Goal: Task Accomplishment & Management: Complete application form

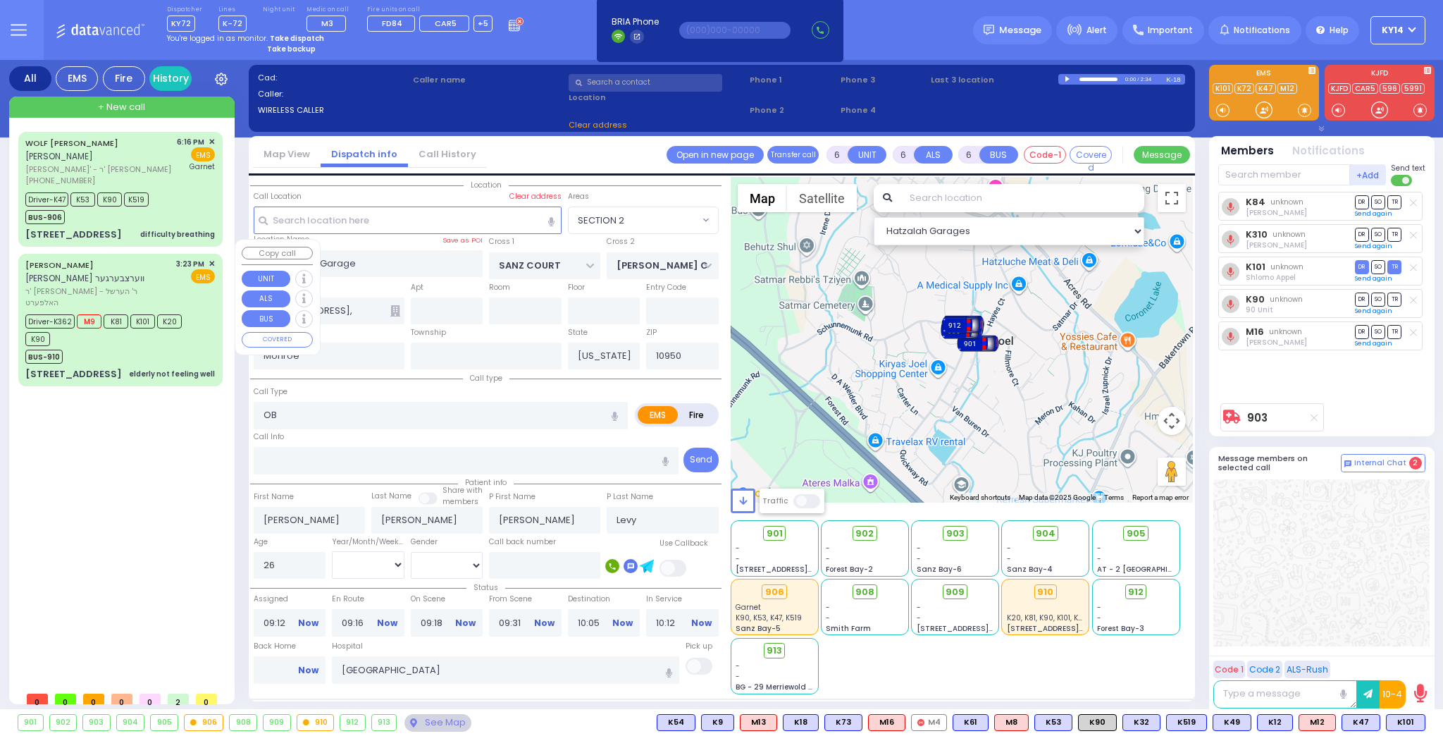
select select
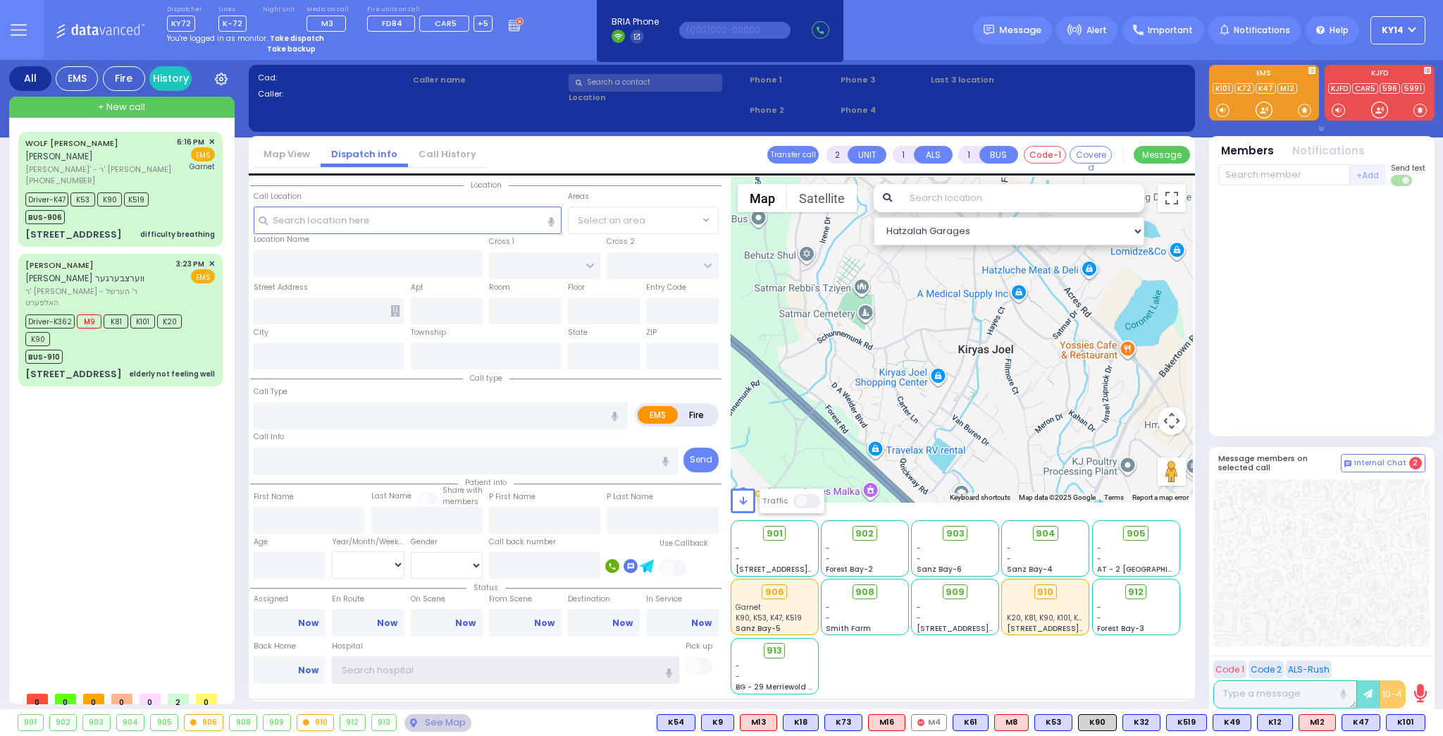
type input "ky14"
click at [280, 35] on strong "Take dispatch" at bounding box center [297, 38] width 54 height 11
select select "2"
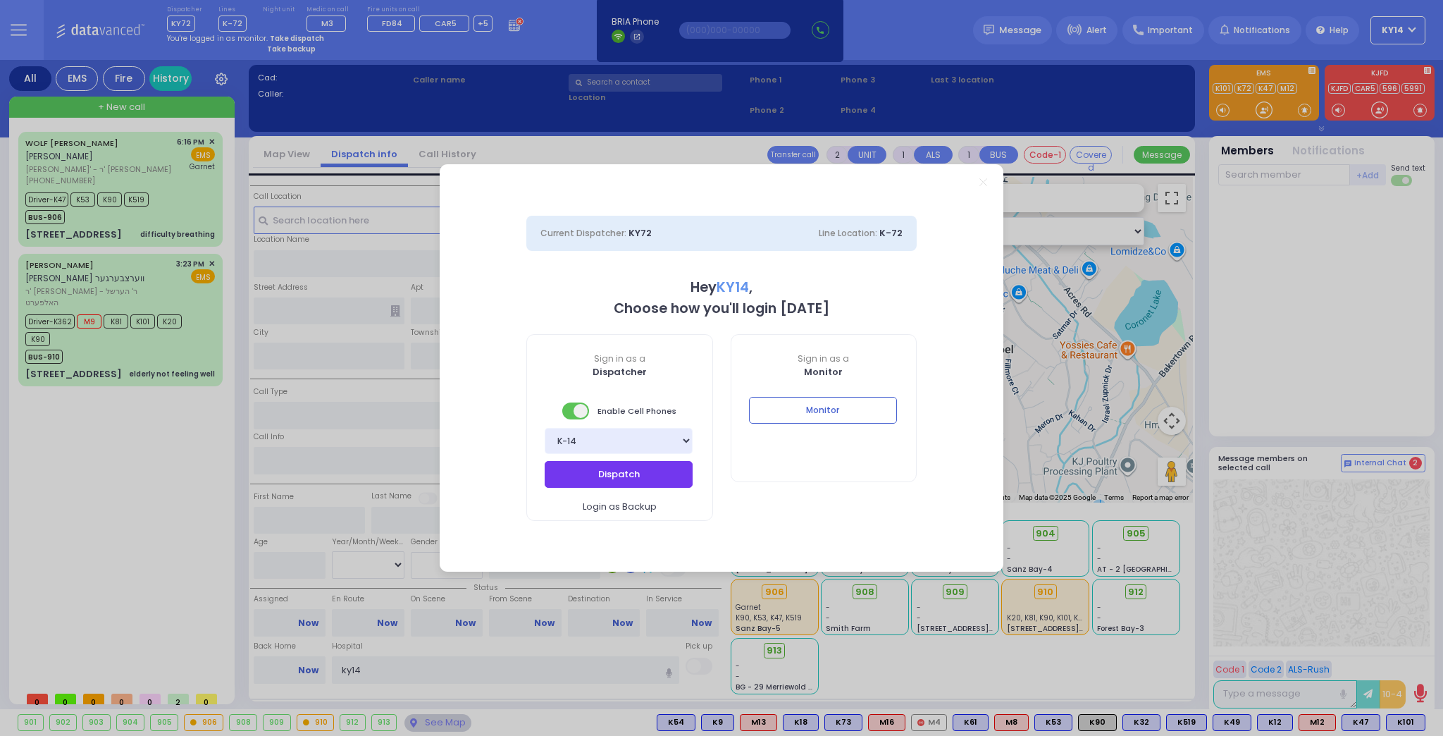
click at [620, 476] on button "Dispatch" at bounding box center [619, 474] width 148 height 27
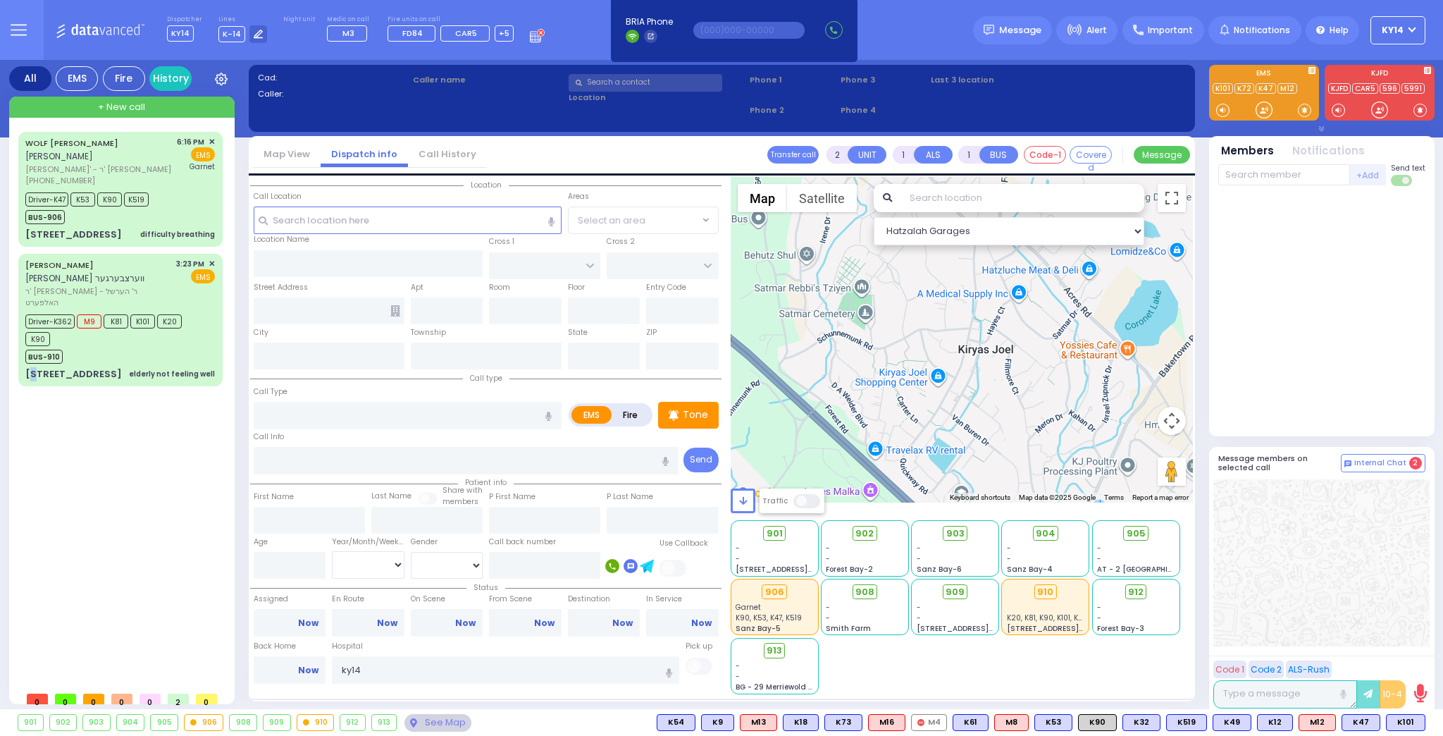
click at [32, 402] on div "WOLF BURECH WEISS וואלף ברוך ווייס ר' טובי' - ר' אלימלך יוסף פאלאטשעק (845) 774…" at bounding box center [123, 408] width 210 height 552
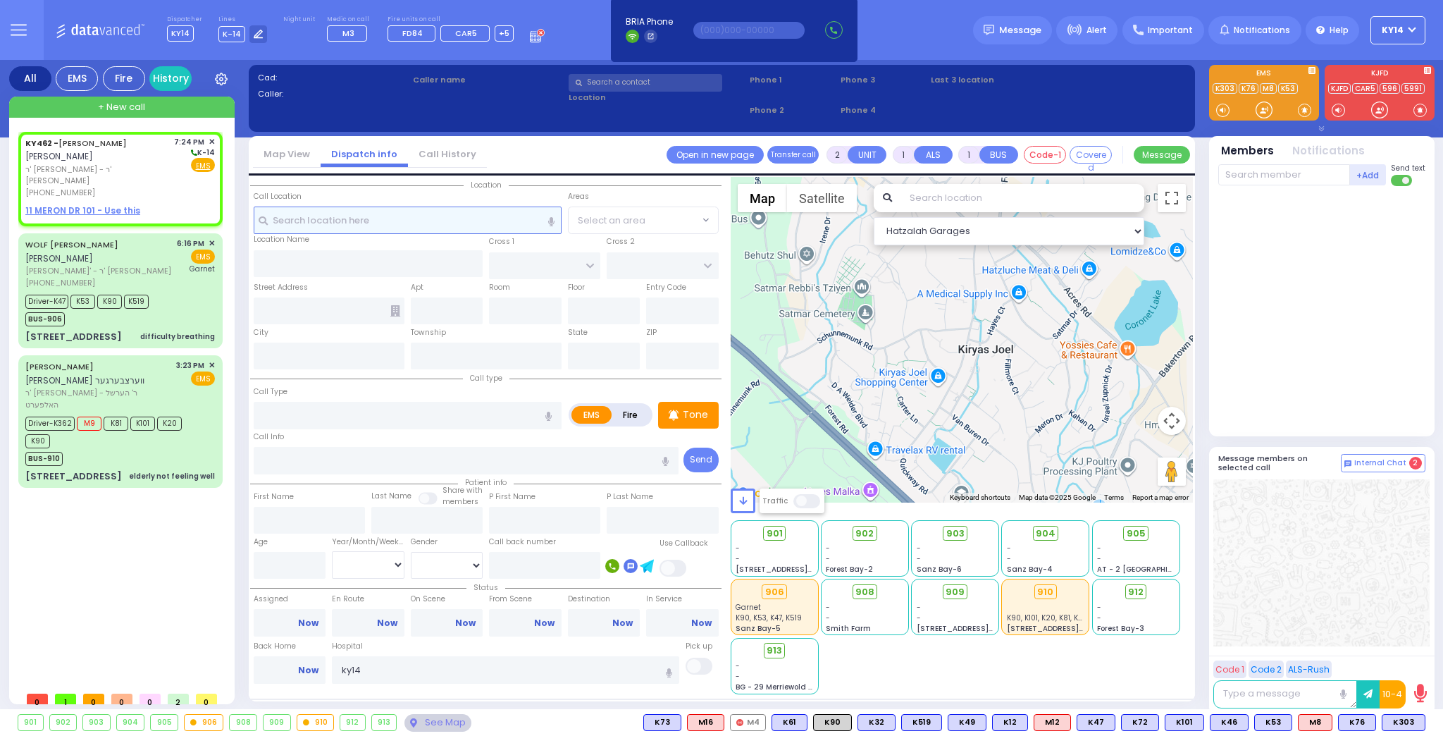
select select
radio input "true"
type input "MOSHE SHMIEL"
type input "LANDAU"
select select
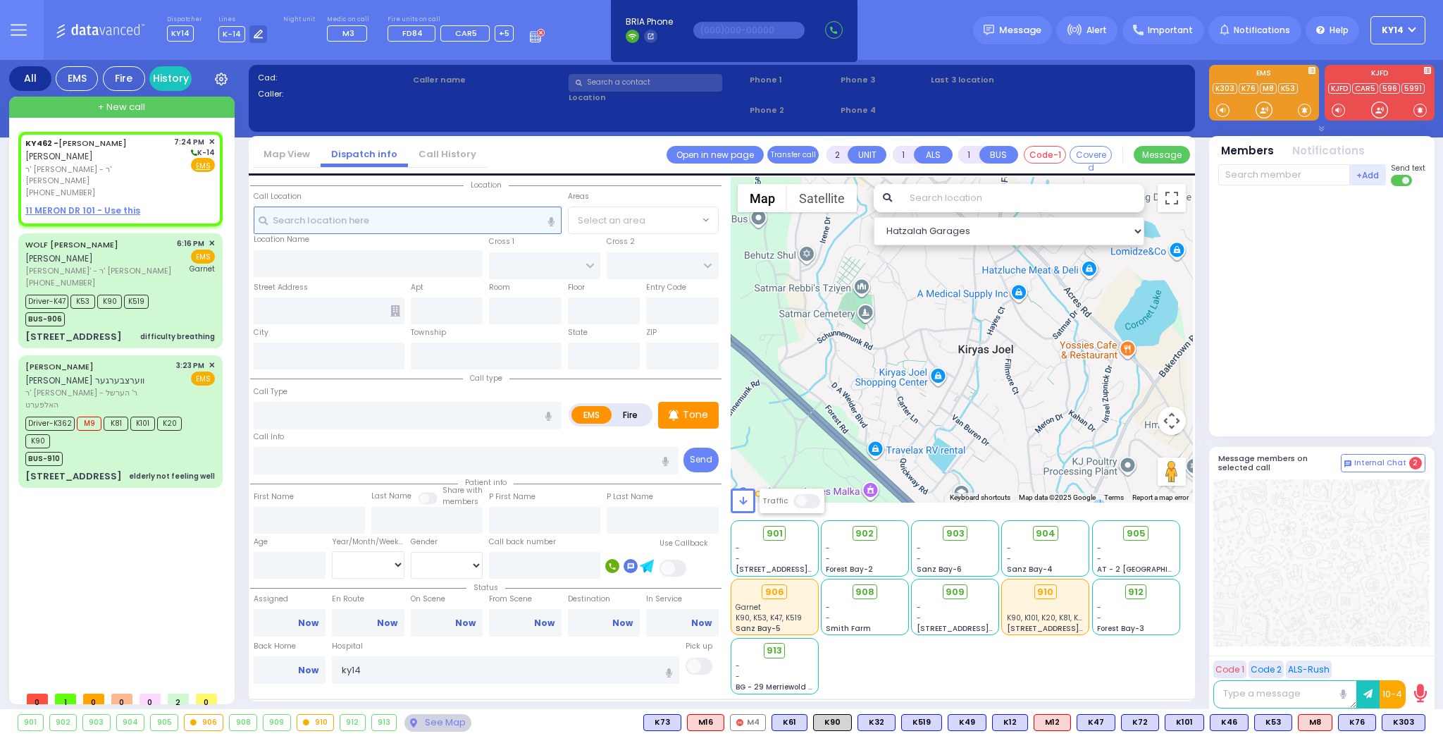
type input "19:24"
select select "Hatzalah Garages"
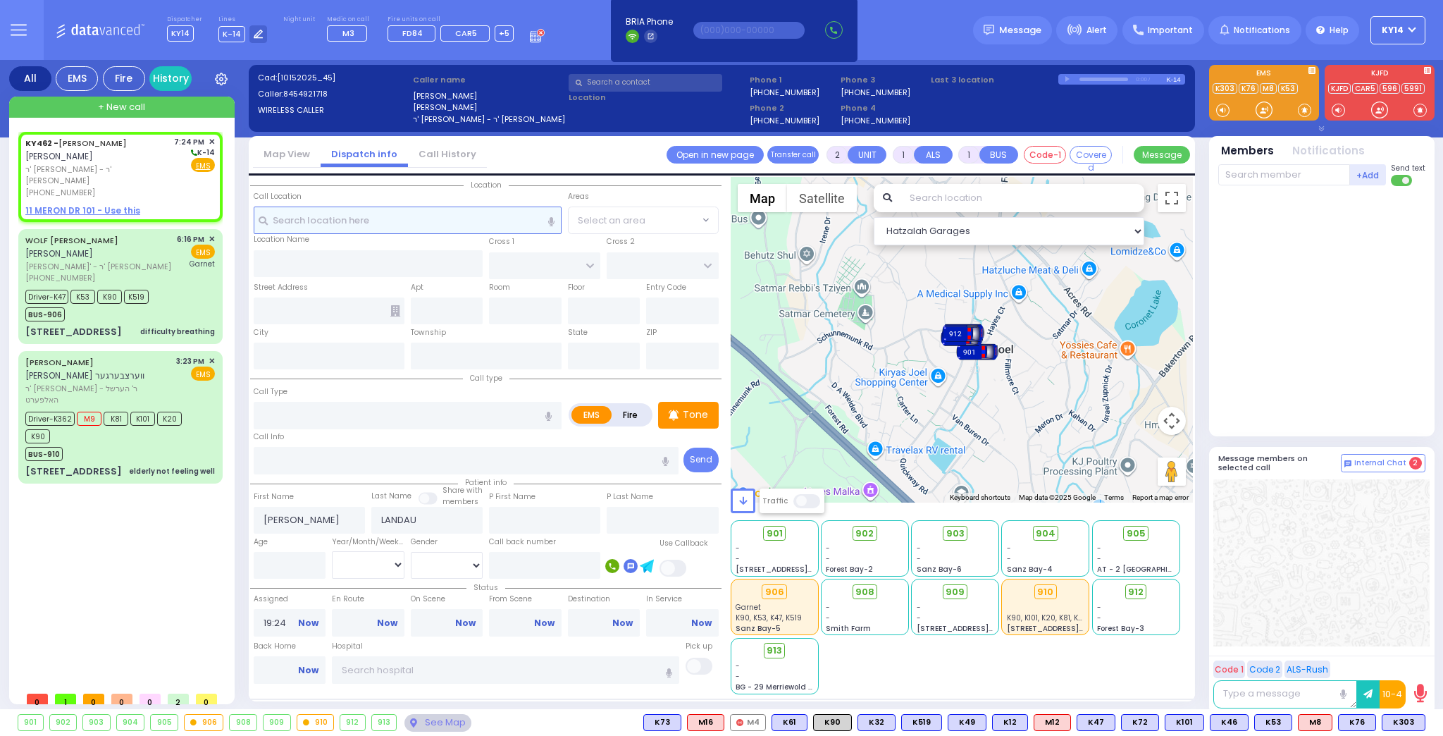
select select
radio input "true"
select select
select select "Hatzalah Garages"
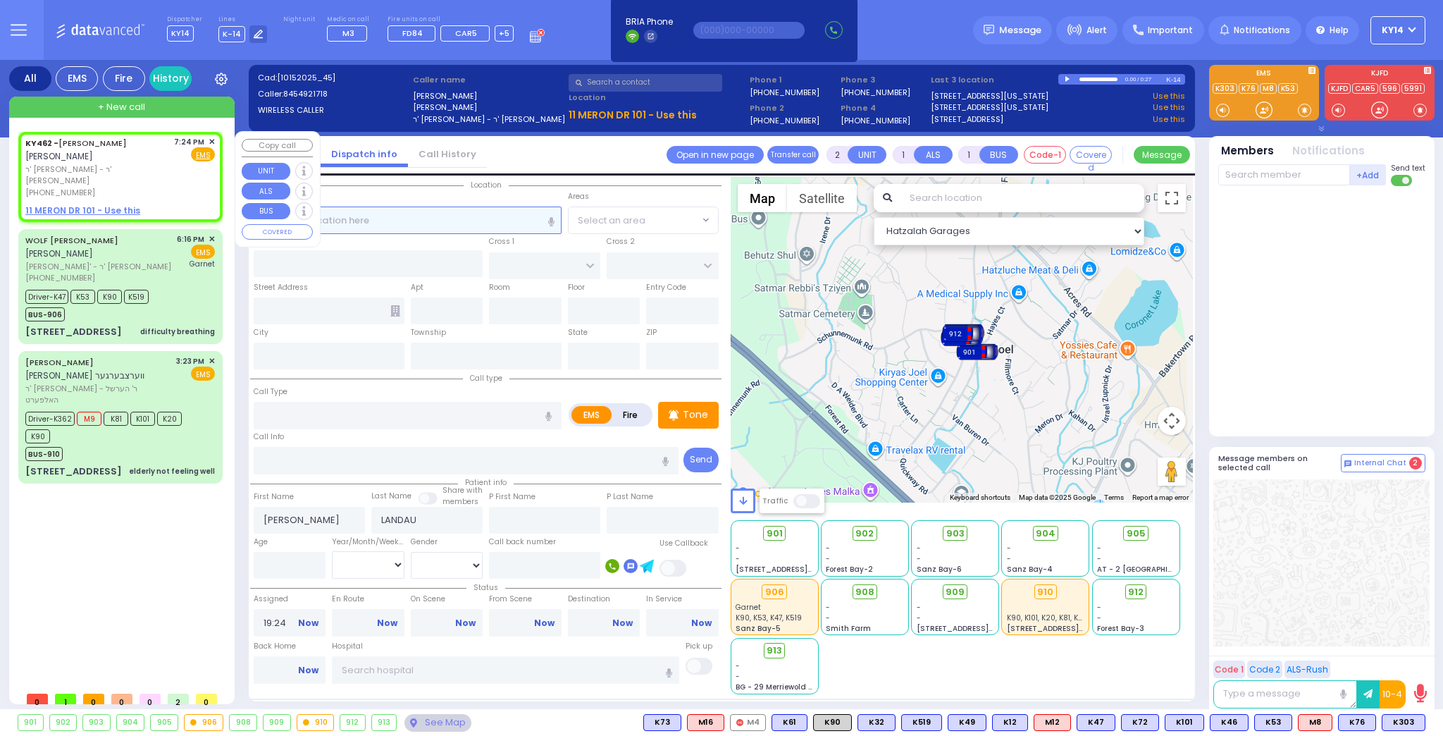
select select
radio input "true"
select select
select select "Hatzalah Garages"
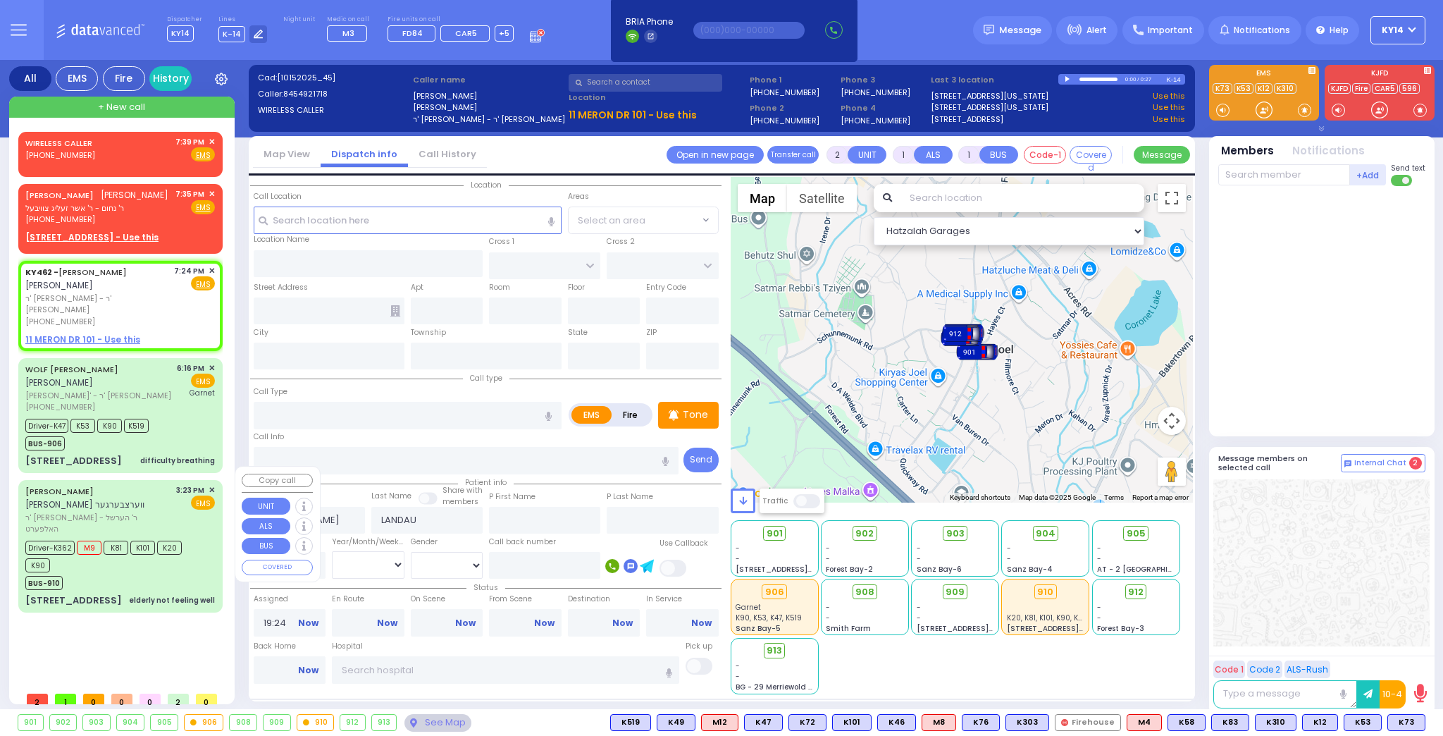
click at [147, 491] on div "JOSHUA ZALMEN WERTZBERGER יושע זלמן ווערצבערגער" at bounding box center [98, 497] width 146 height 27
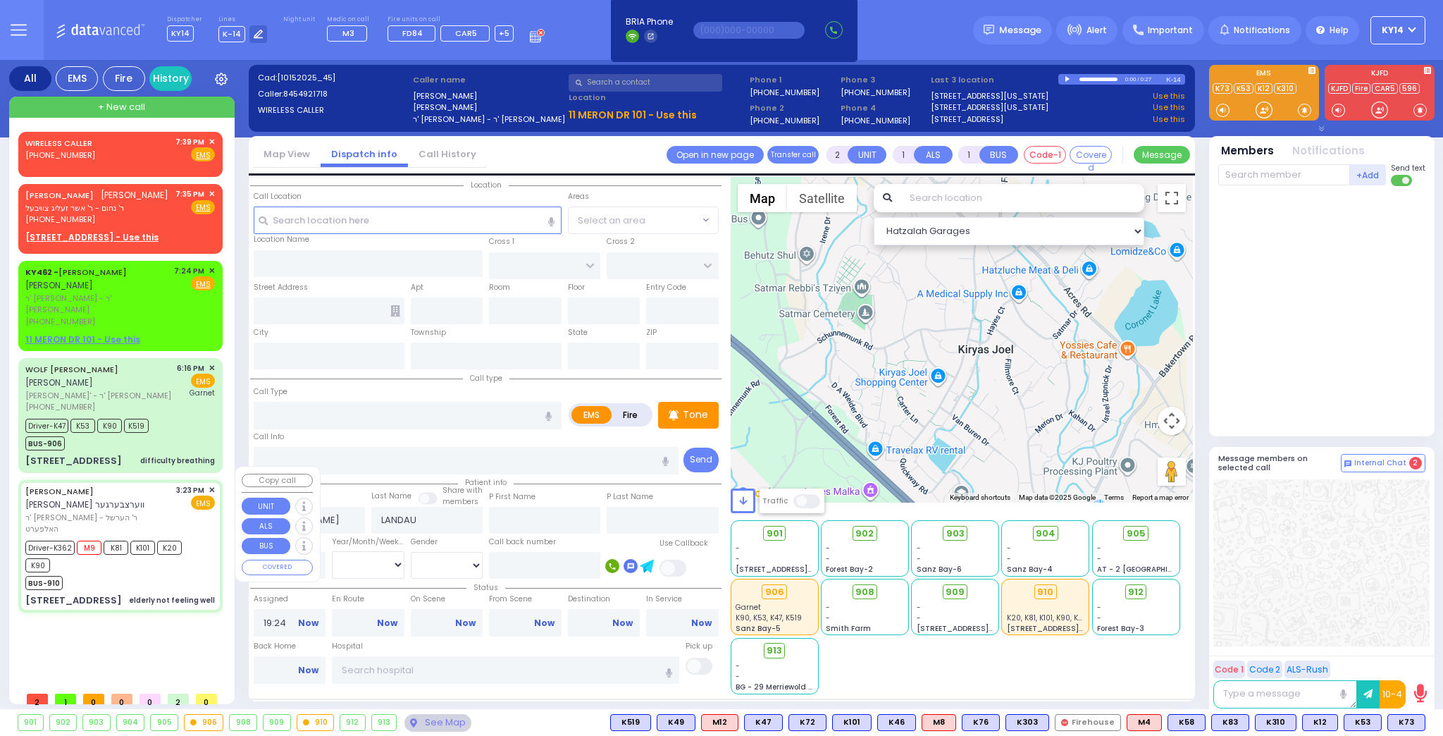
type input "6"
select select
type input "elderly not feeling well"
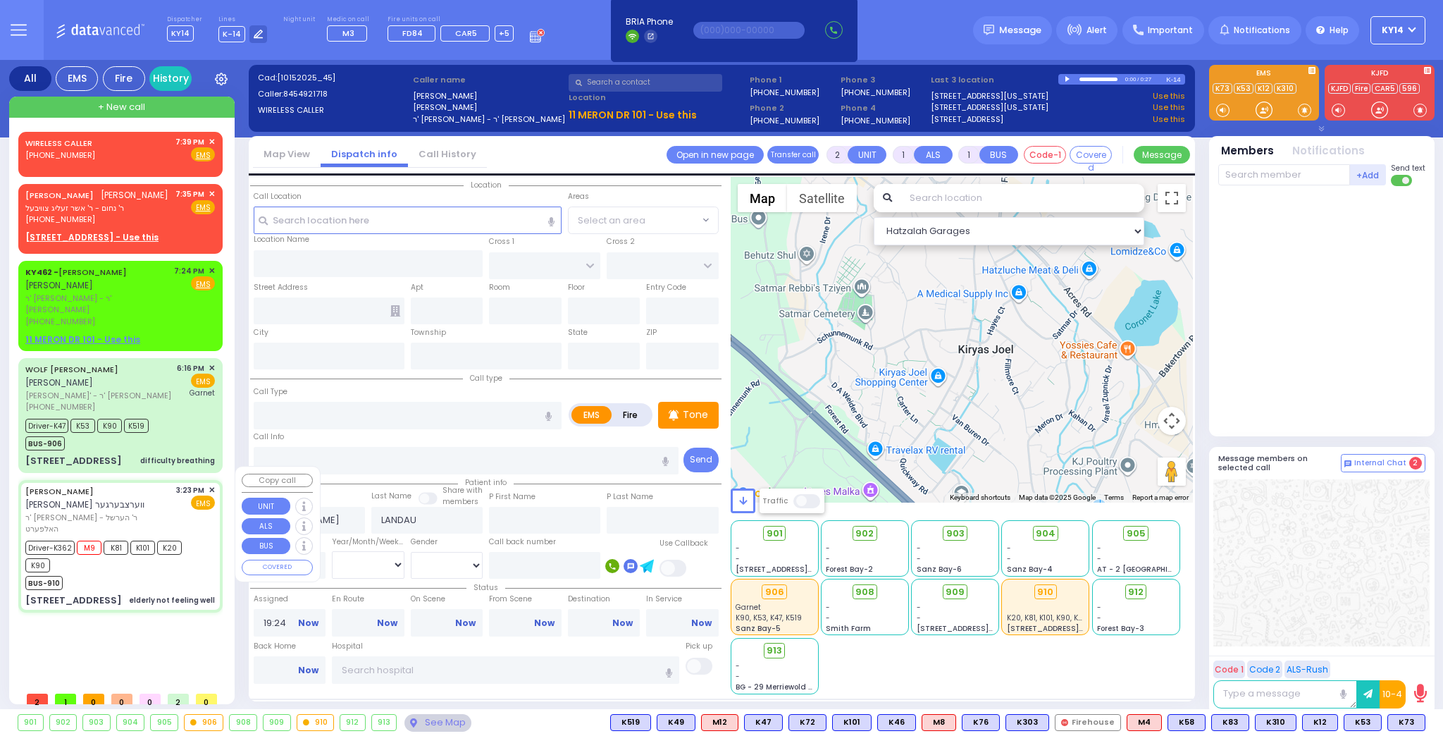
radio input "true"
type input "JOSHUA ZALMEN"
type input "WERTZBERGER"
type input "David"
type input "HALPERT"
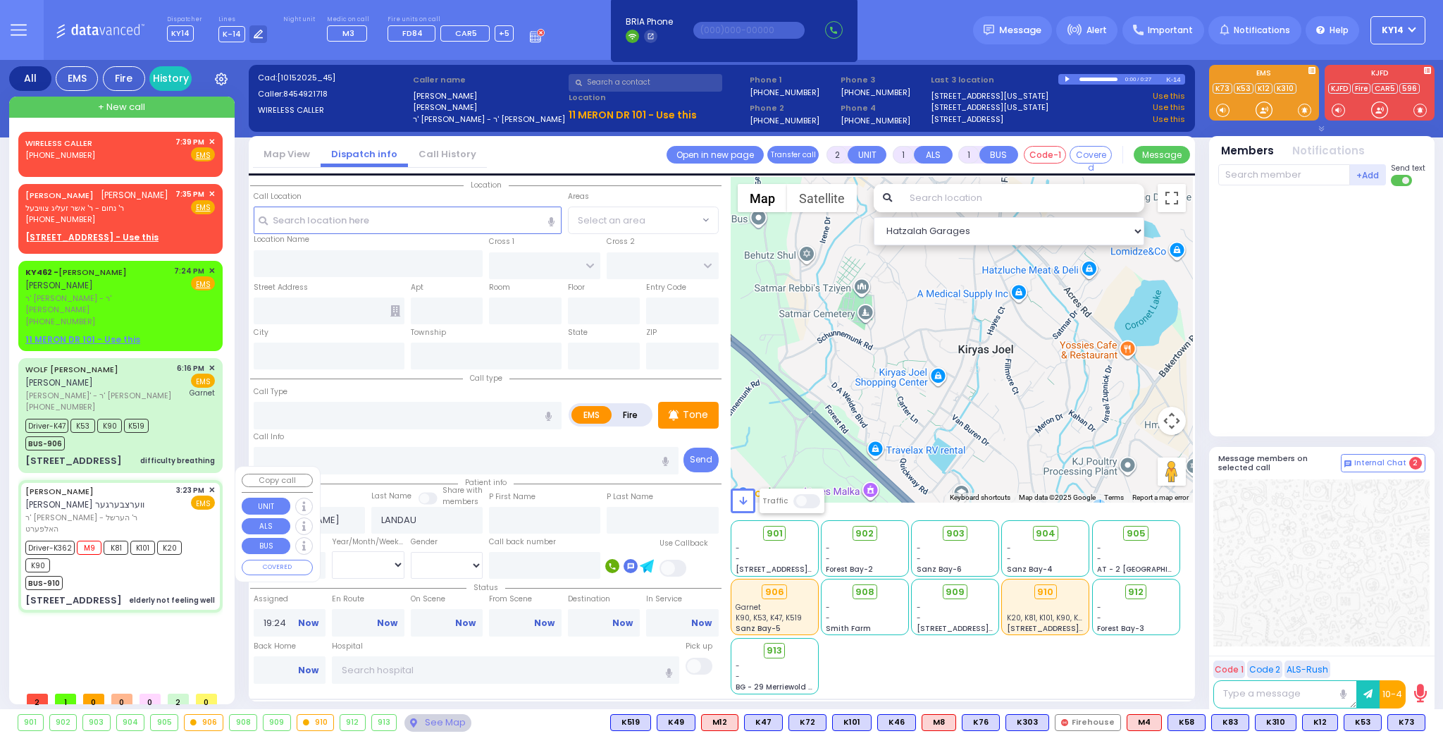
type input "70"
select select "Year"
select select "[DEMOGRAPHIC_DATA]"
type input "15:23"
type input "15:25"
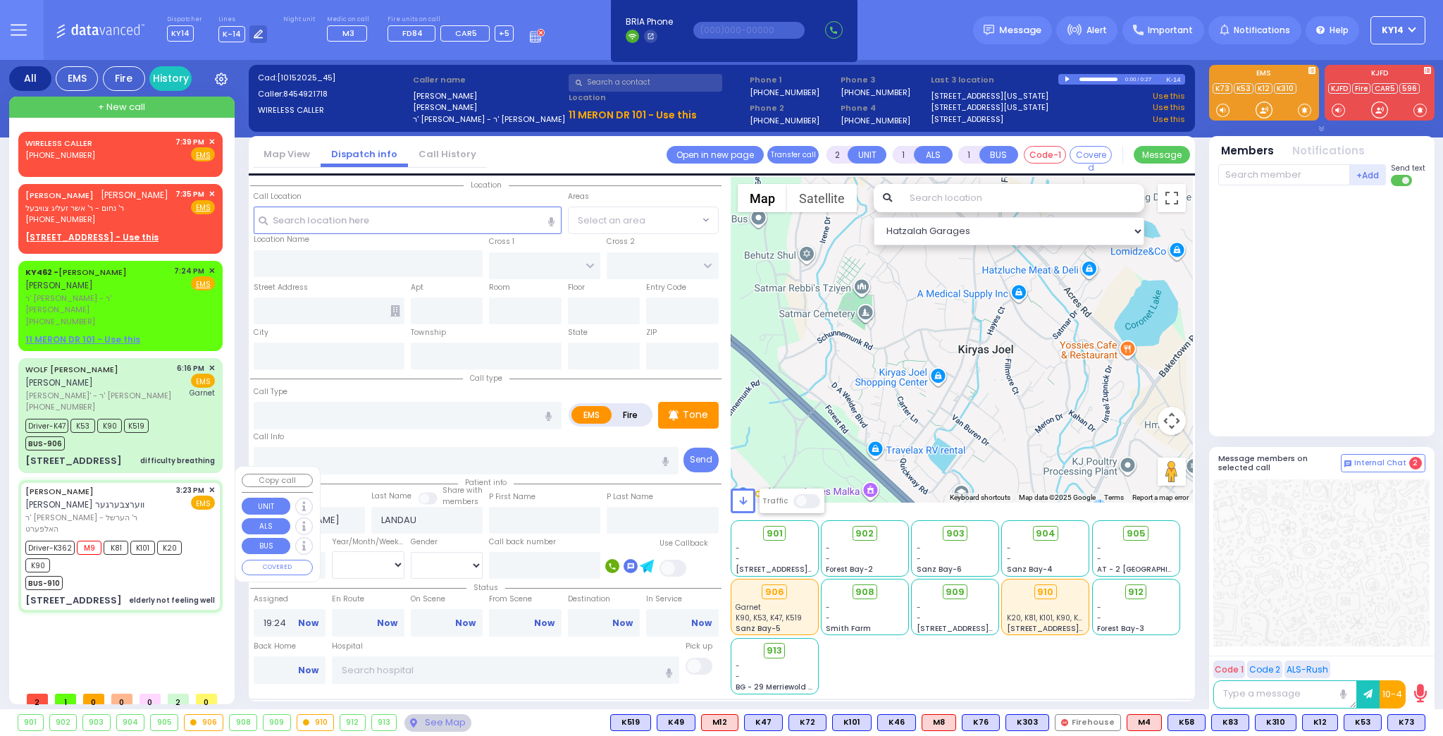
type input "15:28"
type input "16:06"
type input "17:35"
type input "19:00"
type input "NYU Tisch Medical Center 424 E 34th St New York City"
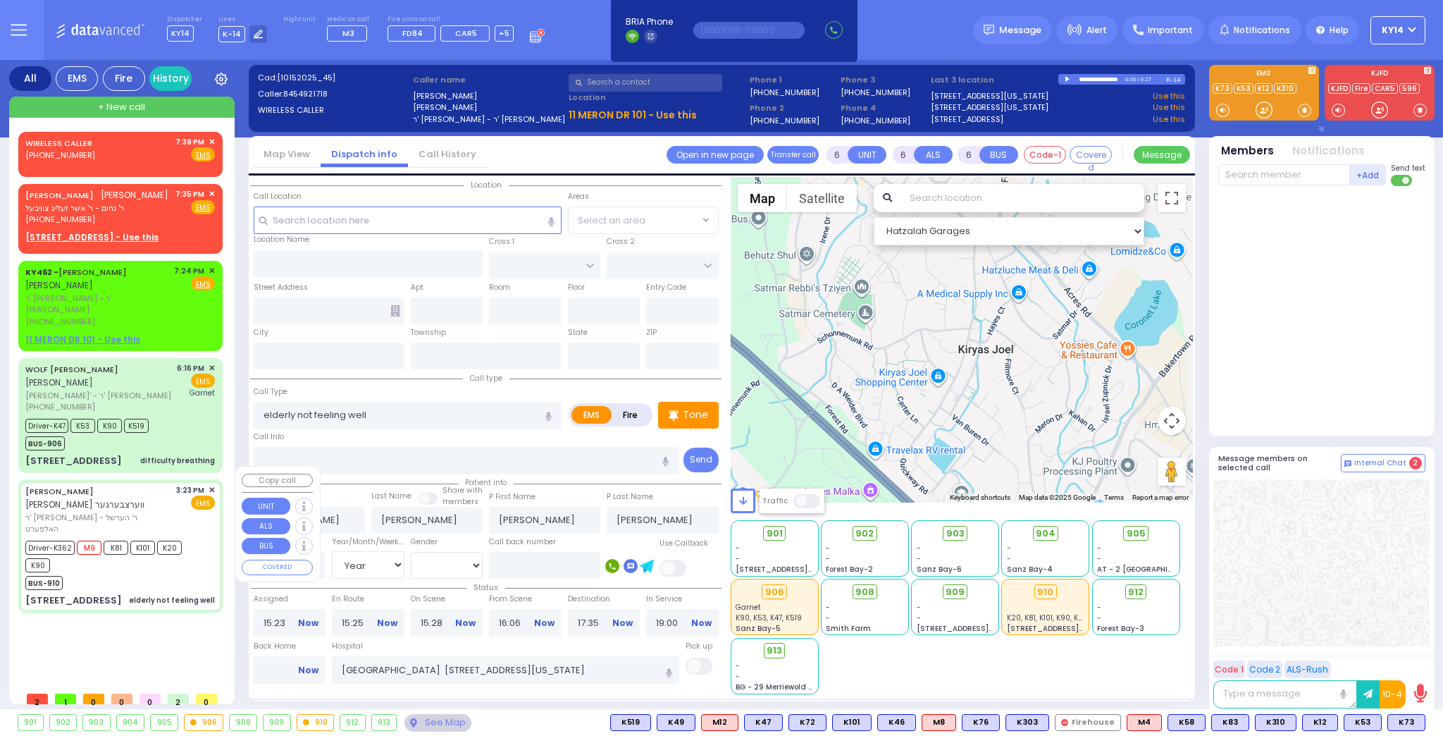
select select "Hatzalah Garages"
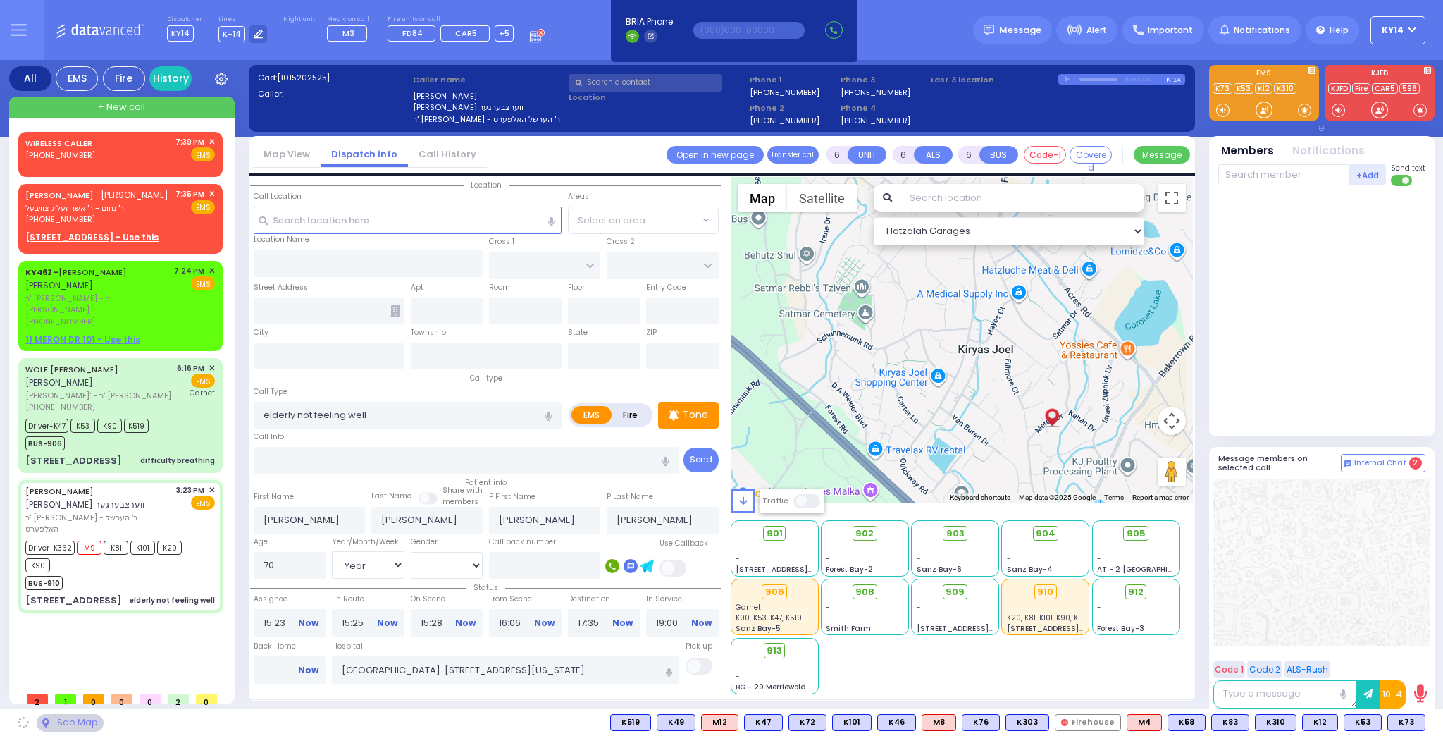
type input "KAHAN DR"
type input "GETZIL BERGER BLVD"
type input "9 MERON DR"
type input "103"
type input "Monroe"
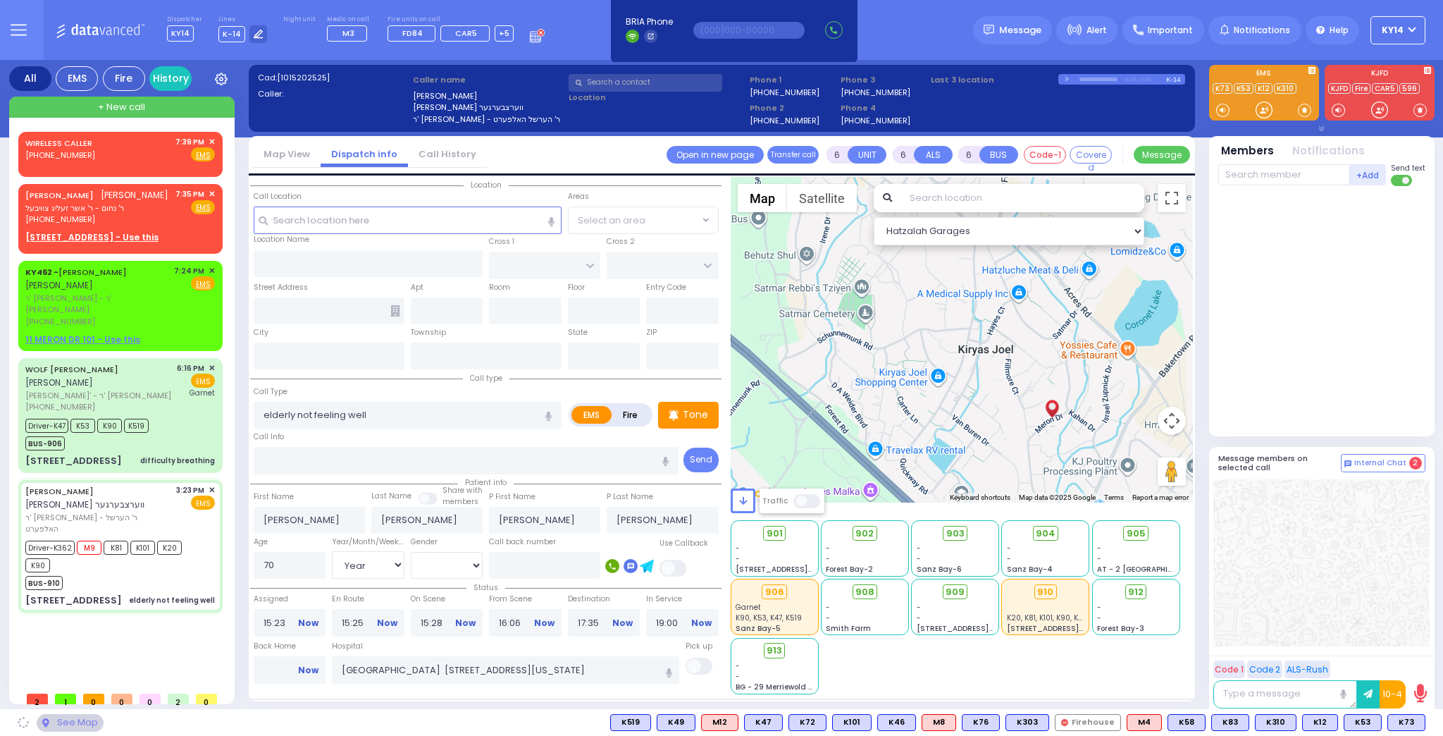
type input "[US_STATE]"
type input "10950"
select select "SECTION 4"
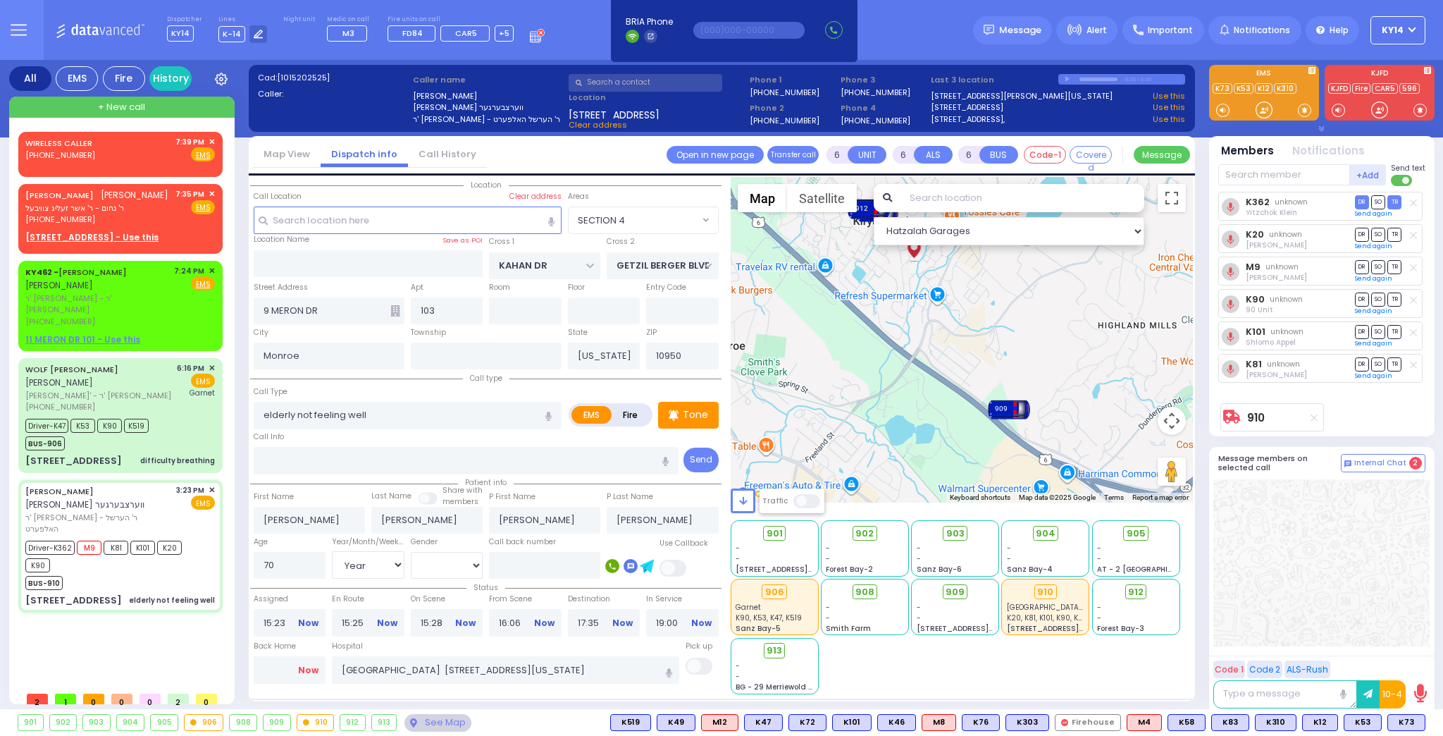
click at [303, 668] on link "Now" at bounding box center [308, 670] width 20 height 13
type input "20:04"
select select
radio input "true"
select select
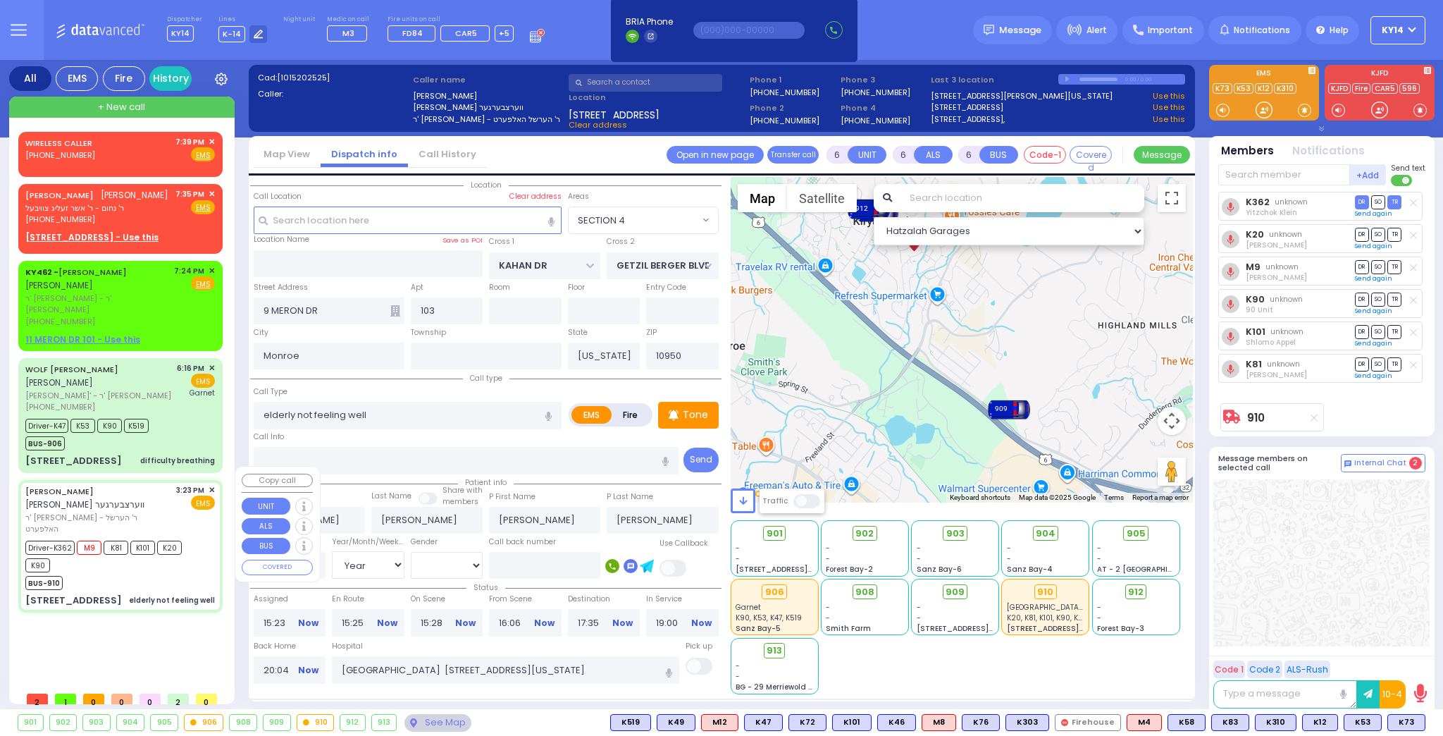
select select
select select "Hatzalah Garages"
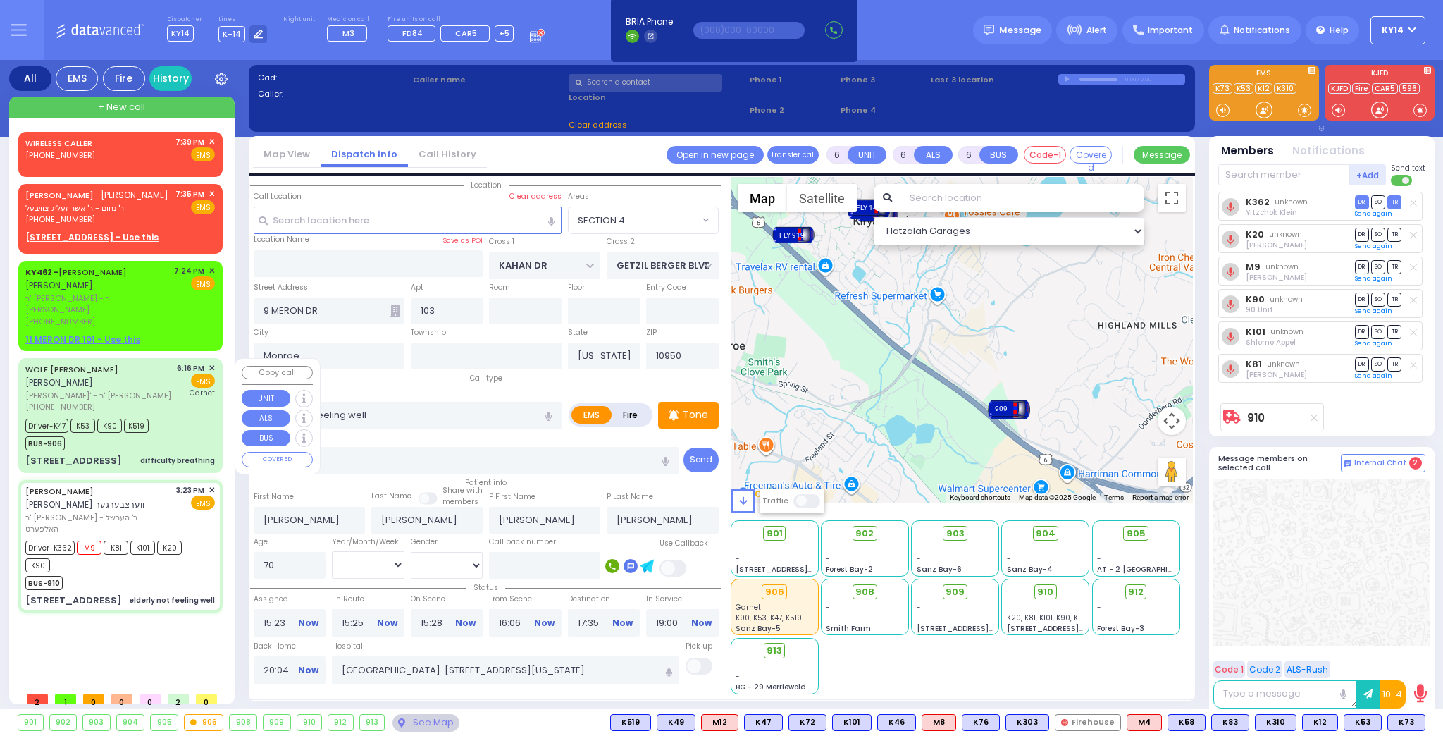
click at [144, 401] on div "(845) 774-1020" at bounding box center [98, 407] width 147 height 12
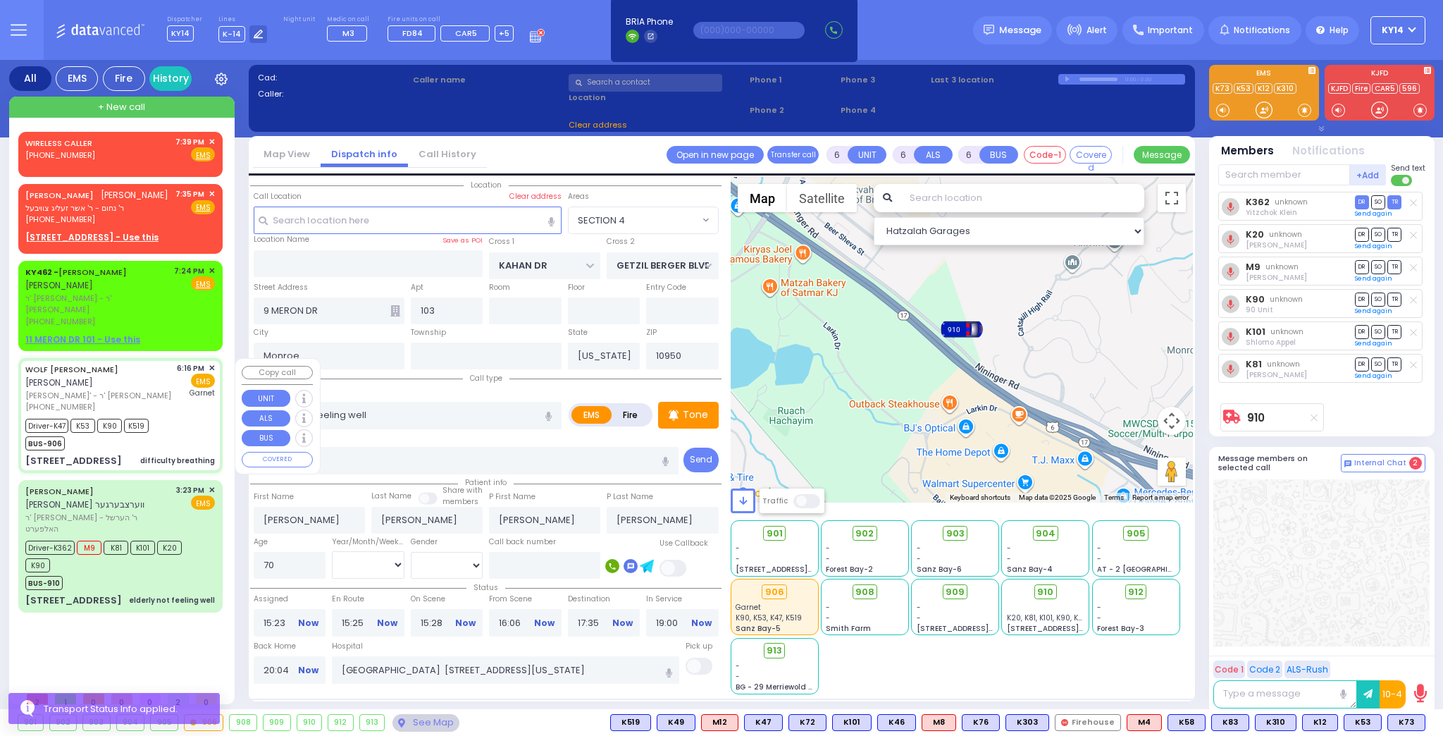
select select
type input "difficulty breathing"
radio input "true"
type input "WOLF BURECH"
type input "WEISS"
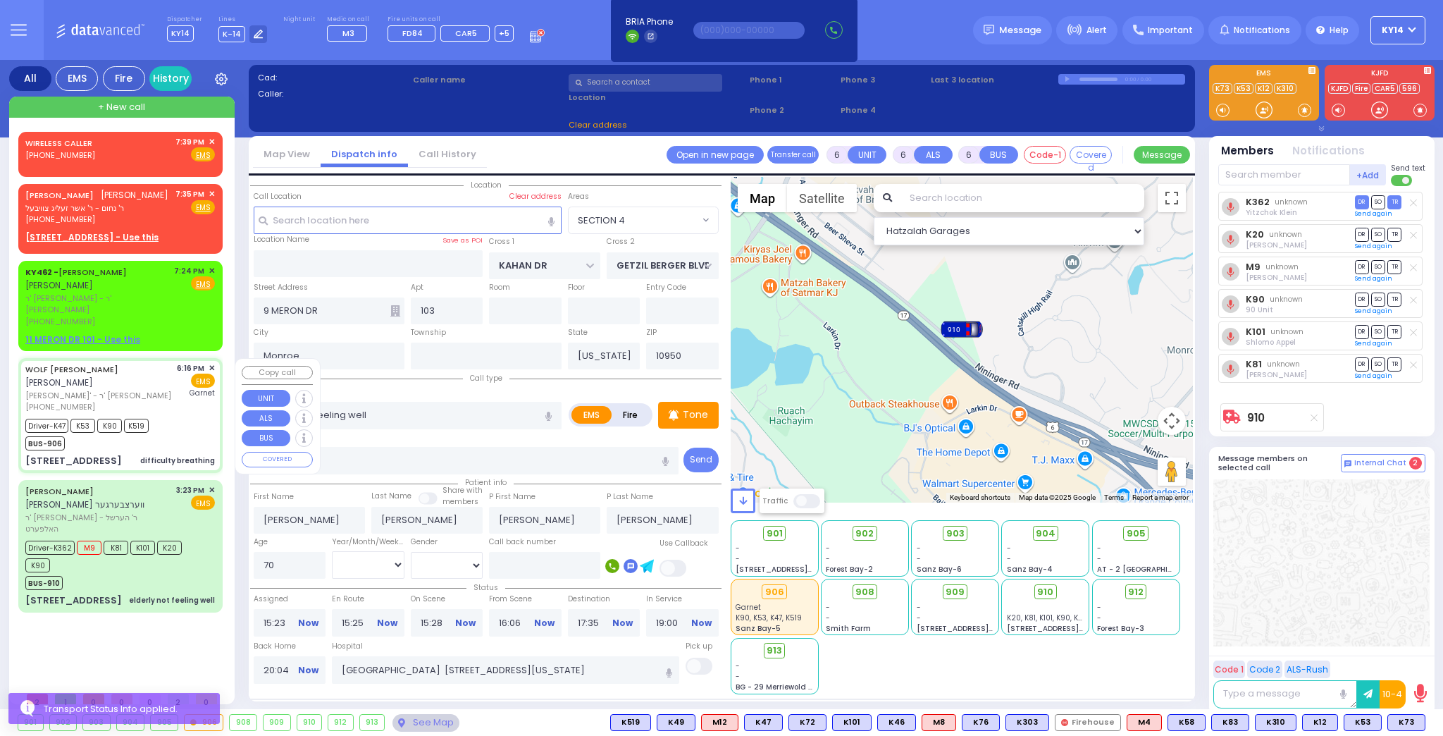
type input "Goldy"
type input "Weiss"
type input "6"
select select "Year"
select select "[DEMOGRAPHIC_DATA]"
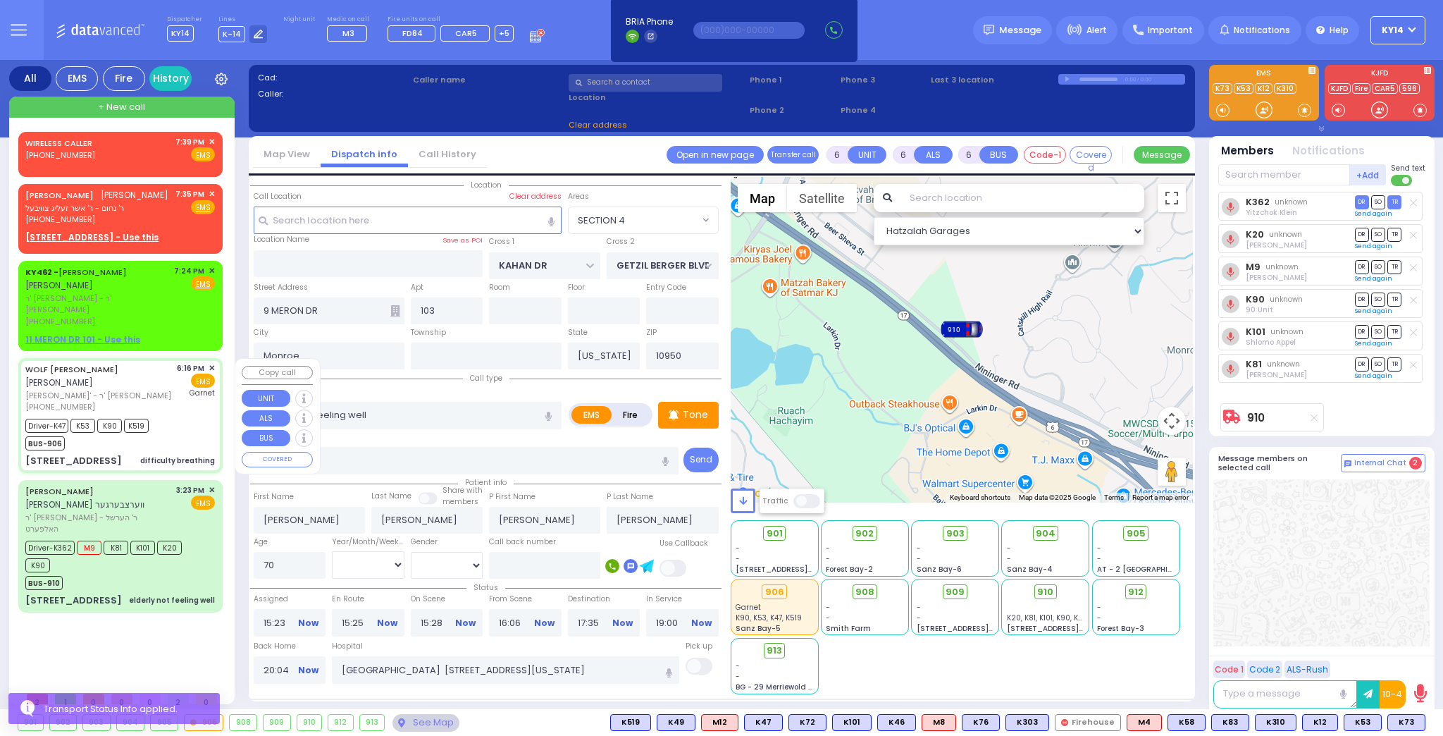
type input "18:16"
type input "18:18"
type input "18:20"
type input "18:44"
type input "19:10"
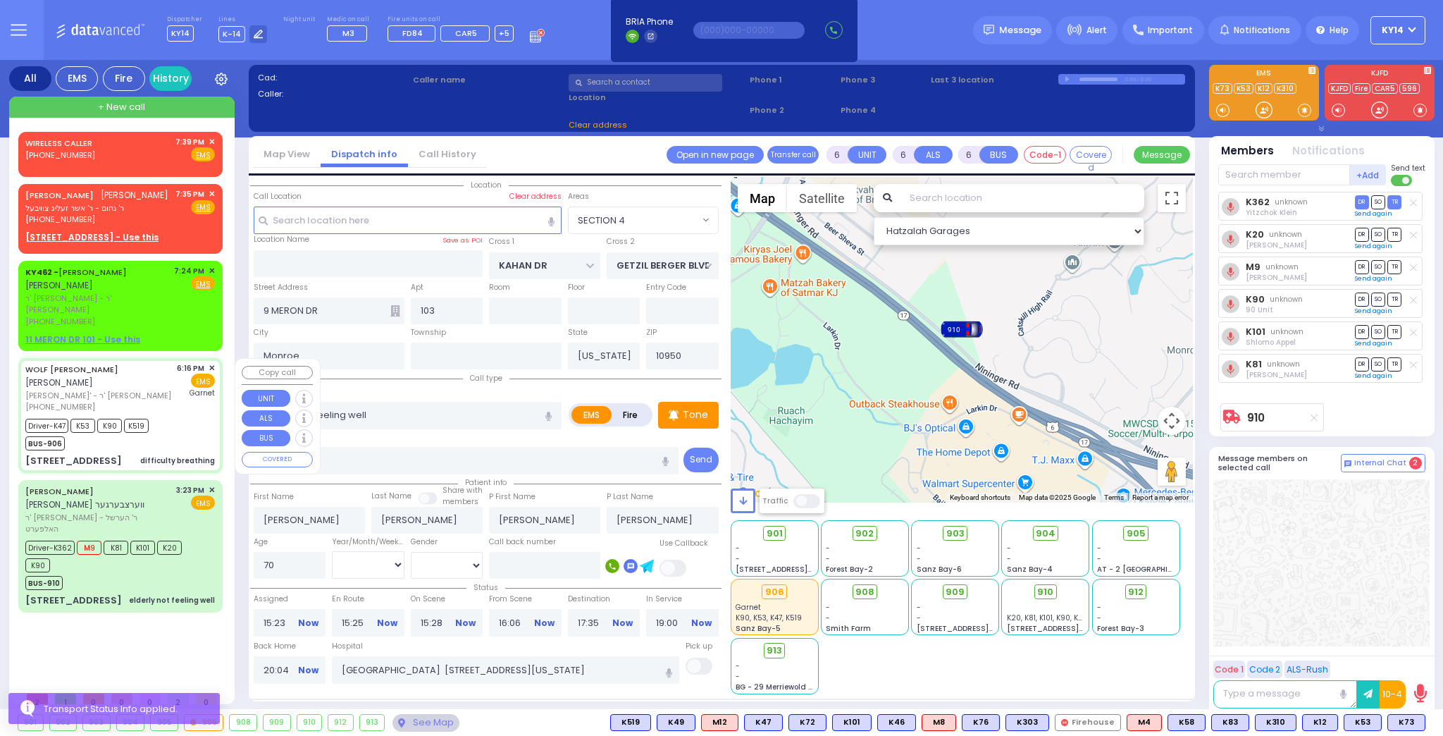
type input "19:37"
type input "Orange Regional Medical Center"
type input "LUBLIN WAY"
type input "FOREST RD"
type input "10 QUICKWAY RD"
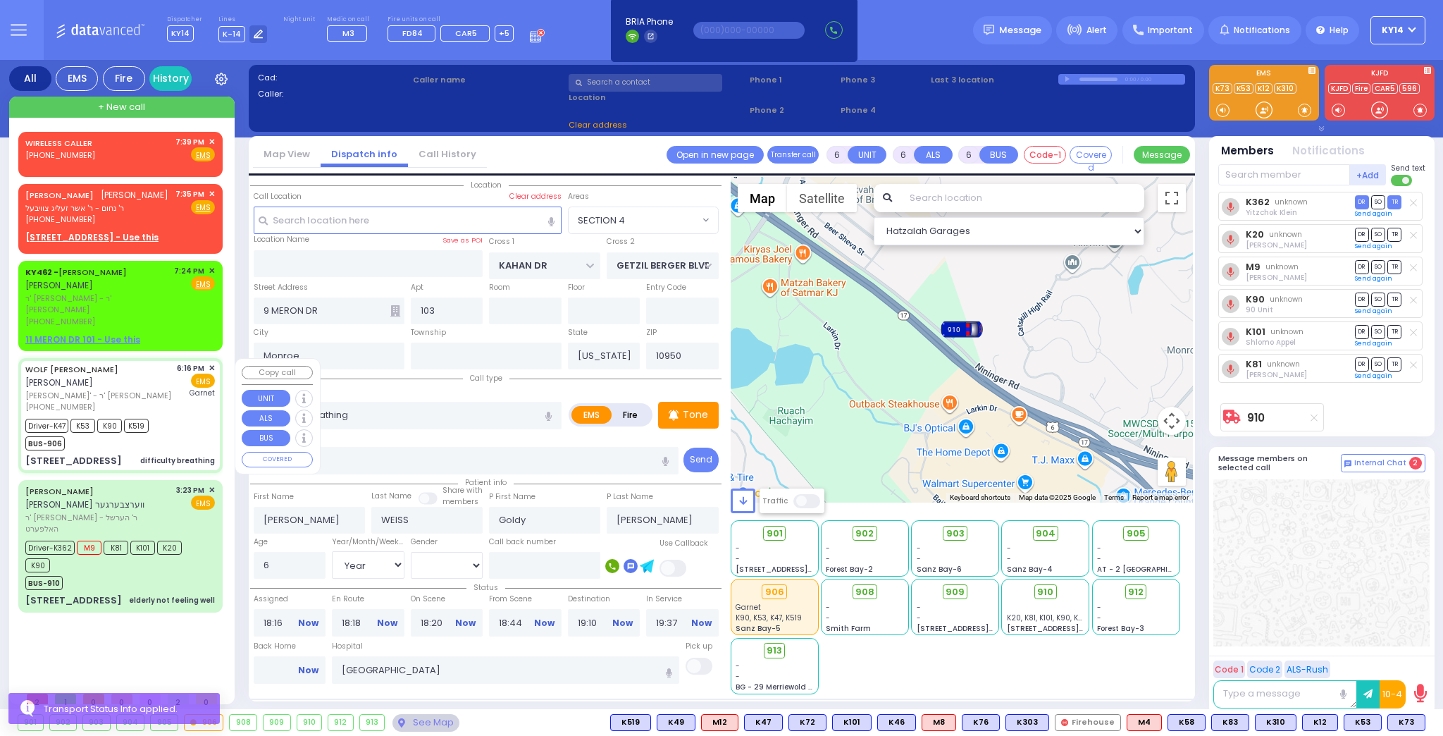
type input "111"
type input "Kiryas Joel"
select select "SECTION 1"
select select "Hatzalah Garages"
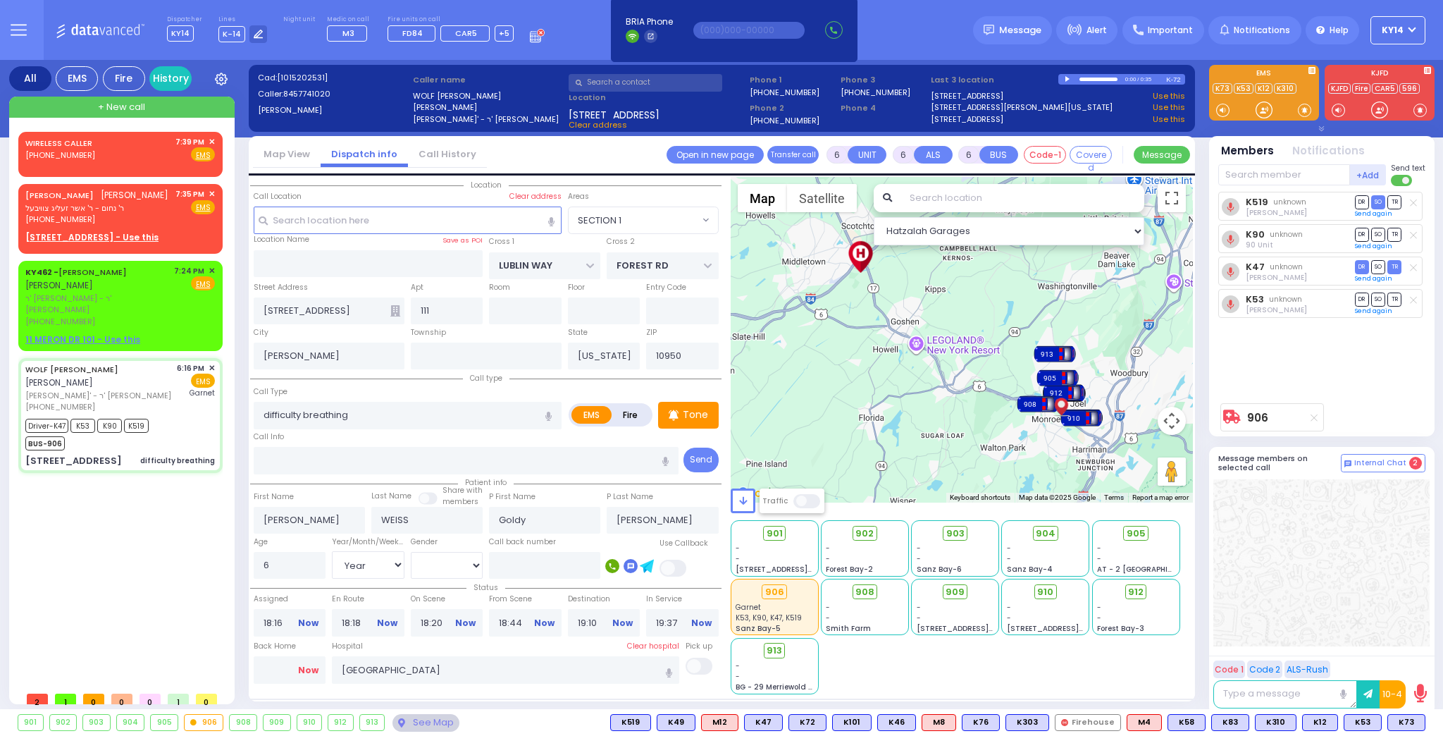
click at [309, 669] on link "Now" at bounding box center [308, 670] width 20 height 13
type input "20:04"
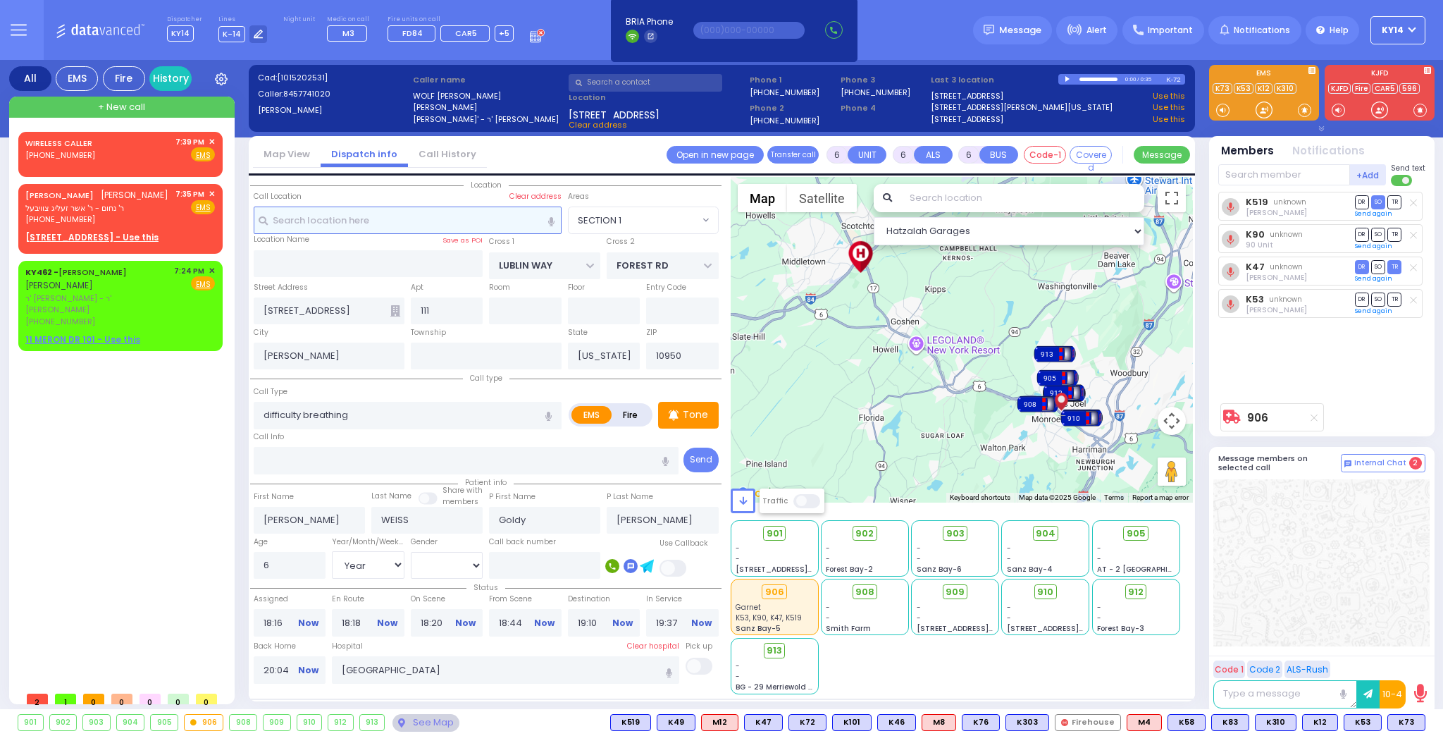
select select
radio input "true"
select select
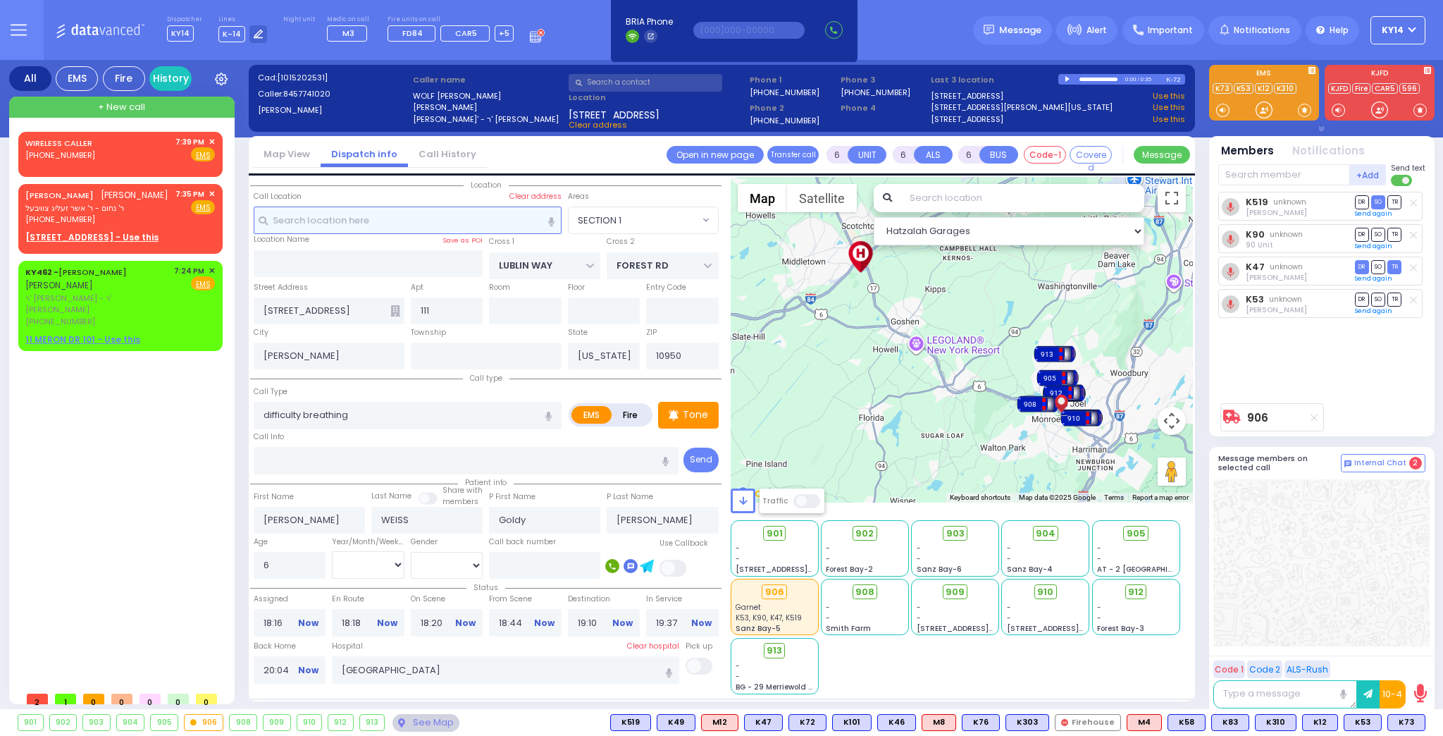
radio input "true"
select select
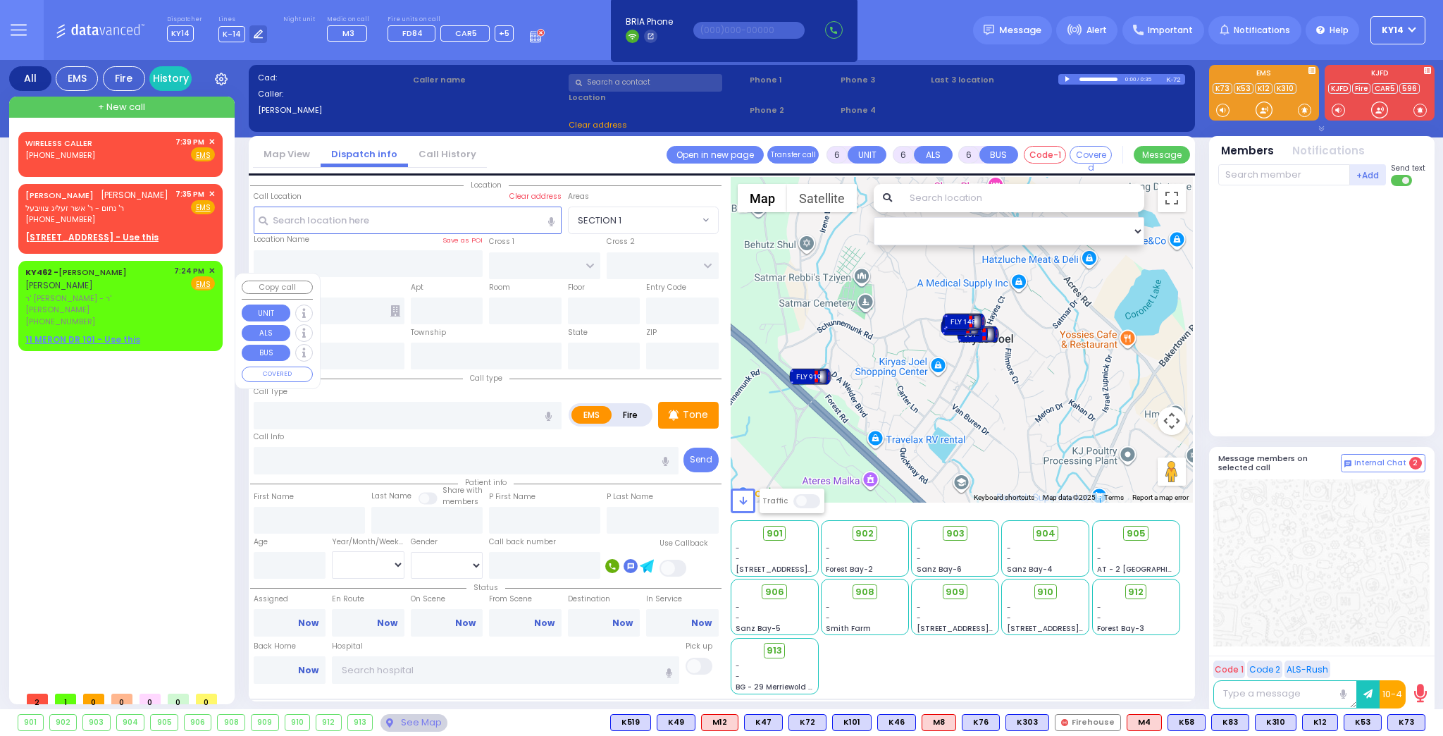
click at [213, 277] on span "✕" at bounding box center [212, 271] width 6 height 12
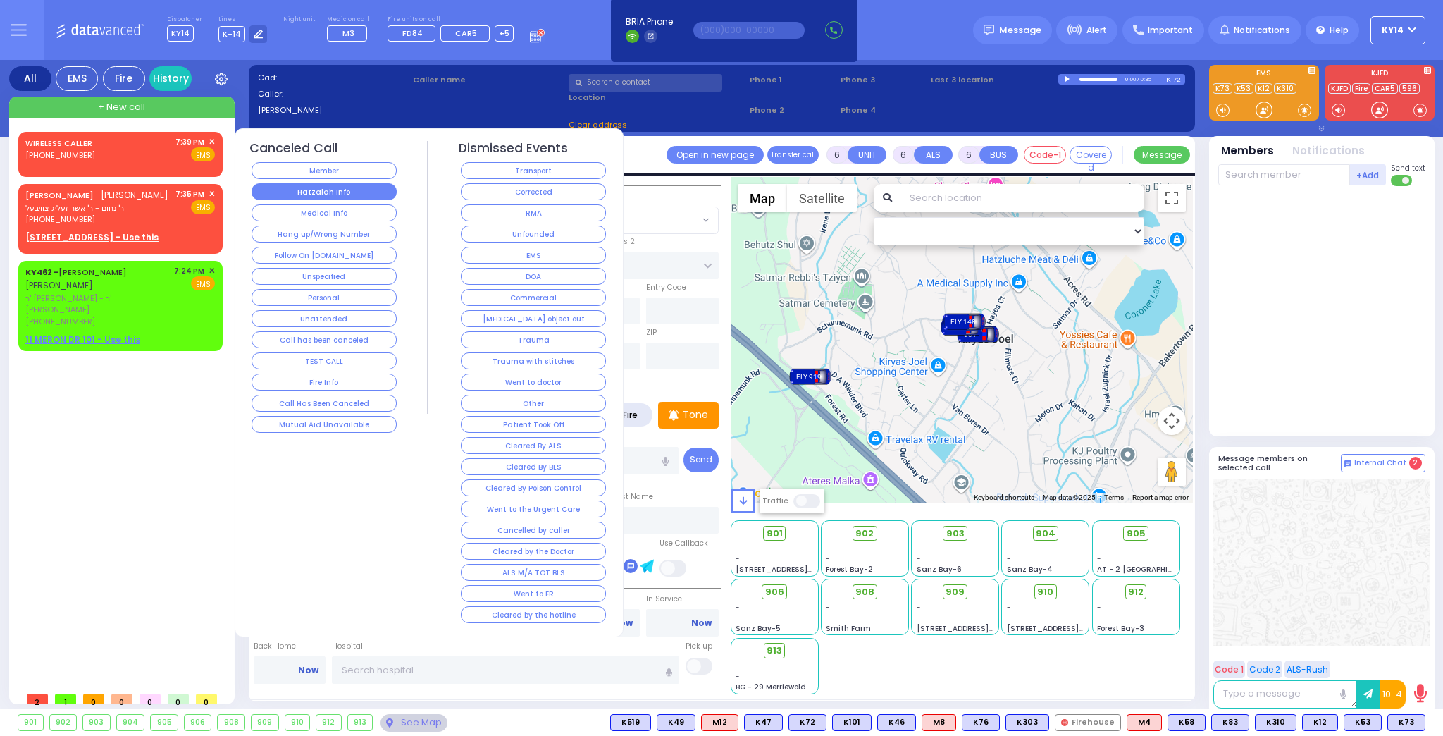
click at [305, 192] on button "Hatzalah Info" at bounding box center [324, 191] width 145 height 17
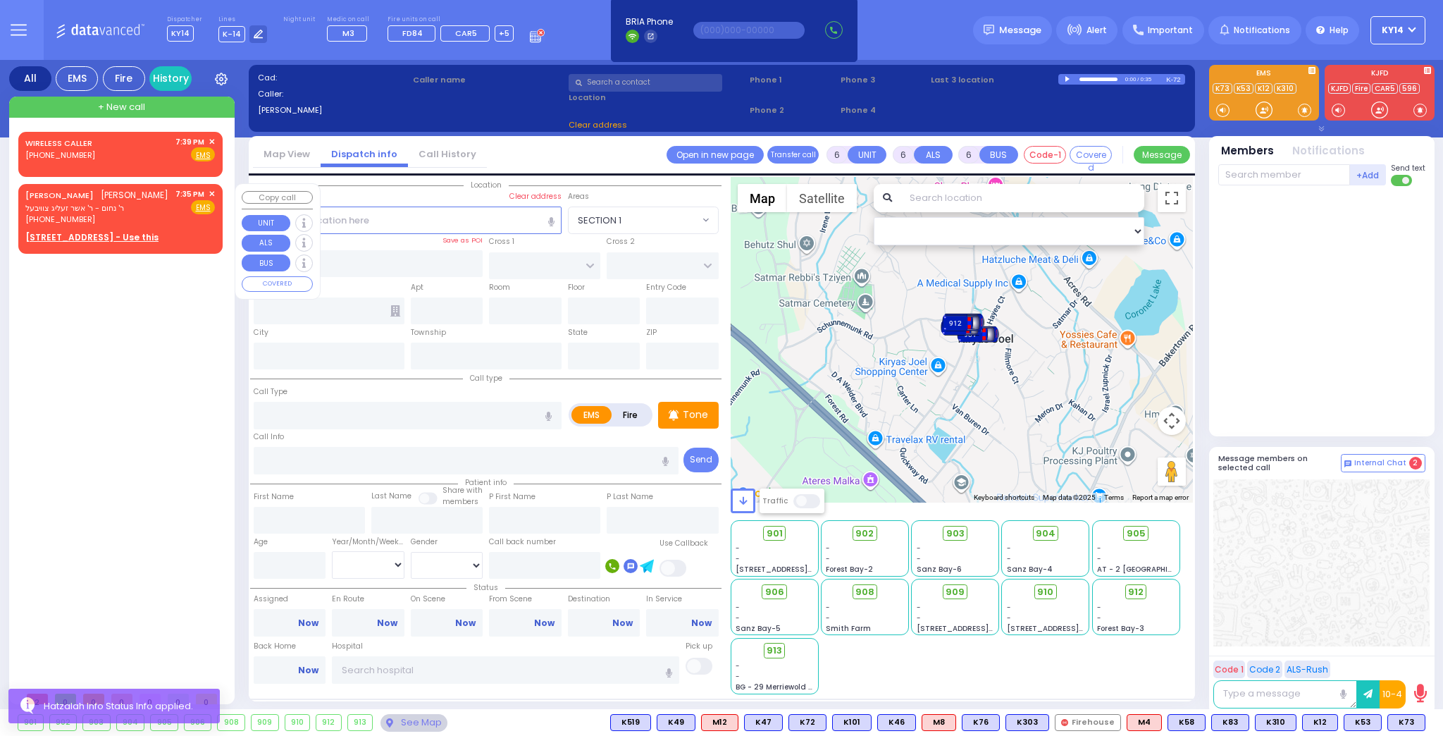
click at [213, 190] on span "✕" at bounding box center [212, 194] width 6 height 12
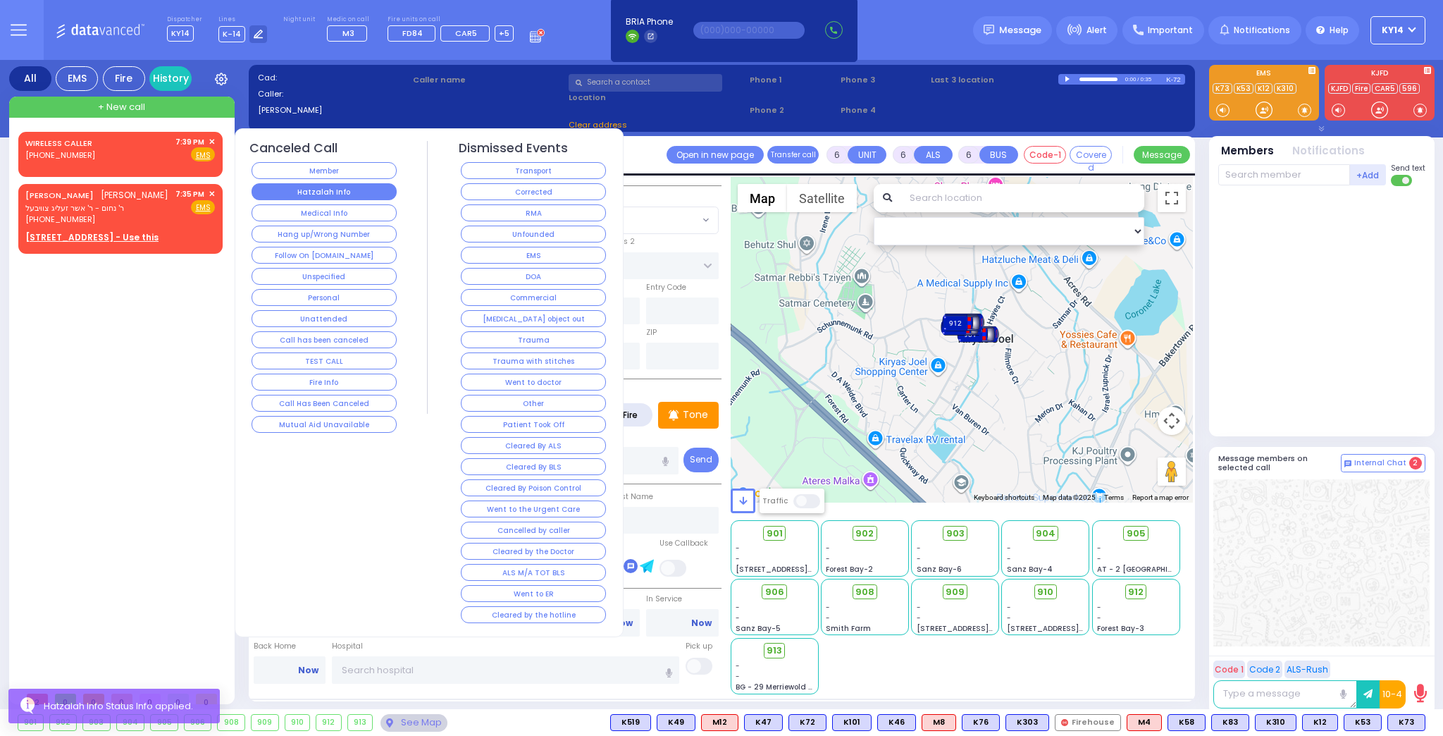
click at [290, 190] on button "Hatzalah Info" at bounding box center [324, 191] width 145 height 17
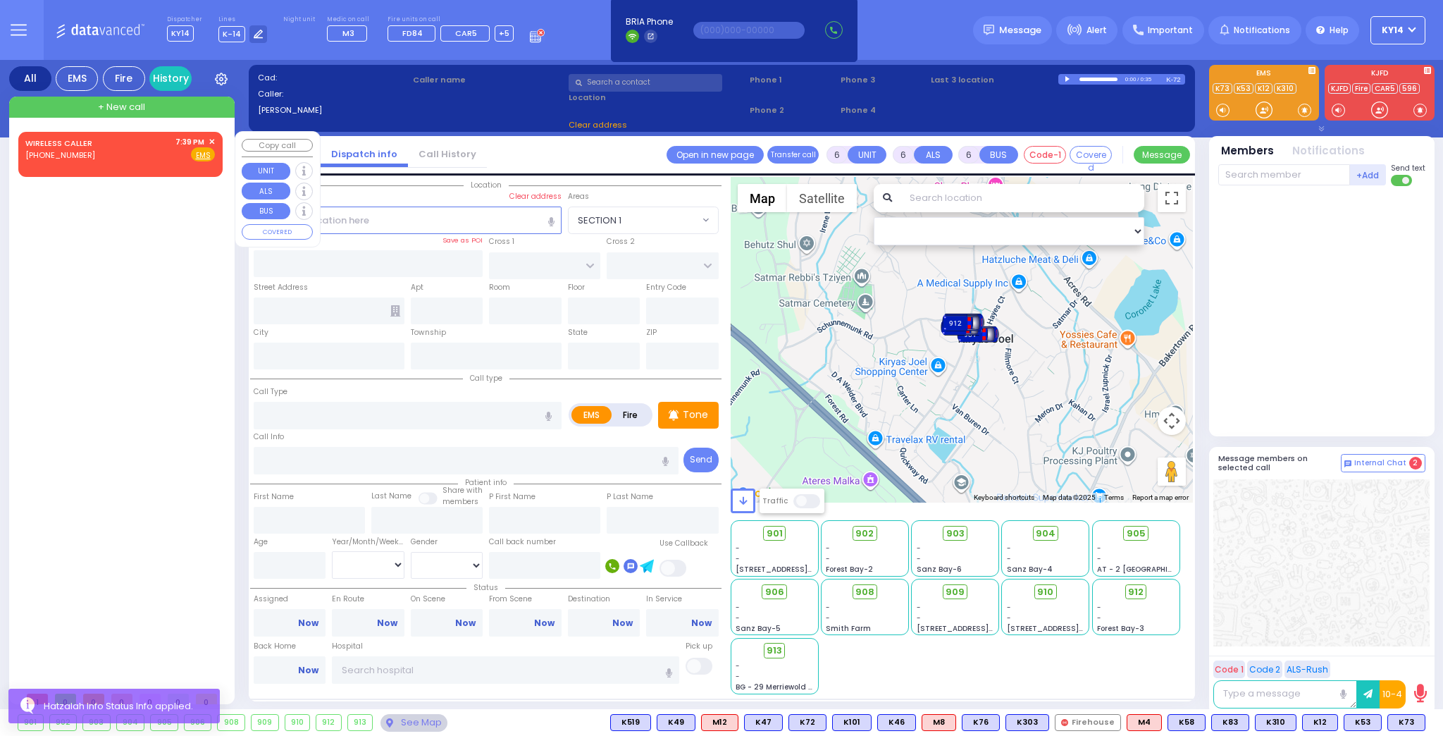
click at [214, 139] on span "✕" at bounding box center [212, 142] width 6 height 12
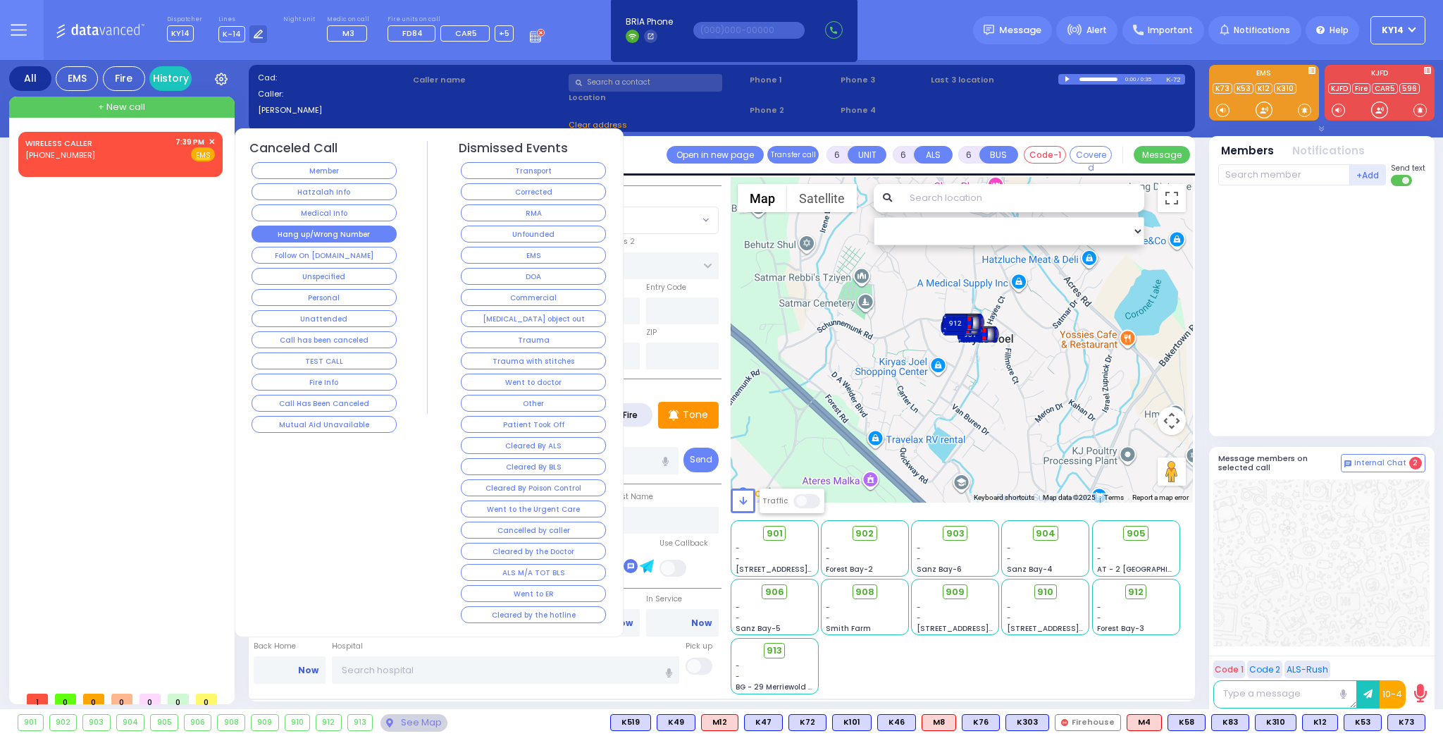
click at [316, 227] on button "Hang up/Wrong Number" at bounding box center [324, 233] width 145 height 17
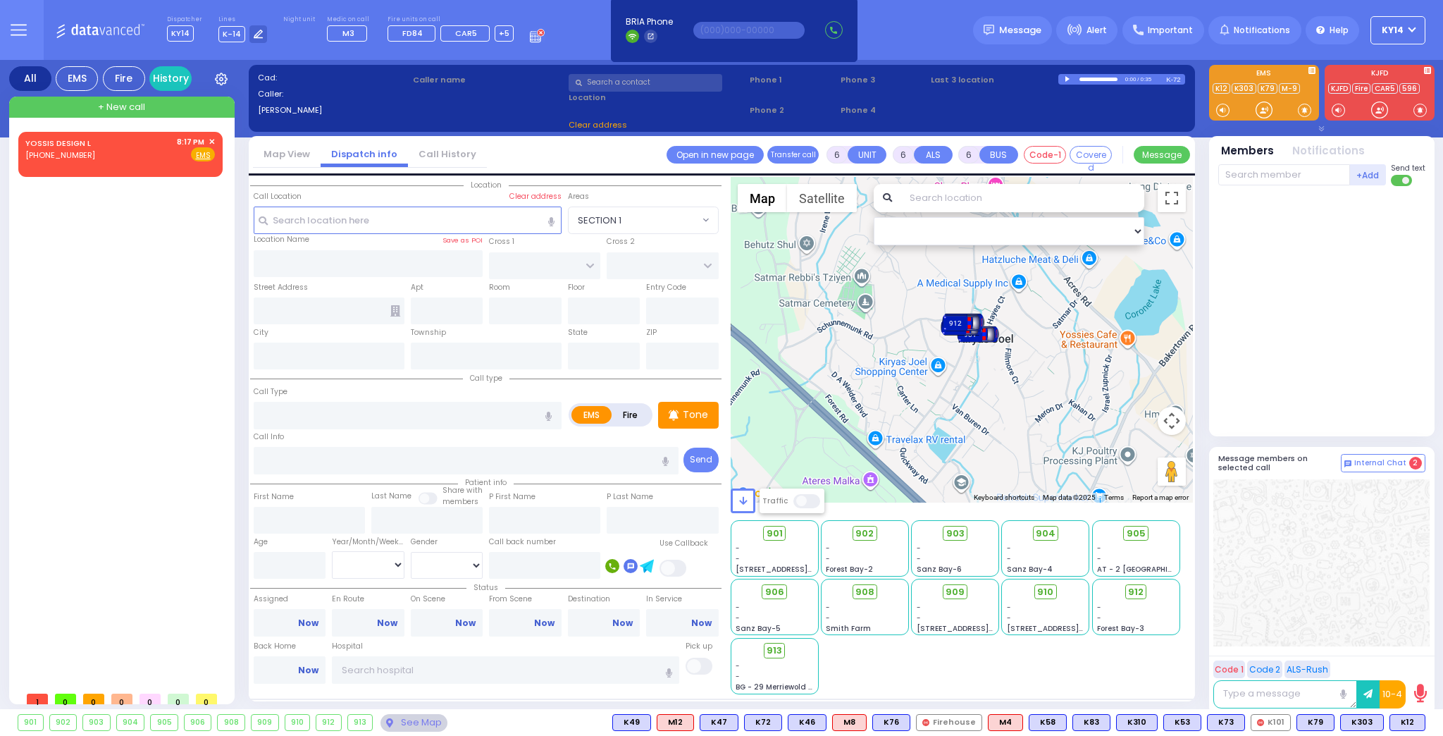
select select
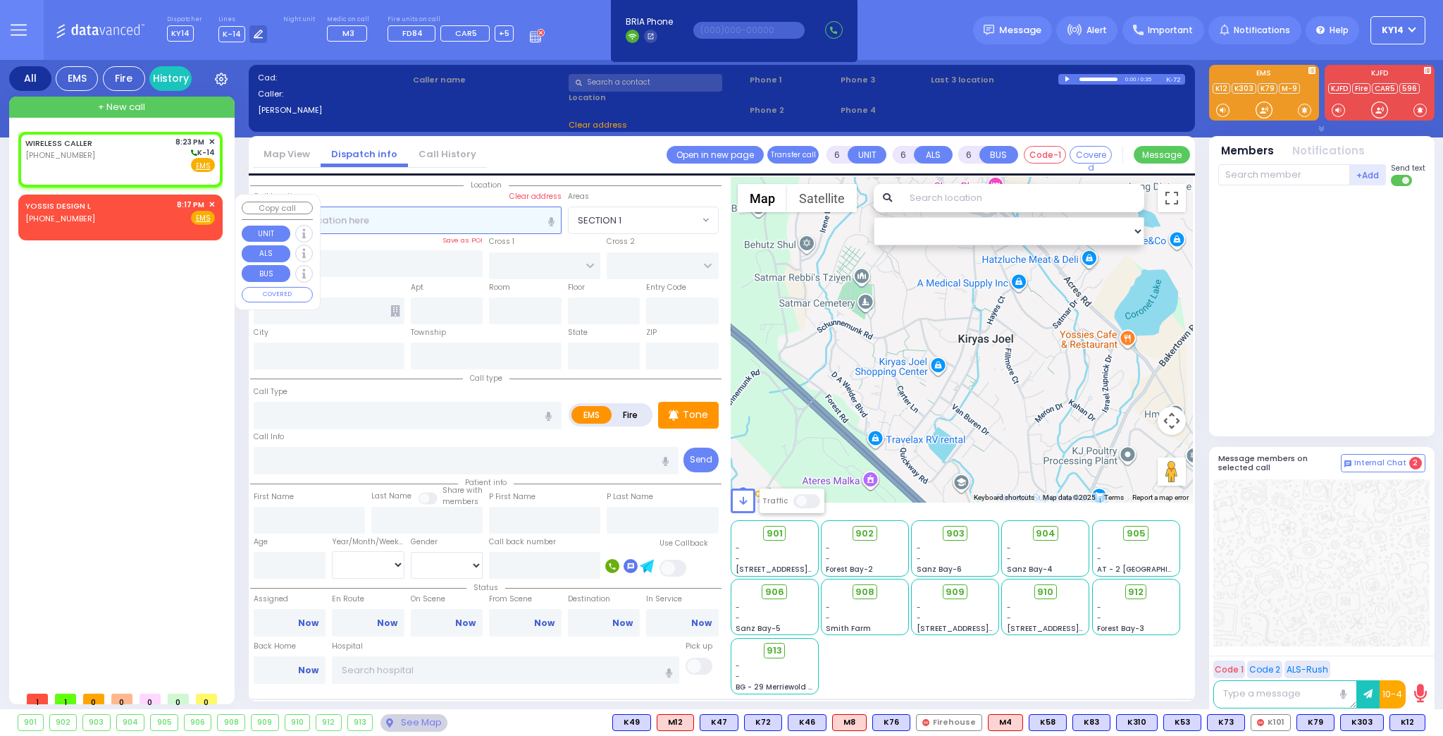
type input "2"
type input "1"
select select
radio input "true"
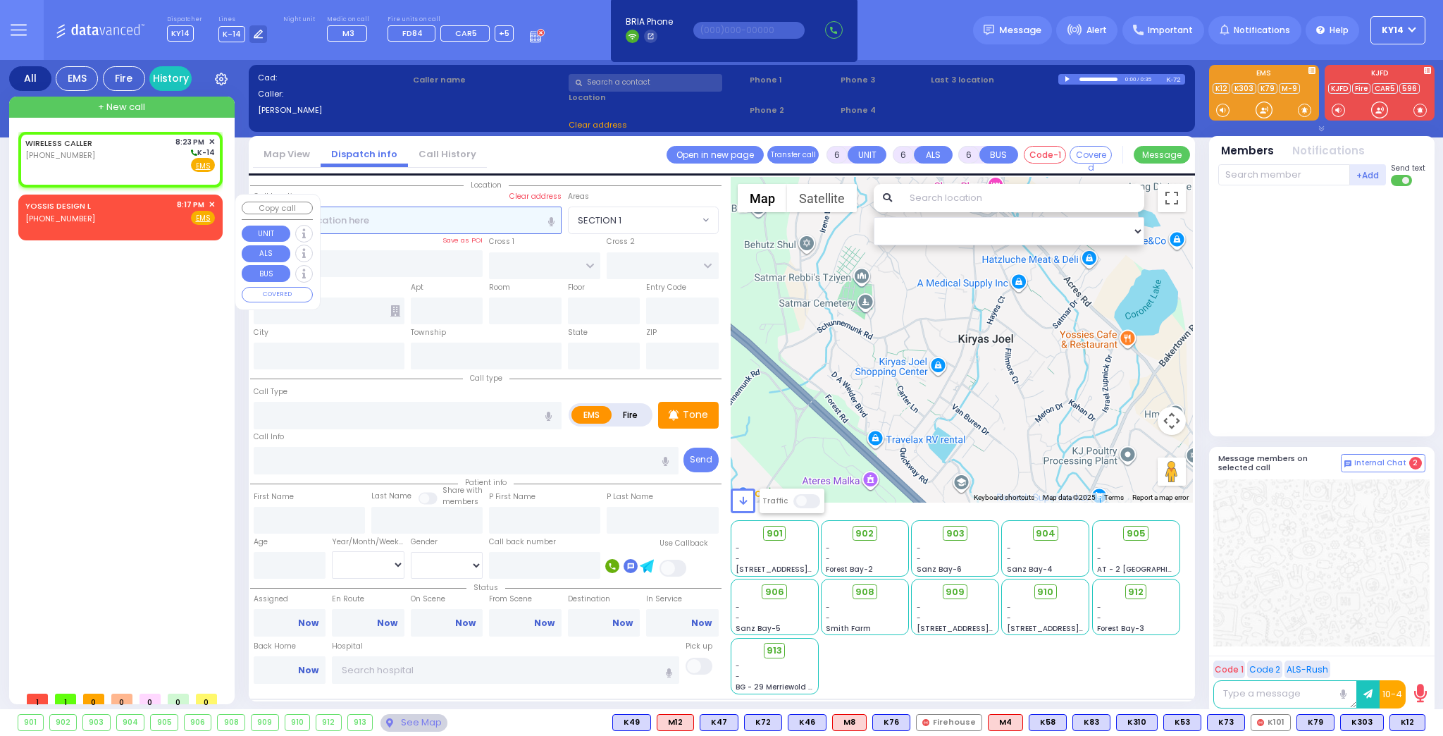
select select
type input "20:23"
select select "Hatzalah Garages"
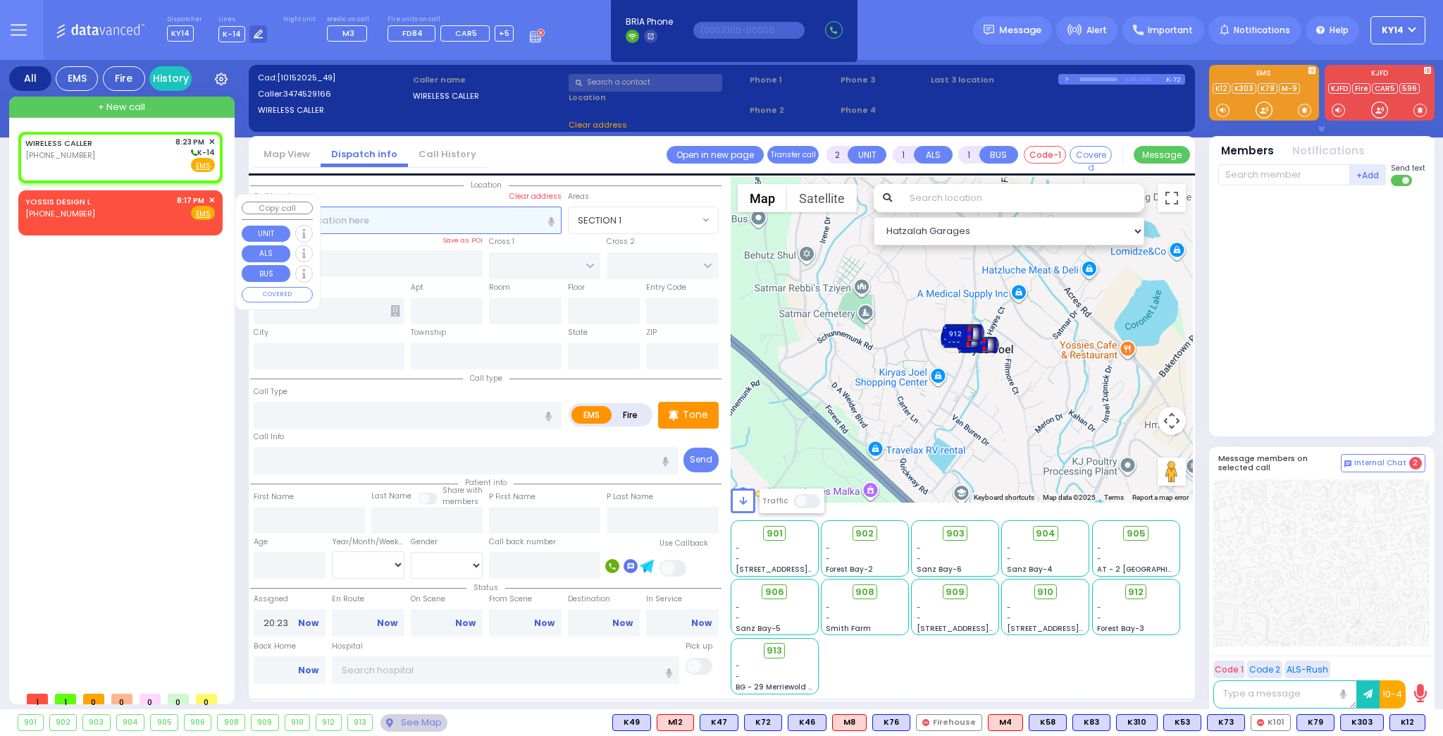
select select
radio input "true"
select select
select select "Hatzalah Garages"
select select
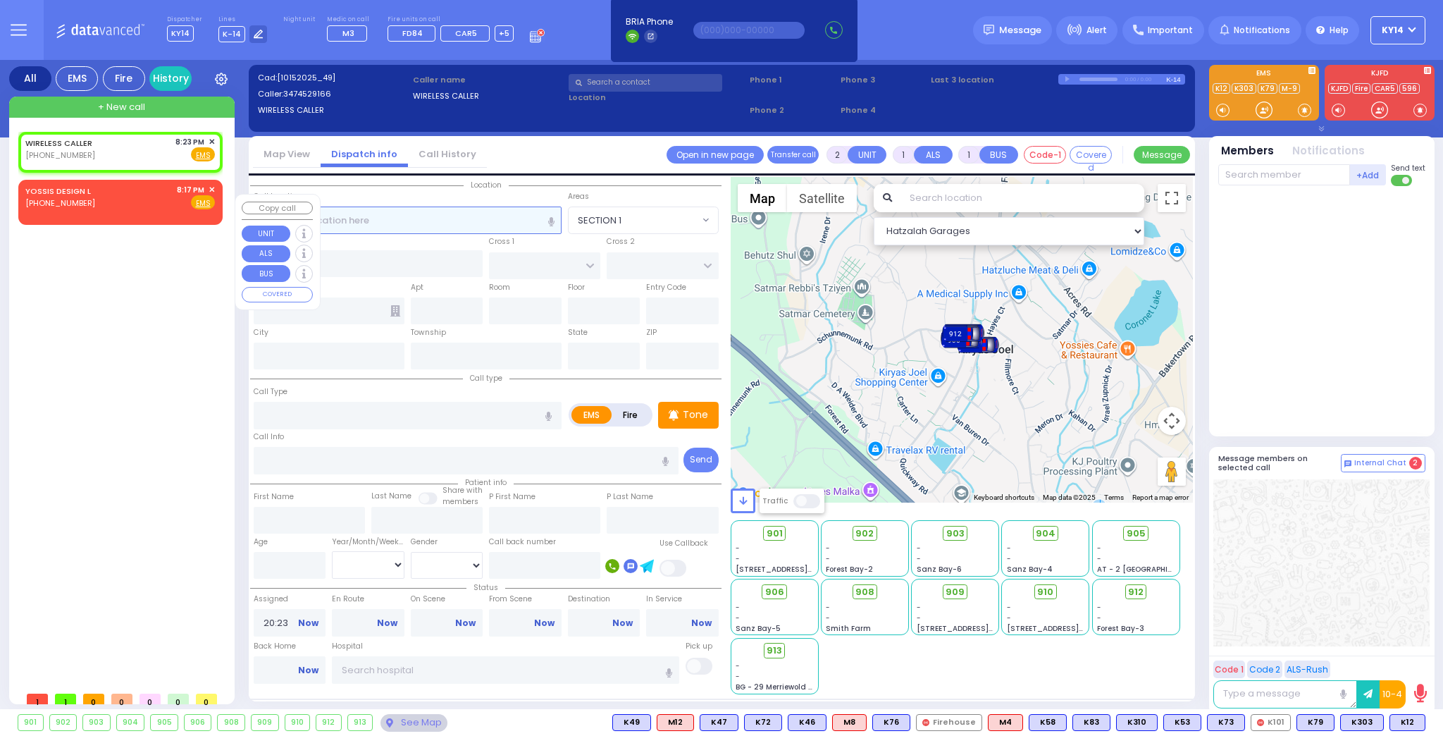
radio input "true"
select select
select select "Hatzalah Garages"
click at [39, 153] on rect at bounding box center [40, 153] width 11 height 11
type input "3474529166"
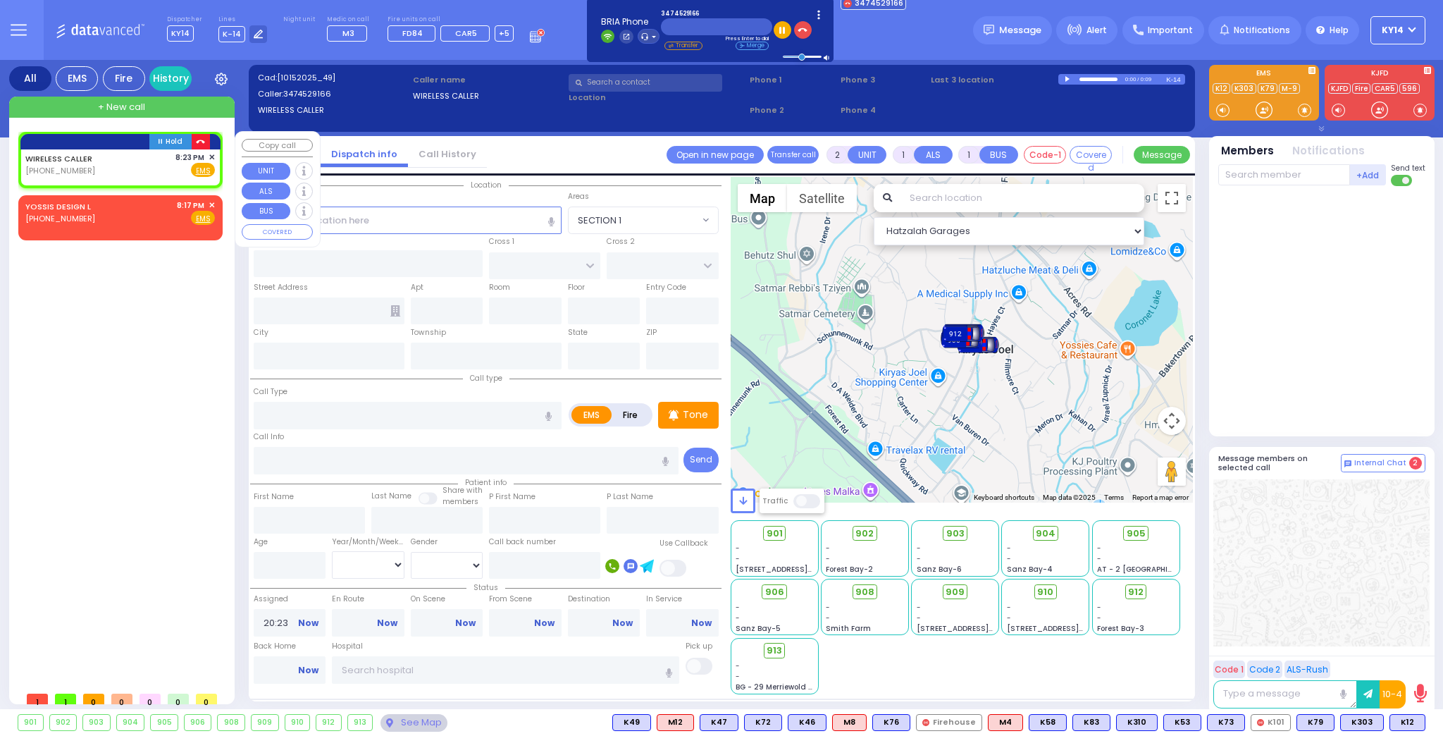
click at [200, 143] on icon "button" at bounding box center [200, 141] width 9 height 9
select select
radio input "true"
select select
select select "Hatzalah Garages"
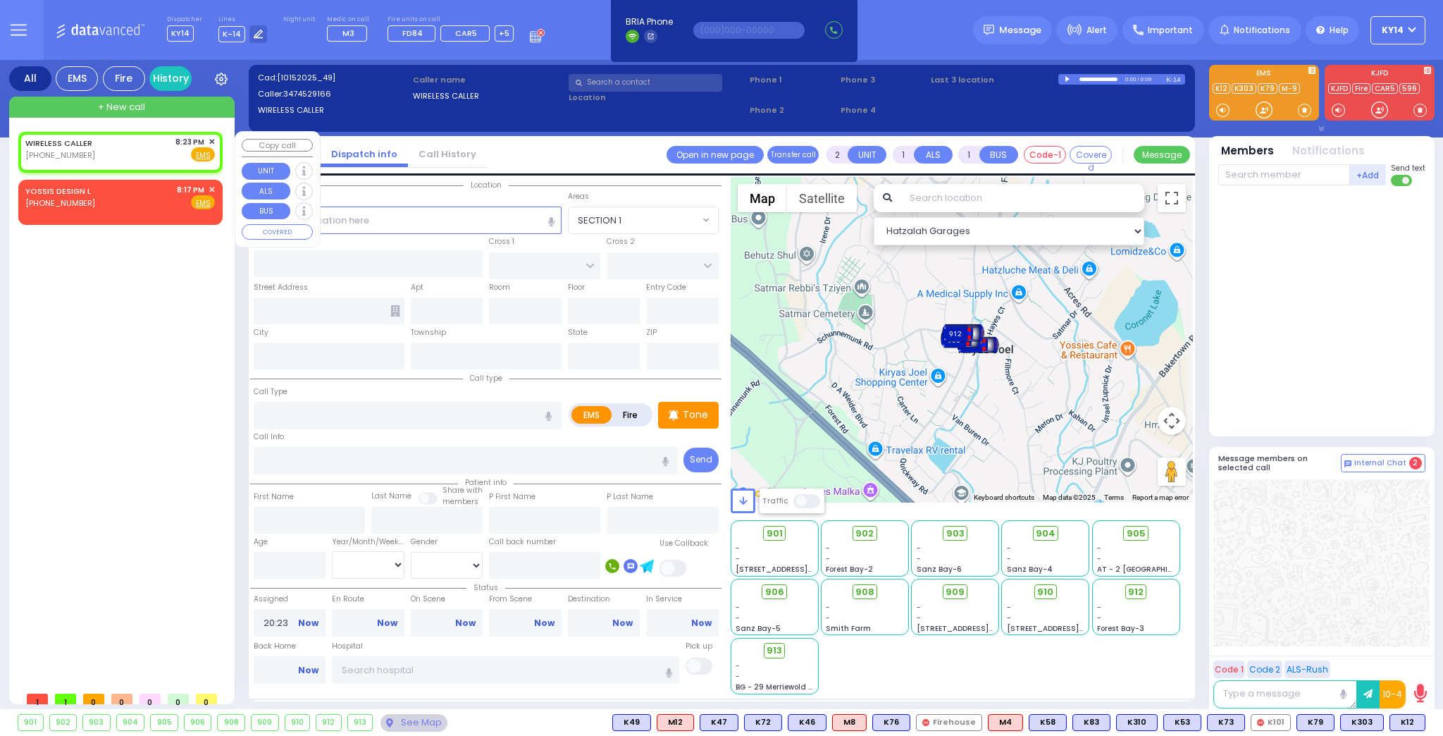
click at [212, 141] on span "✕" at bounding box center [212, 142] width 6 height 12
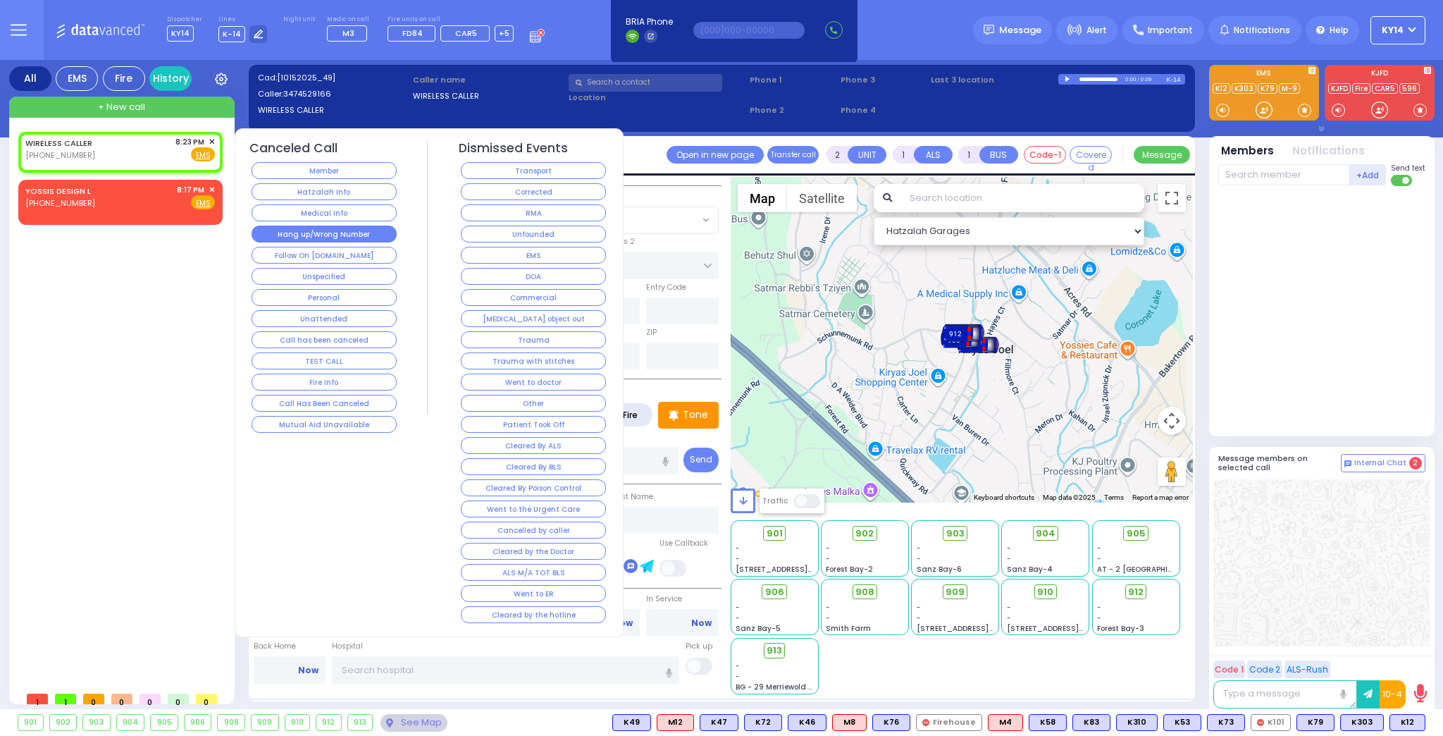
click at [321, 230] on button "Hang up/Wrong Number" at bounding box center [324, 233] width 145 height 17
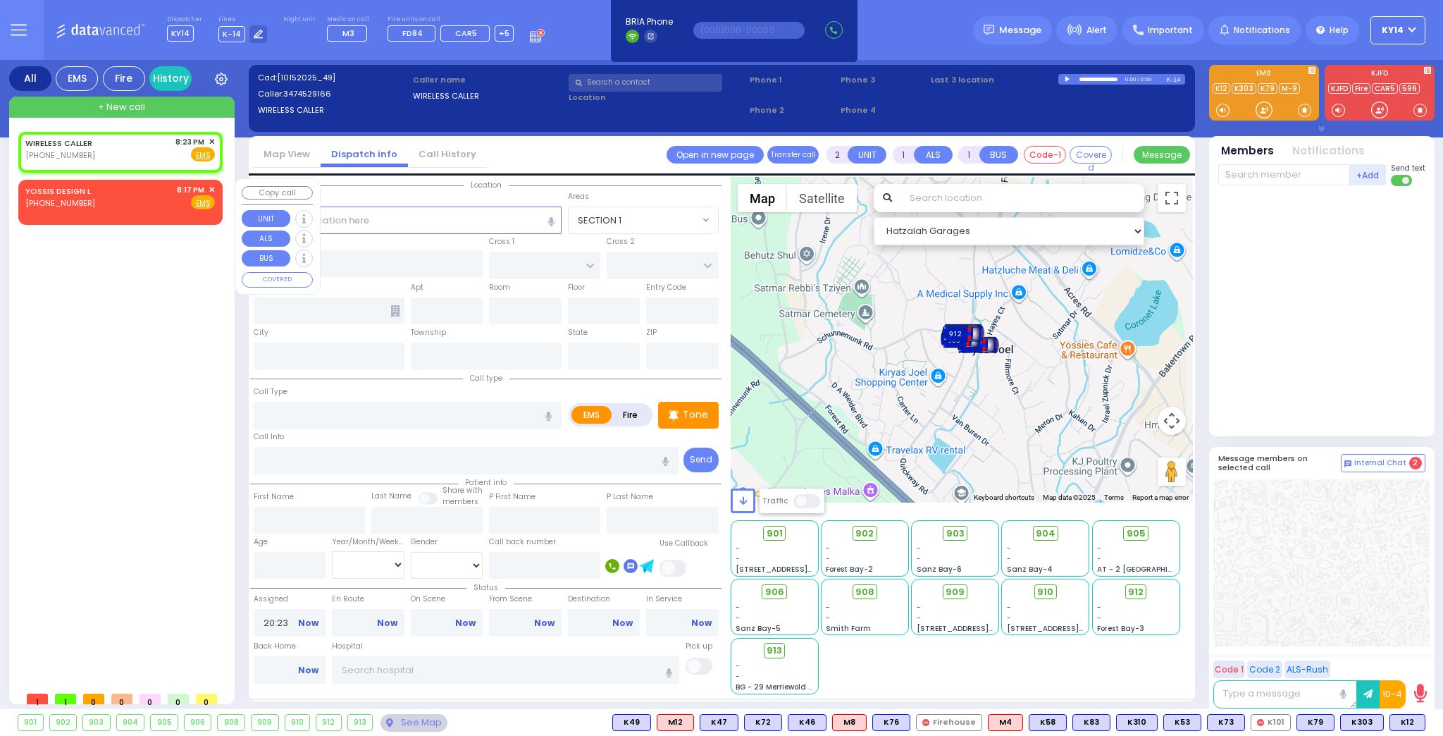
select select
radio input "true"
select select
click at [212, 185] on span "✕" at bounding box center [212, 190] width 6 height 12
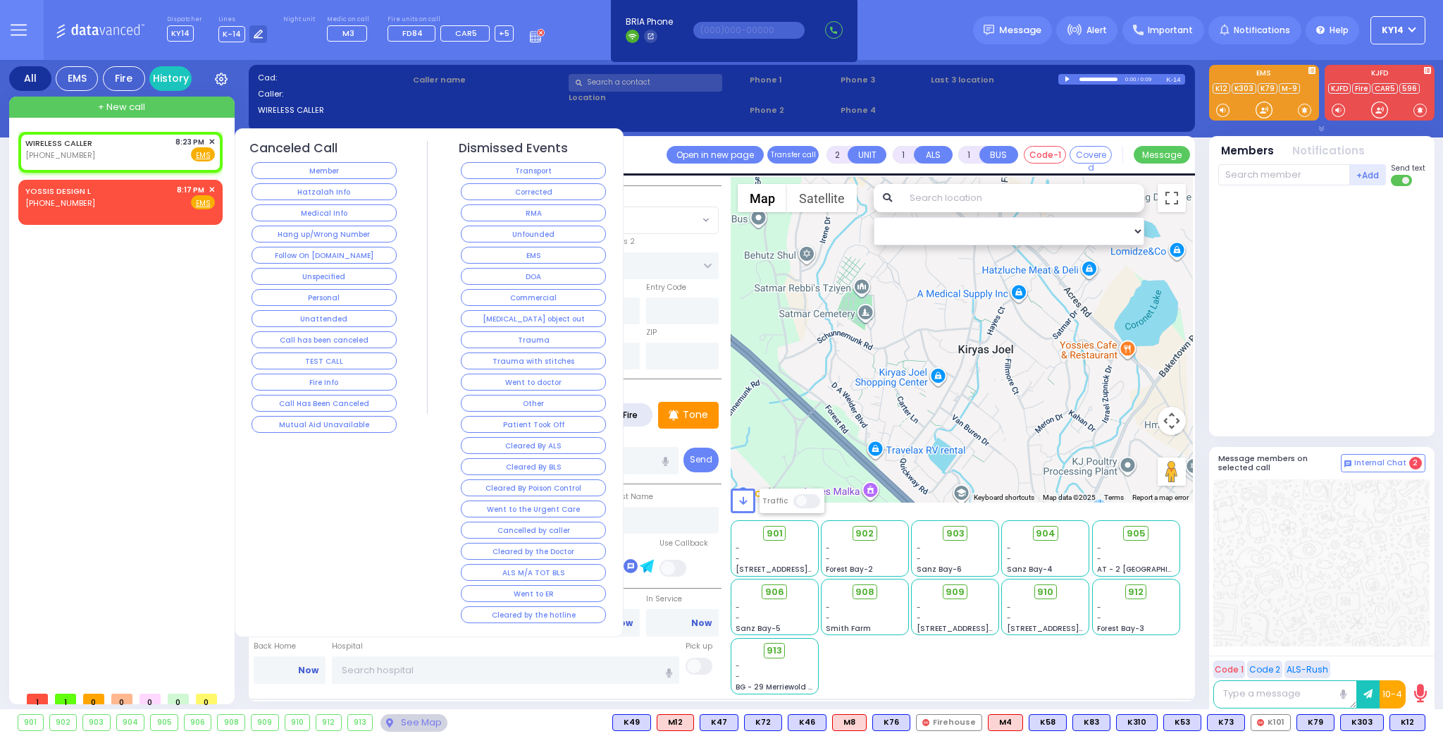
click at [293, 231] on button "Hang up/Wrong Number" at bounding box center [324, 233] width 145 height 17
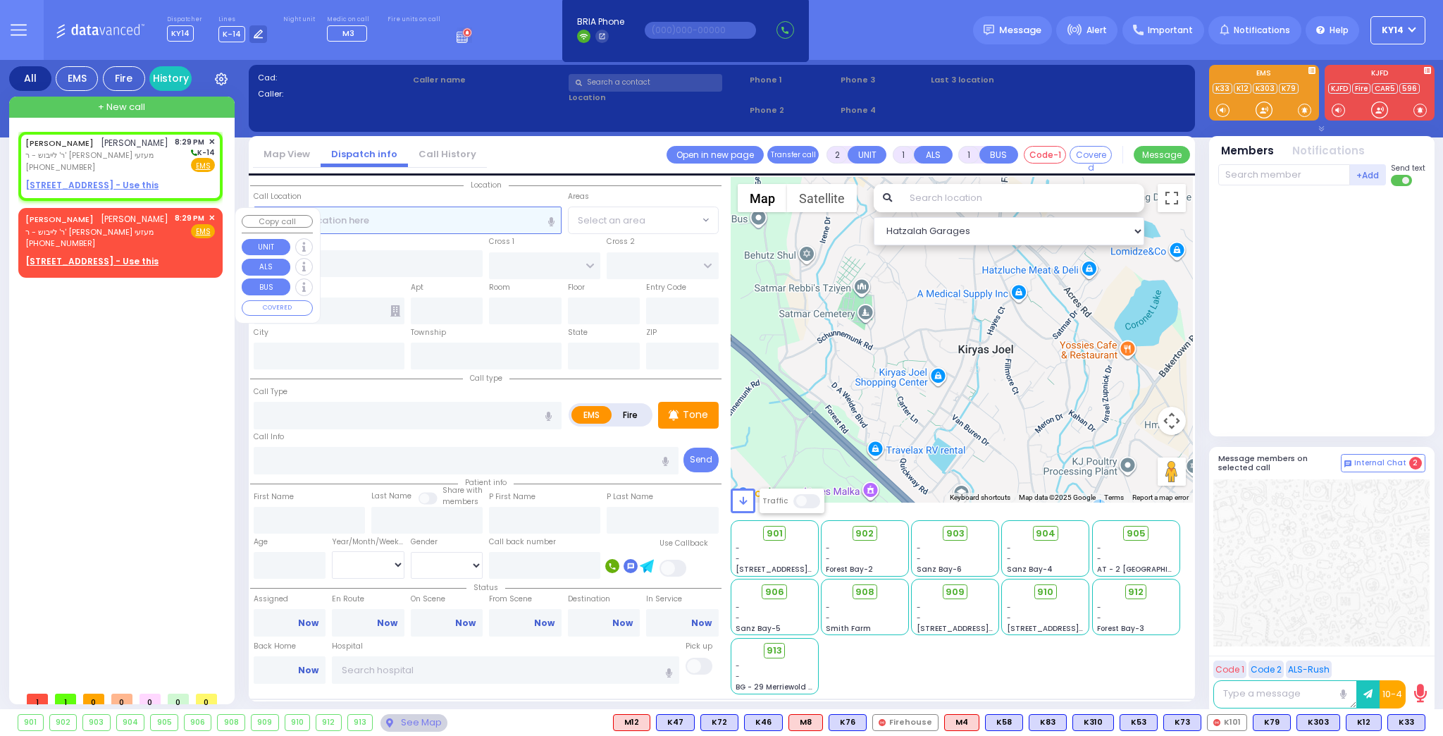
select select
radio input "true"
type input "[PERSON_NAME]"
type input "GOLD"
select select
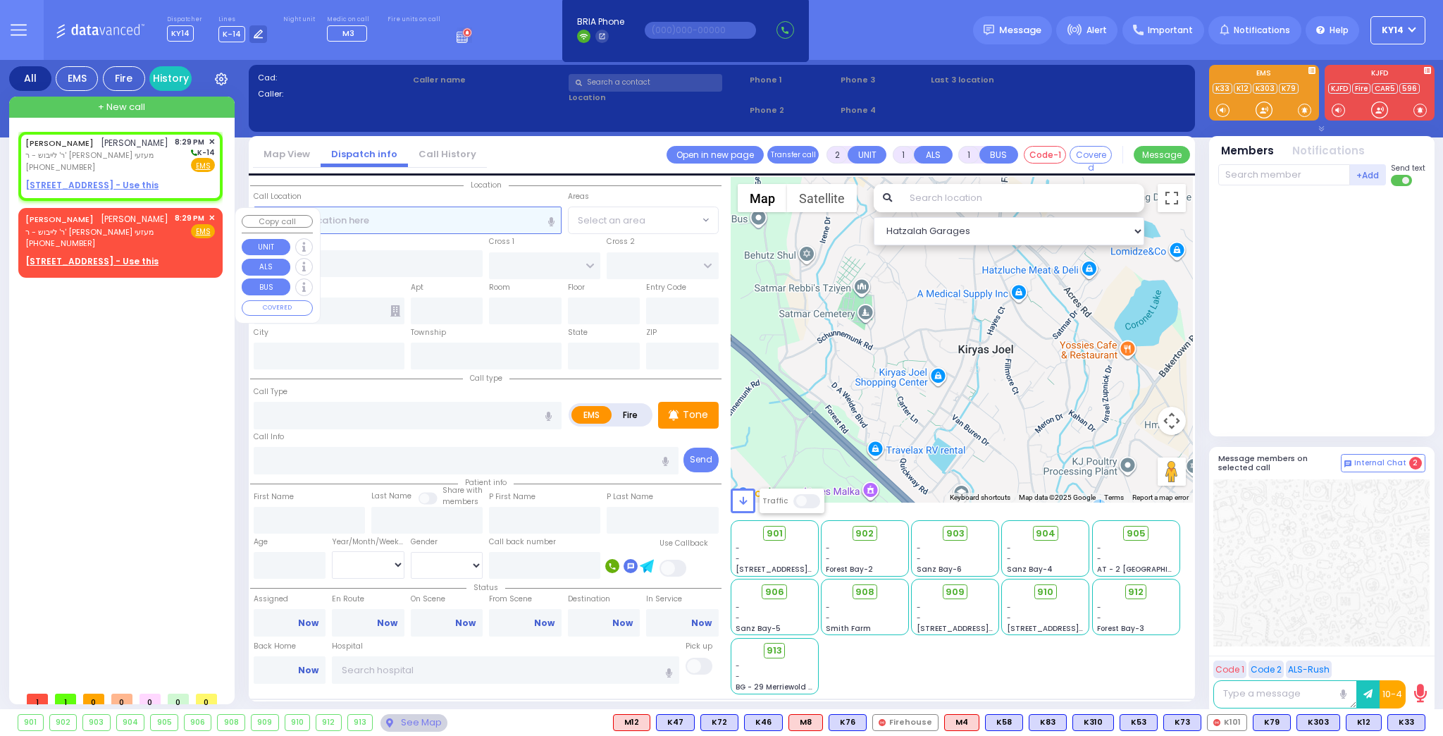
type input "20:29"
select select "Hatzalah Garages"
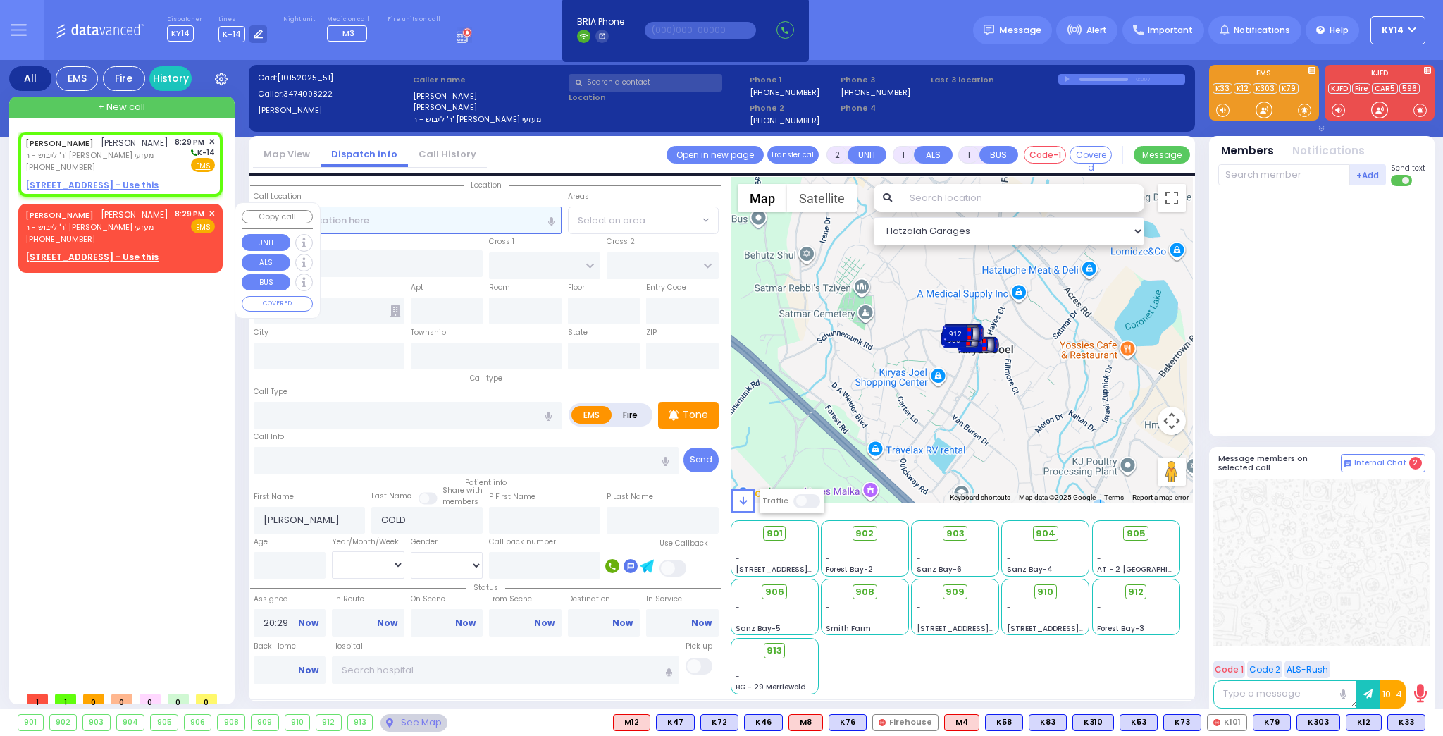
select select
radio input "true"
select select
select select "Hatzalah Garages"
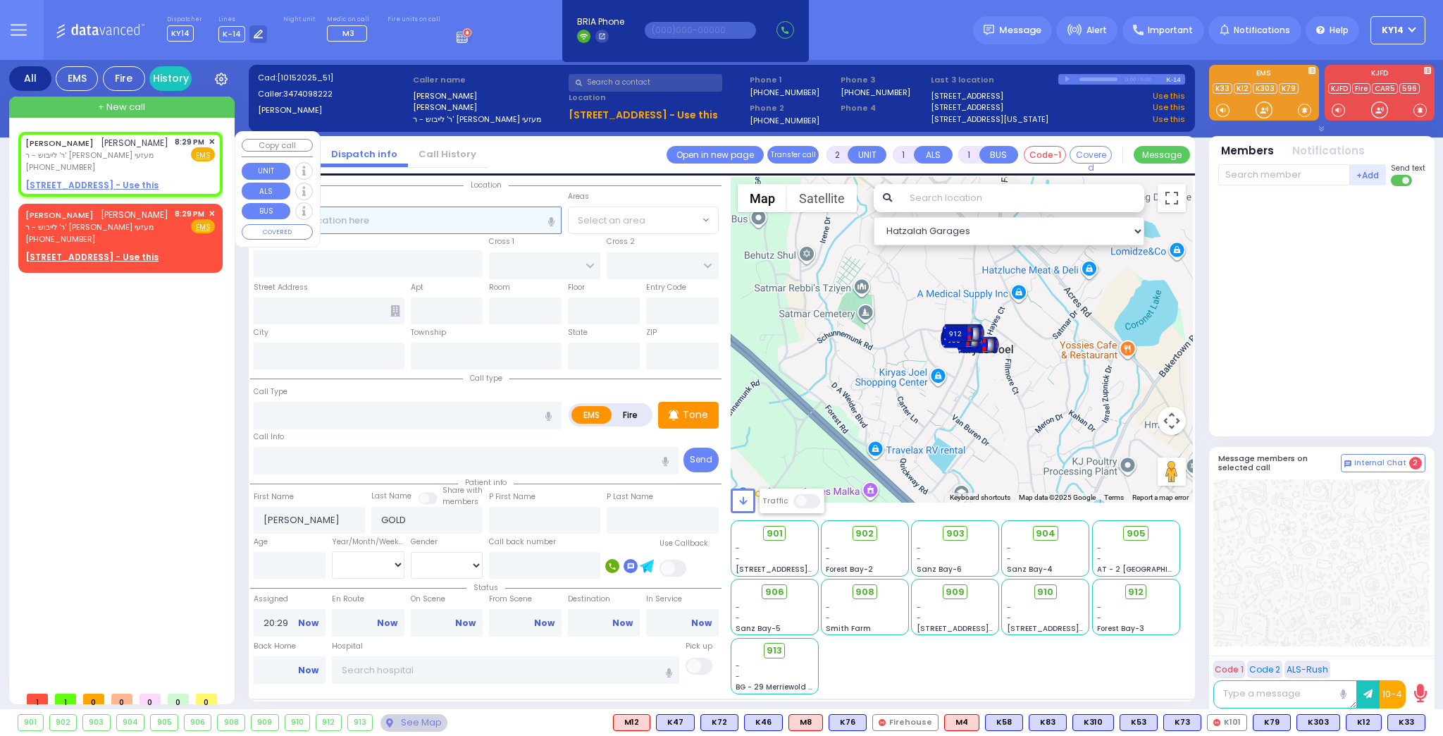
select select
radio input "true"
select select
select select "Hatzalah Garages"
click at [99, 182] on u "[STREET_ADDRESS] - Use this" at bounding box center [91, 185] width 133 height 12
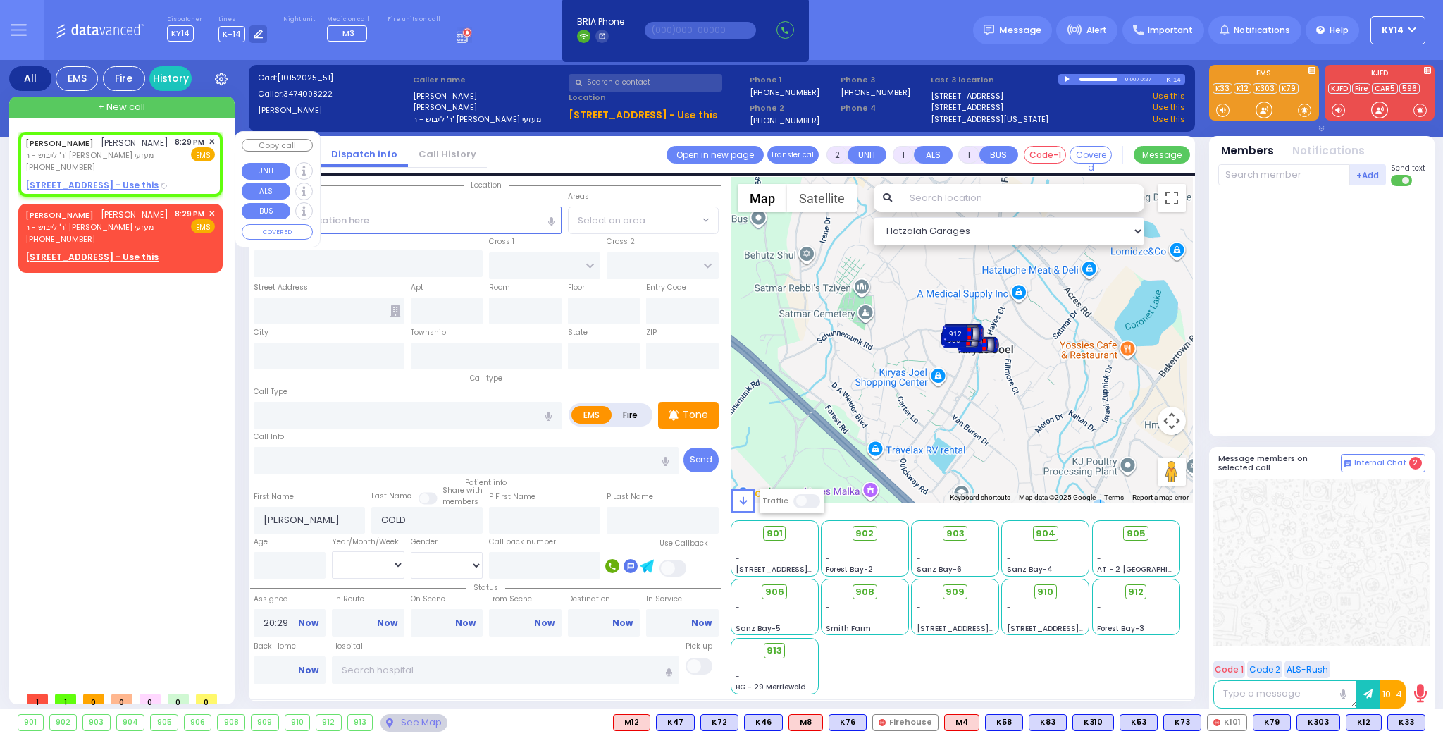
select select
radio input "true"
select select
select select "Hatzalah Garages"
select select
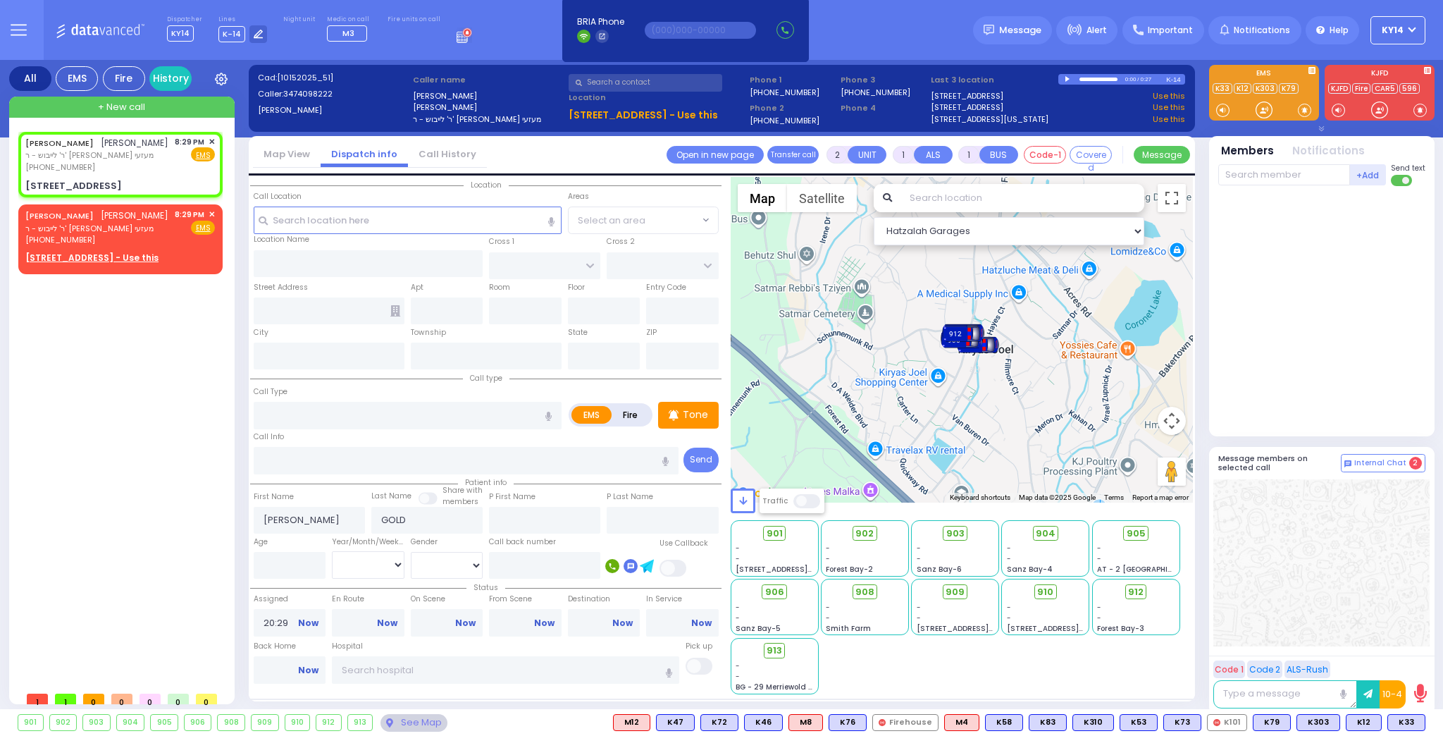
radio input "true"
select select
select select "Hatzalah Garages"
type input "ACRES RD"
type input "[GEOGRAPHIC_DATA]"
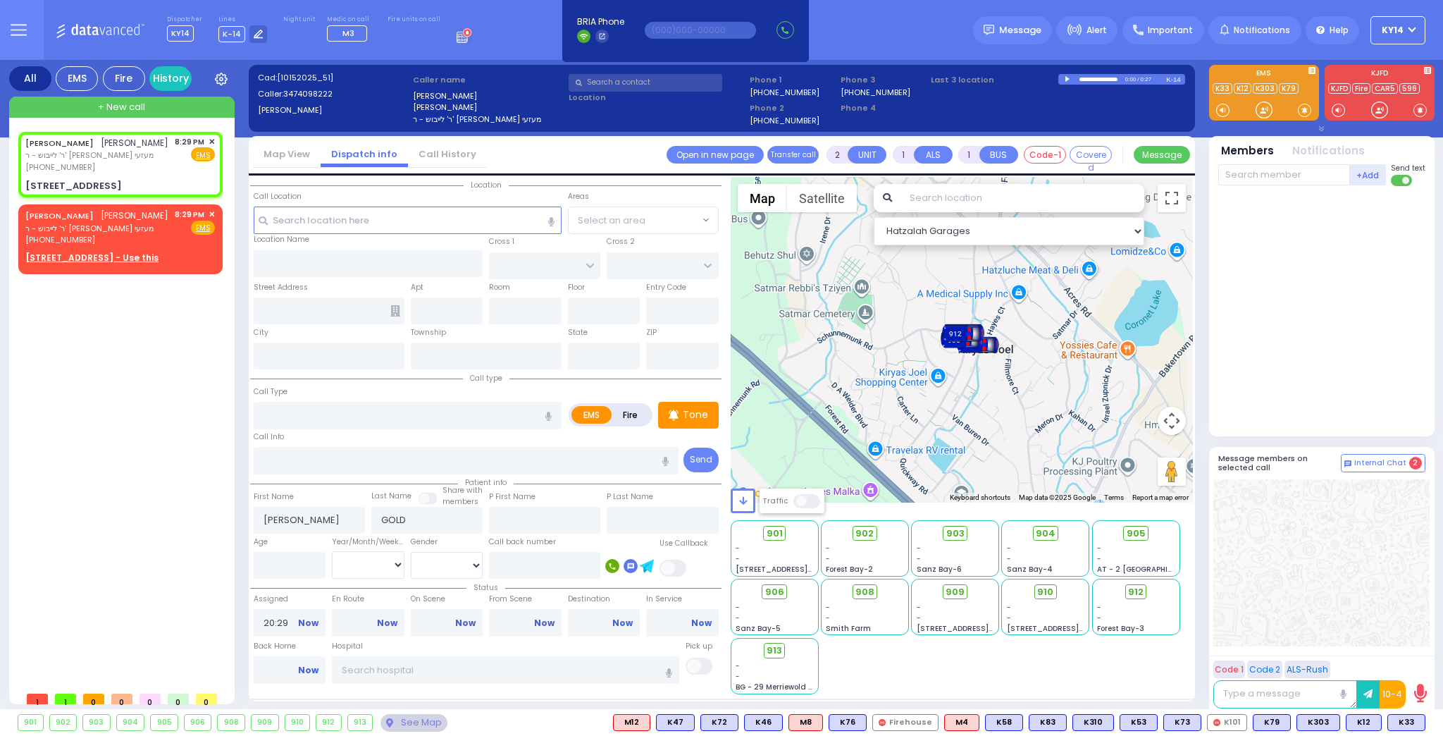
type input "[STREET_ADDRESS]"
type input "312"
type input "[PERSON_NAME]"
type input "[US_STATE]"
type input "10950"
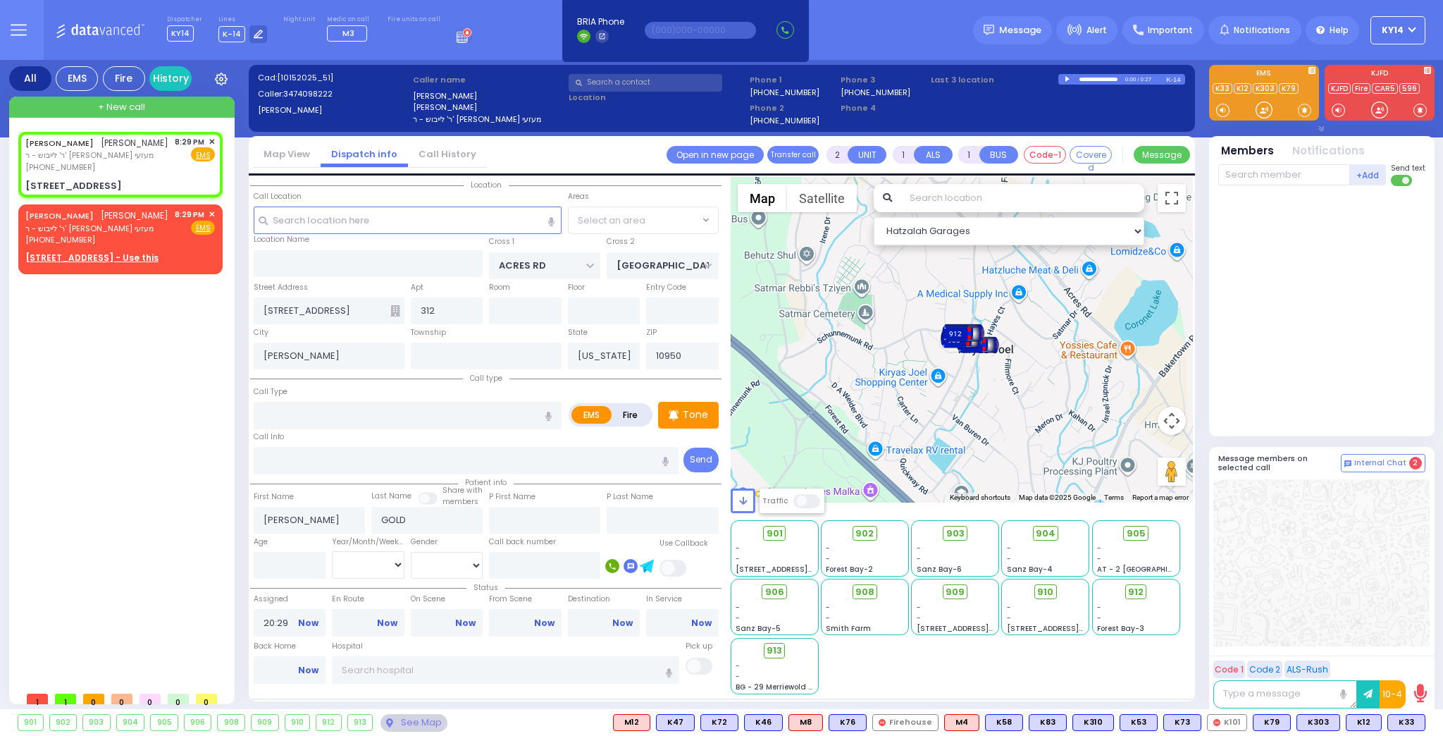
select select "PALM TREE"
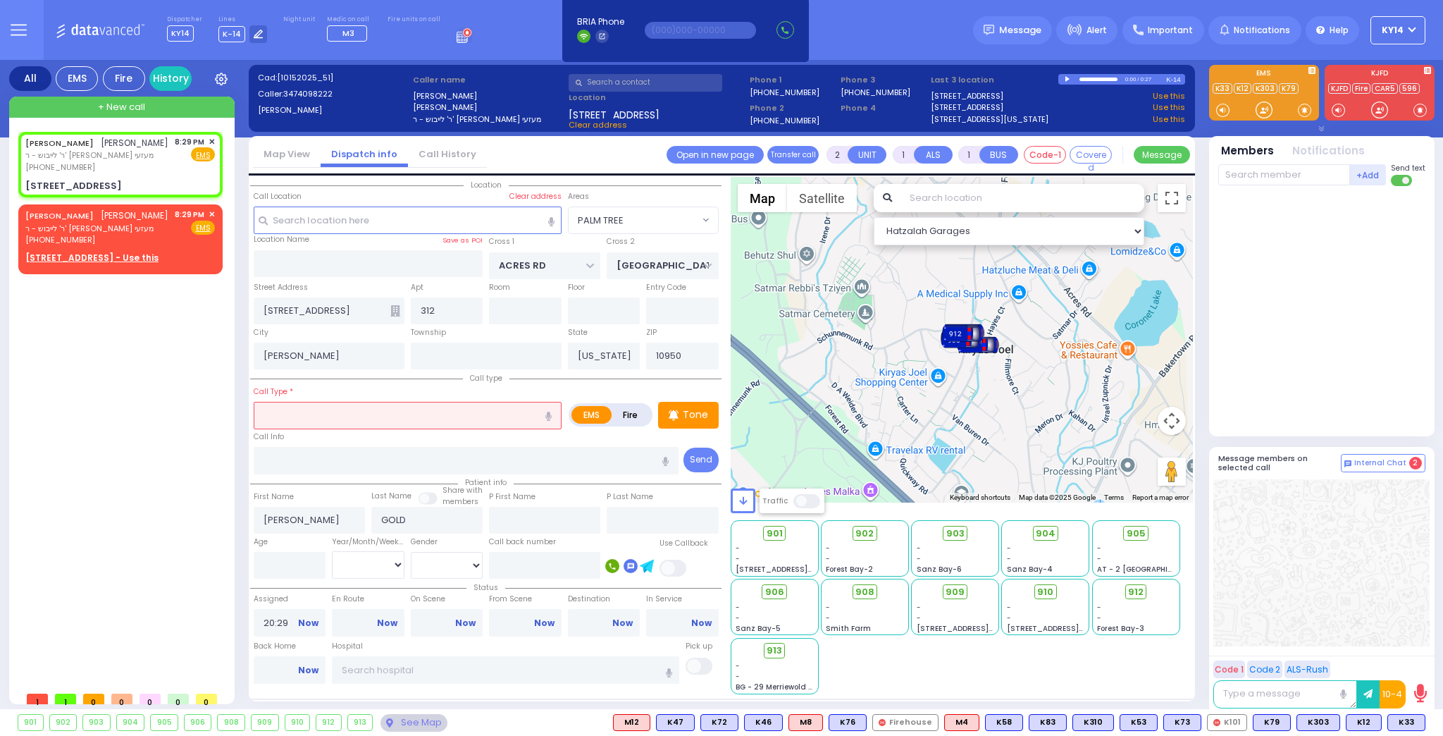
click at [628, 416] on label "Fire" at bounding box center [630, 415] width 39 height 18
radio input "true"
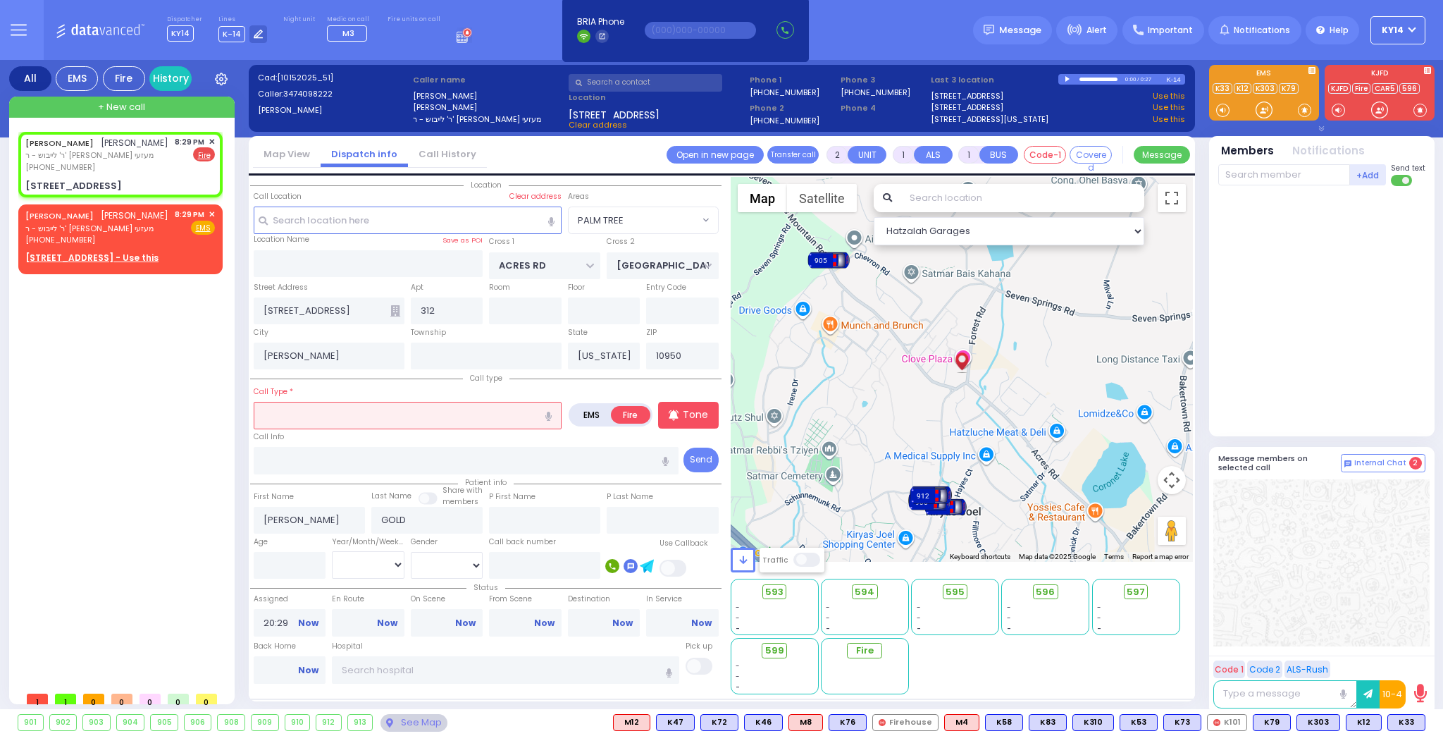
click at [439, 414] on input "text" at bounding box center [408, 415] width 308 height 27
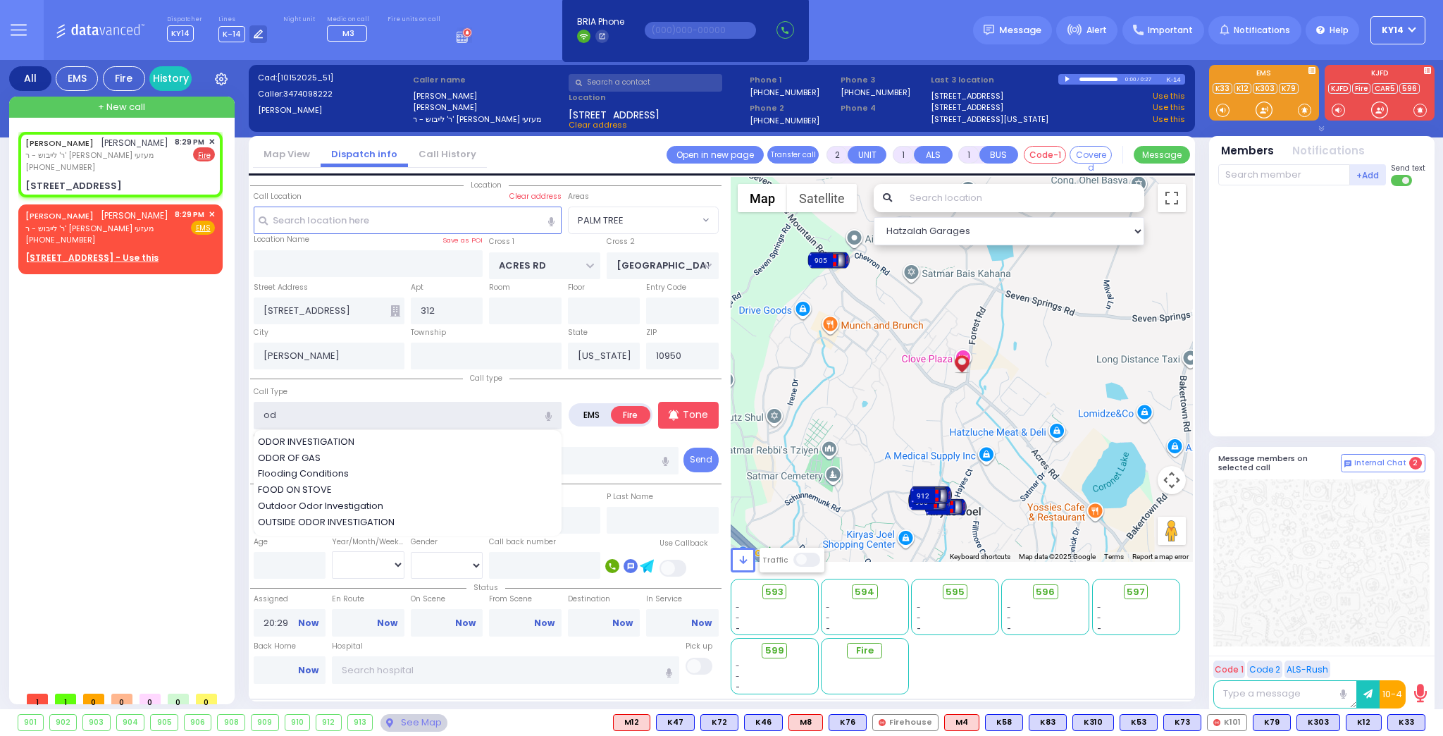
type input "ode"
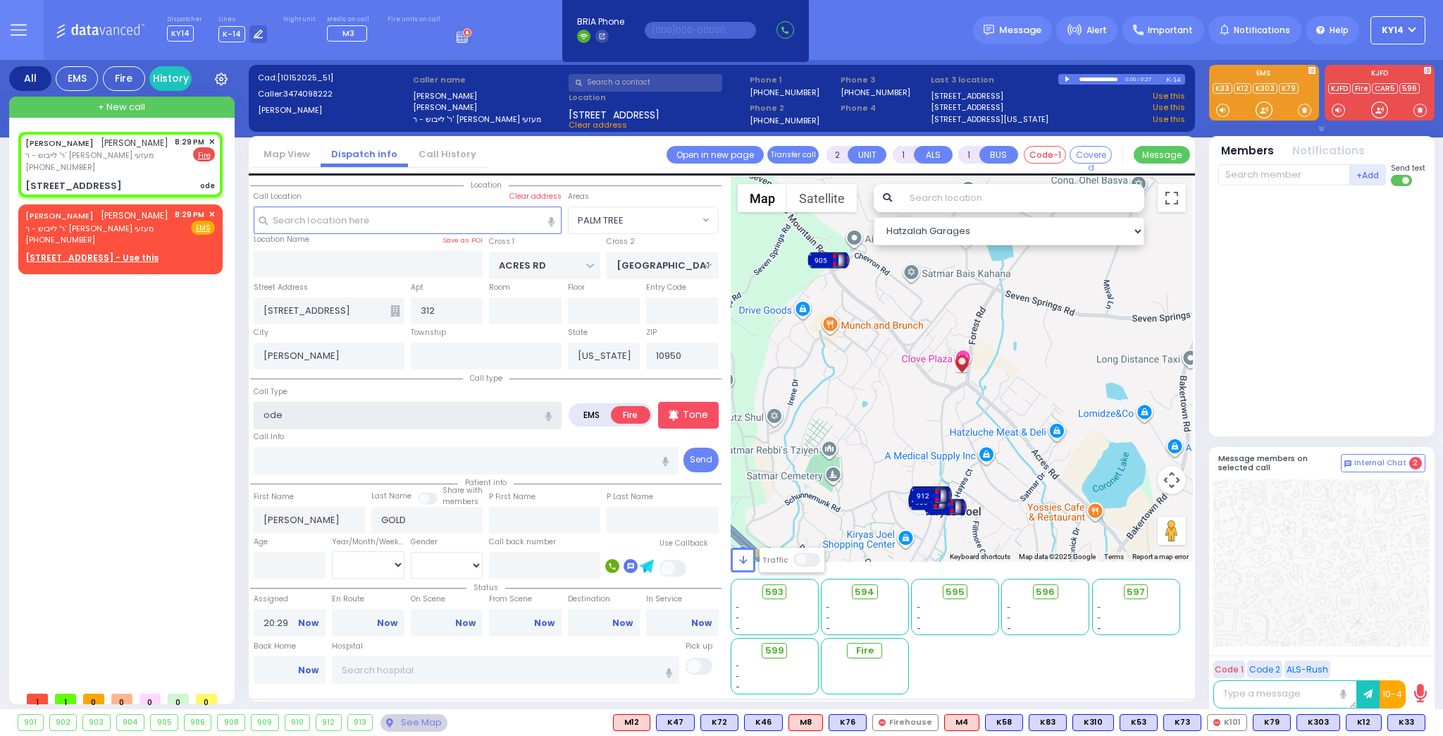
select select
radio input "true"
select select
select select "Hatzalah Garages"
select select "PALM TREE"
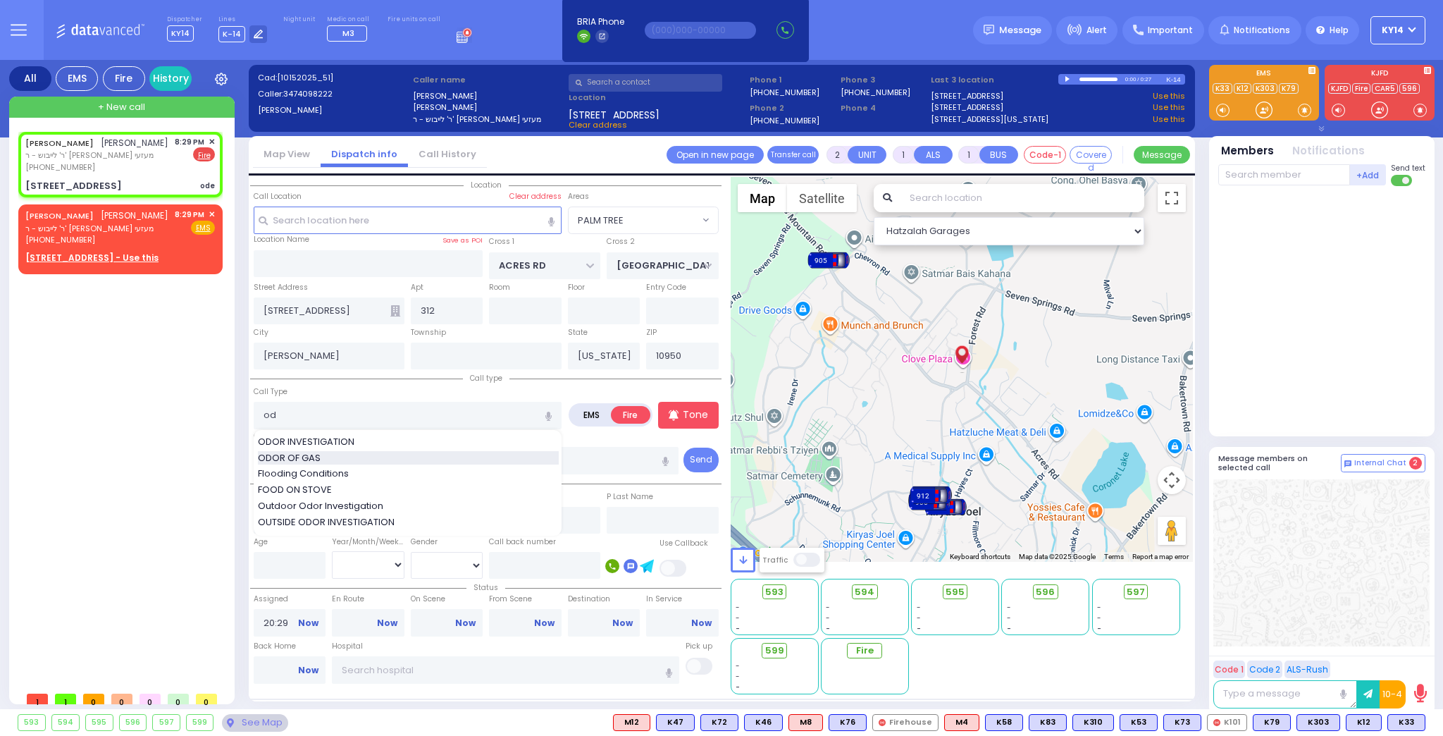
click at [317, 457] on span "ODOR OF GAS" at bounding box center [292, 458] width 68 height 14
type input "ODOR OF GAS"
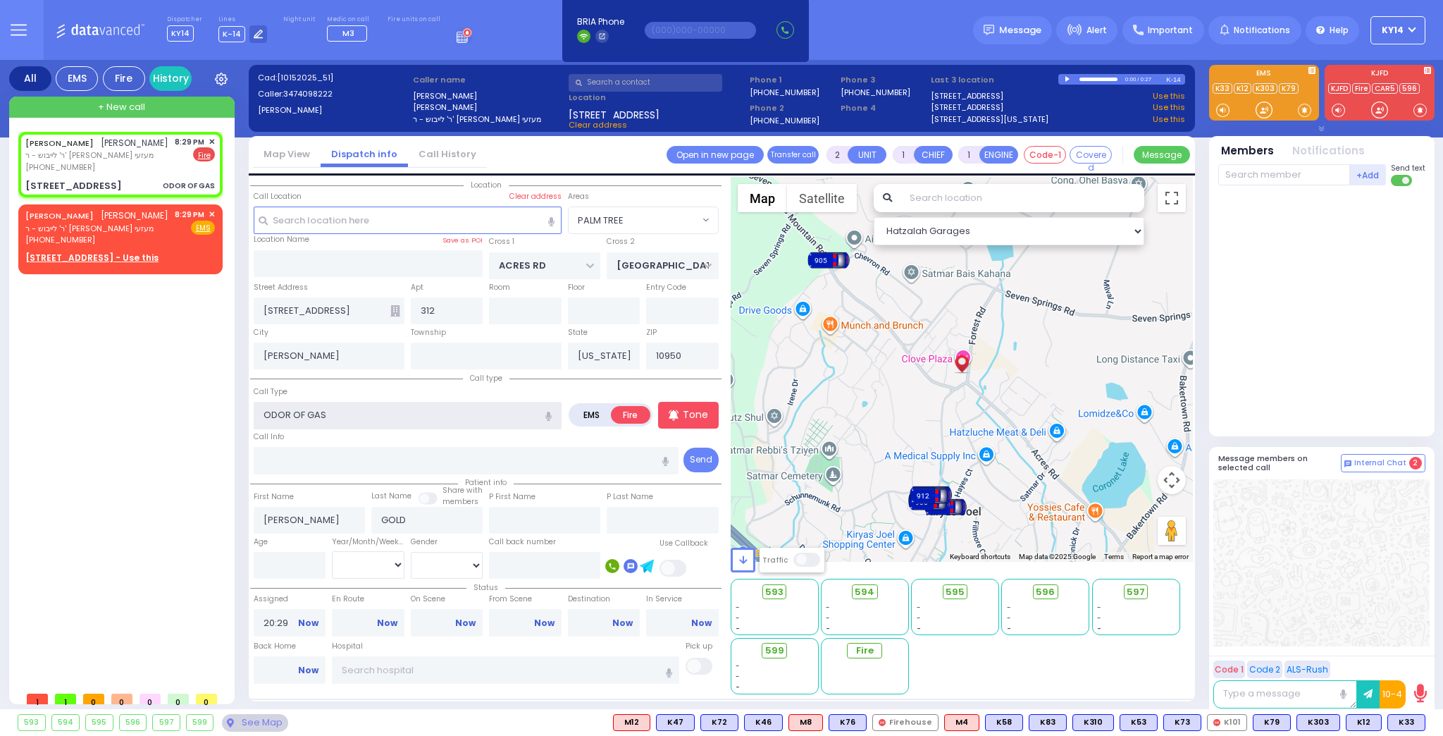
select select
radio input "true"
select select
select select "Hatzalah Garages"
select select "PALM TREE"
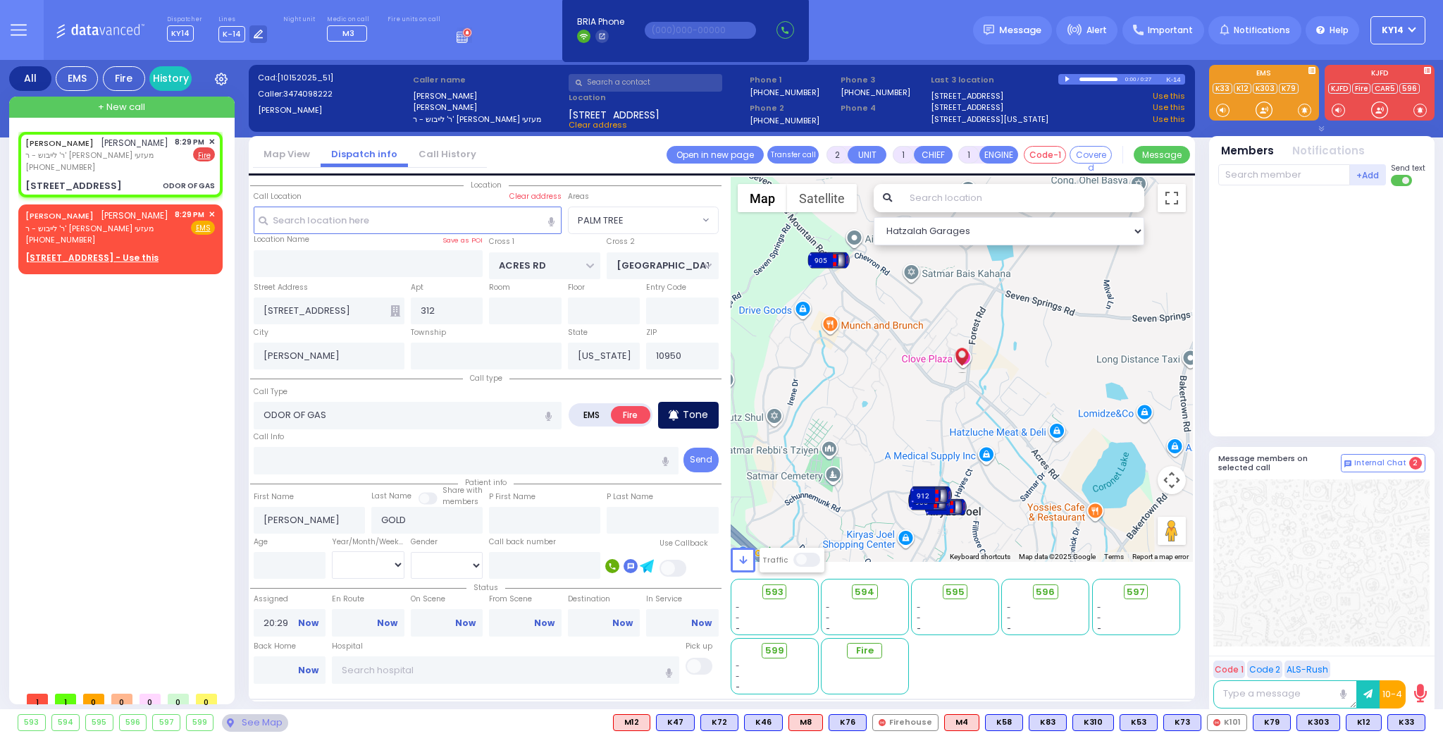
click at [697, 414] on p "Tone" at bounding box center [695, 414] width 25 height 15
select select
radio input "true"
select select
select select "Hatzalah Garages"
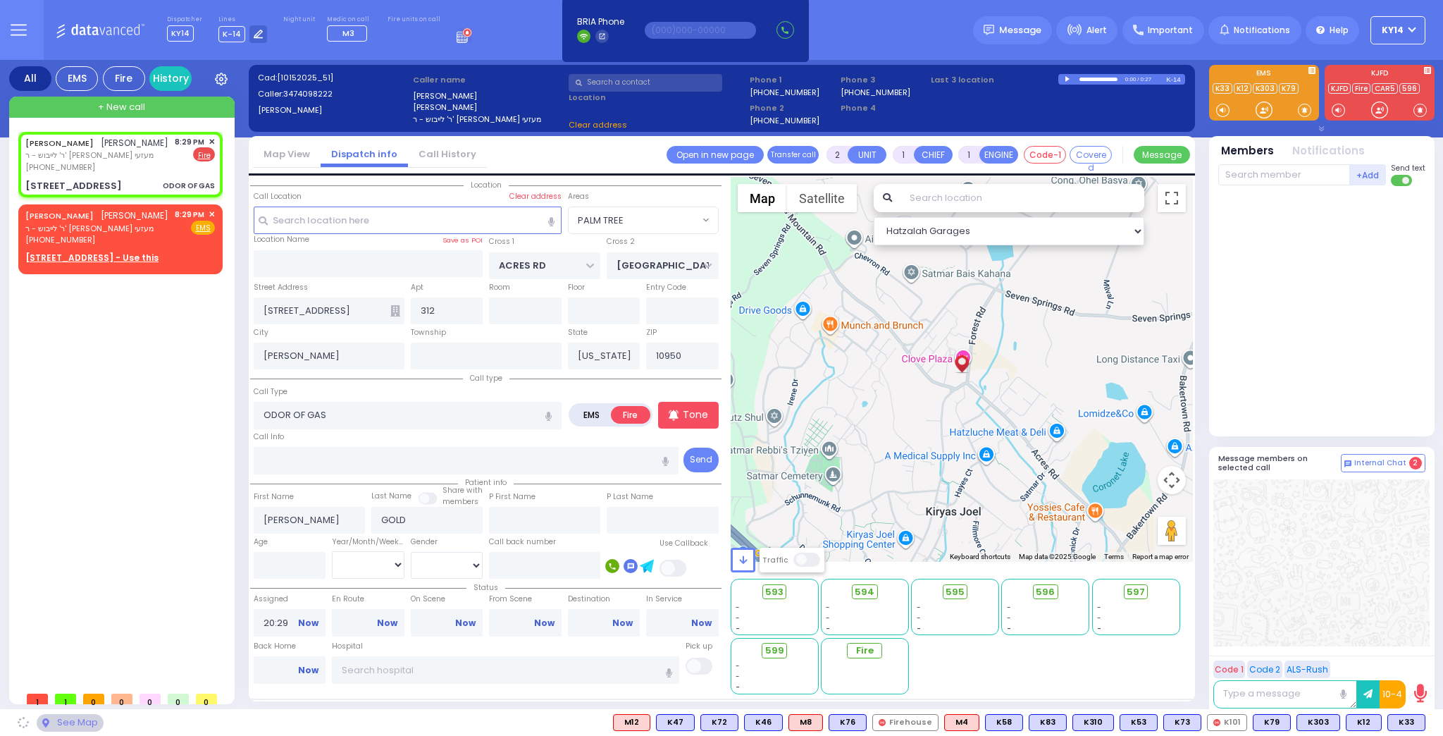
select select "PALM TREE"
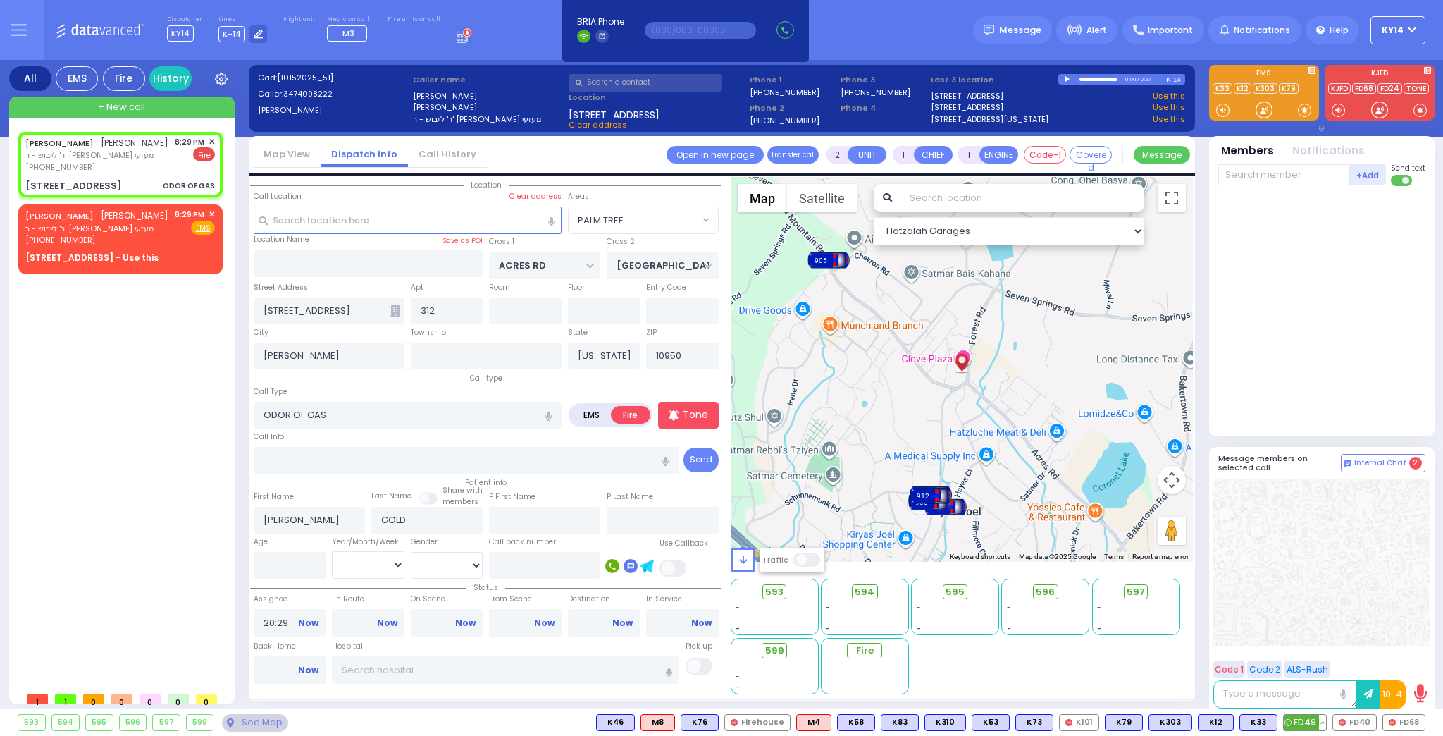
click at [1306, 725] on span "FD49" at bounding box center [1305, 721] width 42 height 15
drag, startPoint x: 1354, startPoint y: 717, endPoint x: 1364, endPoint y: 714, distance: 10.1
click at [1355, 717] on span "FD40" at bounding box center [1354, 721] width 43 height 15
click at [1406, 725] on span "FD68" at bounding box center [1404, 721] width 42 height 15
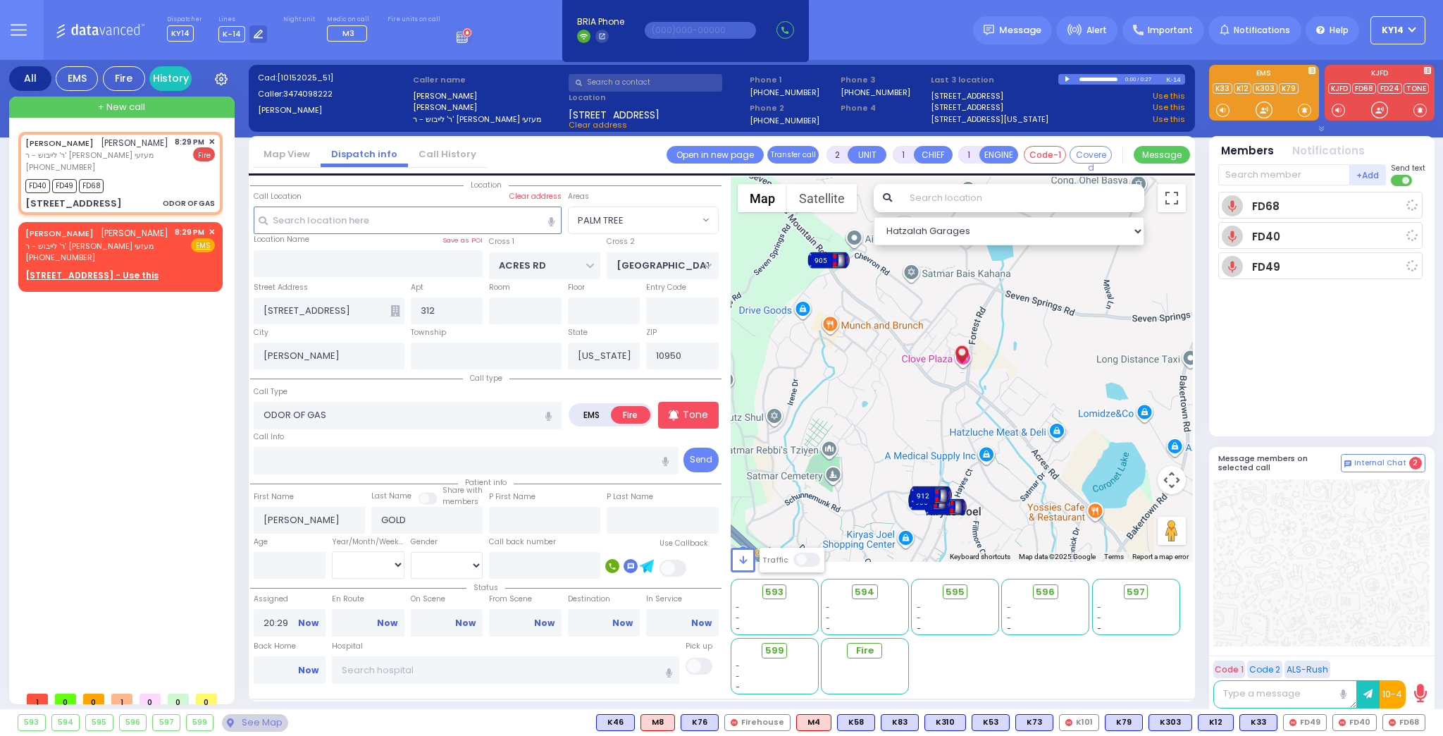
select select
radio input "true"
select select
type input "20:31"
select select "Hatzalah Garages"
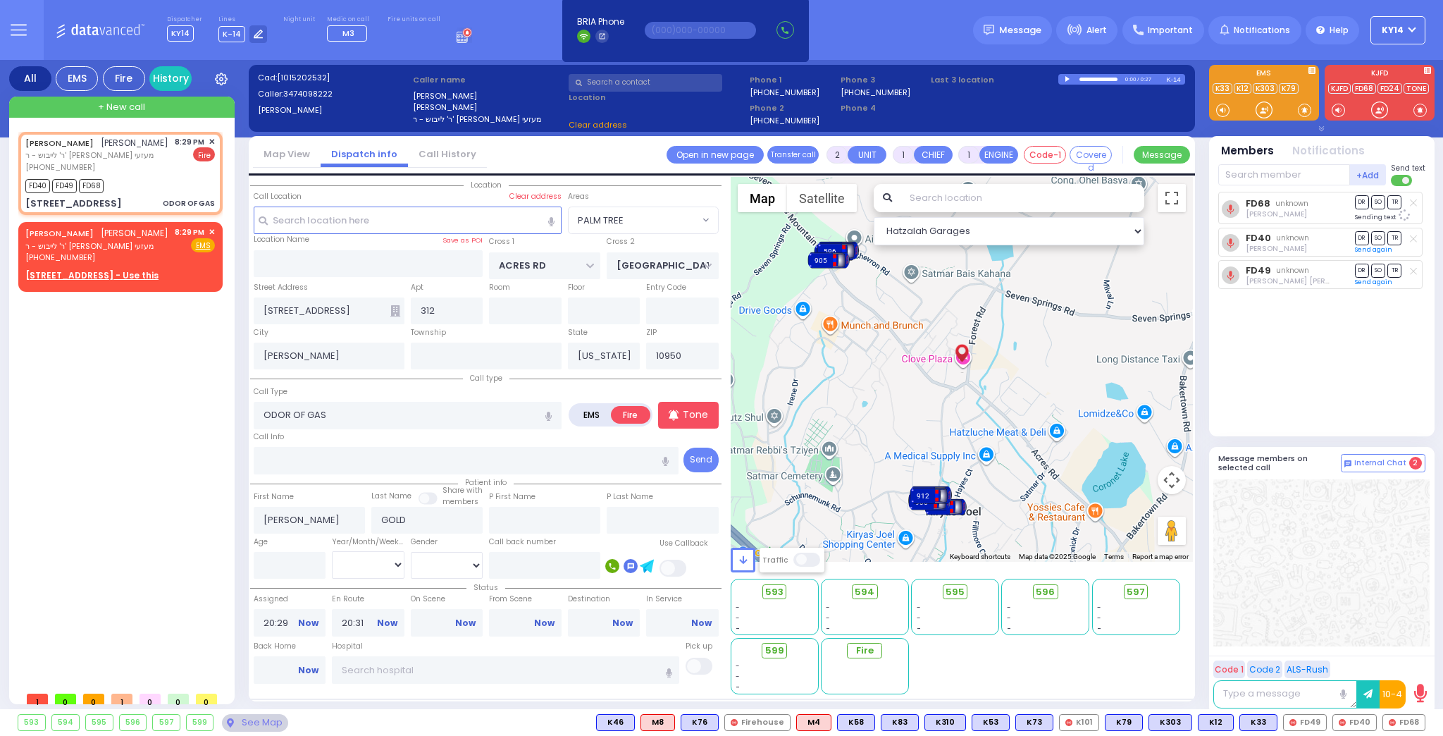
select select "PALM TREE"
select select
radio input "true"
select select
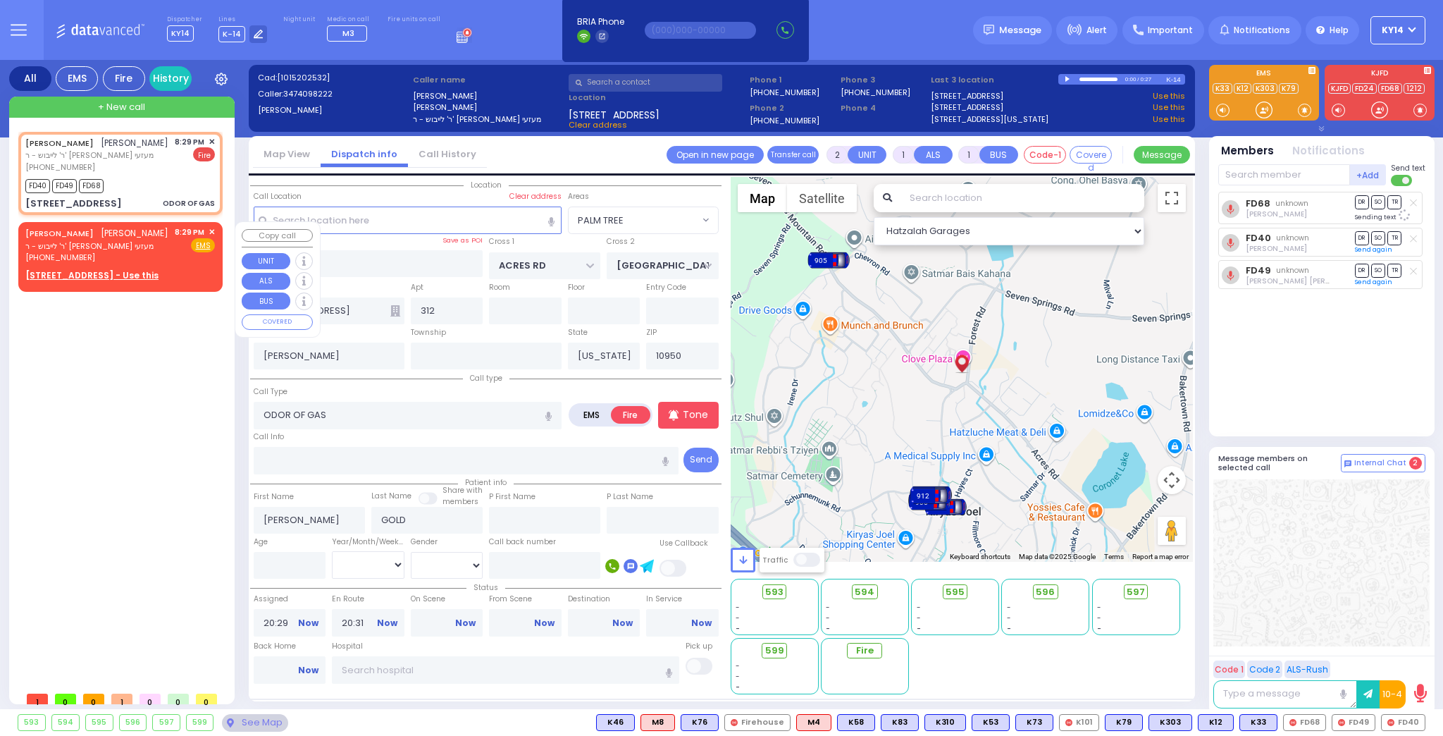
radio input "true"
select select
select select "Hatzalah Garages"
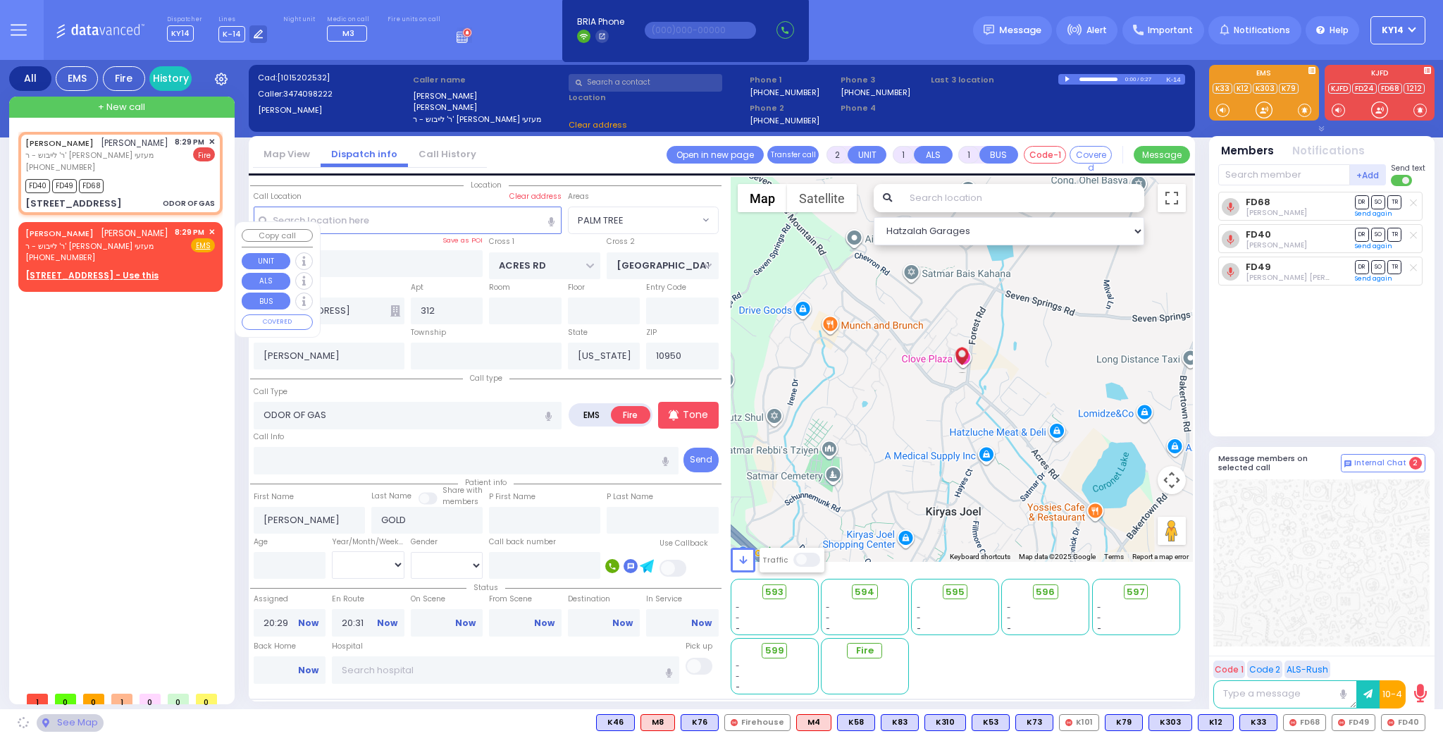
select select "PALM TREE"
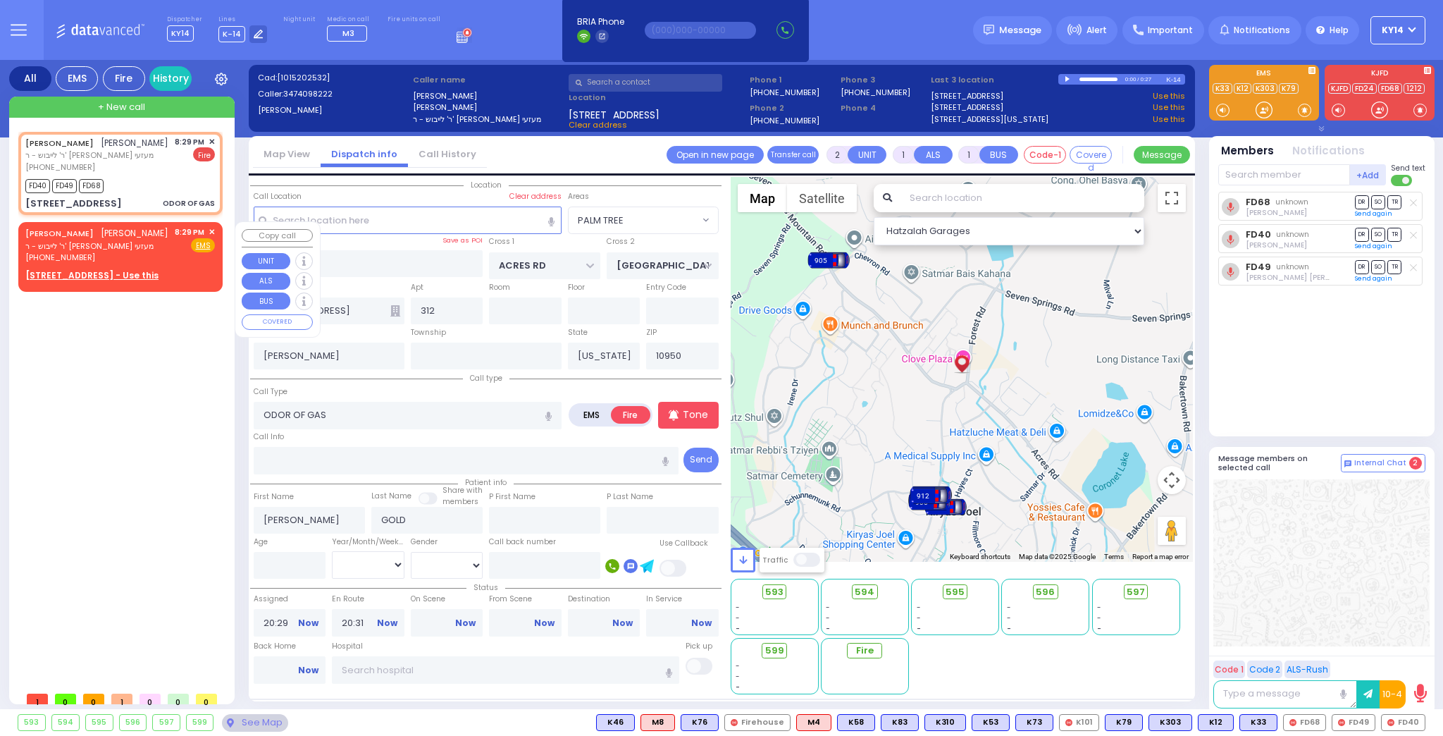
click at [136, 256] on div "(347) 409-8222" at bounding box center [96, 258] width 143 height 12
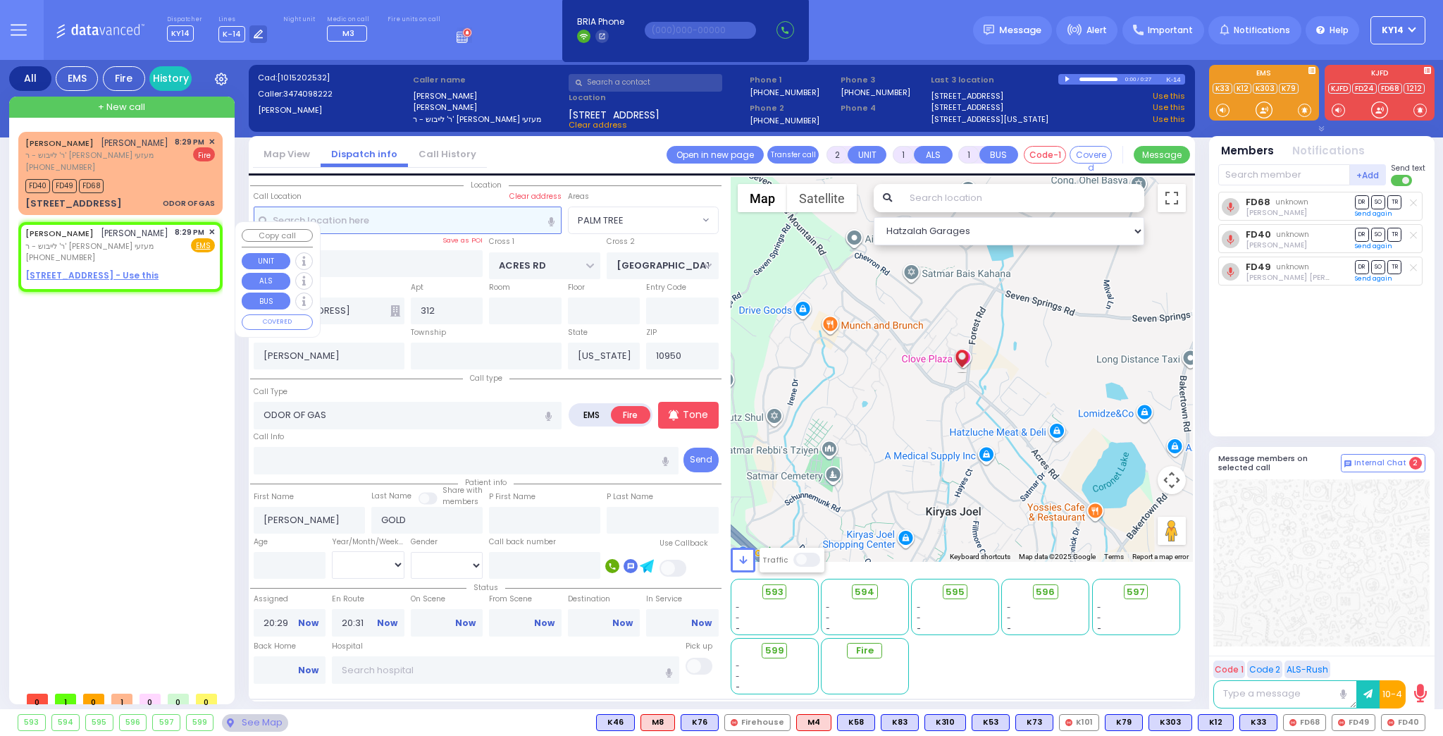
select select
radio input "true"
select select
select select "Hatzalah Garages"
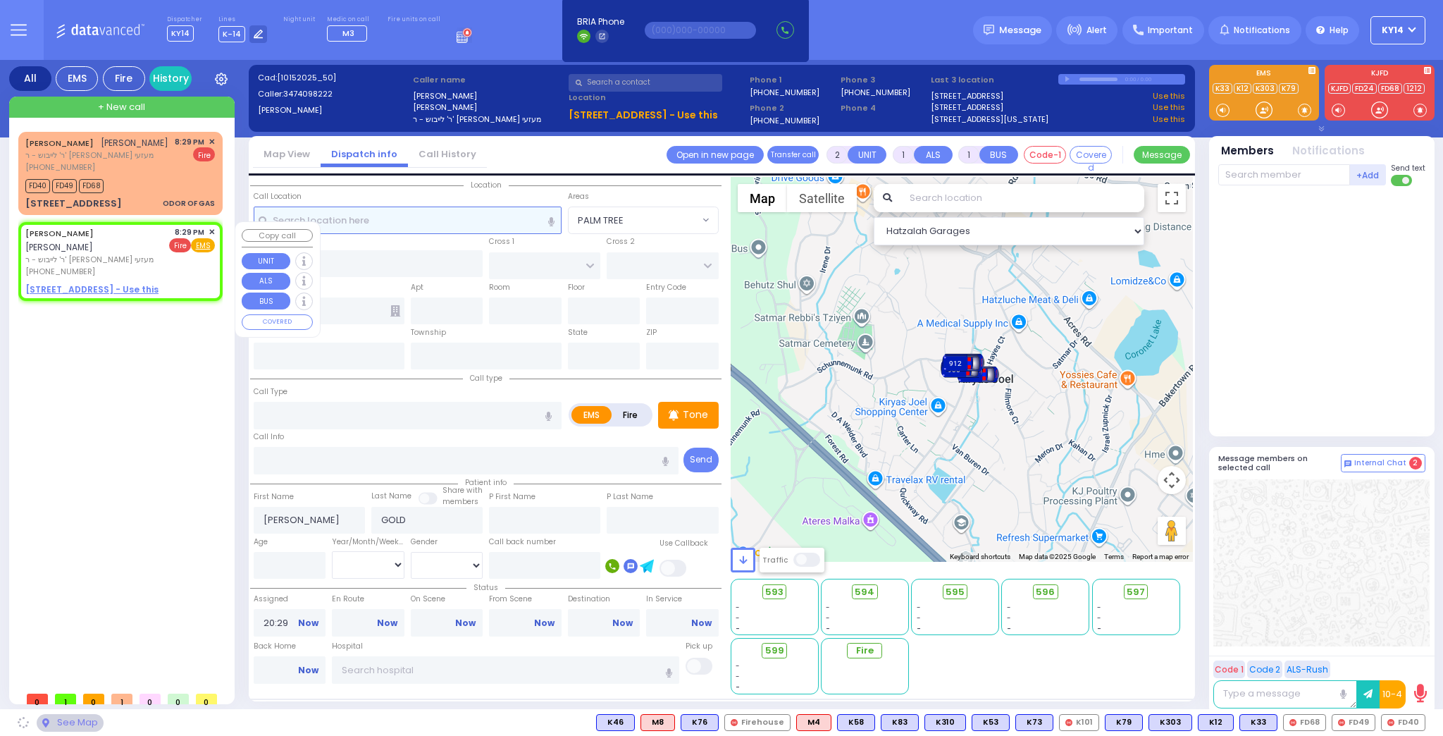
select select
radio input "true"
select select
select select "Hatzalah Garages"
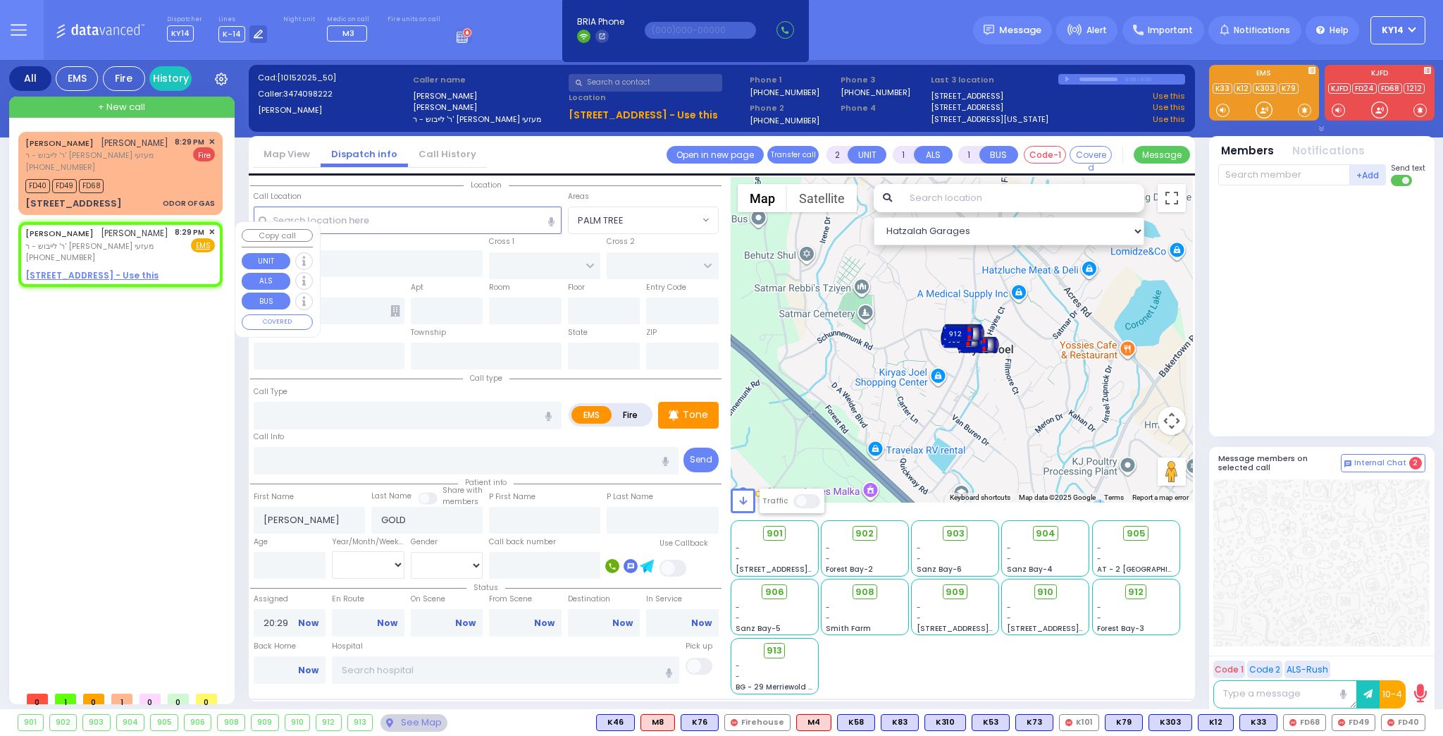
click at [209, 230] on span "✕" at bounding box center [212, 232] width 6 height 12
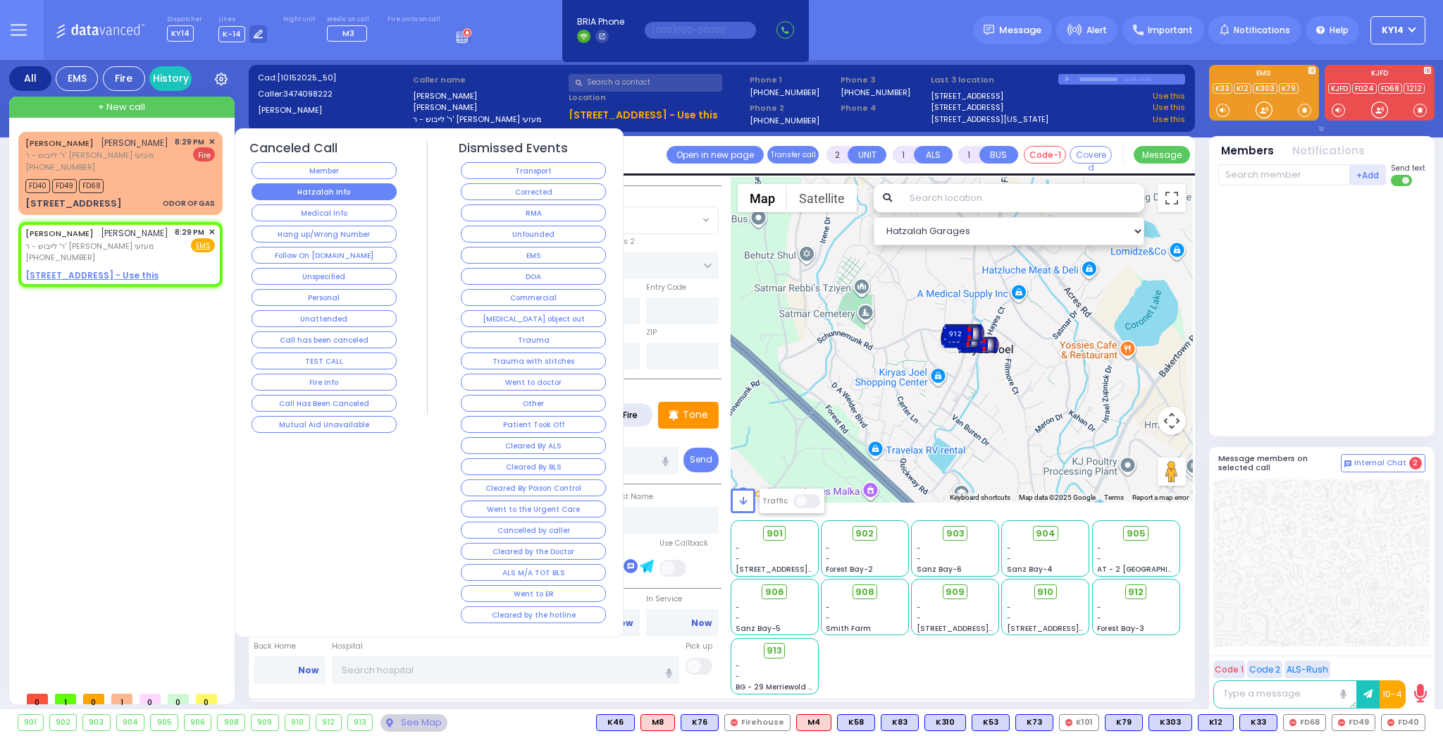
click at [314, 197] on button "Hatzalah Info" at bounding box center [324, 191] width 145 height 17
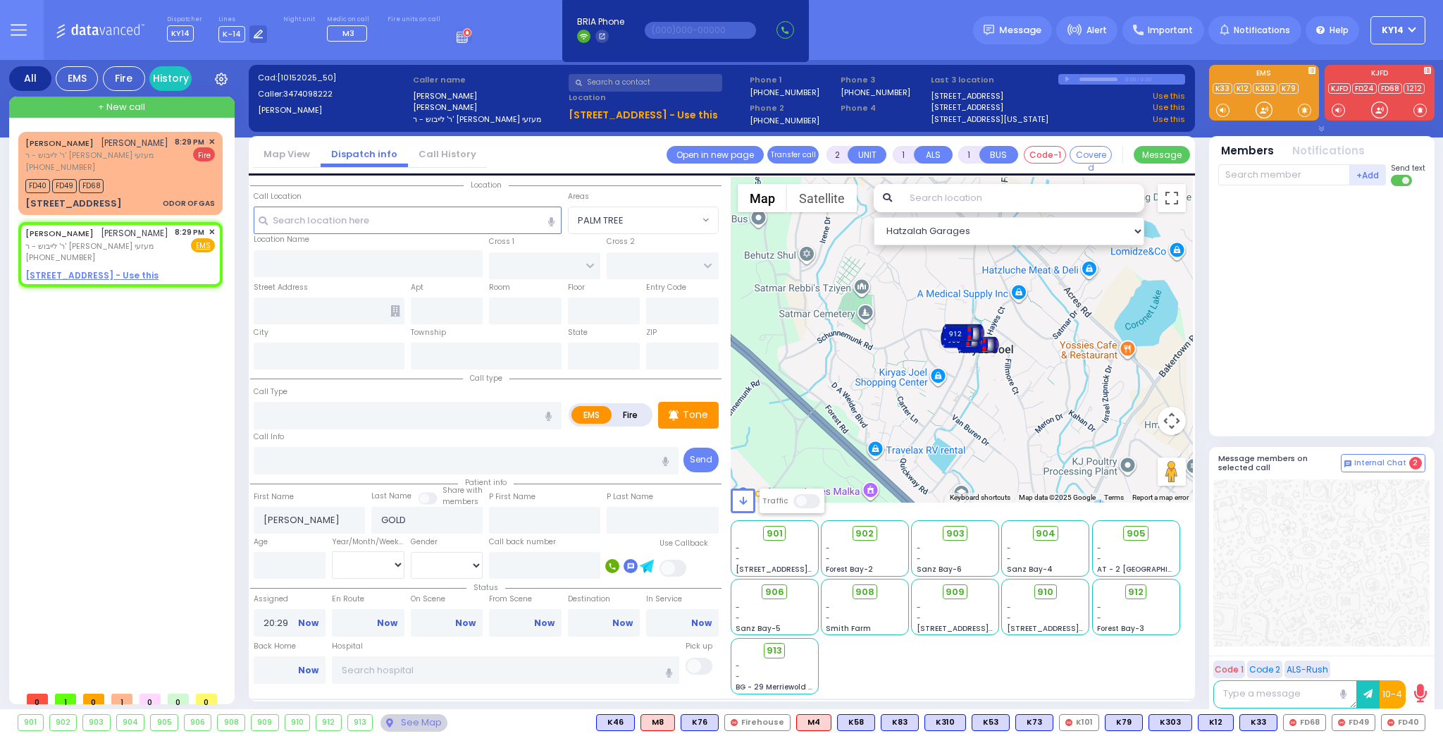
select select
radio input "true"
select select
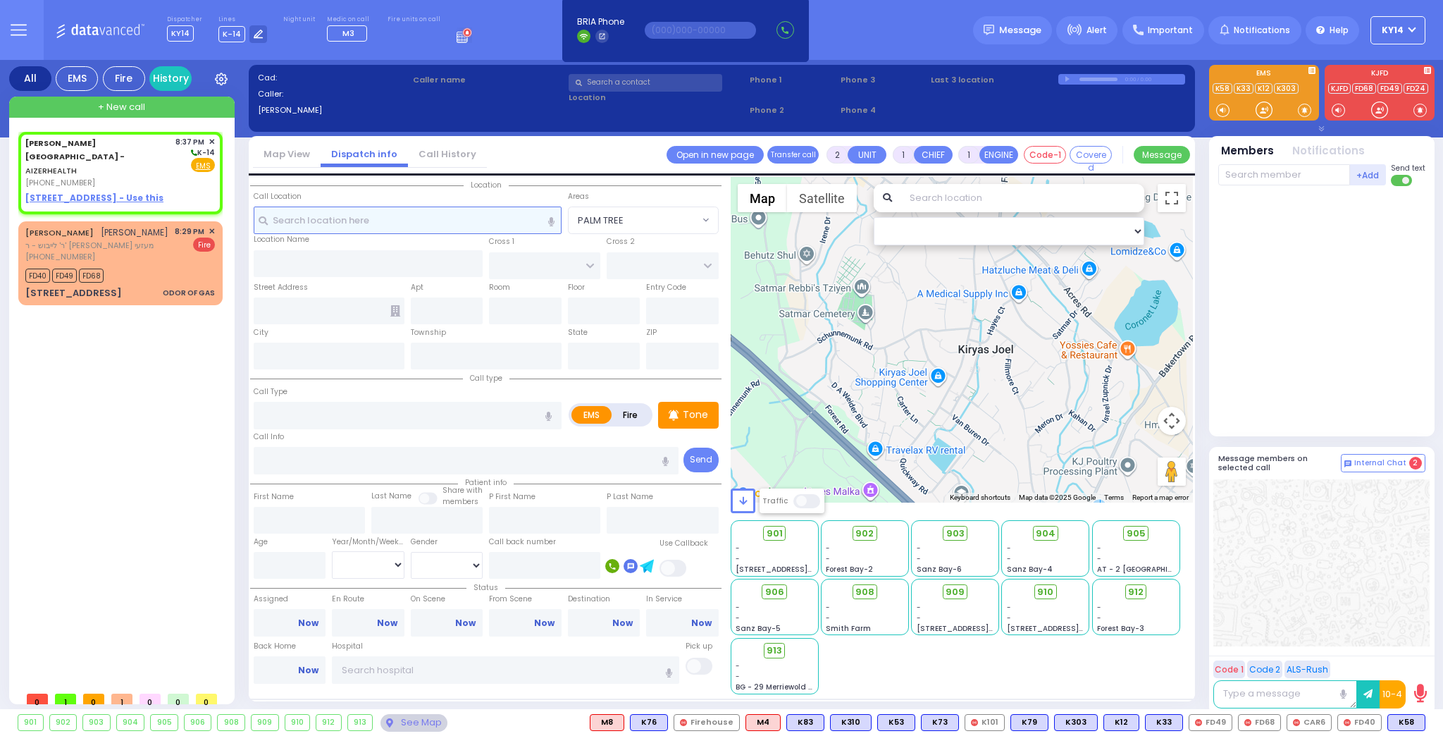
select select
radio input "true"
select select
type input "20:37"
select select "Hatzalah Garages"
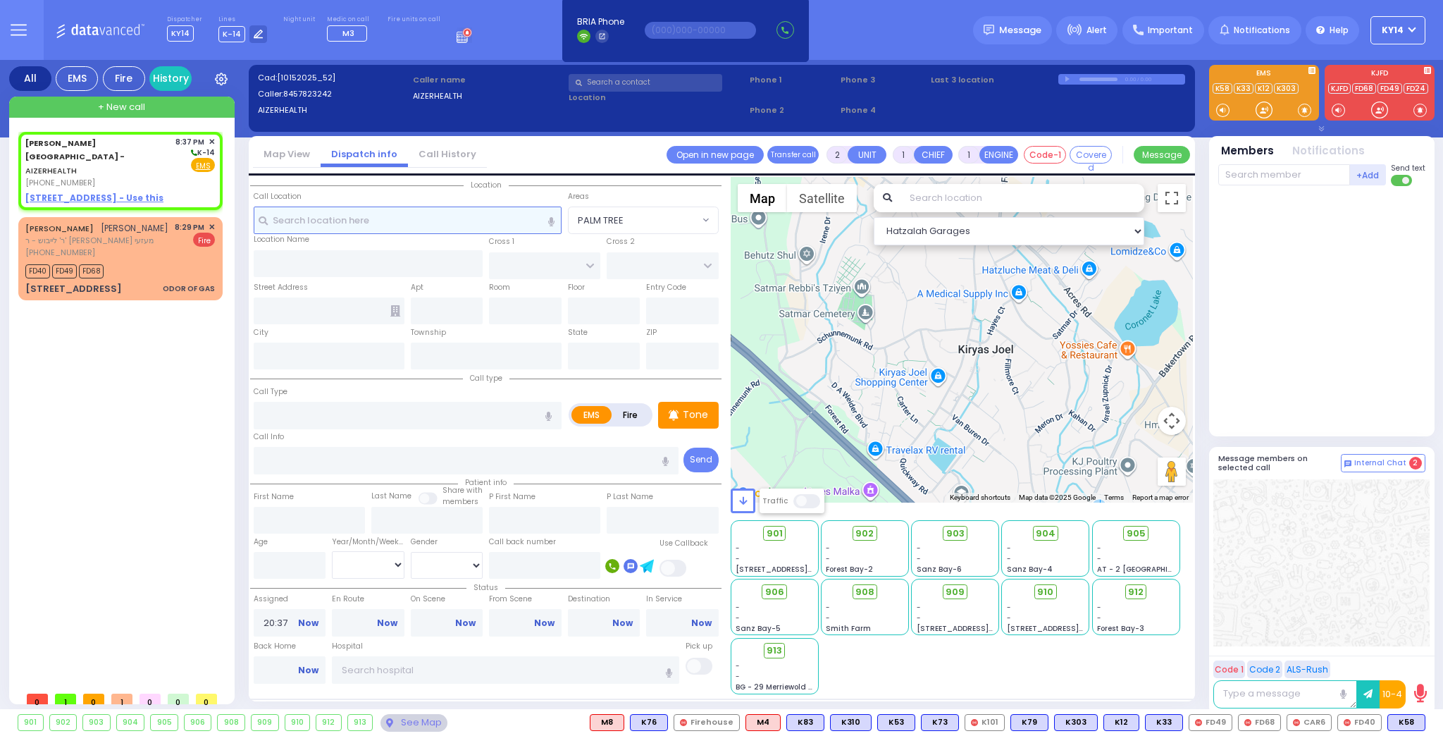
select select
radio input "true"
select select
select select "Hatzalah Garages"
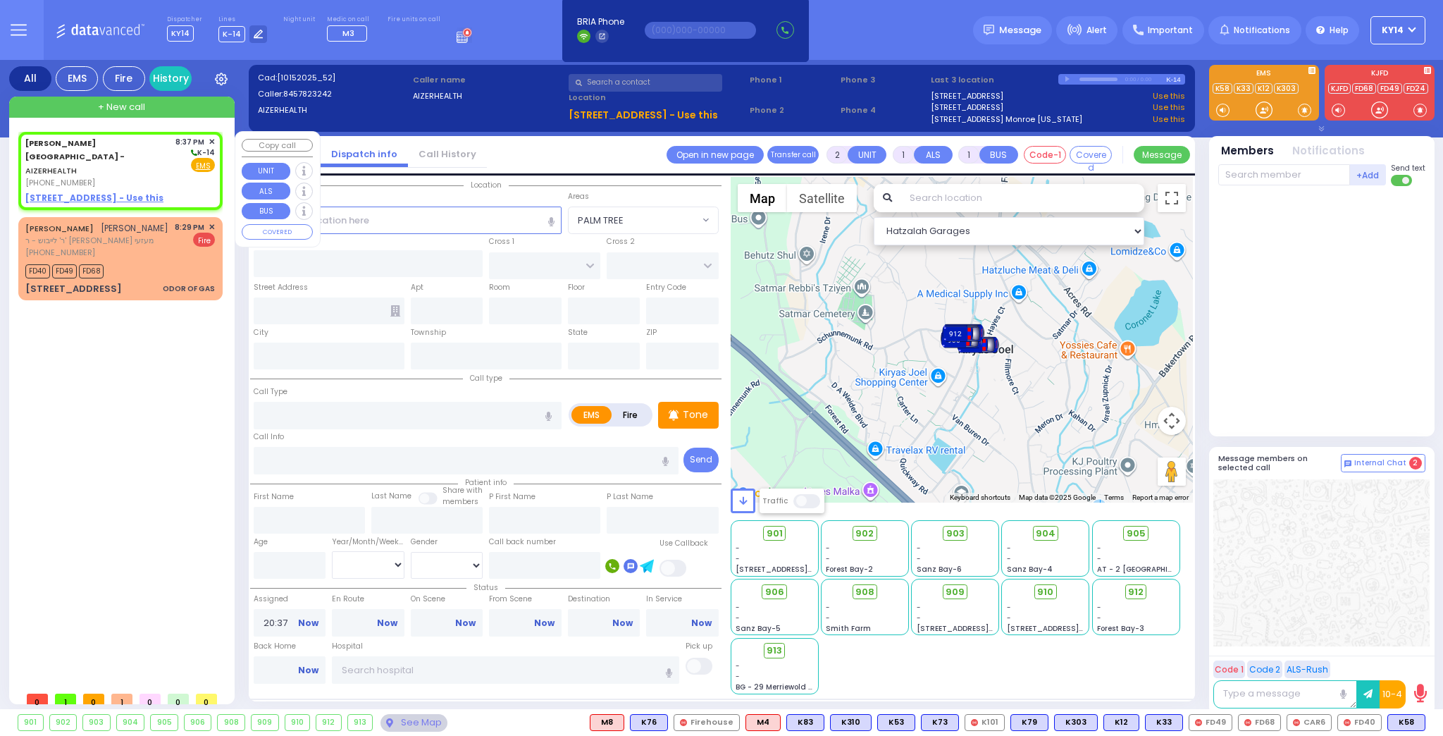
click at [39, 192] on u "49 FOREST ROAD - Use this" at bounding box center [94, 198] width 138 height 12
select select
radio input "true"
select select
select select "Hatzalah Garages"
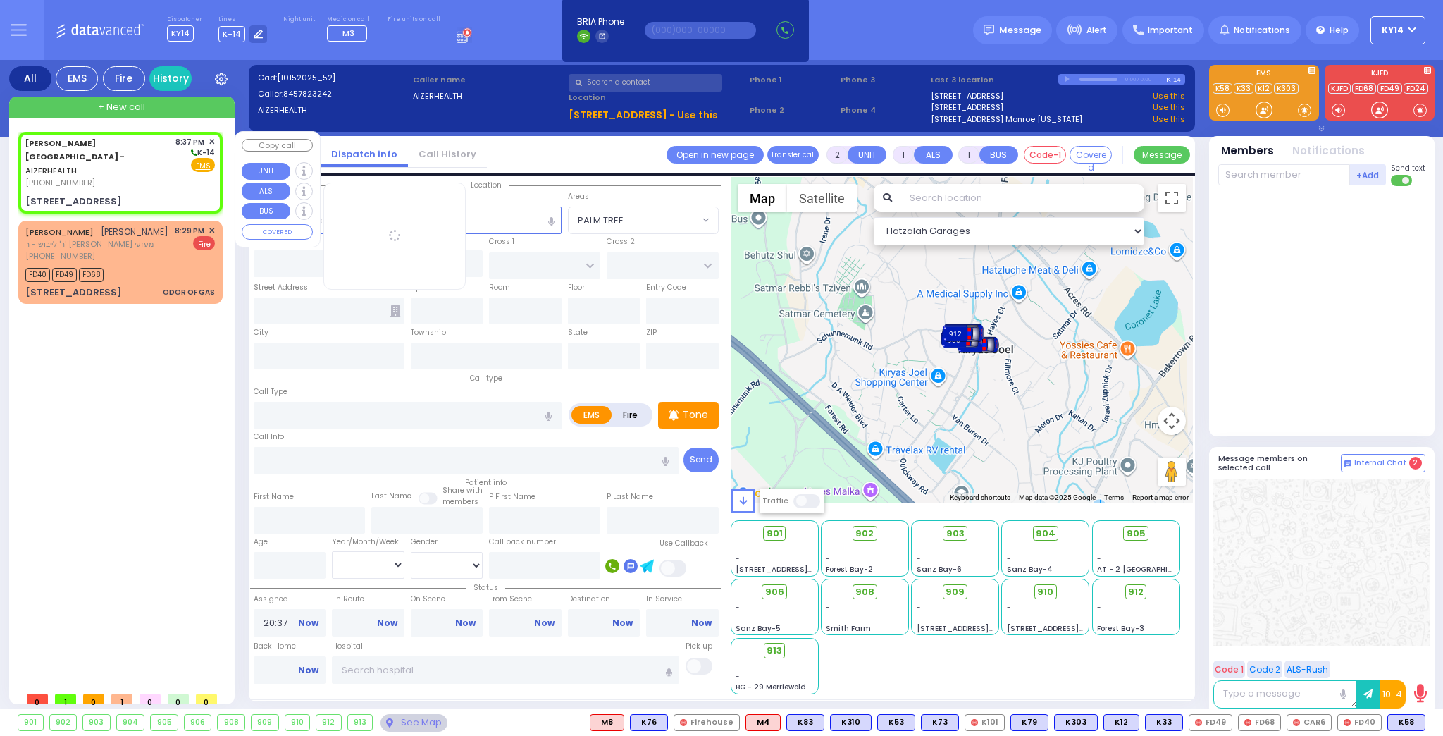
select select
radio input "true"
select select
select select "Hatzalah Garages"
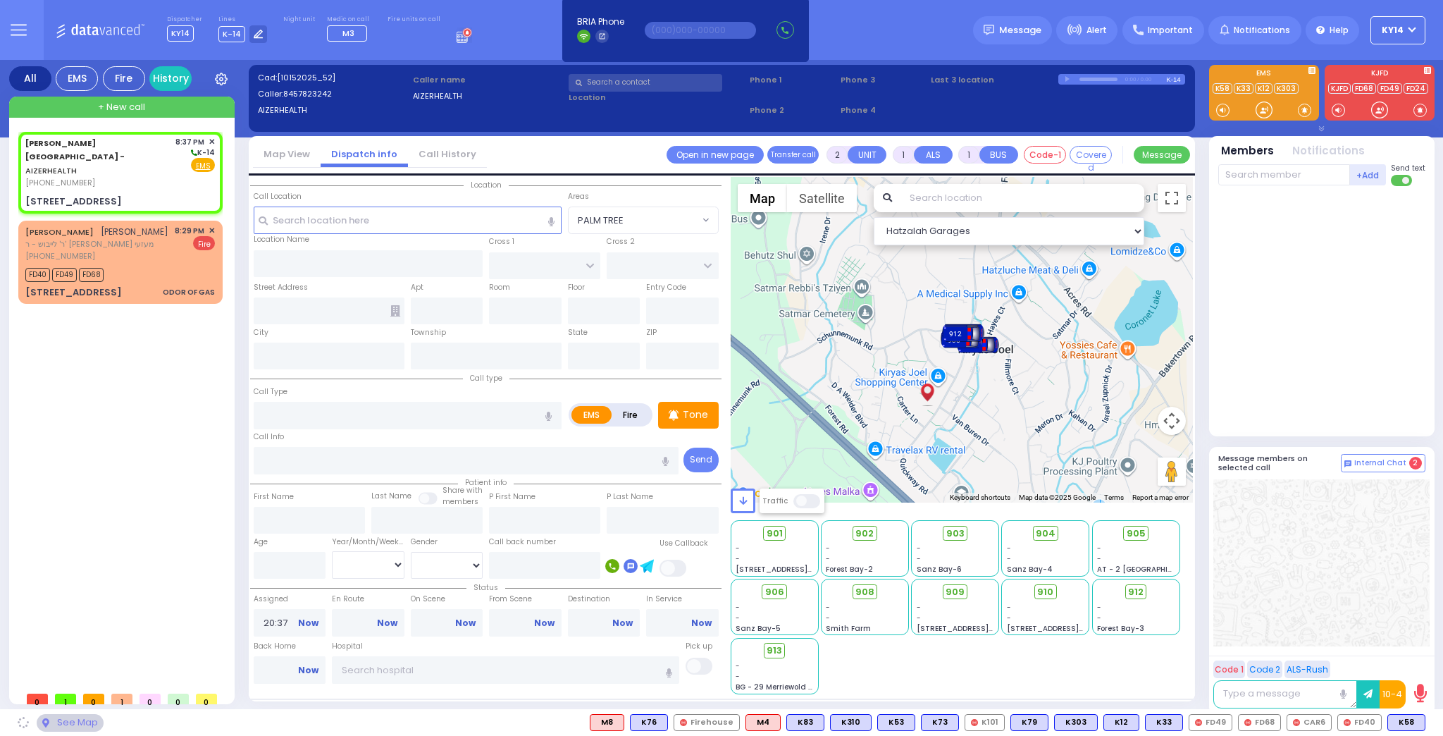
type input "49 Forest Road"
type input "Monroe"
type input "[US_STATE]"
type input "10950"
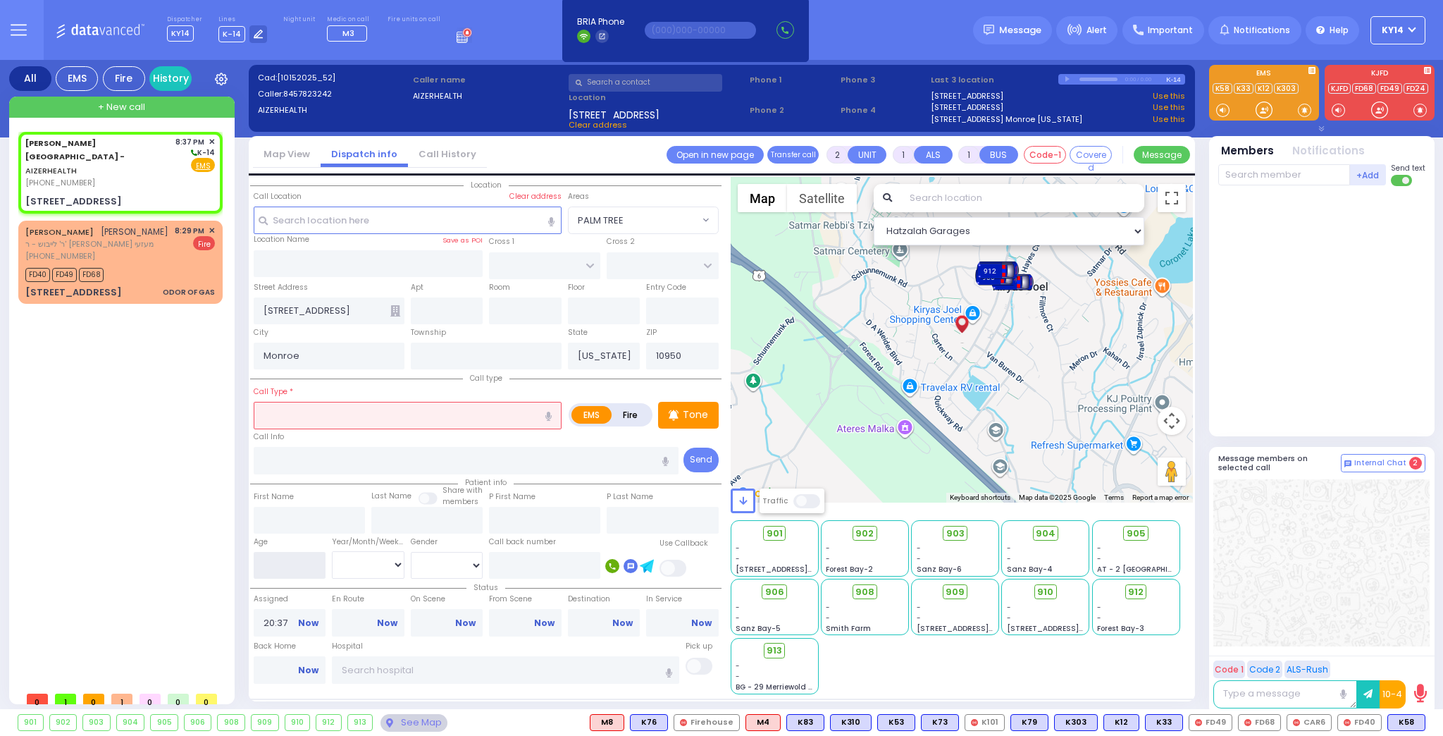
click at [299, 568] on input "number" at bounding box center [290, 565] width 73 height 27
type input "5"
click at [362, 564] on select "Year Month Week Day" at bounding box center [368, 564] width 73 height 27
select select
radio input "true"
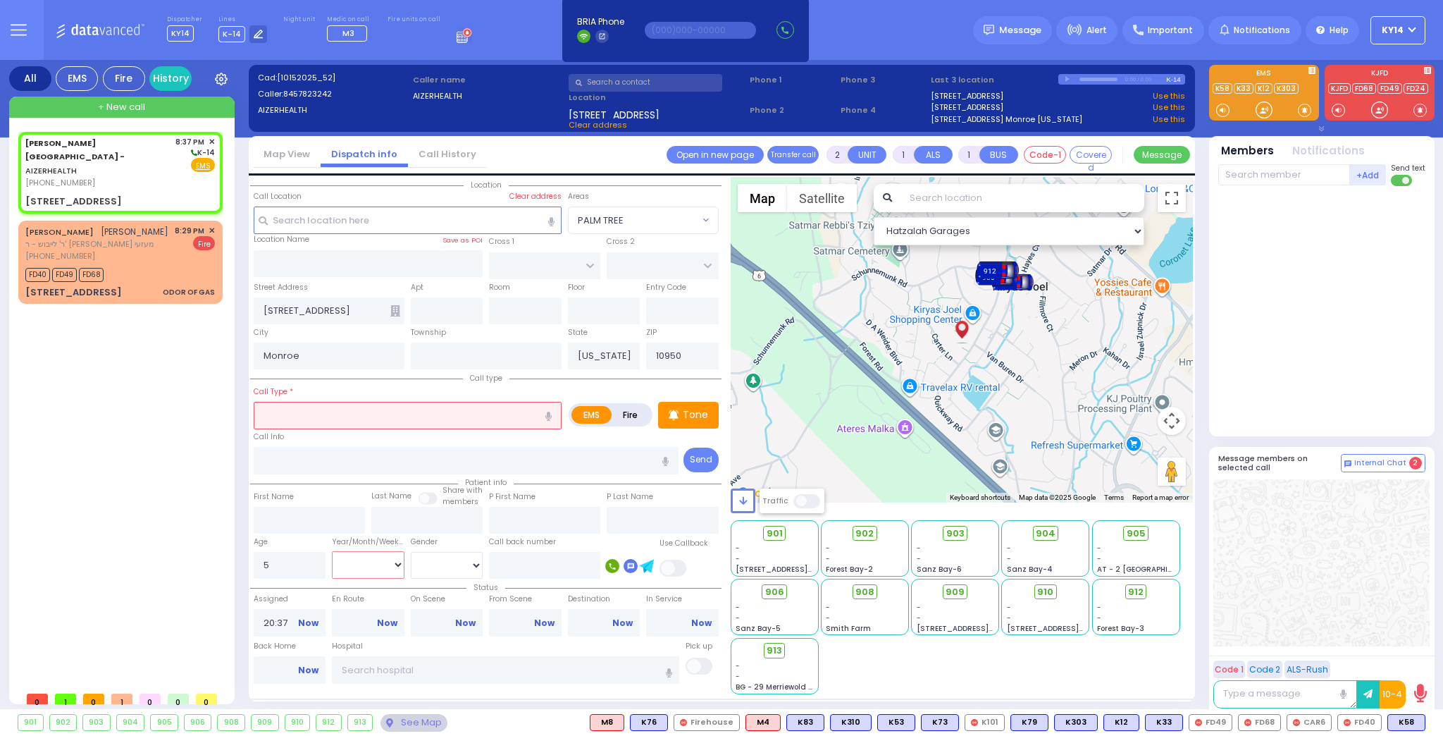
select select
select select "Hatzalah Garages"
select select "Year"
click at [332, 551] on select "Year Month Week Day" at bounding box center [368, 564] width 73 height 27
click at [442, 559] on select "Male Female" at bounding box center [447, 565] width 73 height 27
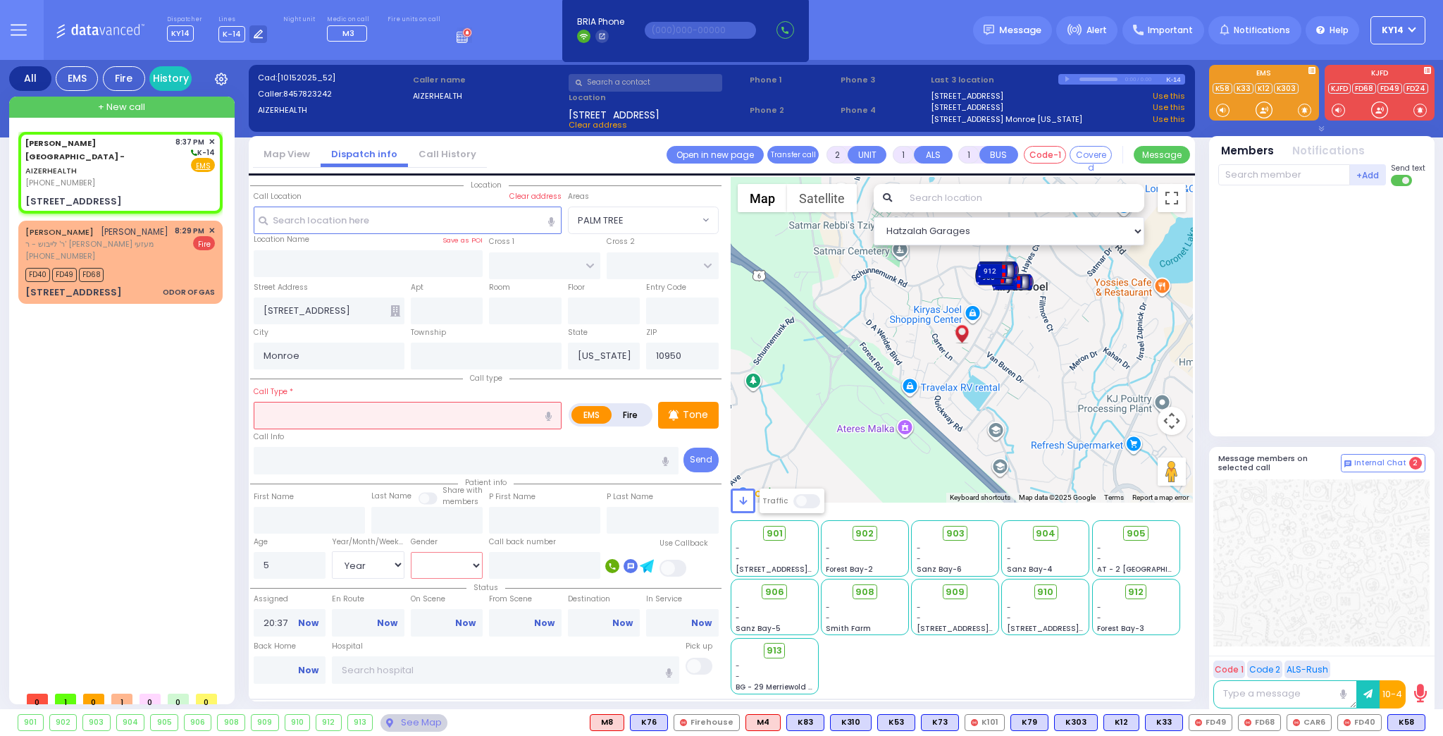
select select
radio input "true"
select select "Year"
select select "Hatzalah Garages"
select select "[DEMOGRAPHIC_DATA]"
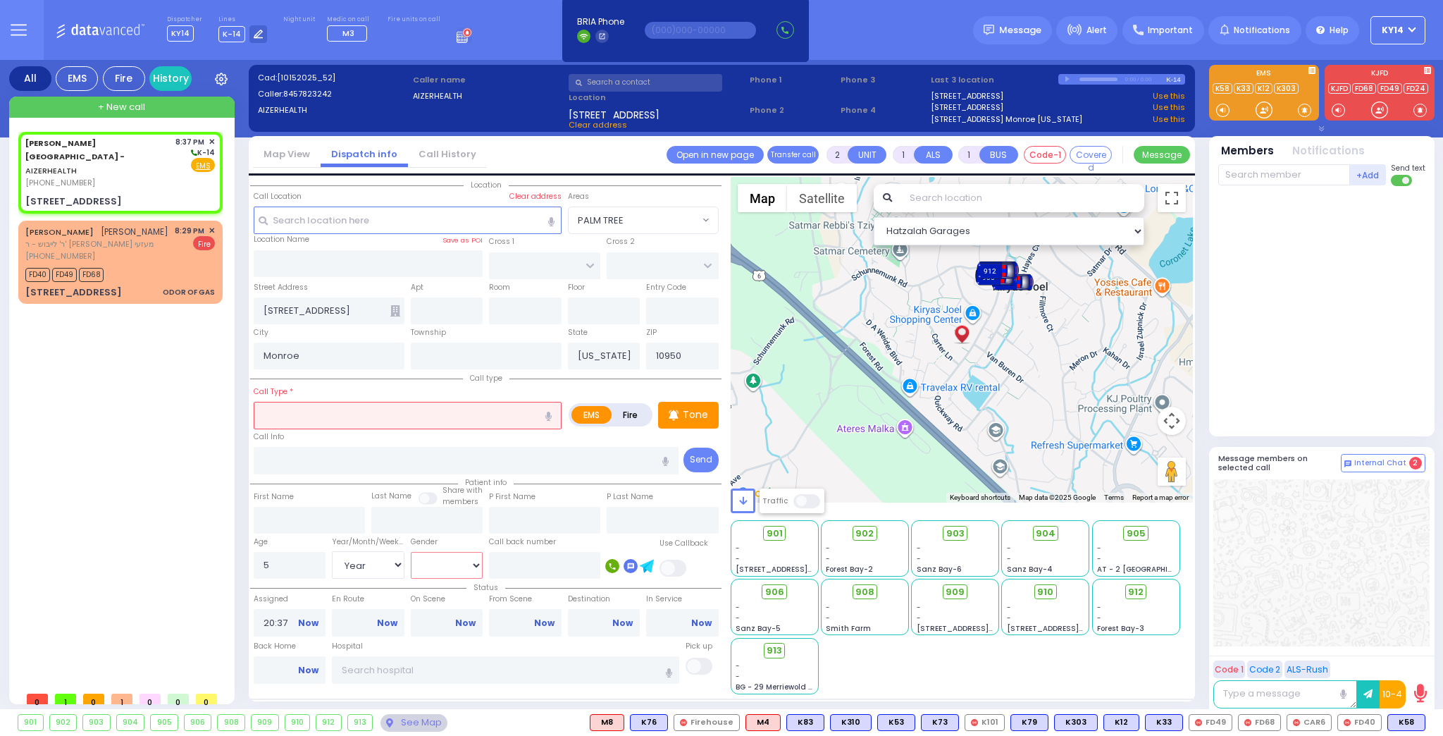
click at [411, 552] on select "Male Female" at bounding box center [447, 565] width 73 height 27
select select
radio input "true"
select select "Year"
select select "[DEMOGRAPHIC_DATA]"
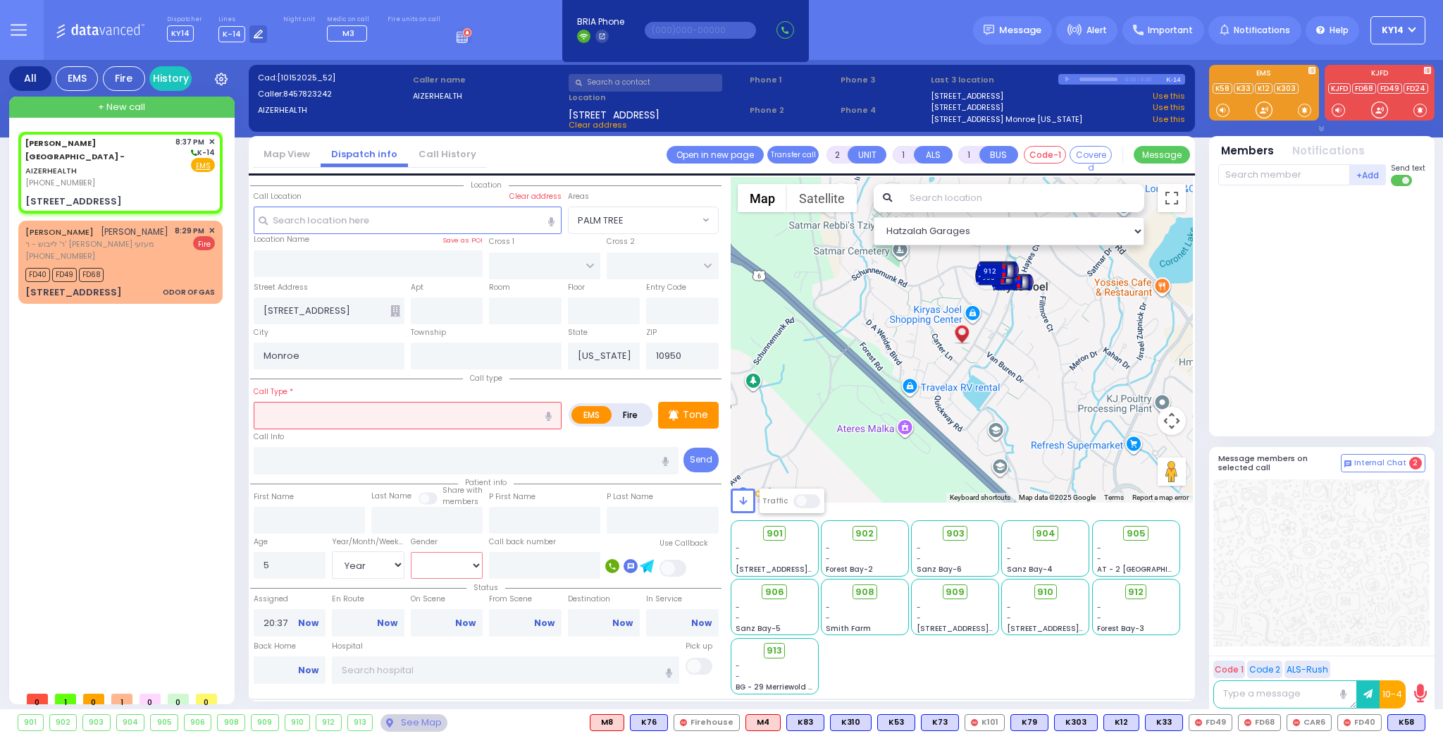
select select "Hatzalah Garages"
click at [434, 418] on input "text" at bounding box center [408, 415] width 308 height 27
click at [508, 309] on input "text" at bounding box center [525, 310] width 73 height 27
select select
radio input "true"
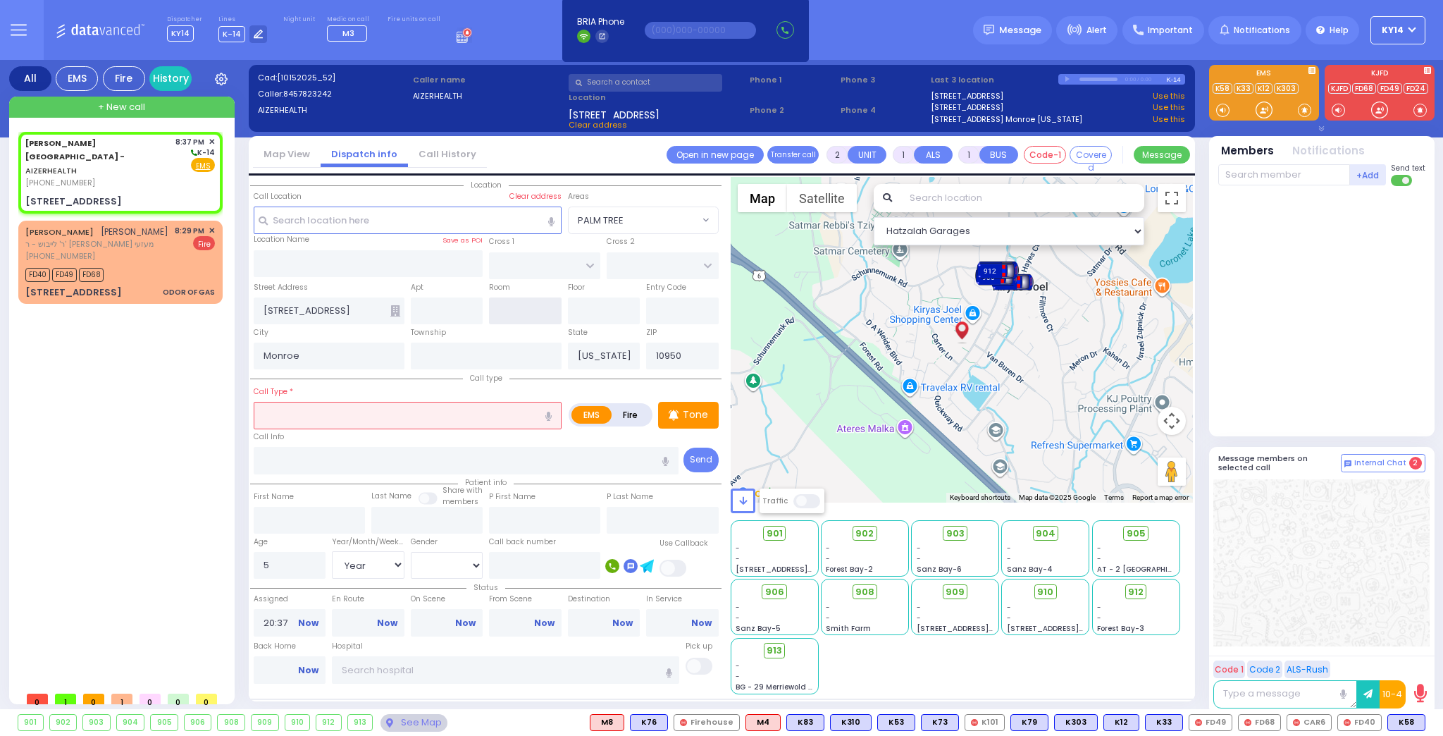
select select "Year"
select select "[DEMOGRAPHIC_DATA]"
select select "Hatzalah Garages"
type input "12"
click at [155, 323] on div "Aizer Health Center - AIZERHEALTH (845) 782-3242 8:37 PM ✕ EMS 49 Forest Road" at bounding box center [123, 408] width 210 height 552
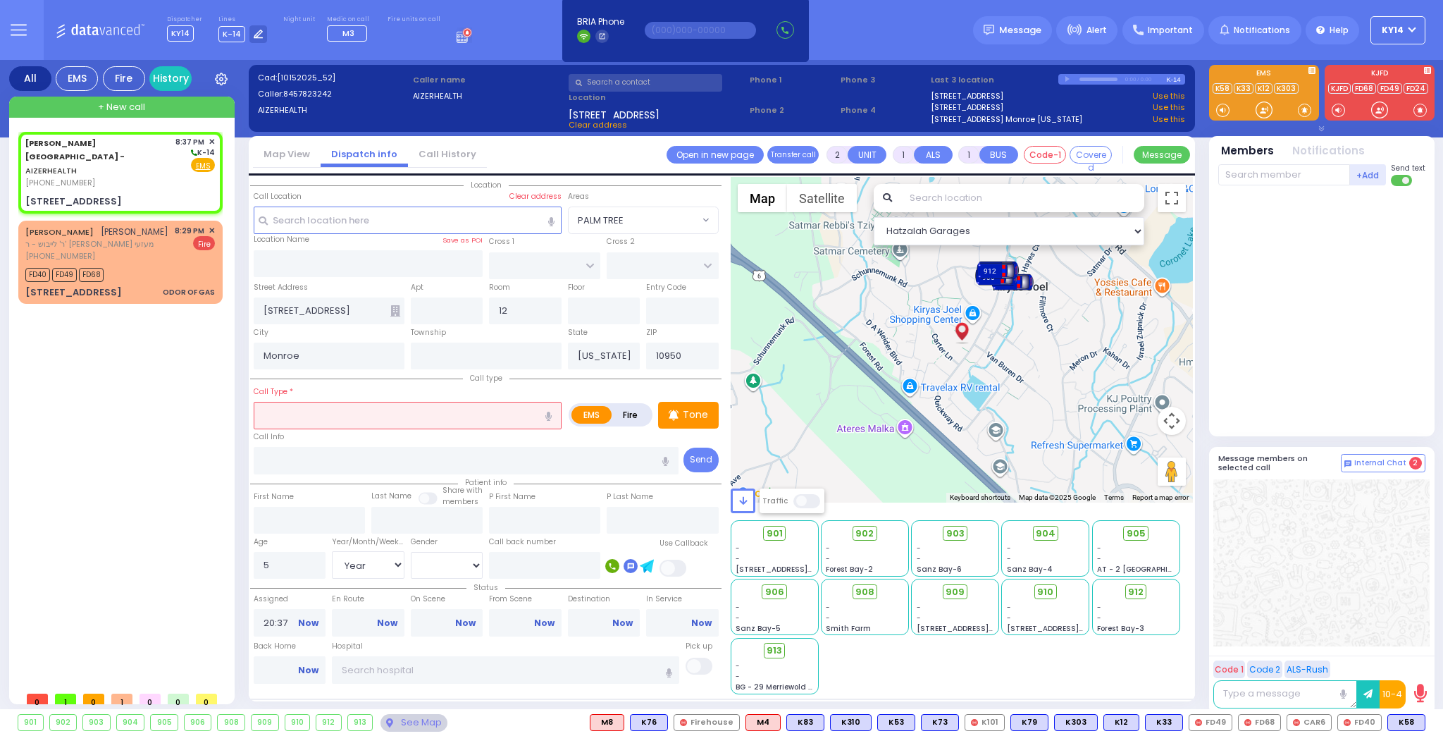
select select
radio input "true"
select select "Year"
select select "[DEMOGRAPHIC_DATA]"
select select "Hatzalah Garages"
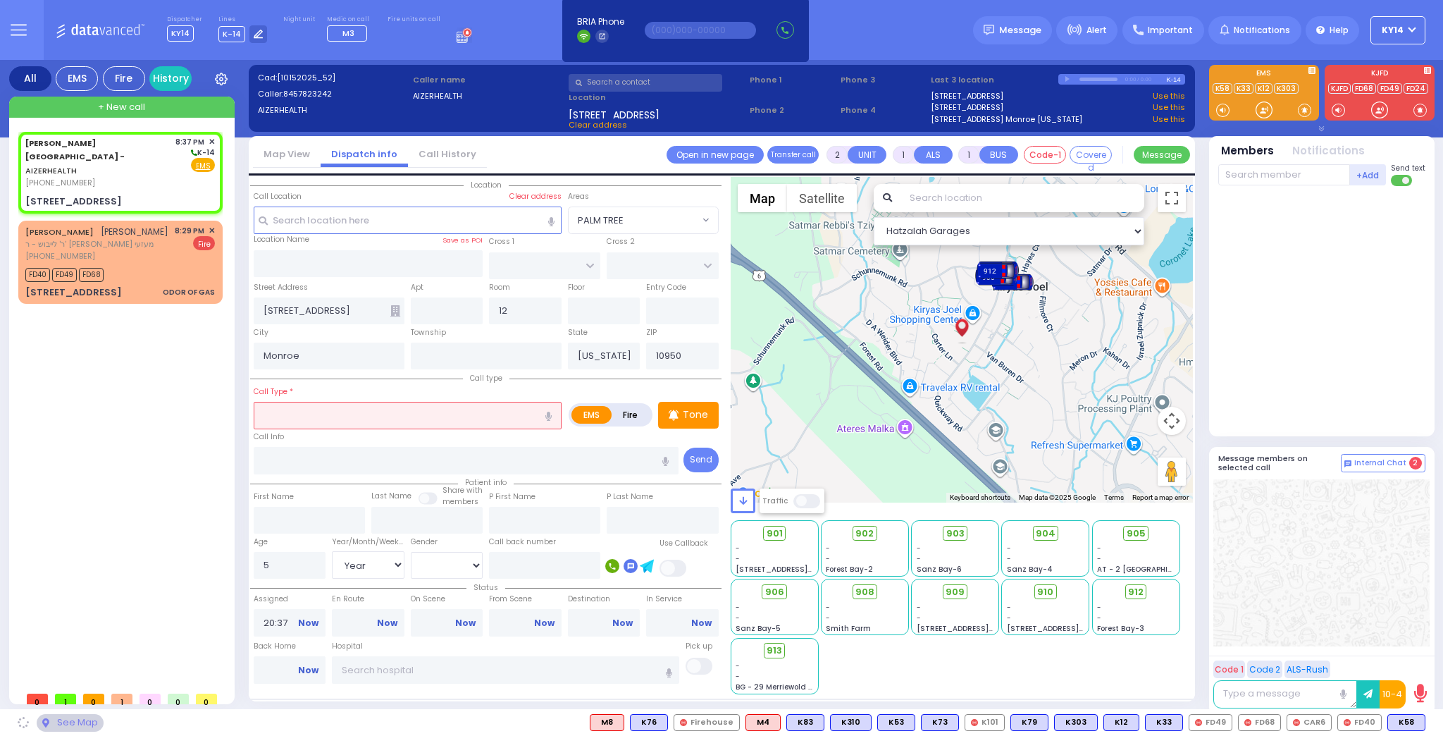
click at [396, 409] on input "text" at bounding box center [408, 415] width 308 height 27
select select
radio input "true"
select select "Year"
select select "[DEMOGRAPHIC_DATA]"
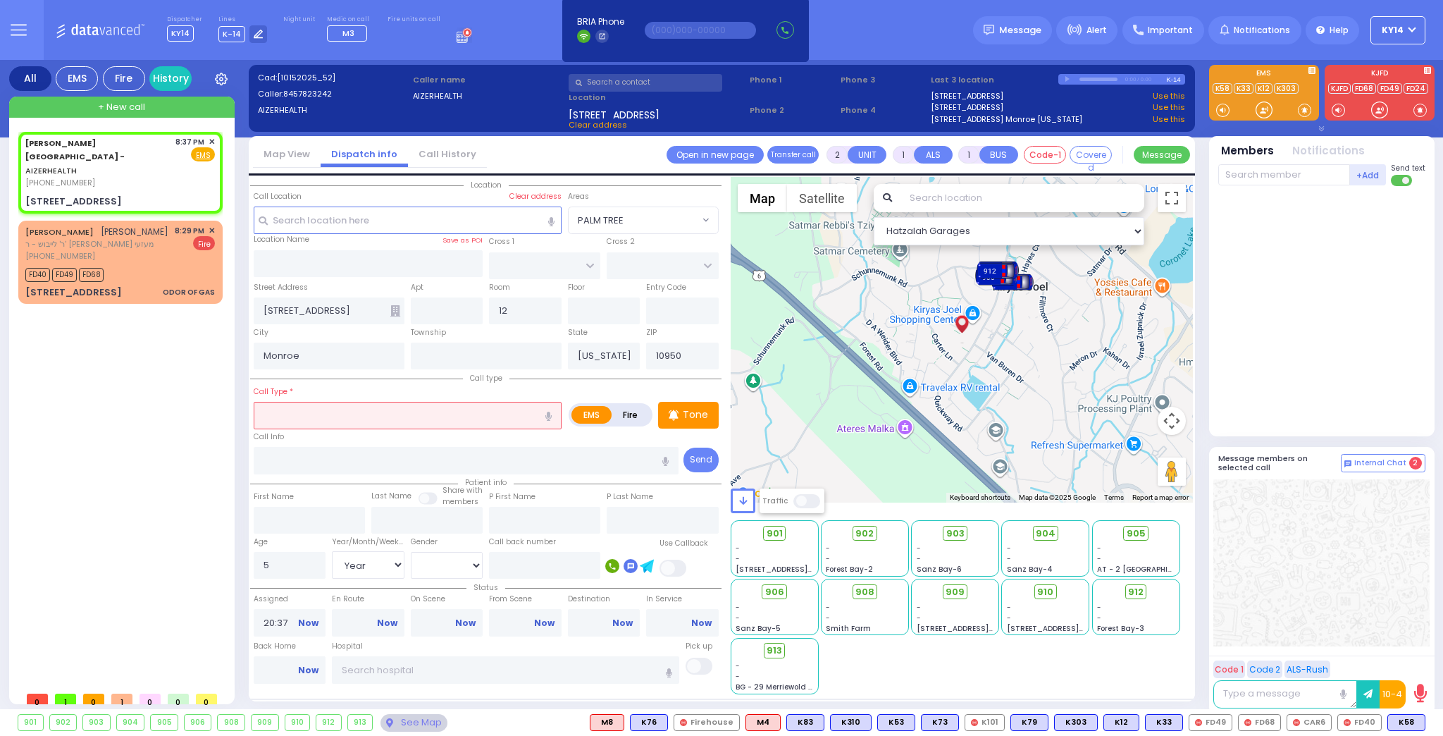
select select "Hatzalah Garages"
select select
radio input "true"
select select "Year"
select select "[DEMOGRAPHIC_DATA]"
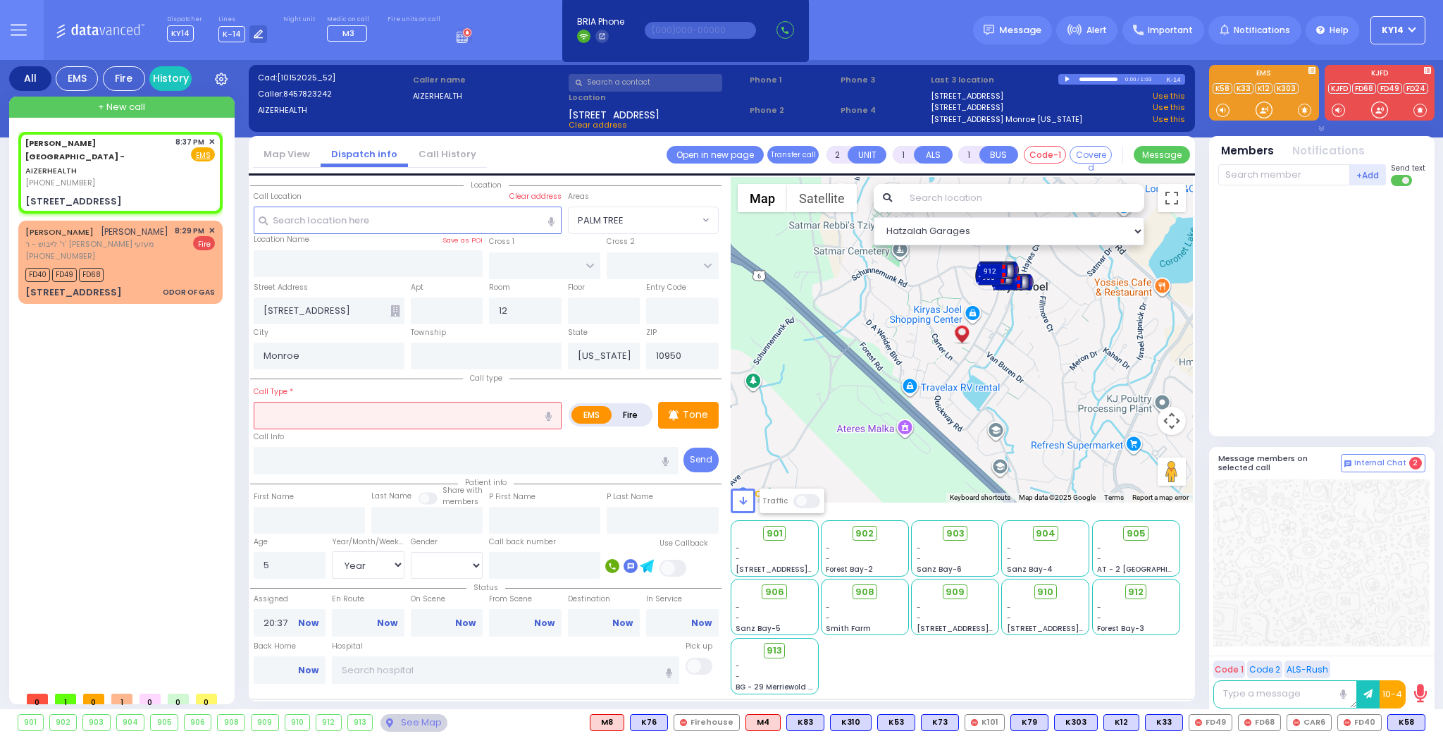
select select "Hatzalah Garages"
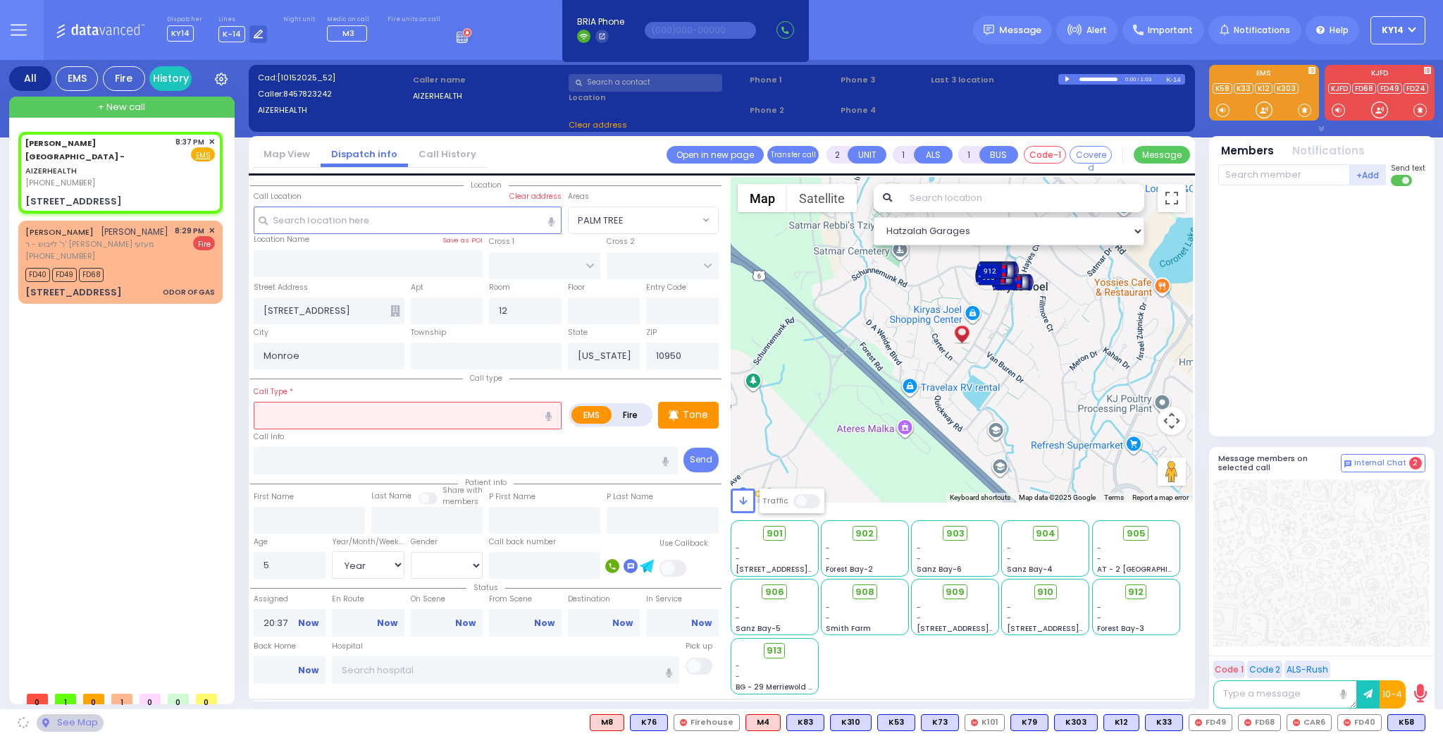
click at [551, 411] on icon "button" at bounding box center [548, 415] width 6 height 9
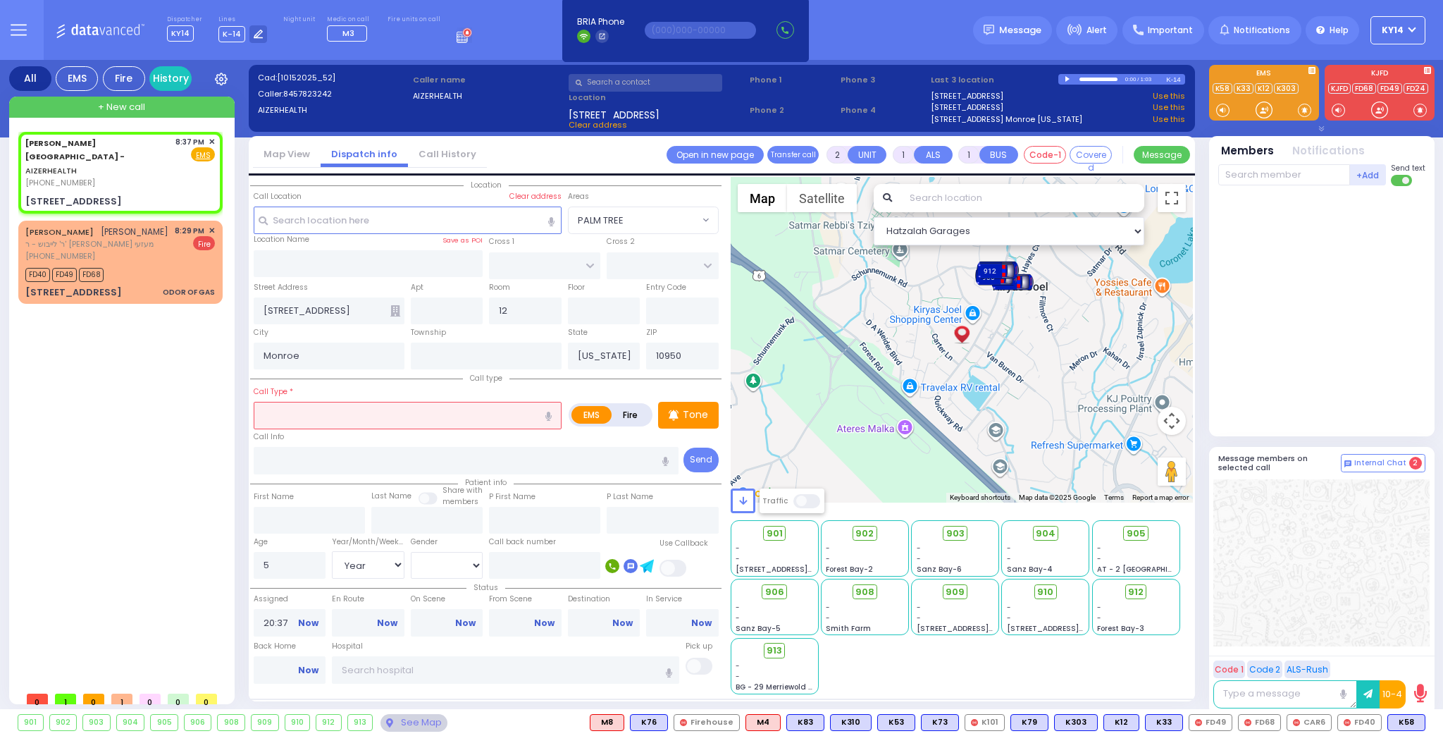
type input "infection in the knee"
select select
radio input "true"
select select "Year"
select select "[DEMOGRAPHIC_DATA]"
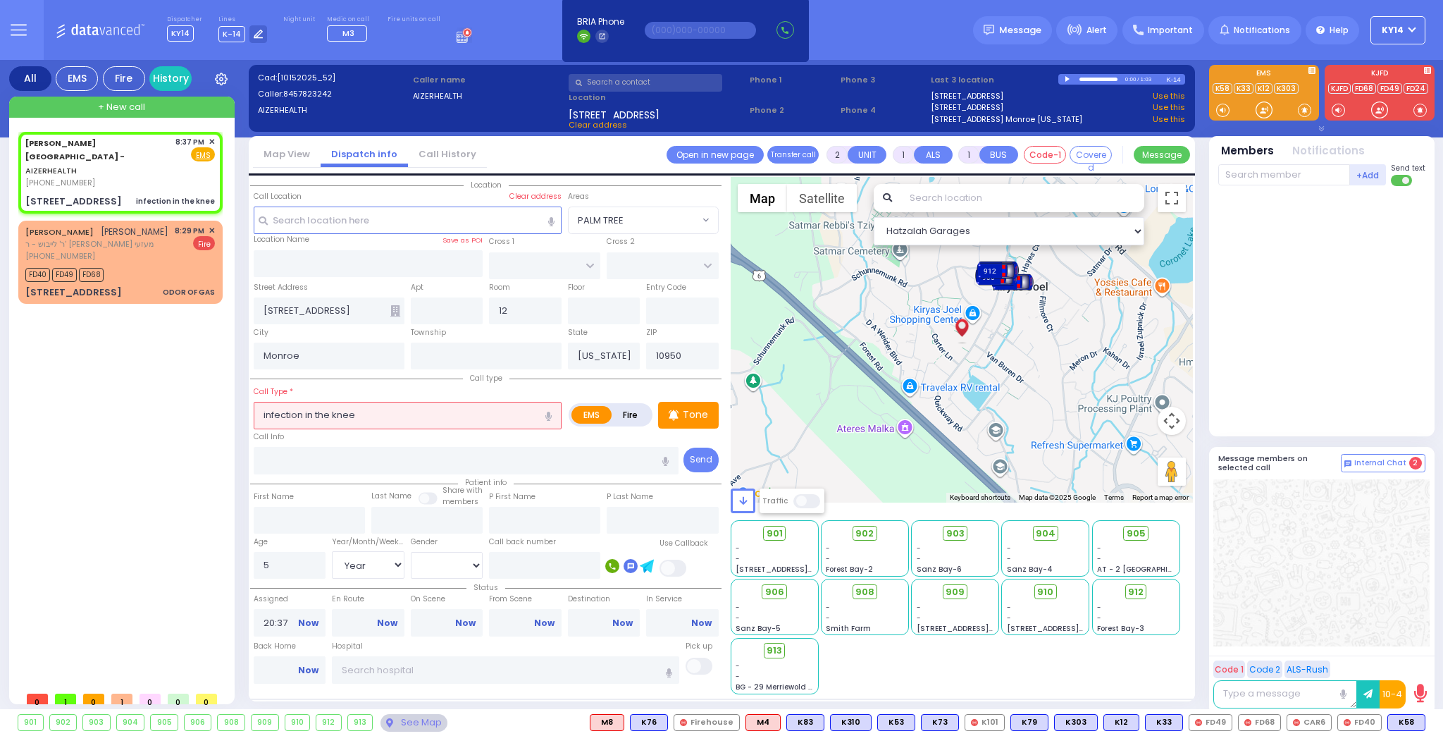
select select "Hatzalah Garages"
click at [683, 416] on div "Tone" at bounding box center [688, 415] width 61 height 27
click at [699, 417] on p "Tone" at bounding box center [695, 414] width 25 height 15
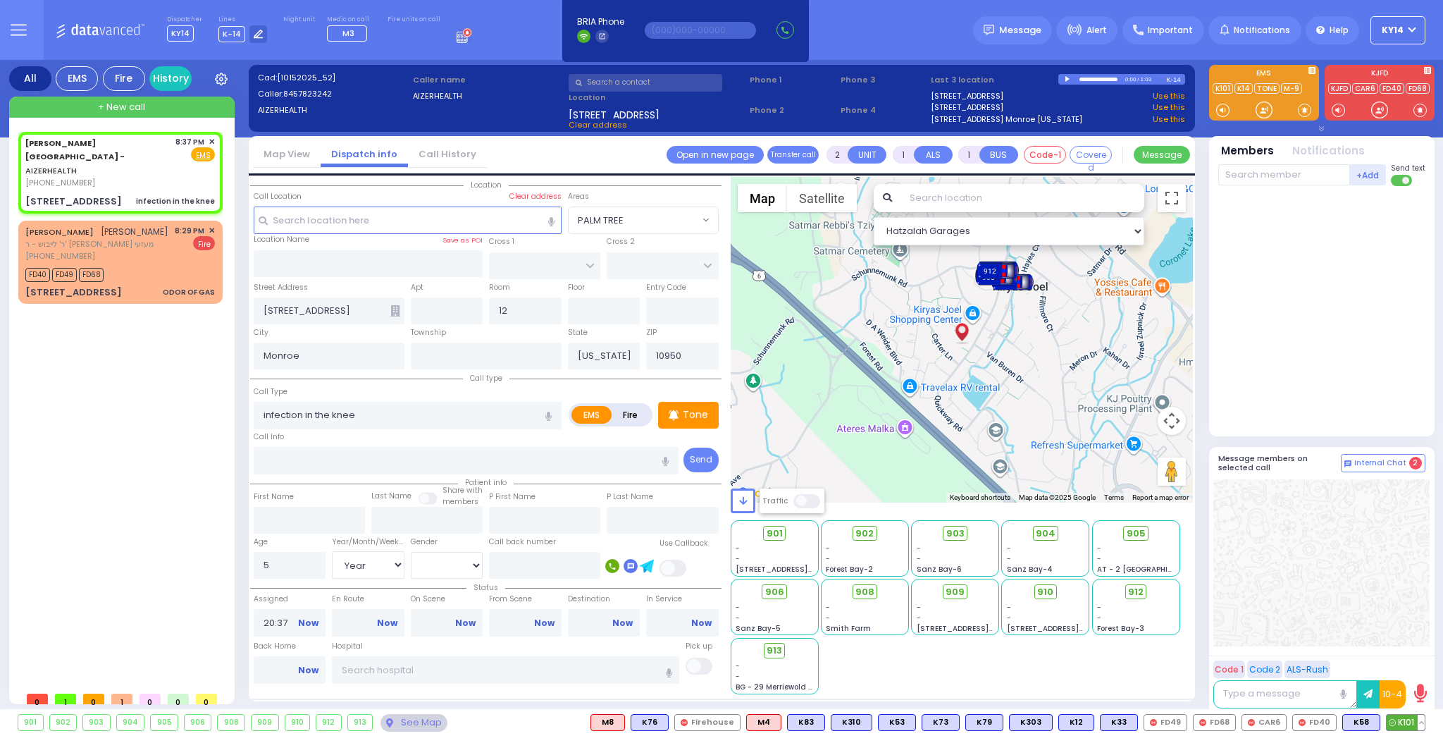
click at [1403, 718] on span "K101" at bounding box center [1406, 721] width 38 height 15
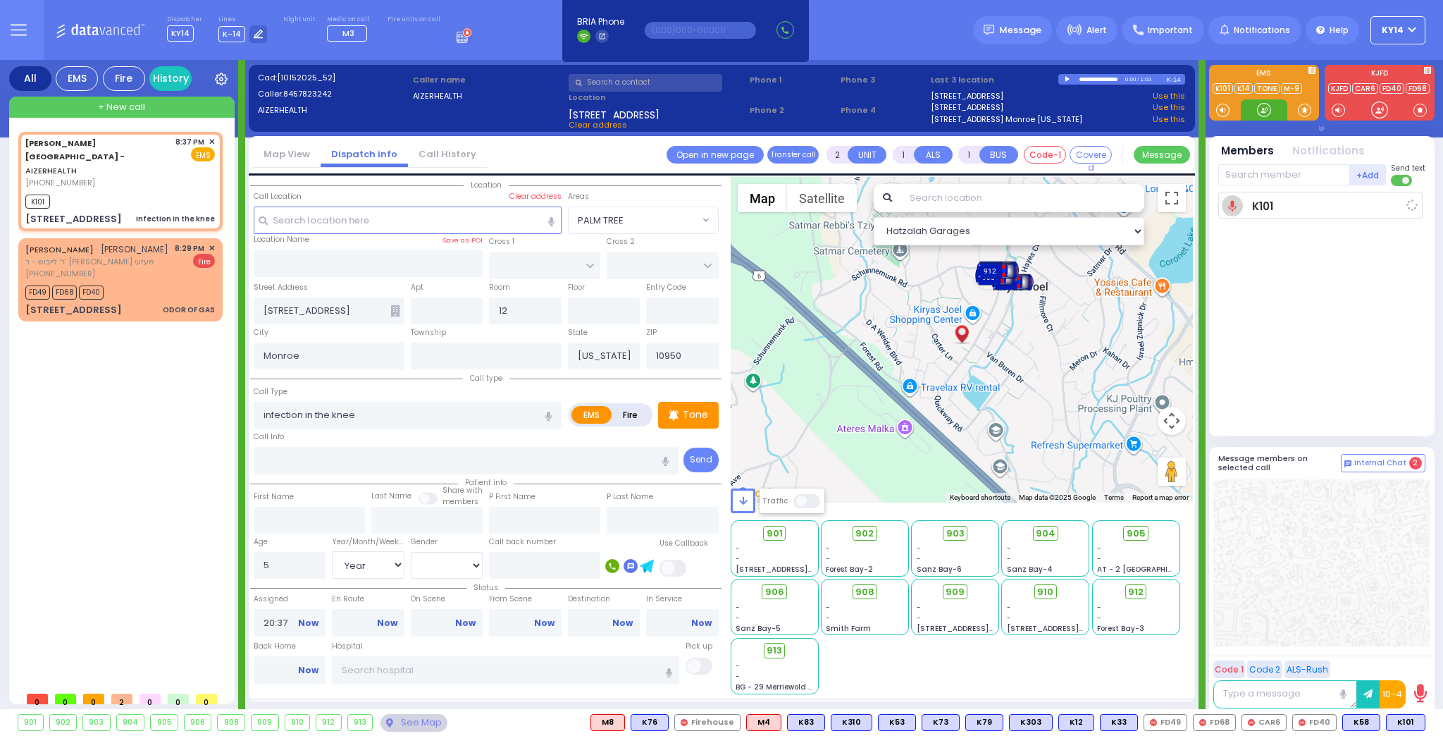
select select
radio input "true"
select select "Year"
select select "[DEMOGRAPHIC_DATA]"
type input "20:39"
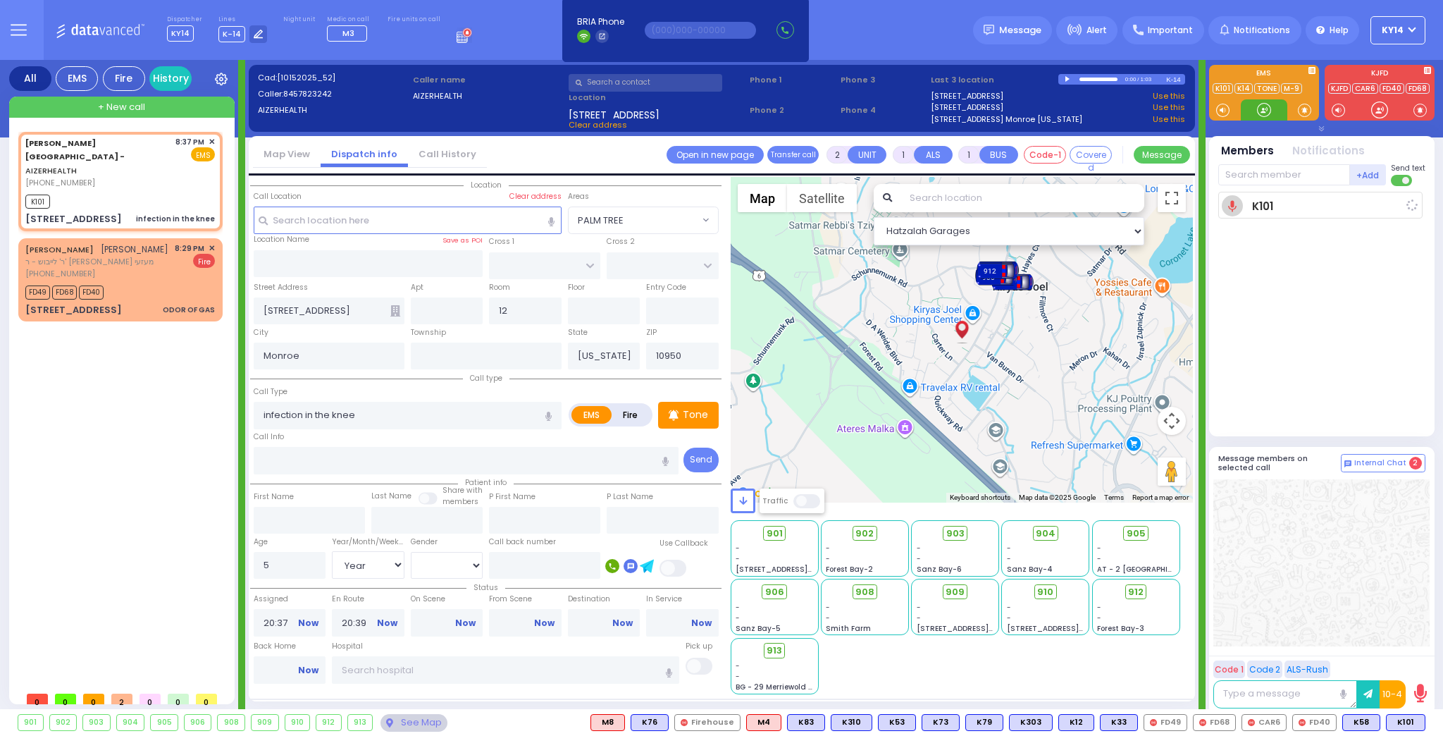
select select "Hatzalah Garages"
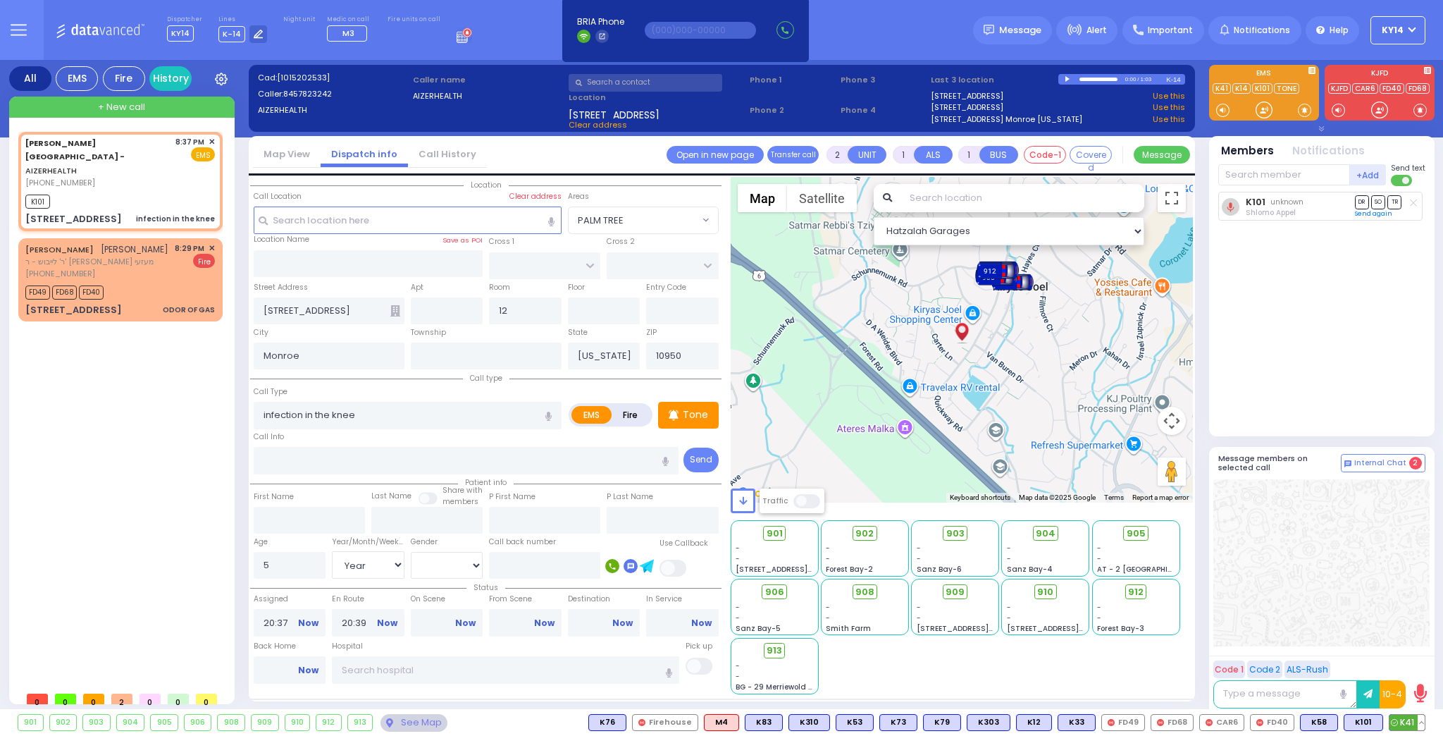
click at [1408, 724] on span "K41" at bounding box center [1406, 721] width 35 height 15
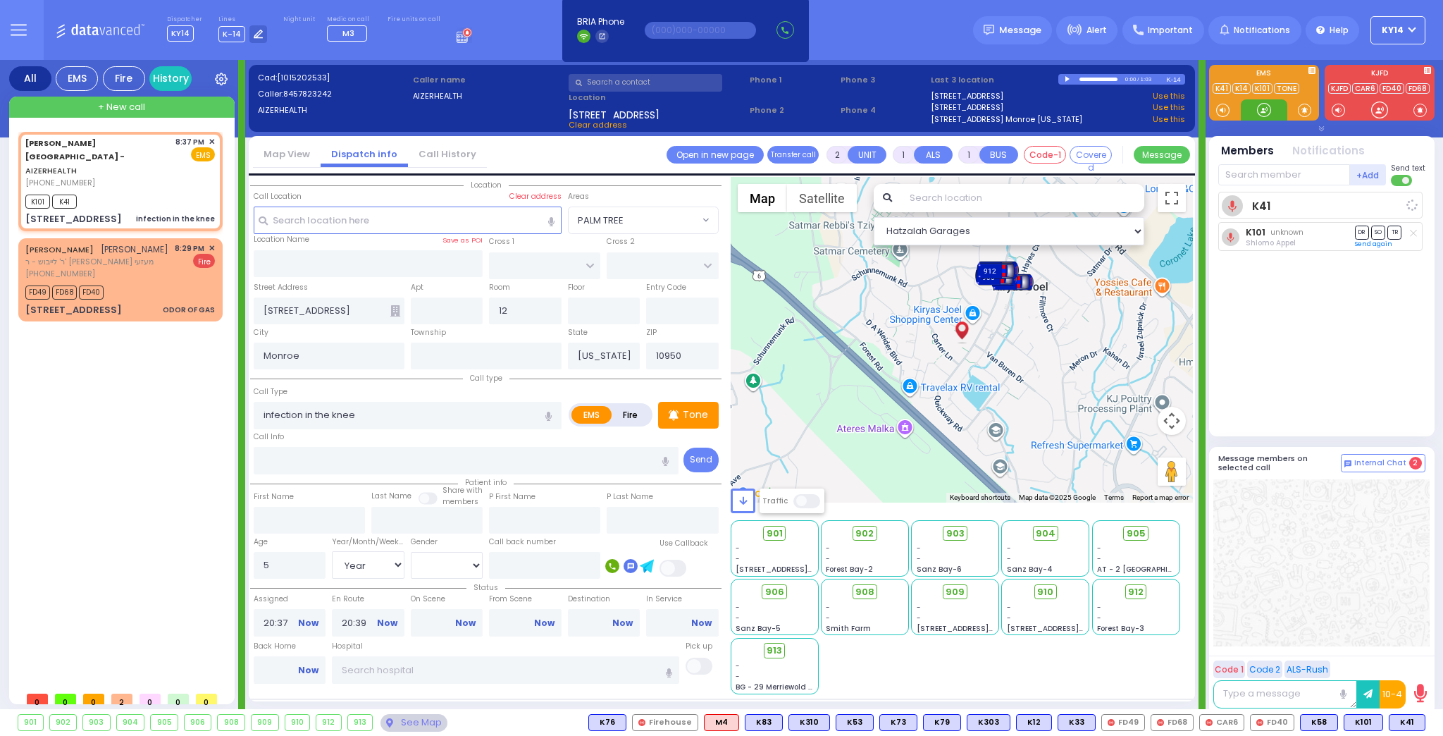
select select
radio input "true"
select select "Year"
select select "[DEMOGRAPHIC_DATA]"
select select "Hatzalah Garages"
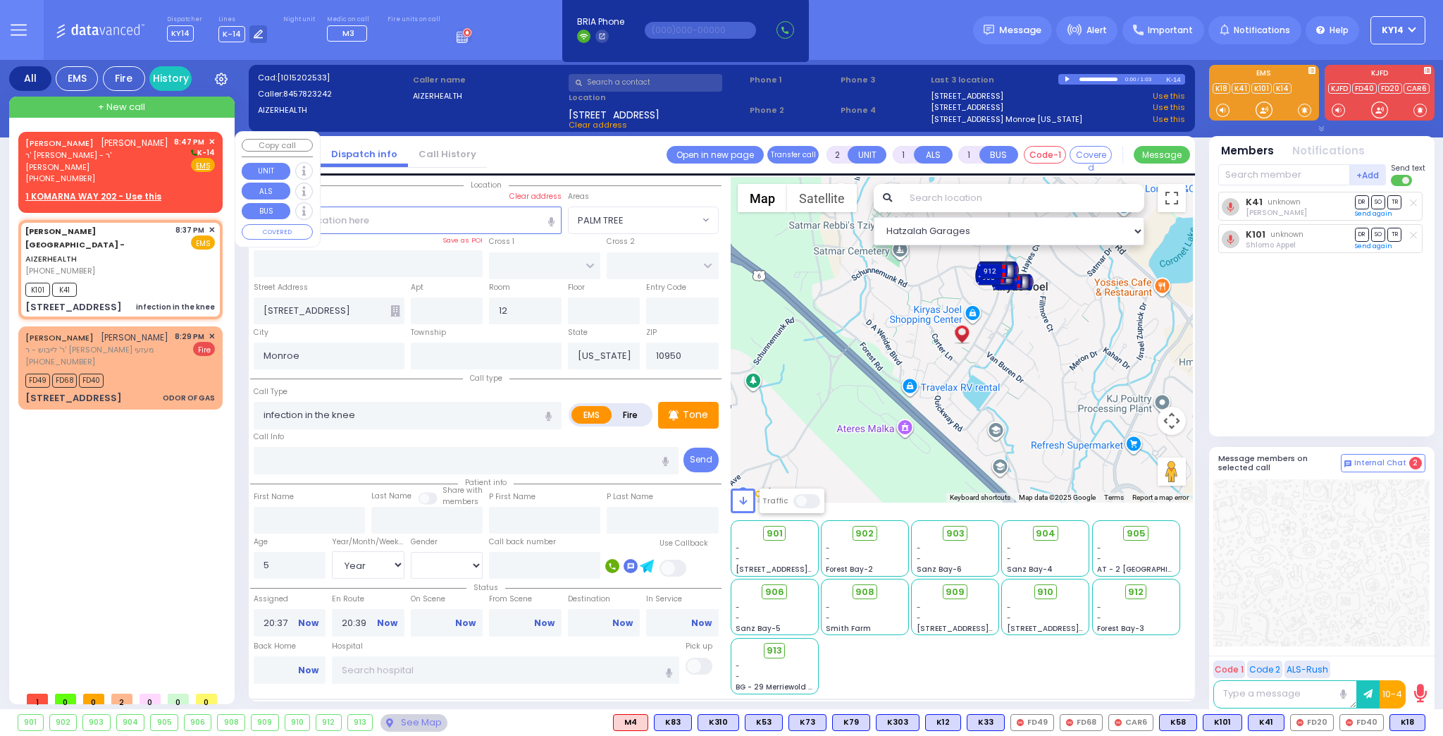
click at [119, 165] on span "ר' משה - ר' יוסף יאקאב" at bounding box center [97, 160] width 144 height 23
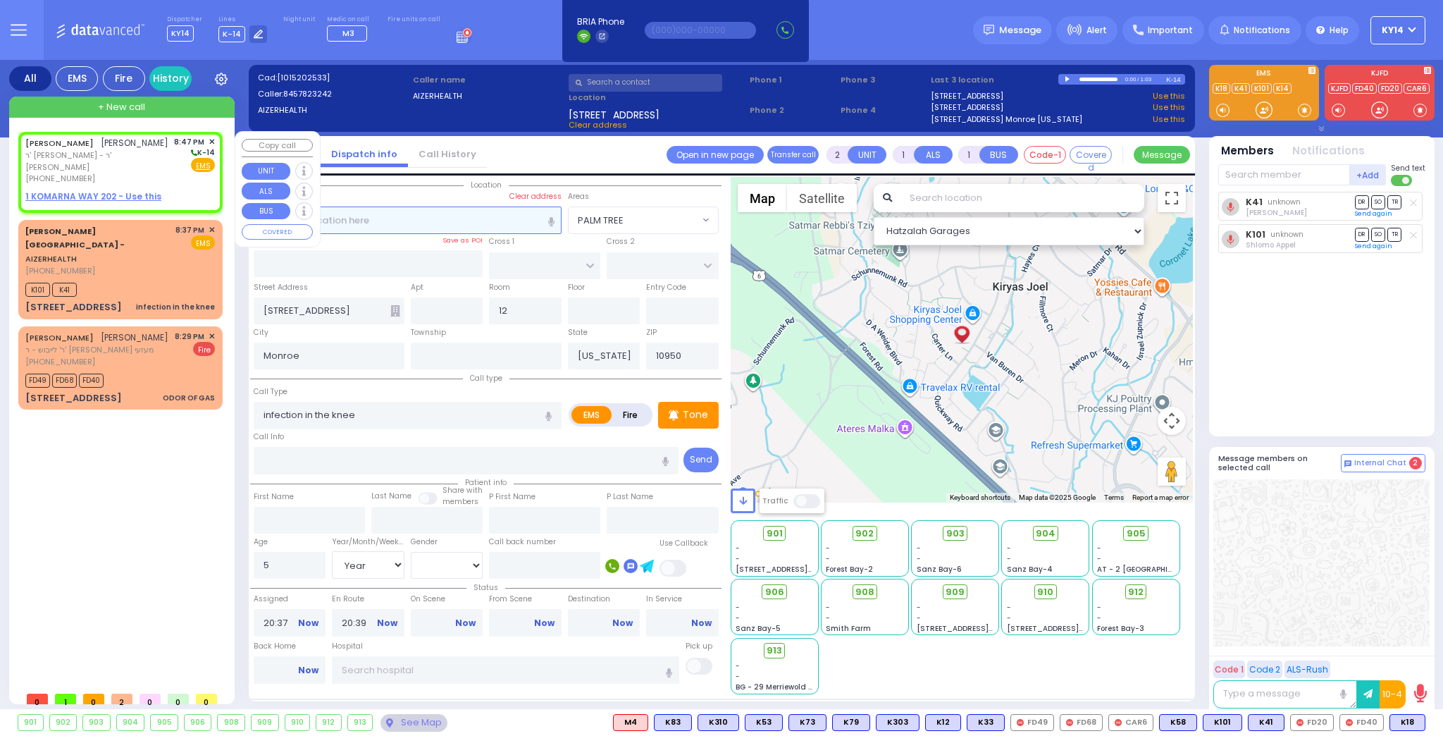
select select
radio input "true"
type input "YECHESKEL"
type input "GOLDSTEIN"
select select
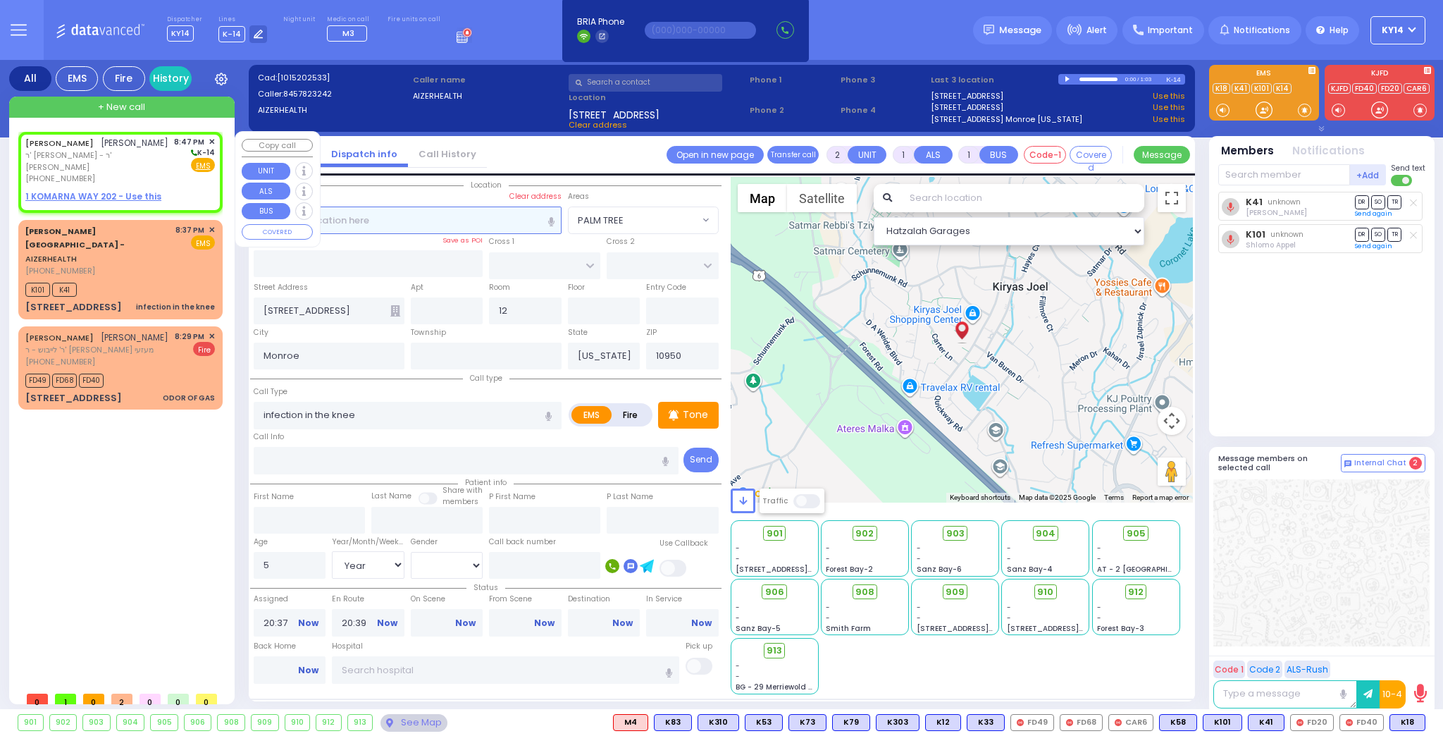
select select
type input "20:47"
select select "Hatzalah Garages"
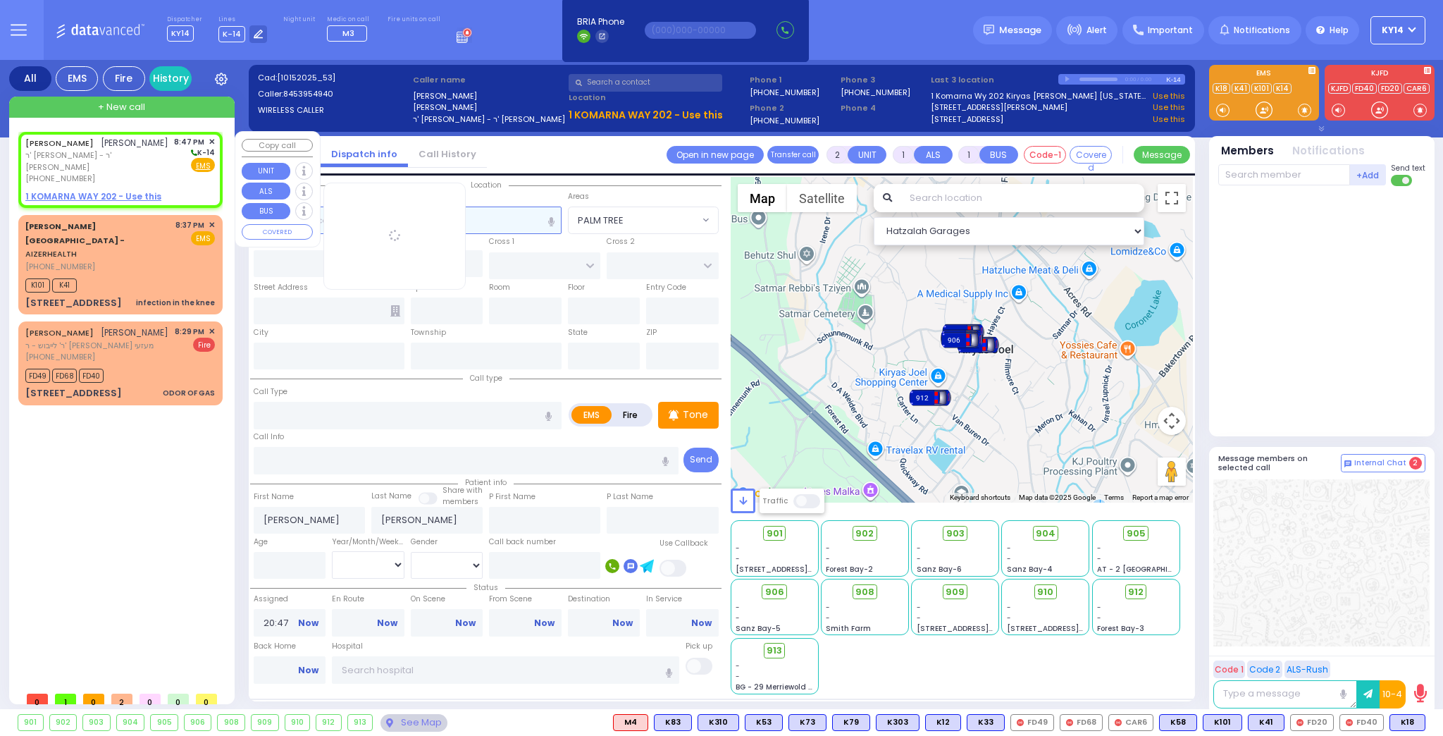
select select
radio input "true"
select select
select select "Hatzalah Garages"
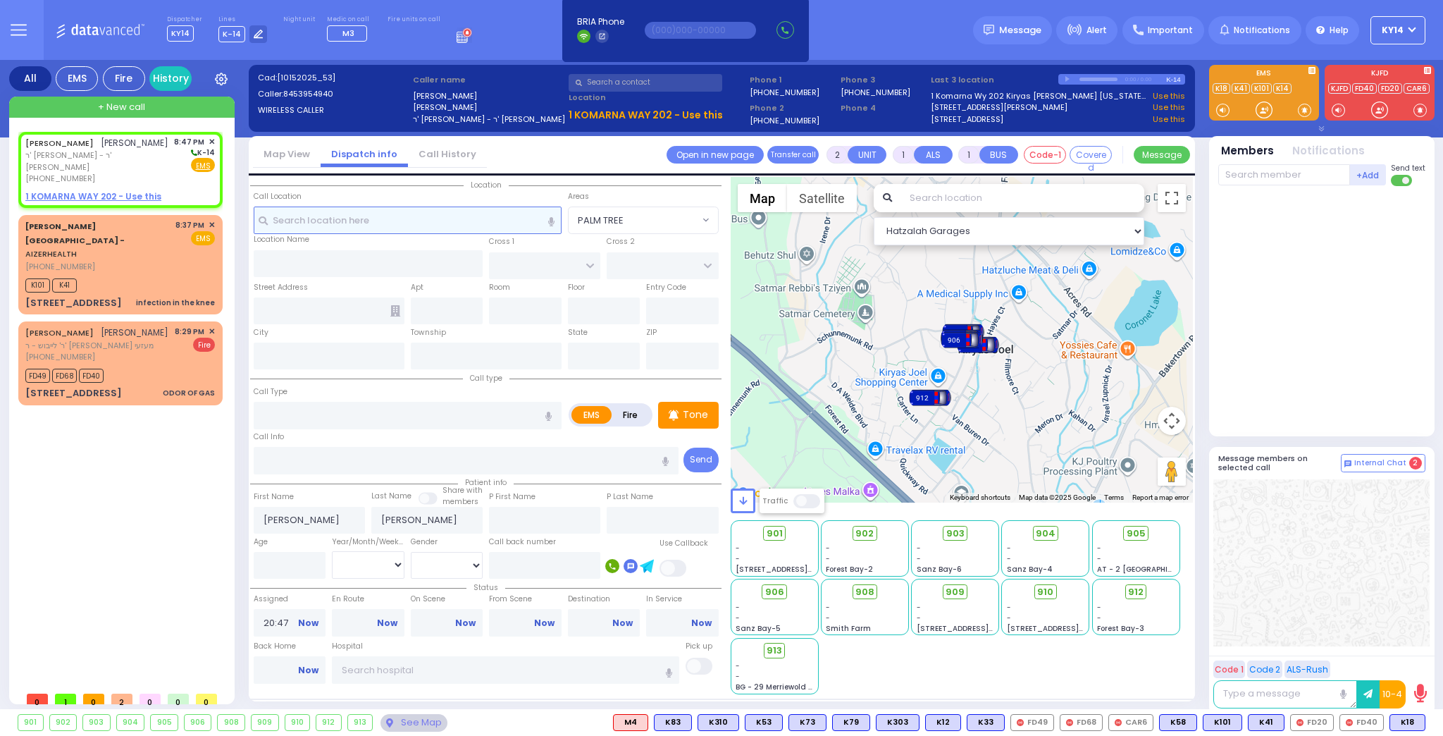
click at [424, 211] on input "text" at bounding box center [408, 219] width 308 height 27
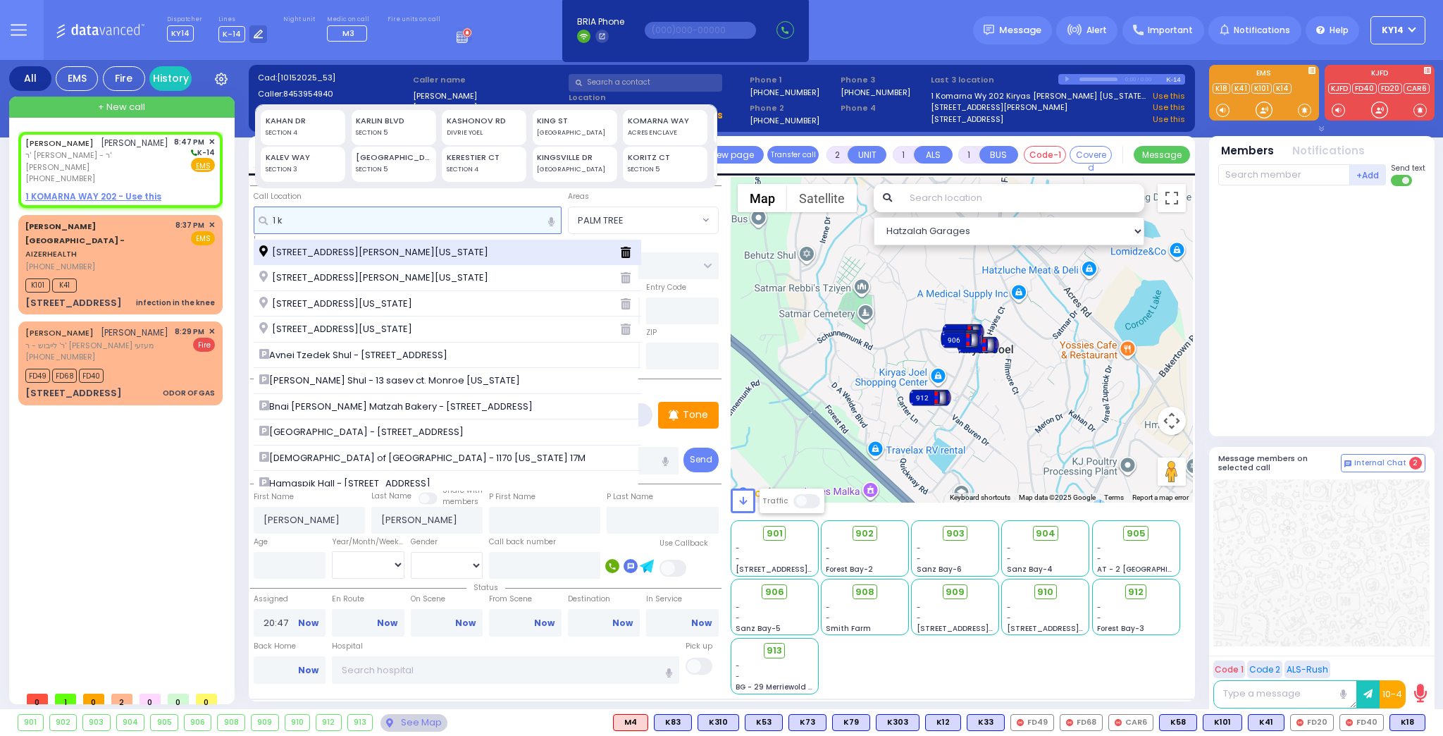
type input "1 k"
click at [354, 254] on span "1 Komarna Way Kiryas Joel New York 10950" at bounding box center [376, 252] width 234 height 14
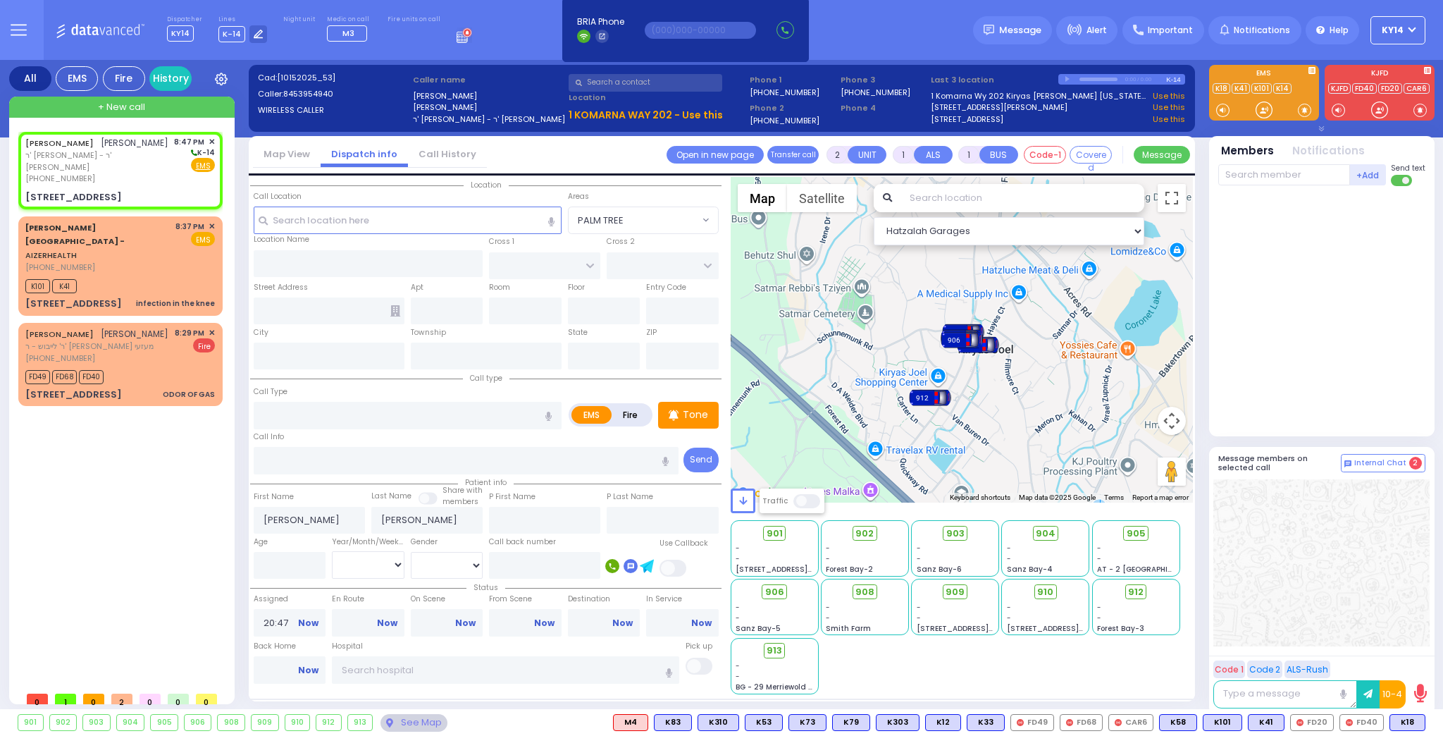
select select
radio input "true"
select select
select select "Hatzalah Garages"
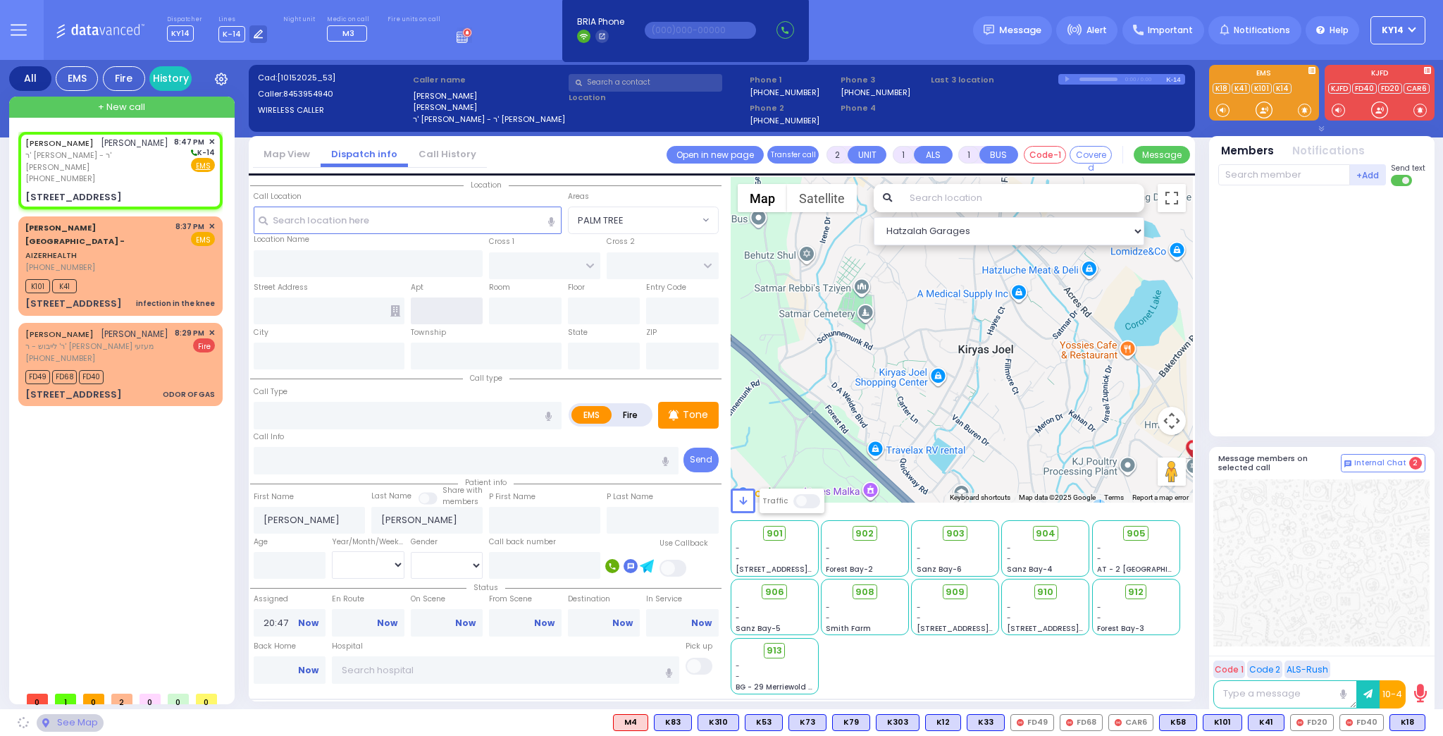
type input "ACRES RD"
type input "1 Komarna Way"
type input "Kiryas Joel"
type input "[US_STATE]"
type input "10950"
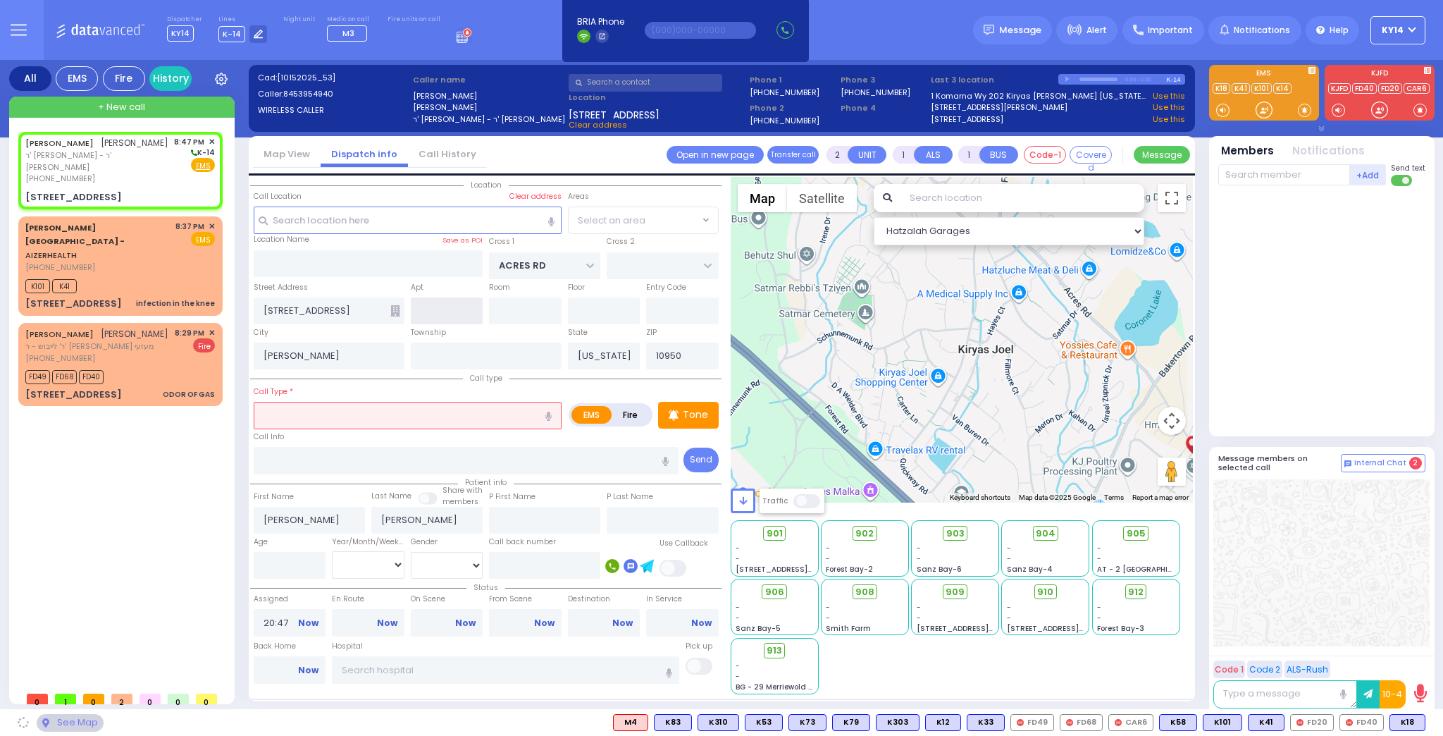
select select "PALM TREE"
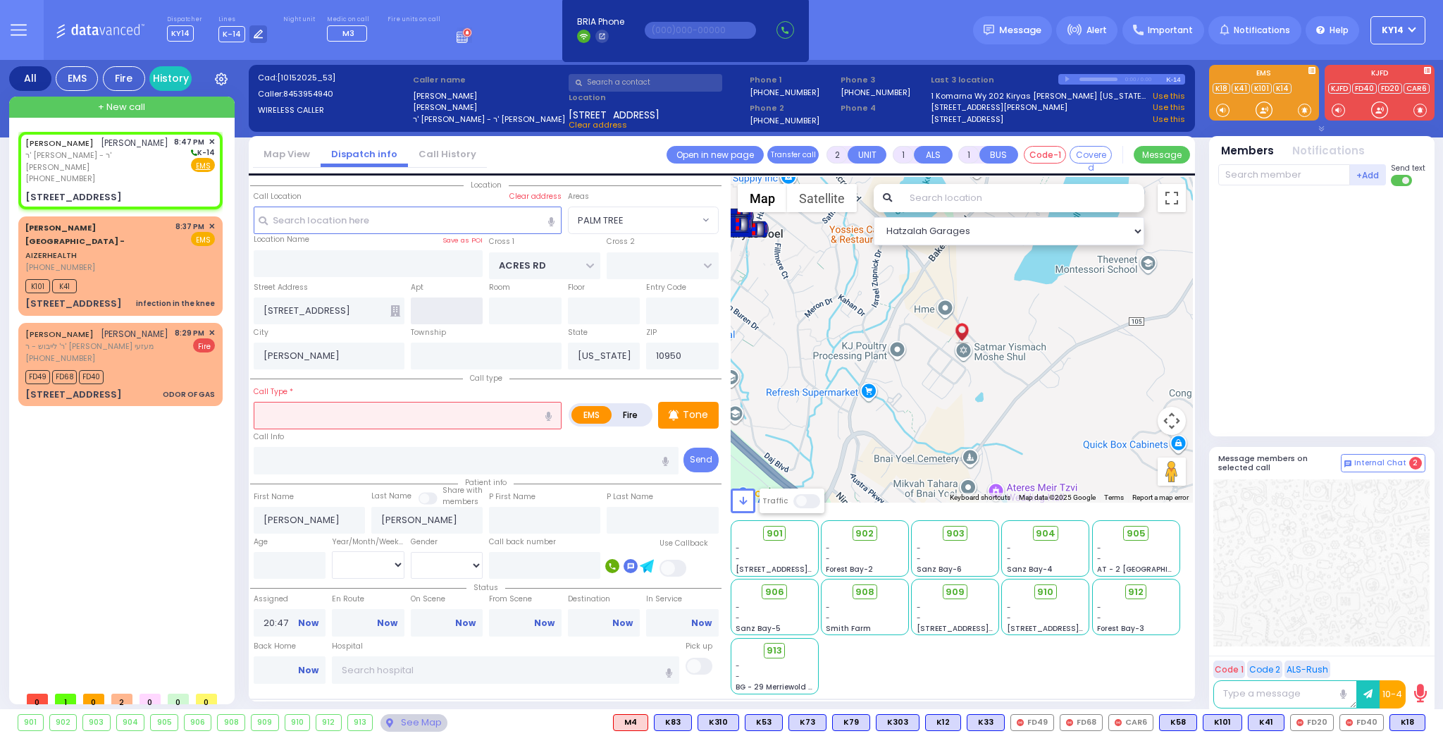
click at [435, 311] on input "text" at bounding box center [447, 310] width 73 height 27
type input "202"
click at [370, 415] on input "text" at bounding box center [408, 415] width 308 height 27
select select
radio input "true"
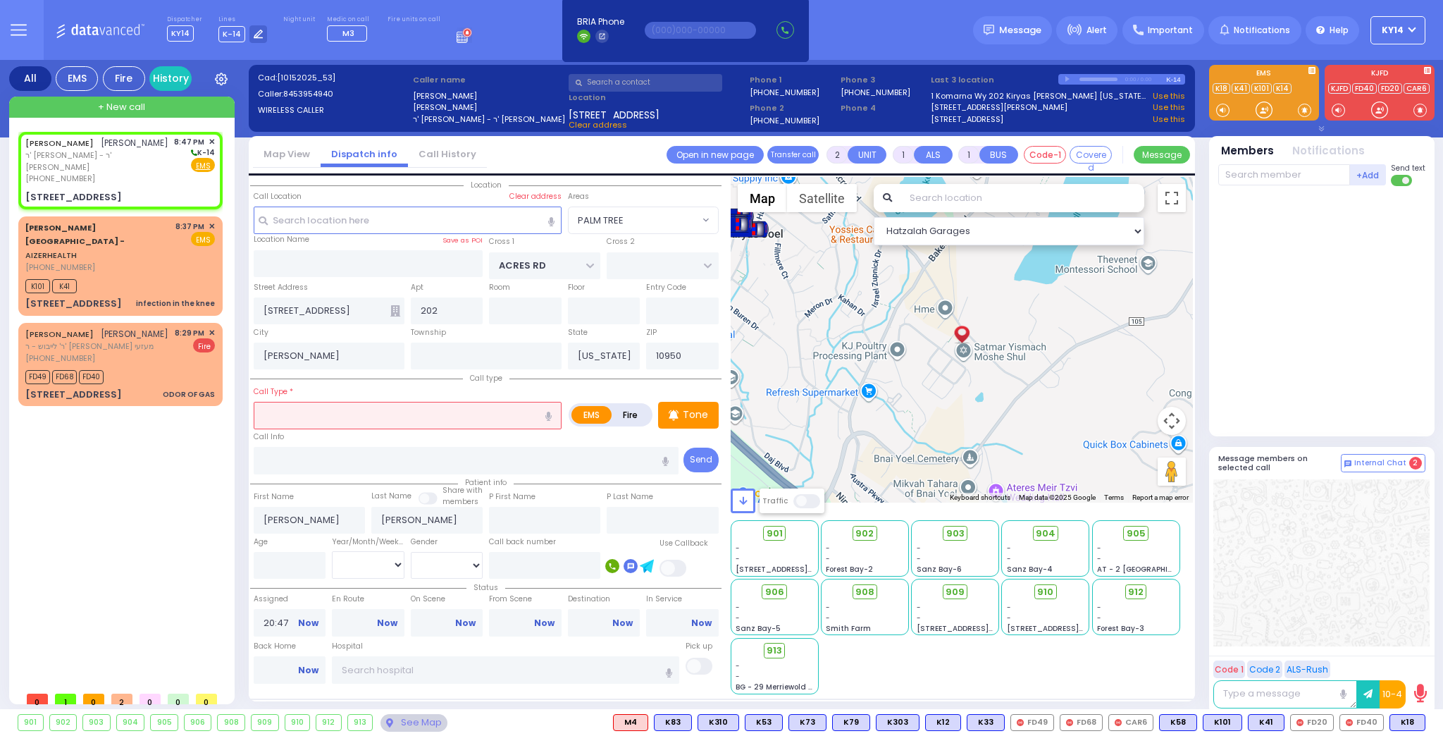
select select
select select "Hatzalah Garages"
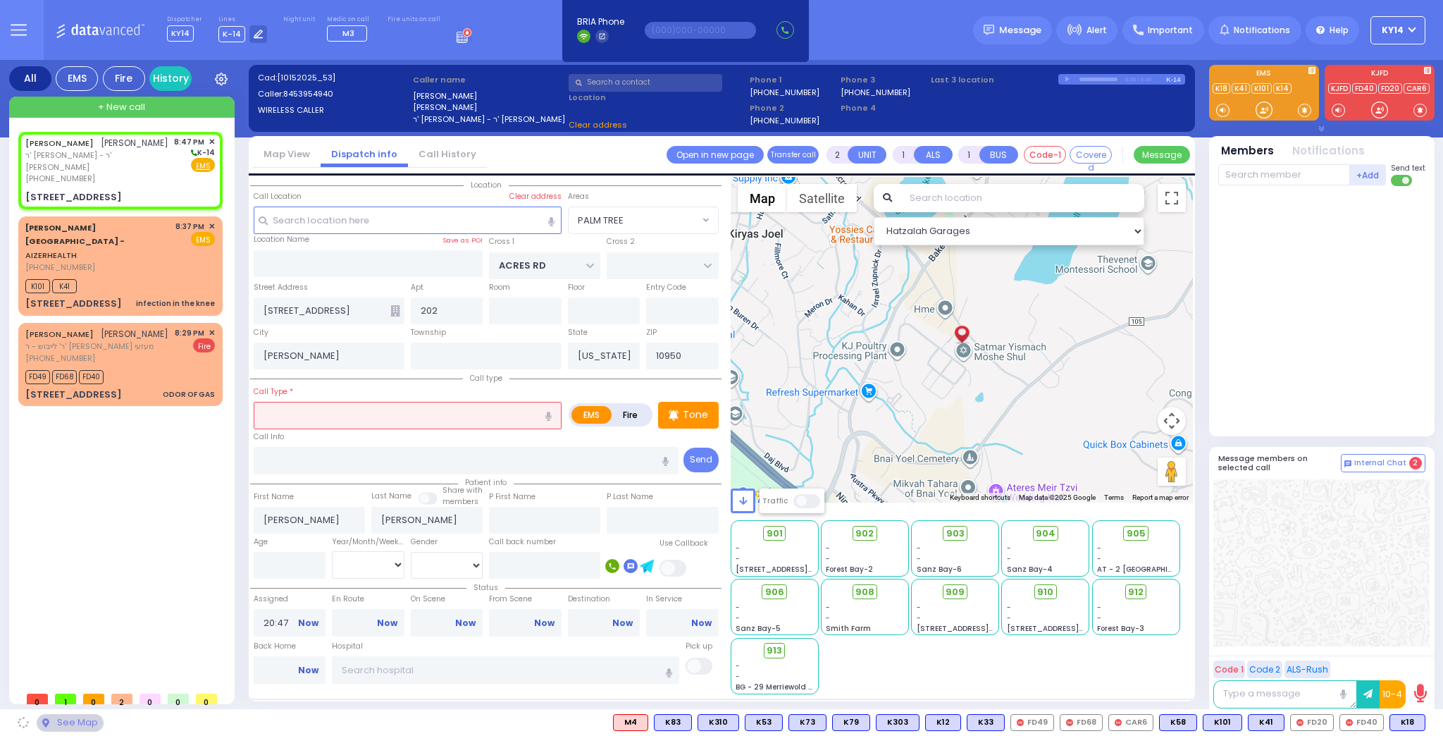
select select "PALM TREE"
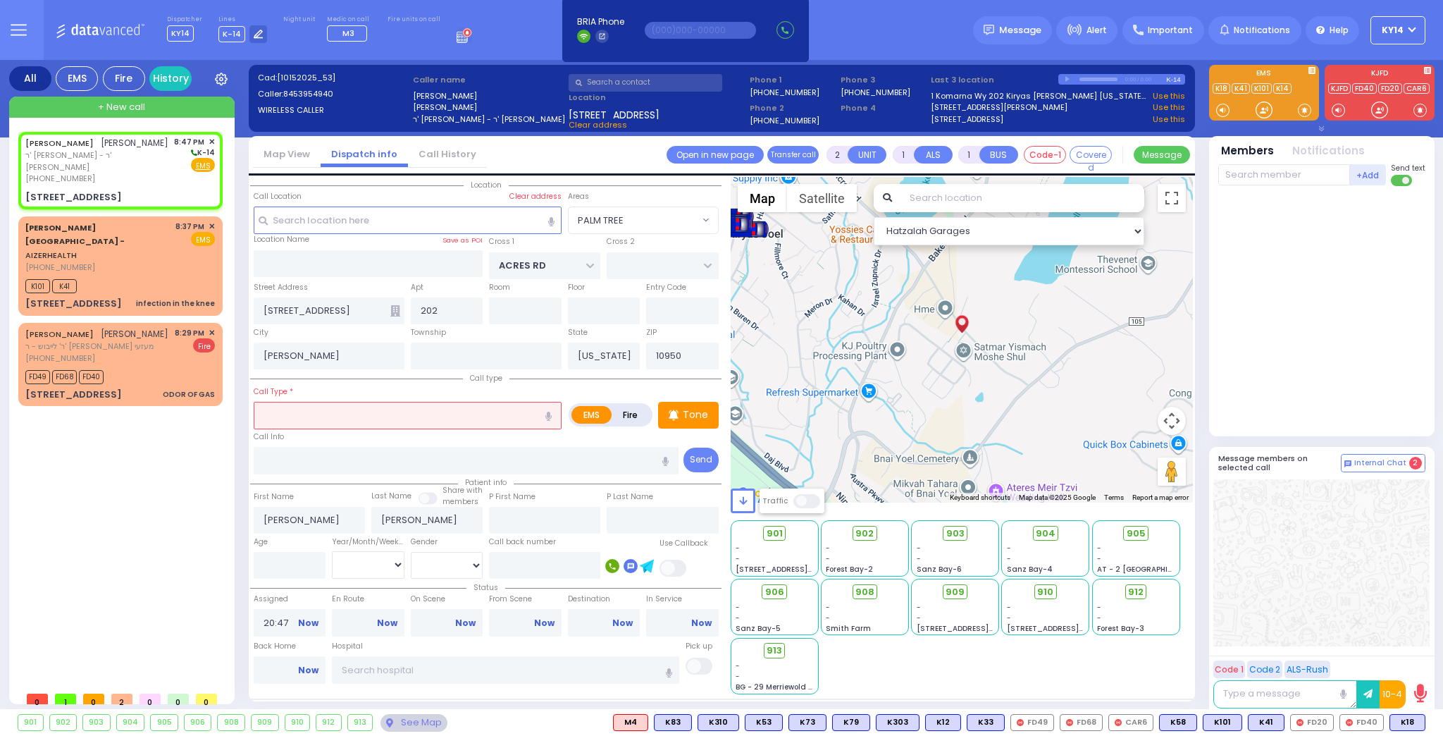
click at [395, 311] on icon at bounding box center [395, 310] width 10 height 11
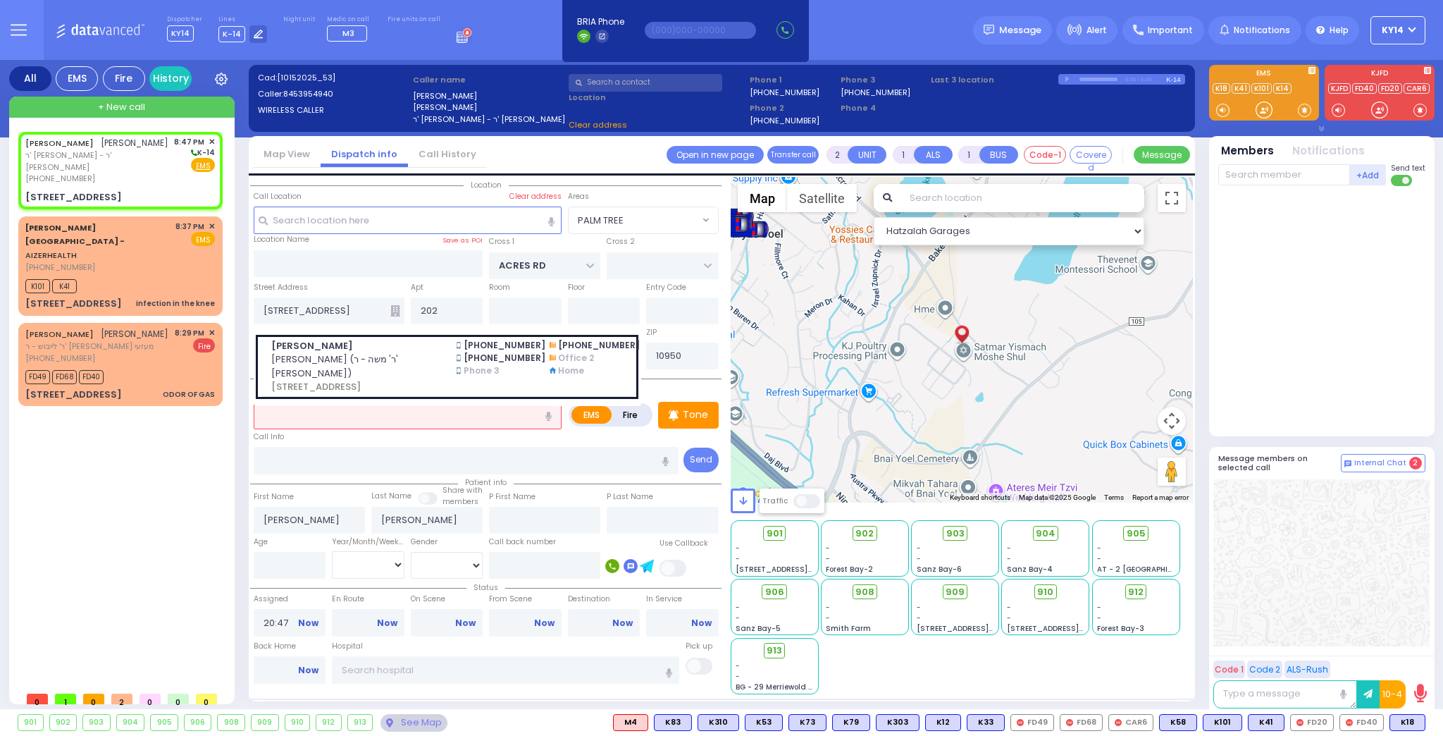
click at [395, 354] on span "יחזקאל גאלדשטיין (ר' משה - ר' יוסף יאקאב)" at bounding box center [355, 365] width 168 height 27
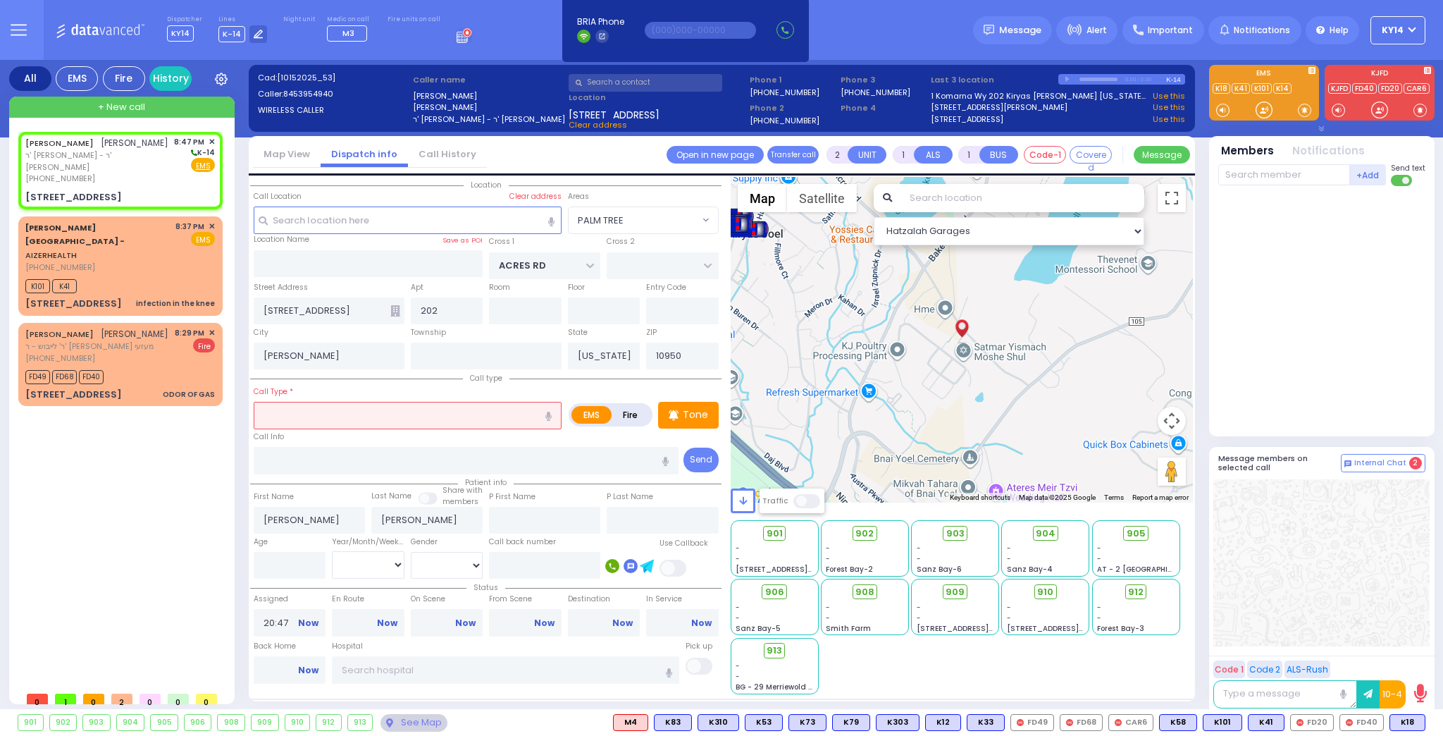
click at [371, 416] on input "text" at bounding box center [408, 415] width 308 height 27
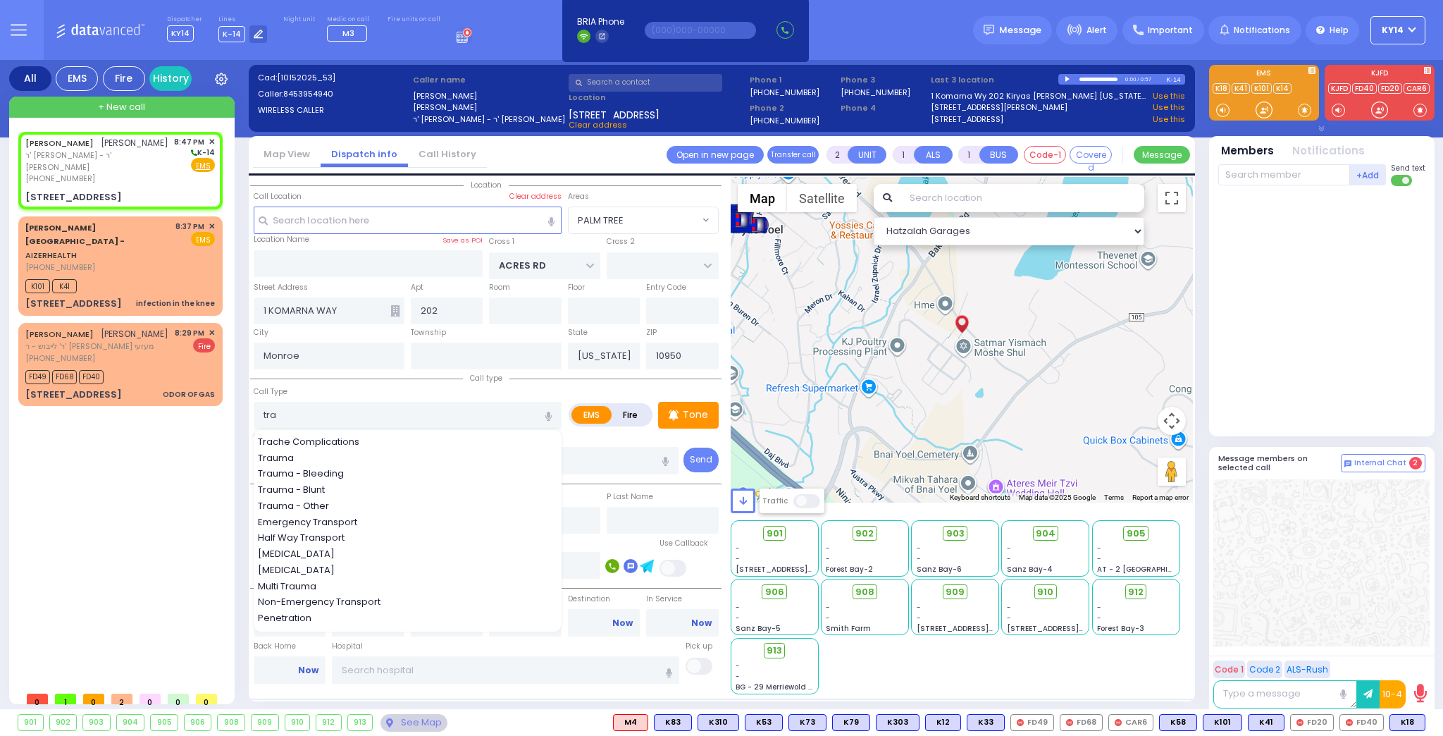
click at [297, 454] on span "Trauma" at bounding box center [278, 458] width 41 height 14
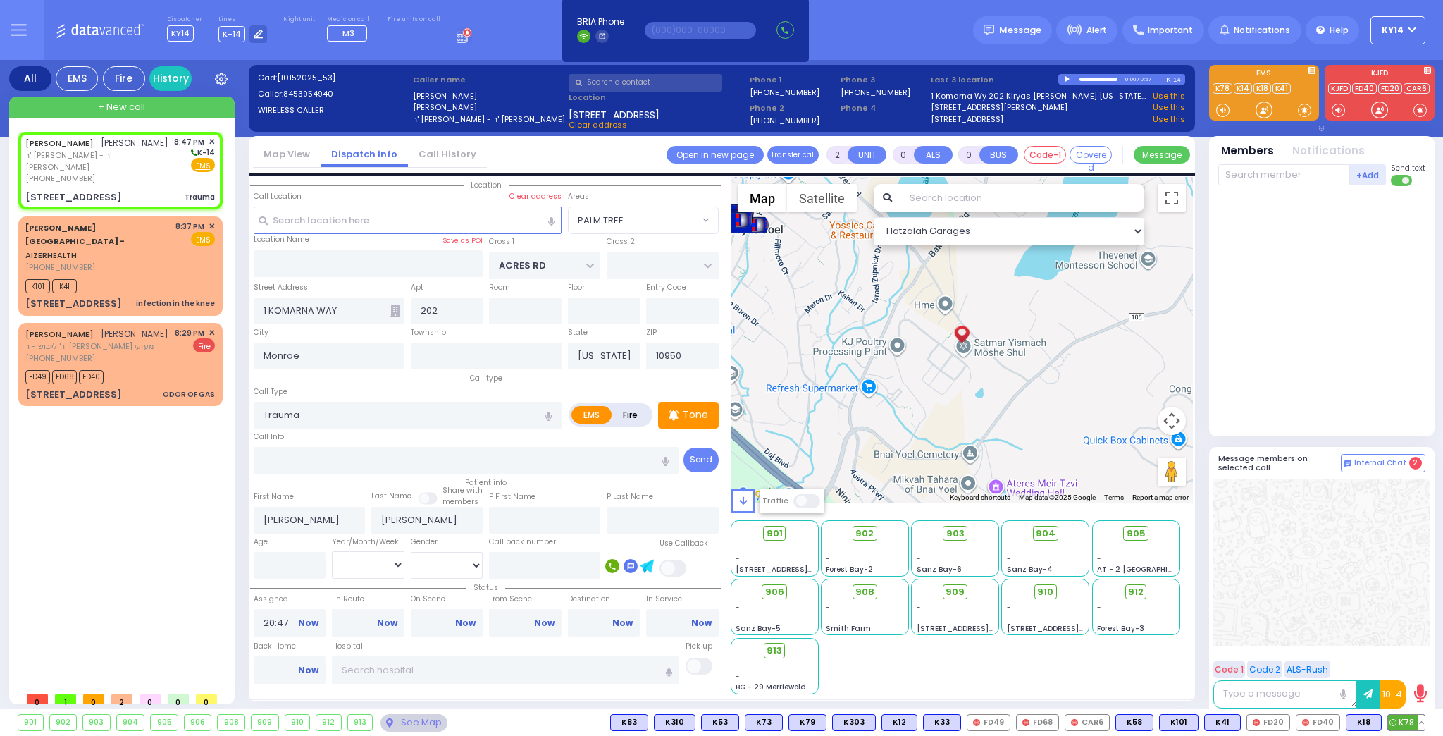
click at [1398, 717] on span "K78" at bounding box center [1406, 721] width 37 height 15
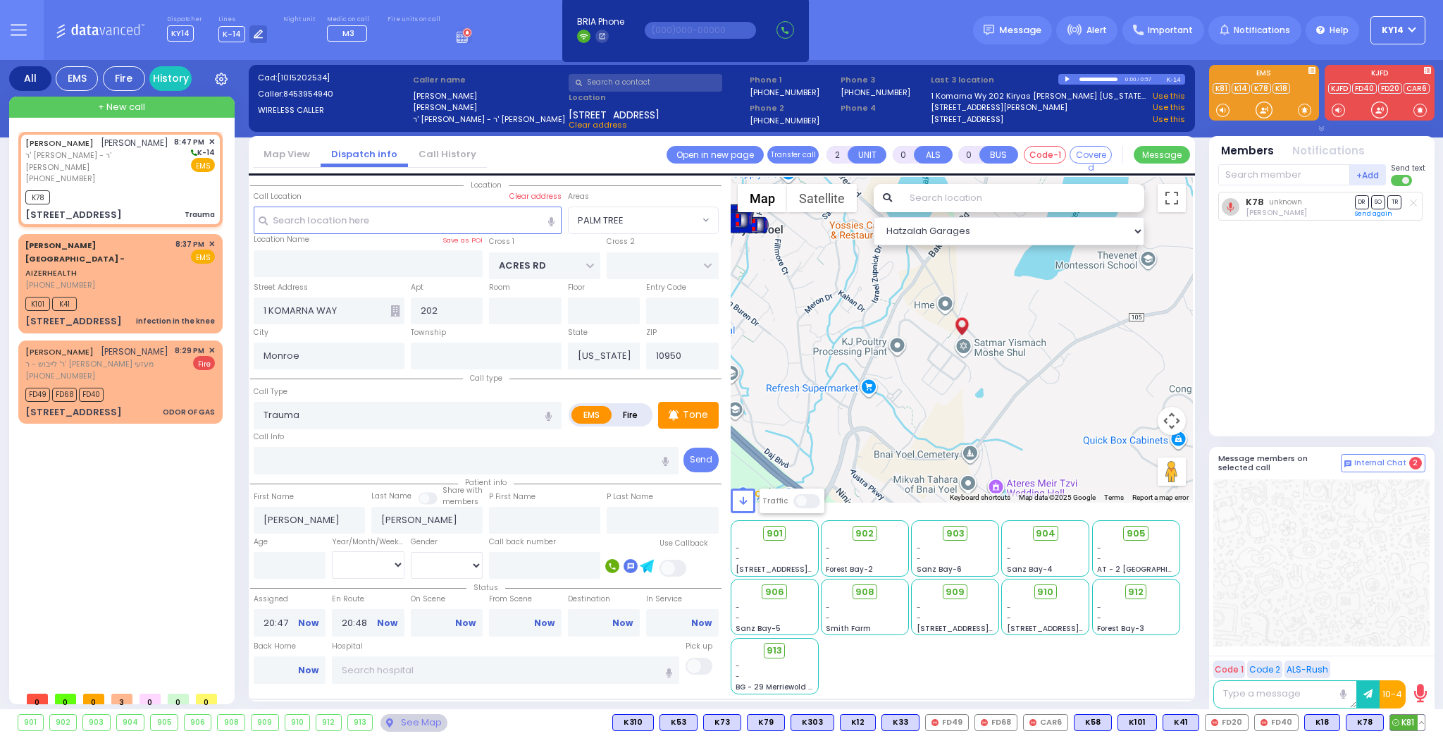
click at [1403, 719] on span "K81" at bounding box center [1407, 721] width 35 height 15
click at [1422, 724] on button at bounding box center [1421, 721] width 7 height 15
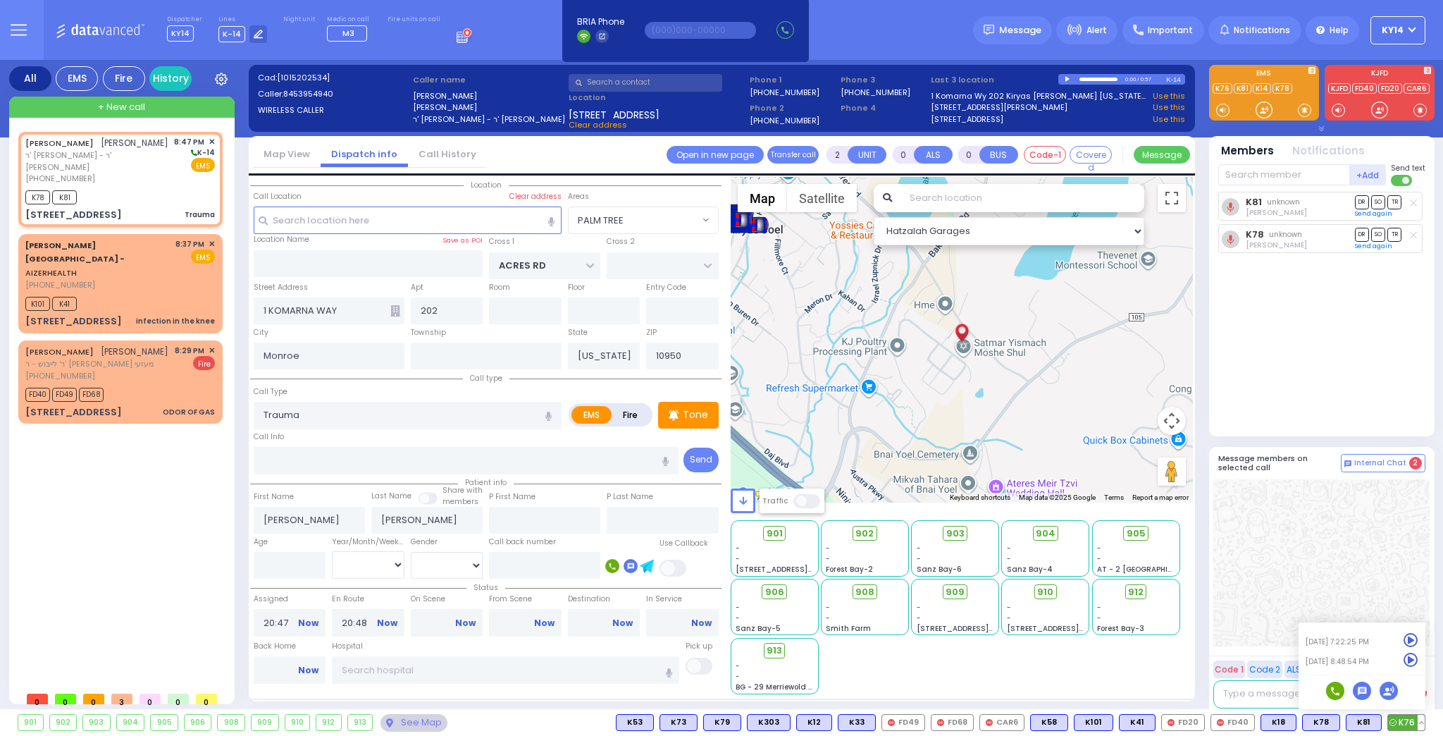
click at [1413, 659] on icon at bounding box center [1410, 659] width 15 height 15
click at [1410, 659] on icon at bounding box center [1410, 659] width 15 height 15
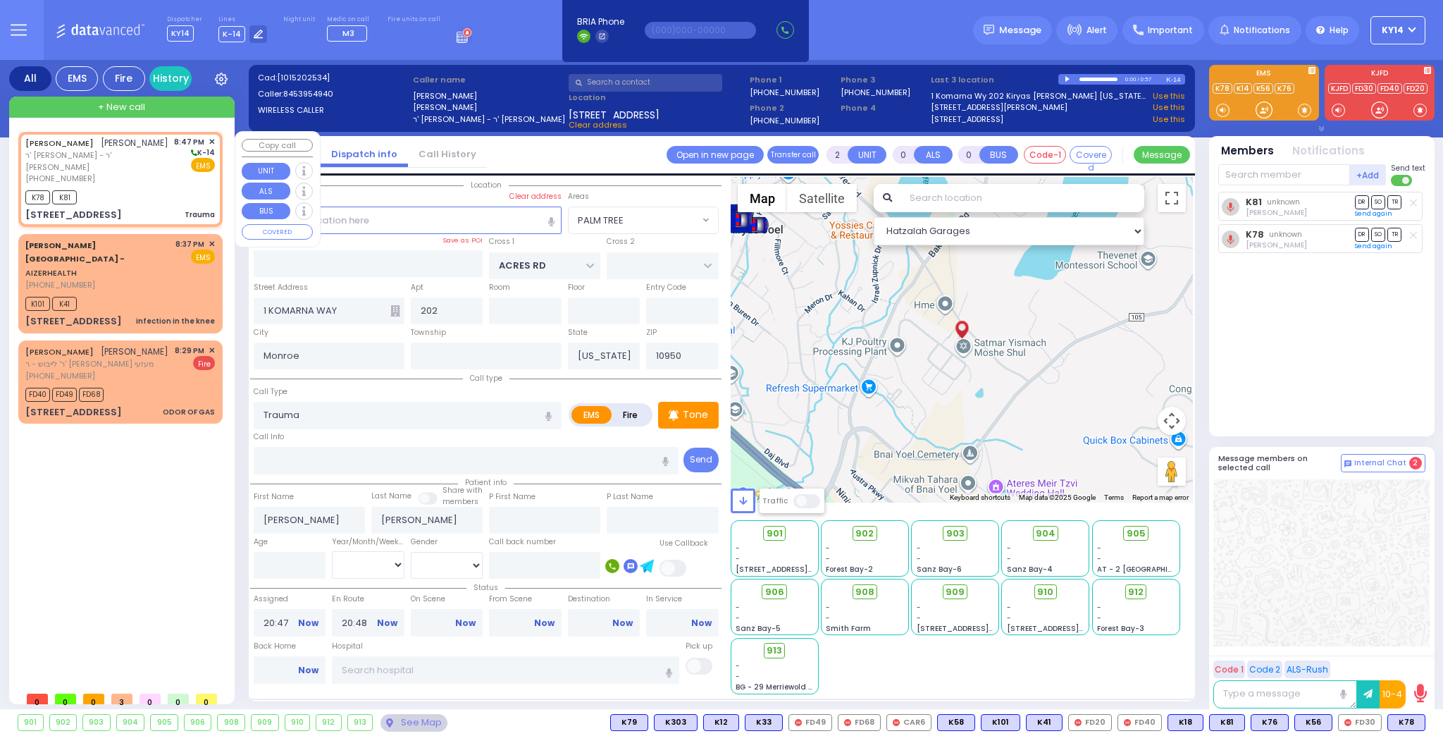
select select "PALM TREE"
select select
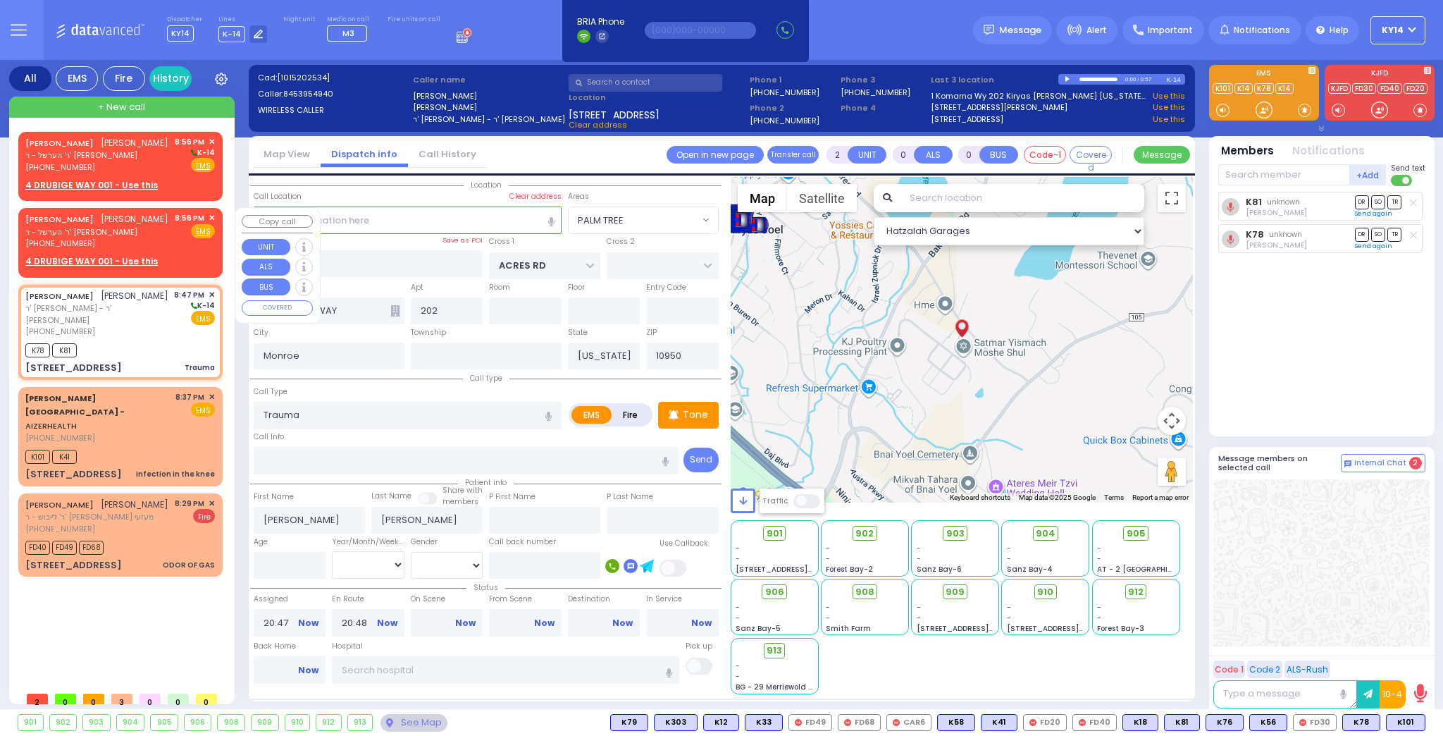
click at [82, 232] on span "ר' הערשל - ר' מאיר דוד ווייס" at bounding box center [96, 232] width 143 height 12
type input "1"
select select
radio input "true"
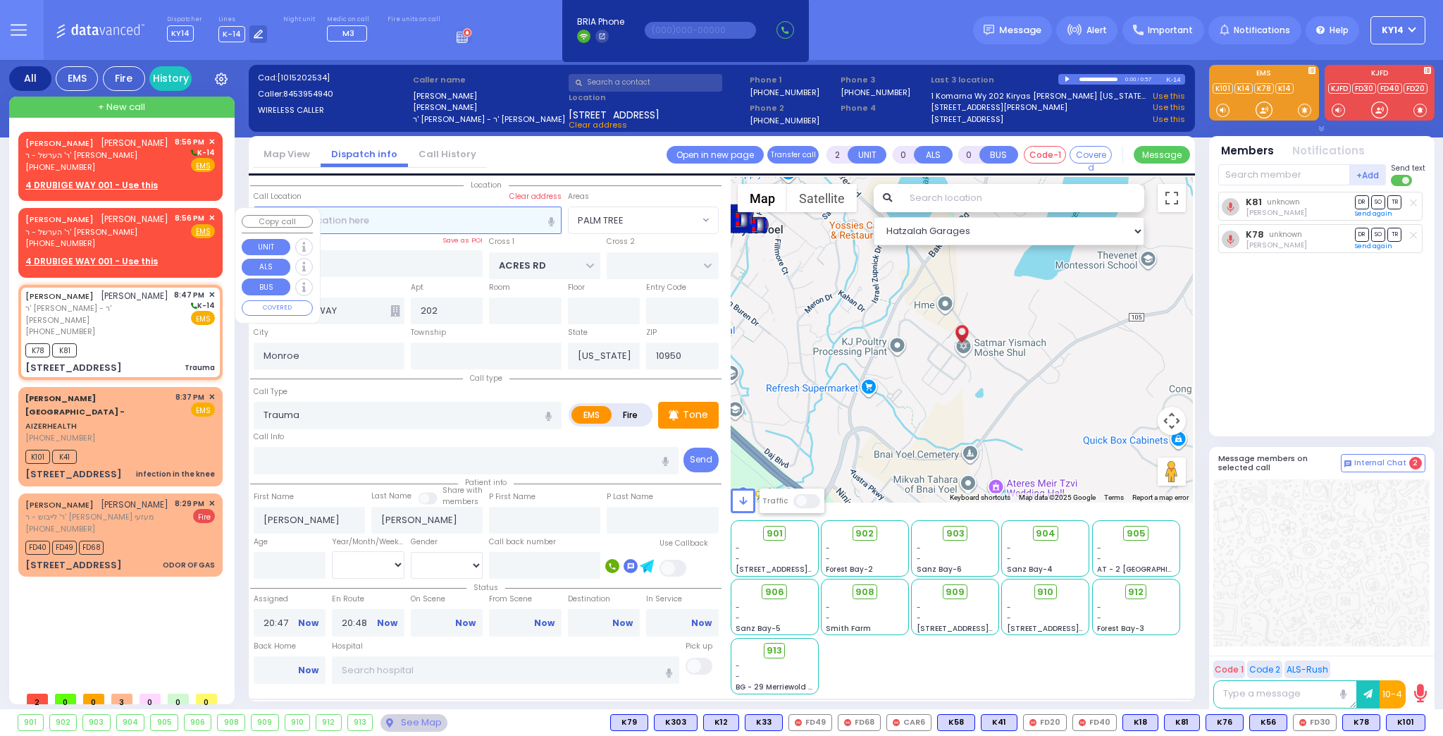
type input "JOEL"
type input "WEISS"
select select
type input "20:56"
select select "Hatzalah Garages"
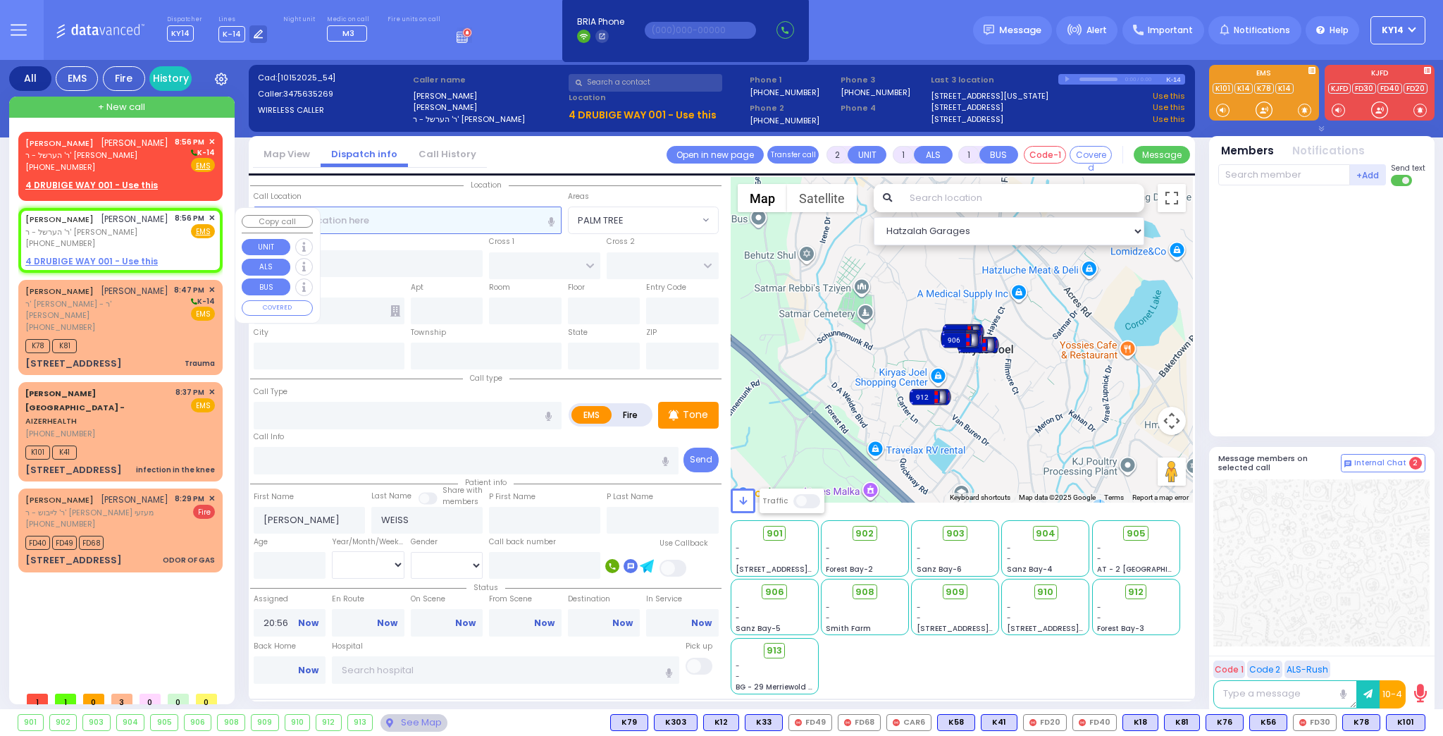
select select
radio input "true"
select select
select select "Hatzalah Garages"
click at [214, 217] on span "✕" at bounding box center [212, 218] width 6 height 12
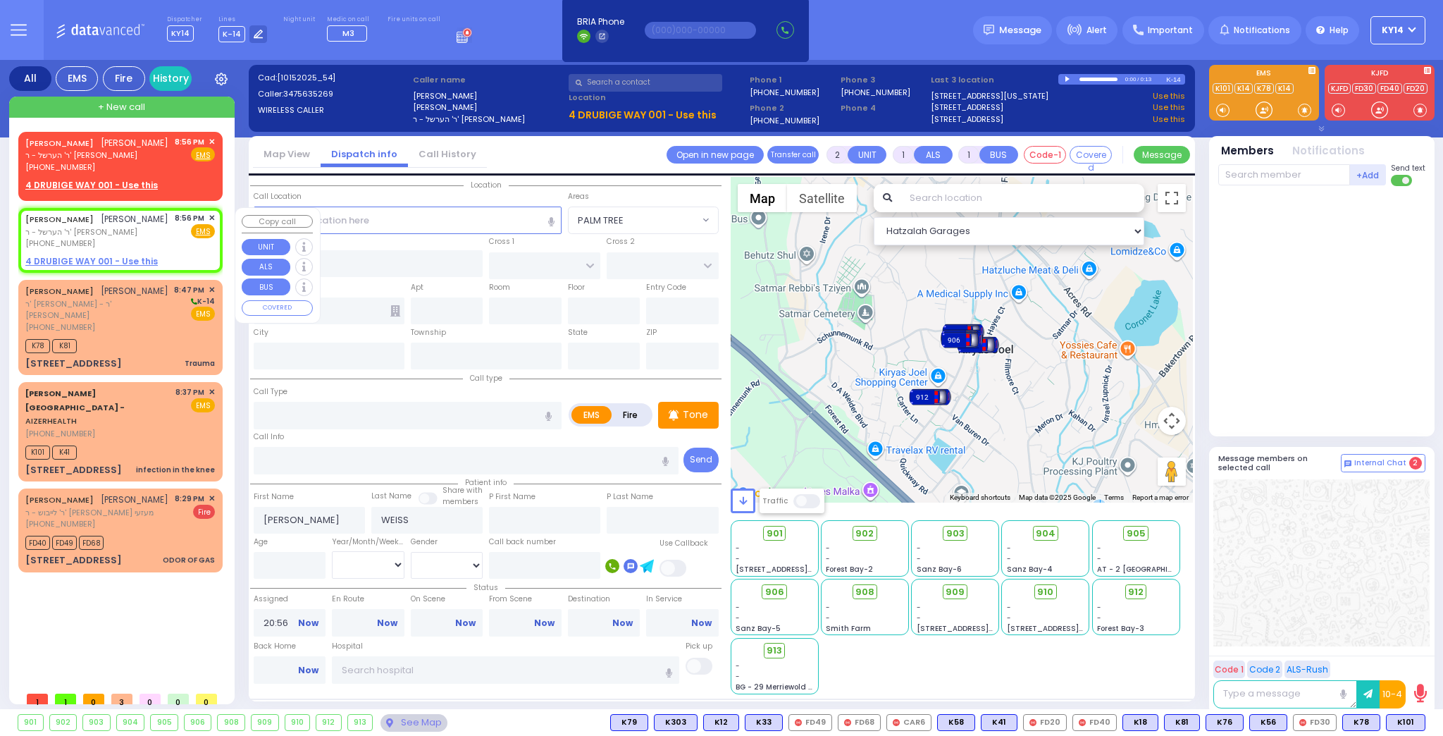
drag, startPoint x: 207, startPoint y: 216, endPoint x: 215, endPoint y: 216, distance: 7.7
click at [214, 216] on div "8:56 PM ✕" at bounding box center [195, 218] width 41 height 12
select select
radio input "true"
select select
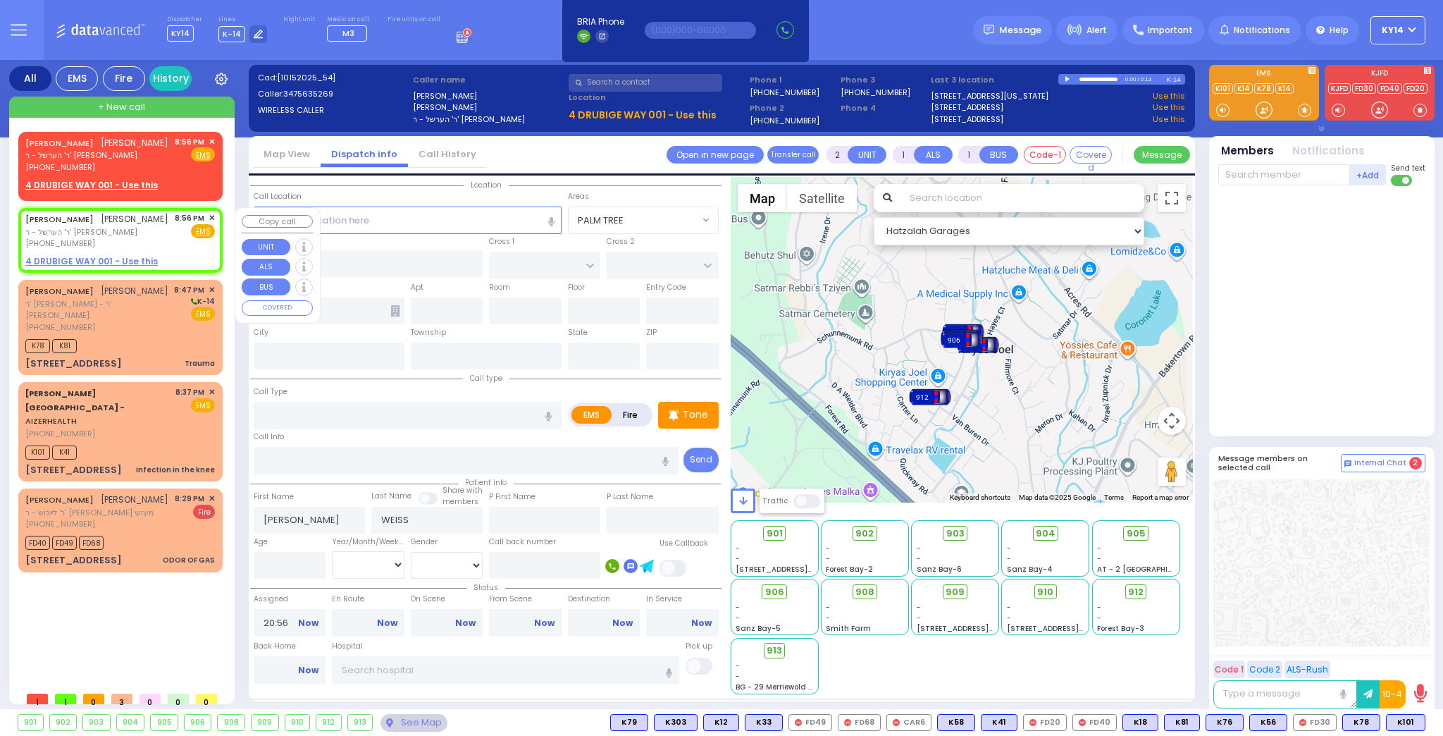
select select "Hatzalah Garages"
click at [213, 216] on span "✕" at bounding box center [212, 218] width 6 height 12
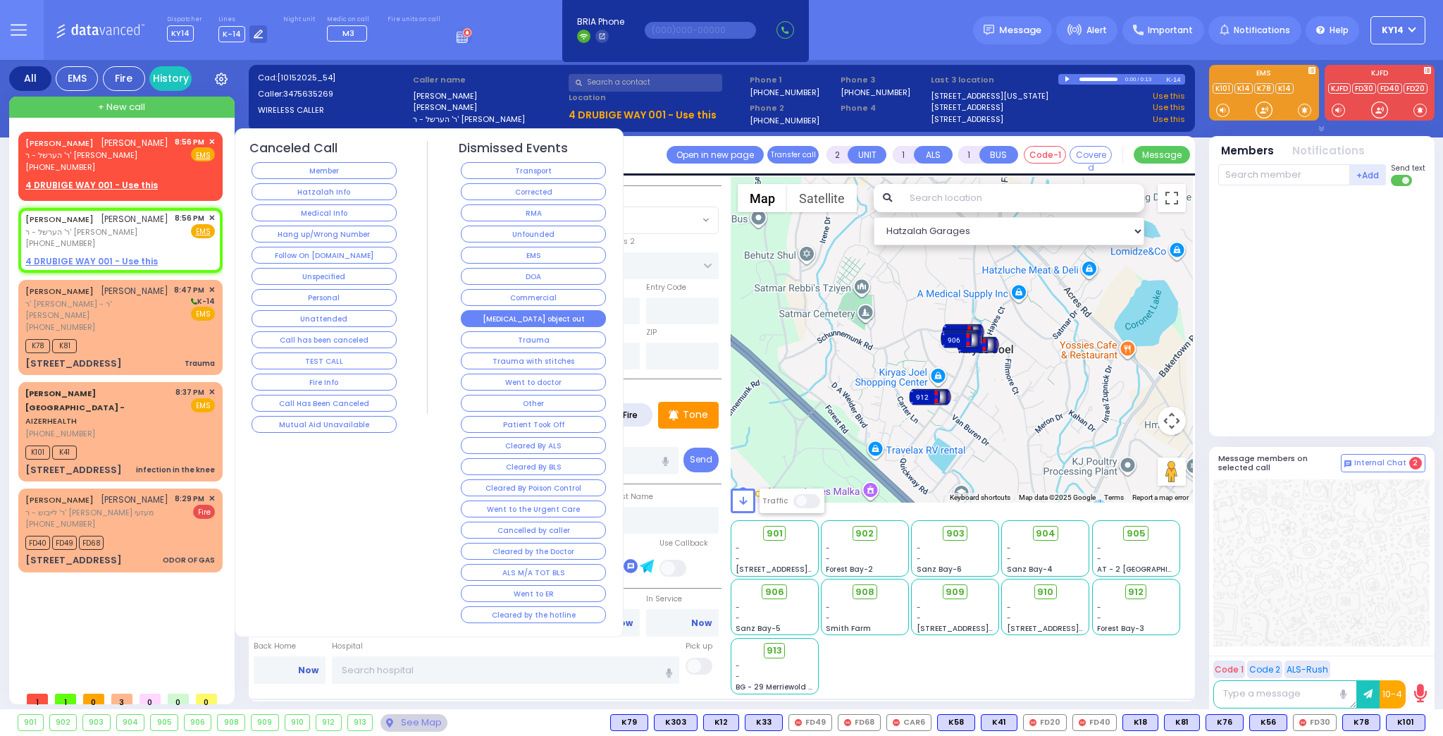
click at [531, 314] on button "[MEDICAL_DATA] object out" at bounding box center [533, 318] width 145 height 17
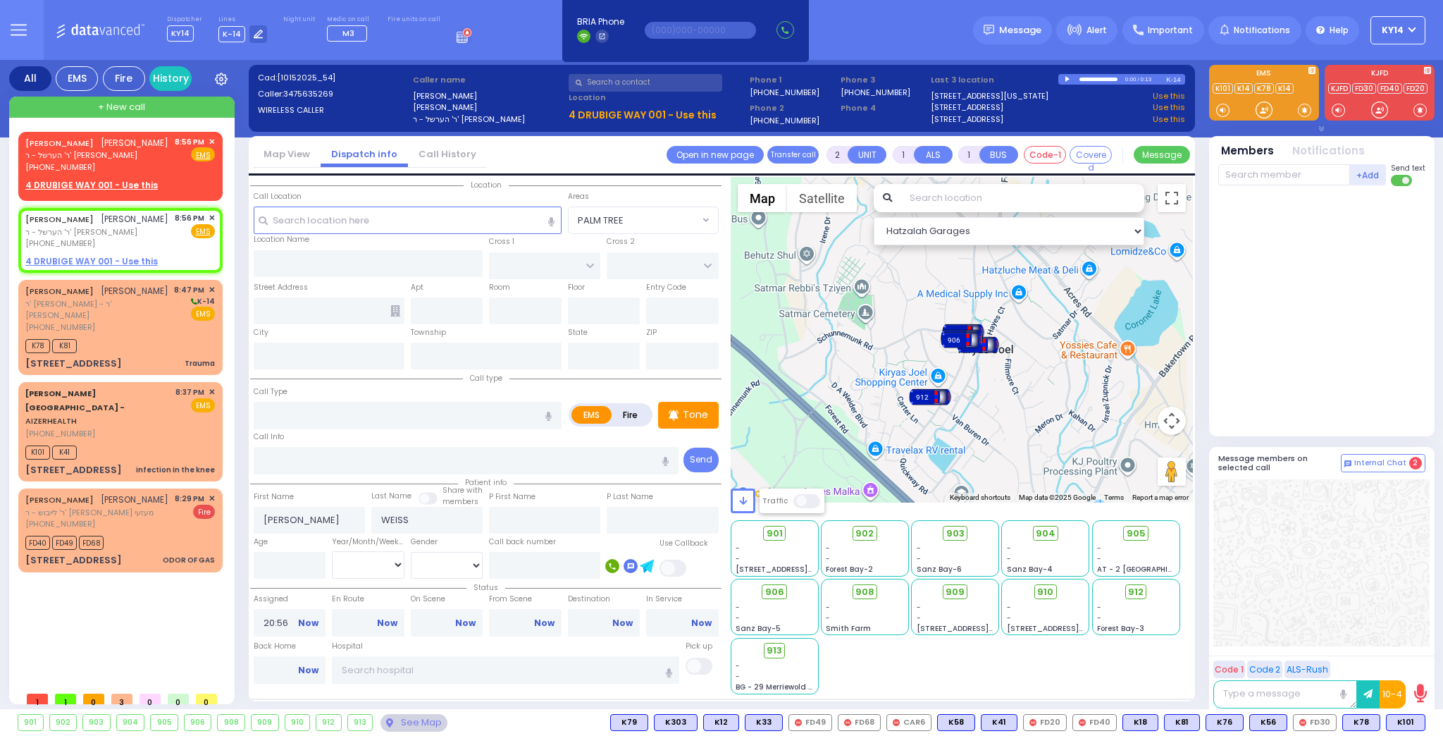
select select
radio input "true"
select select
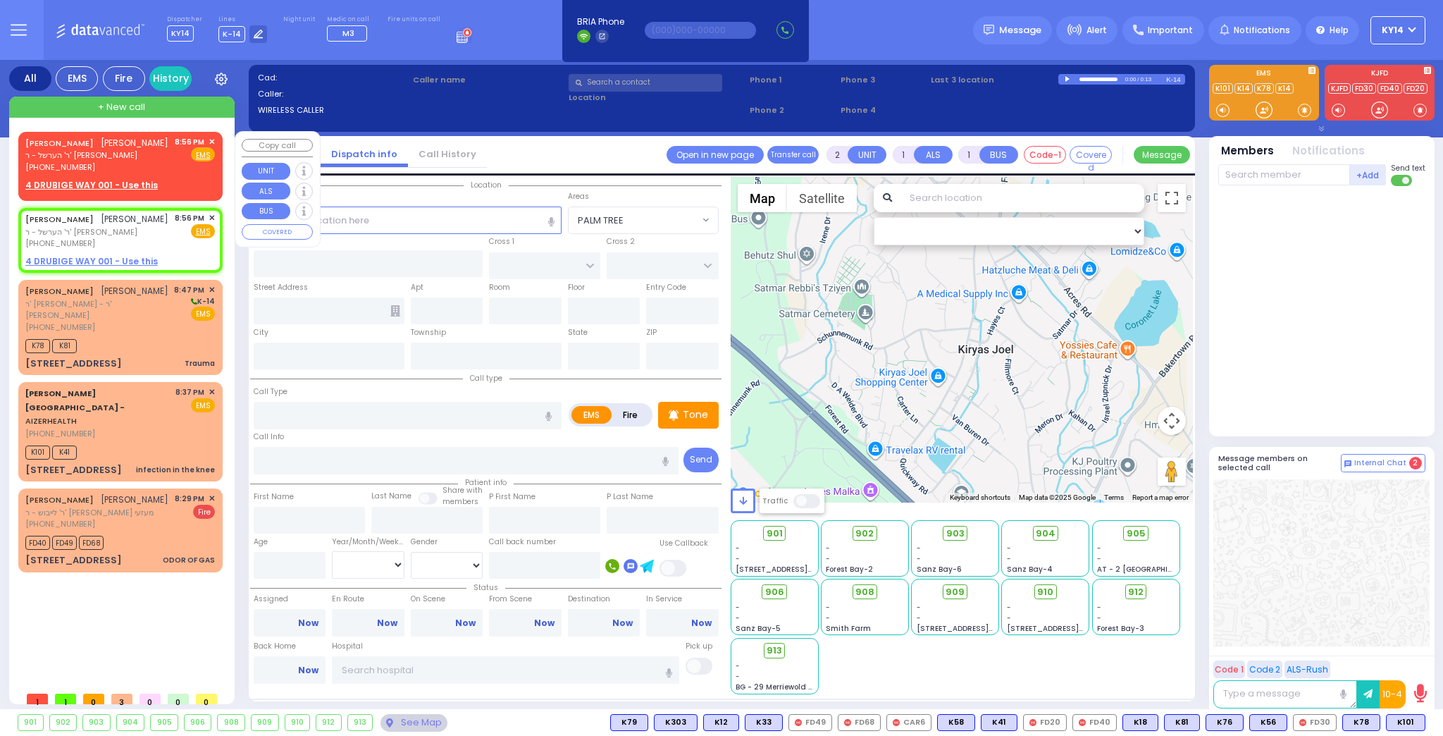
click at [212, 141] on span "✕" at bounding box center [212, 142] width 6 height 12
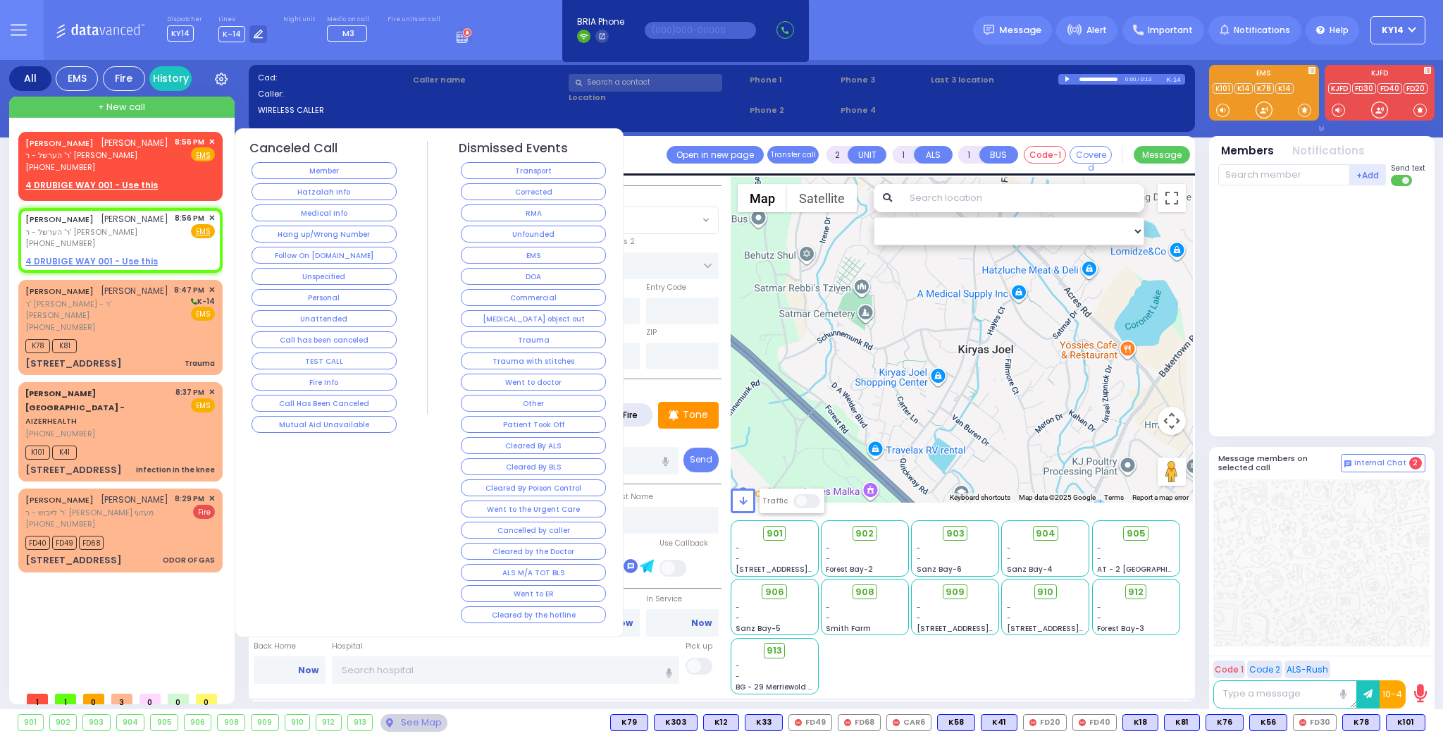
click at [328, 247] on button "Follow On [DOMAIN_NAME]" at bounding box center [324, 255] width 145 height 17
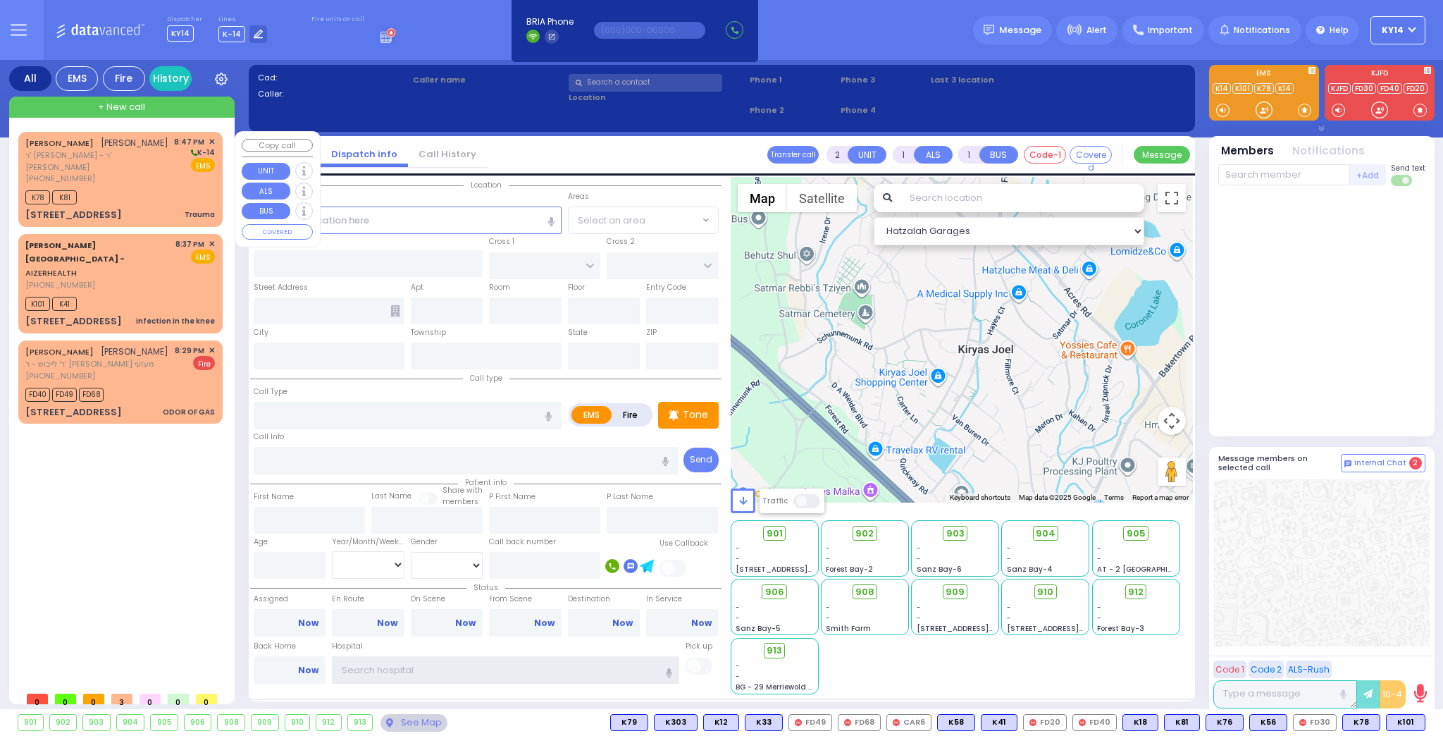
type input "ky14"
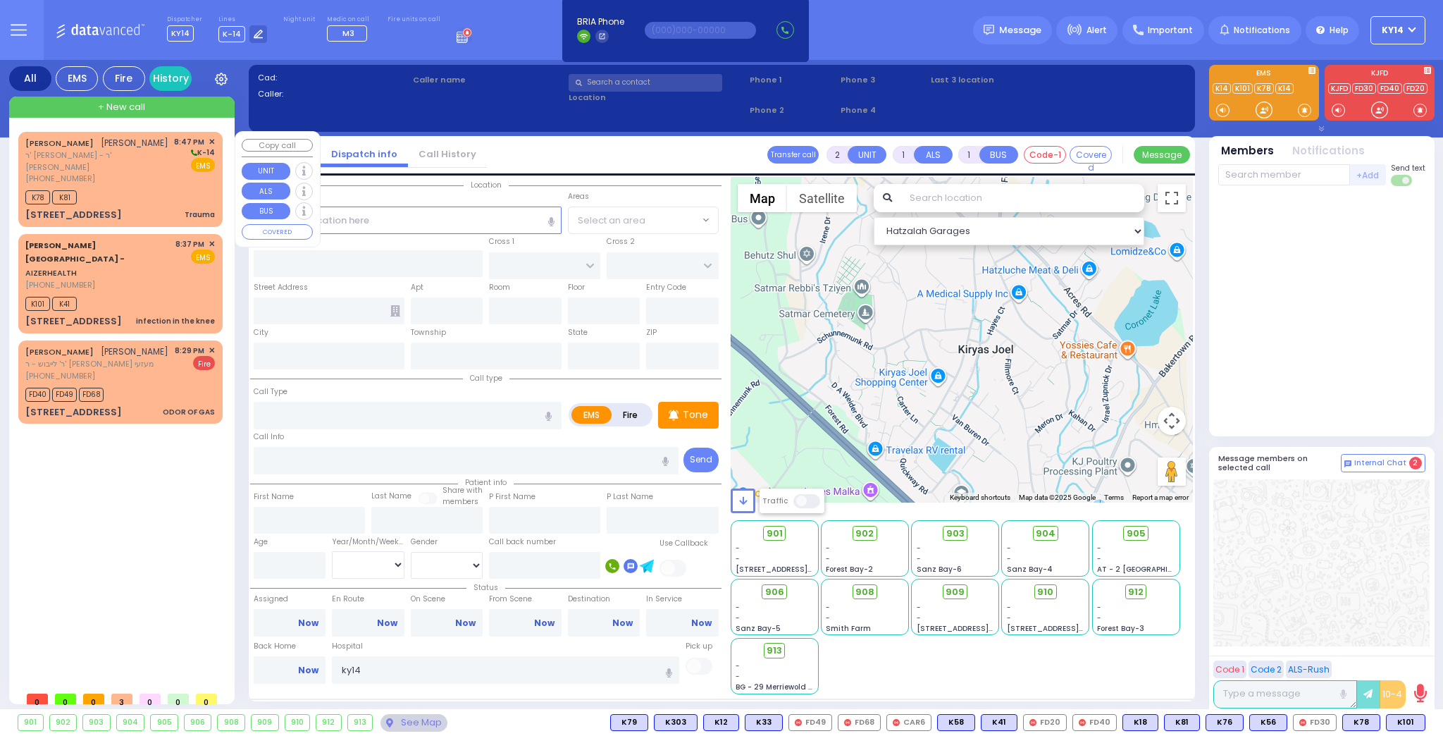
click at [149, 185] on div "[PHONE_NUMBER]" at bounding box center [97, 179] width 144 height 12
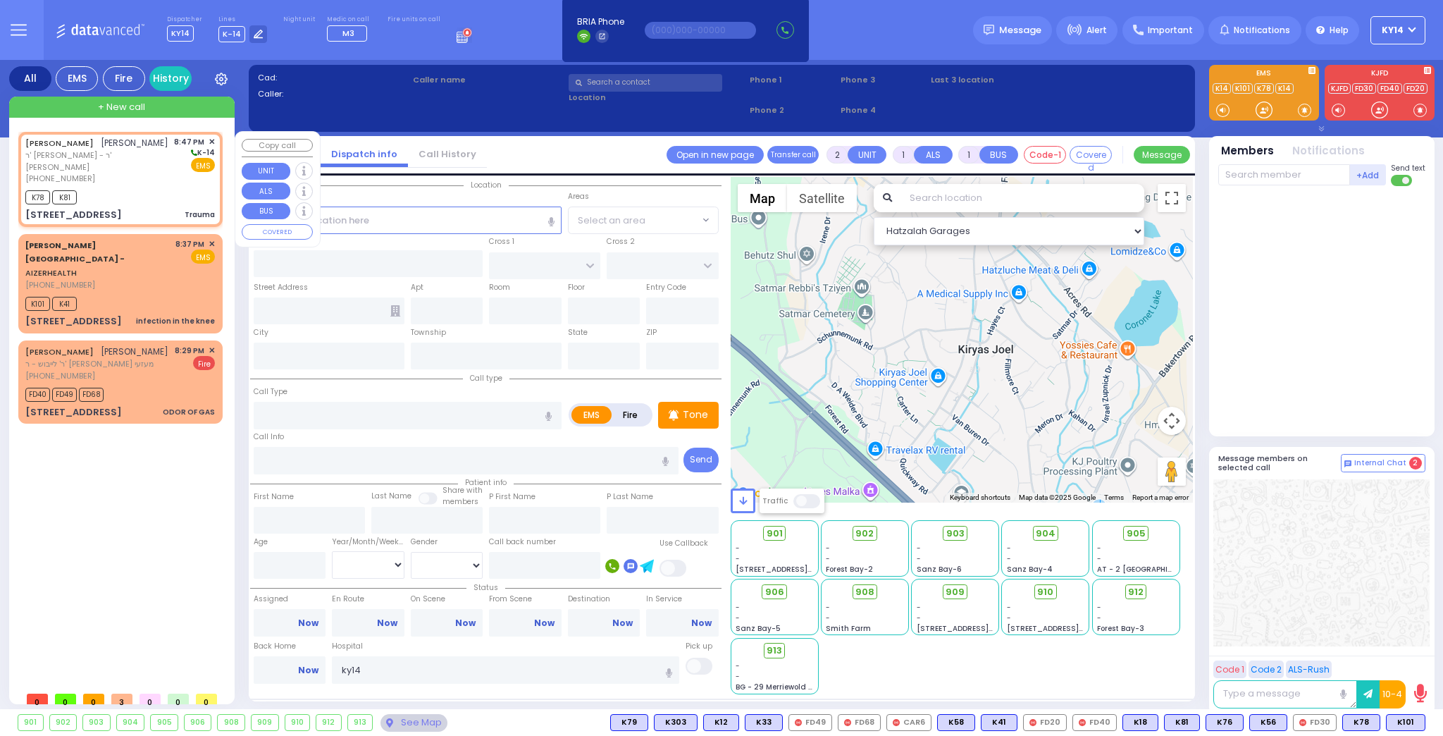
type input "0"
select select
type input "Trauma"
radio input "true"
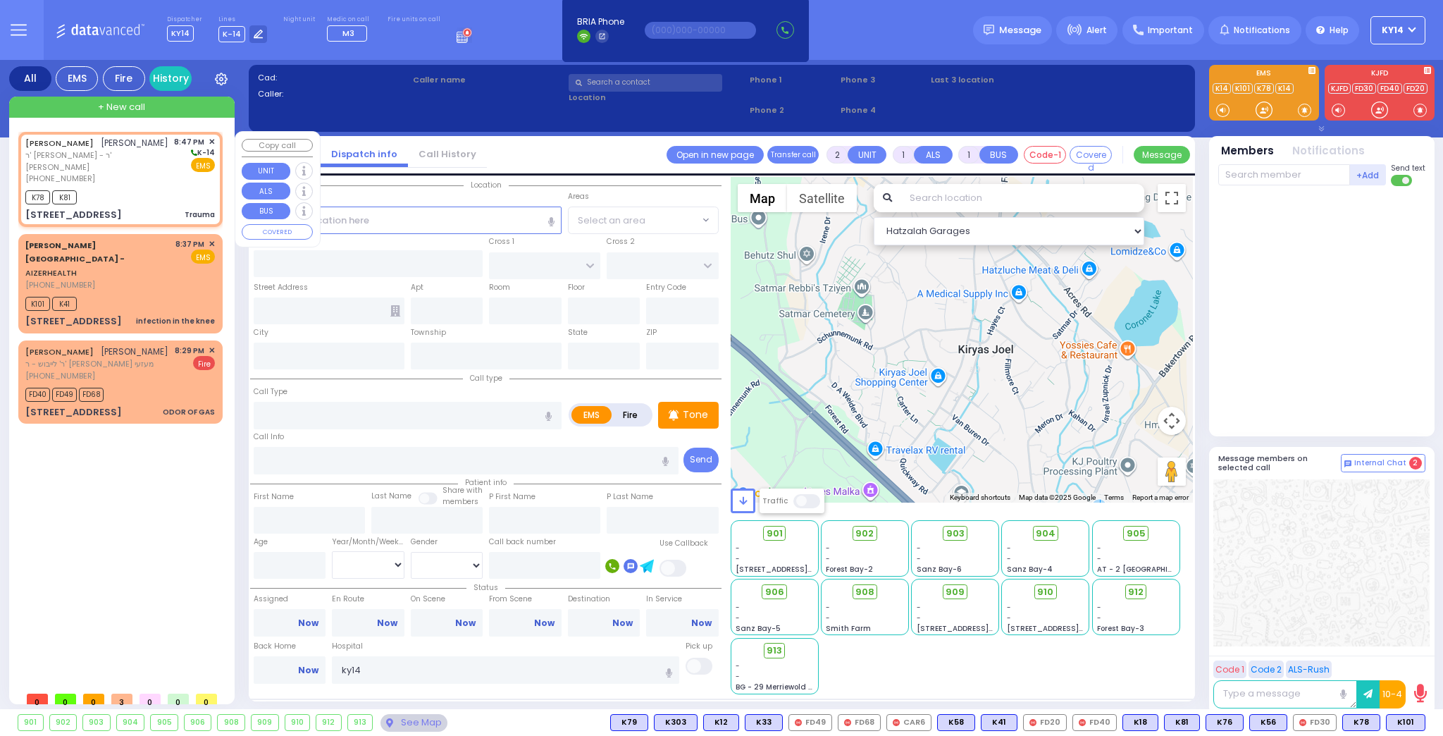
type input "[PERSON_NAME]"
select select
type input "20:47"
type input "20:48"
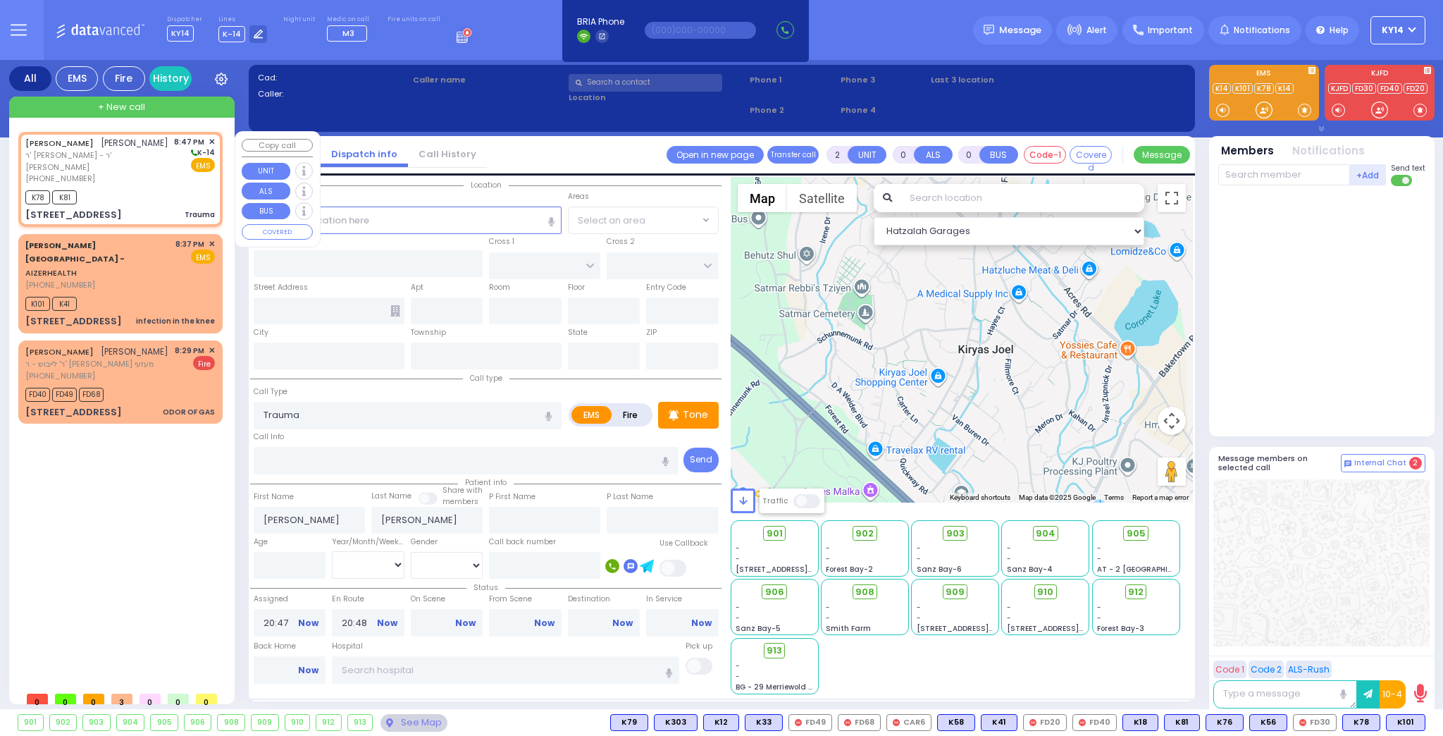
type input "ACRES RD"
type input "1 KOMARNA WAY"
type input "202"
type input "Monroe"
type input "[US_STATE]"
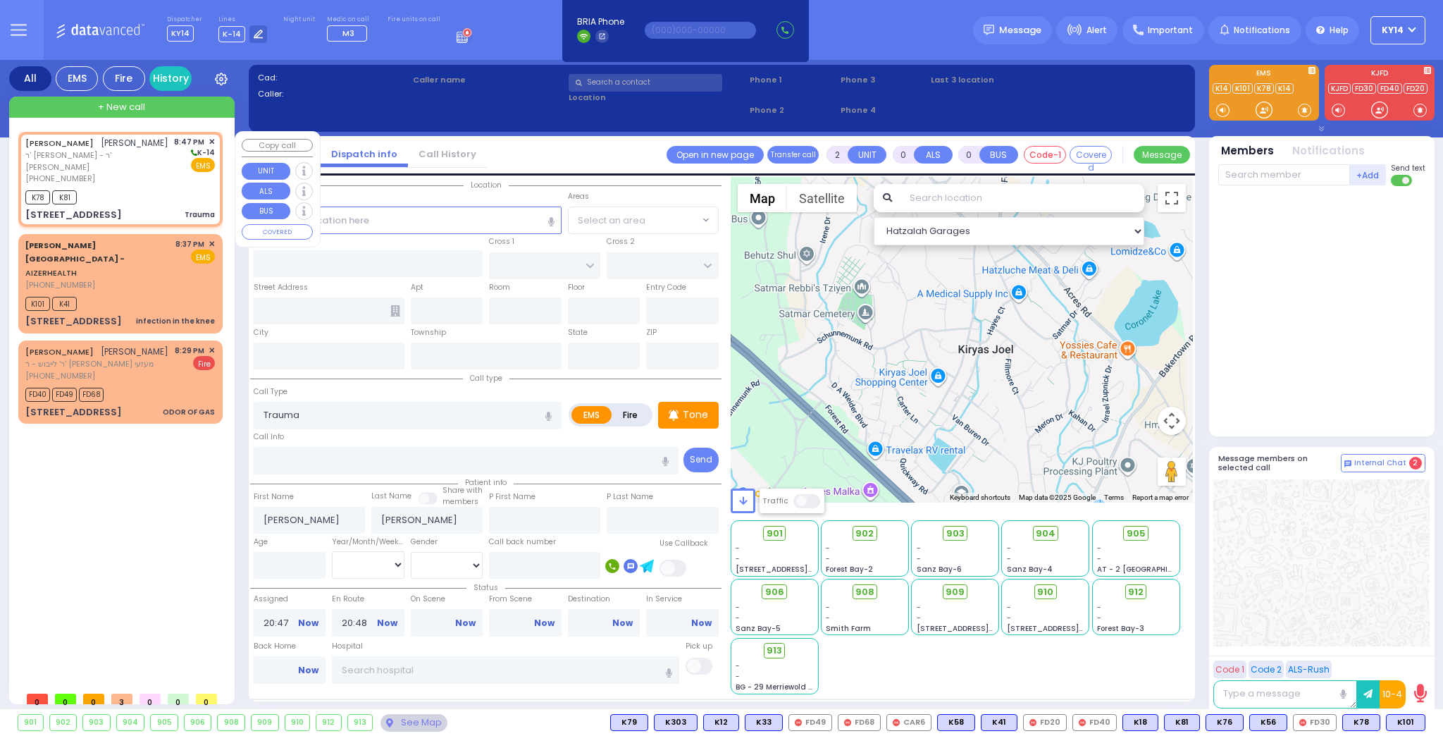
type input "10950"
select select "Hatzalah Garages"
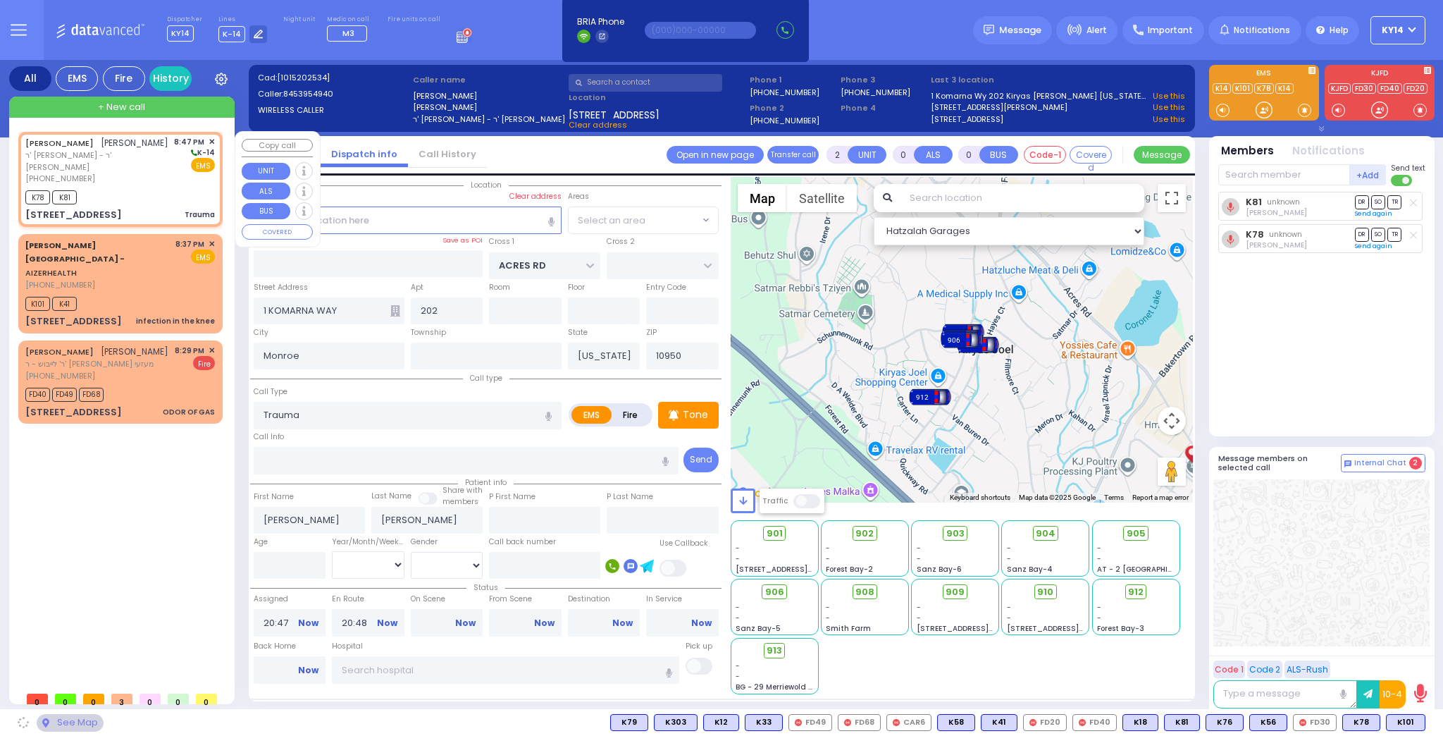
select select "PALM TREE"
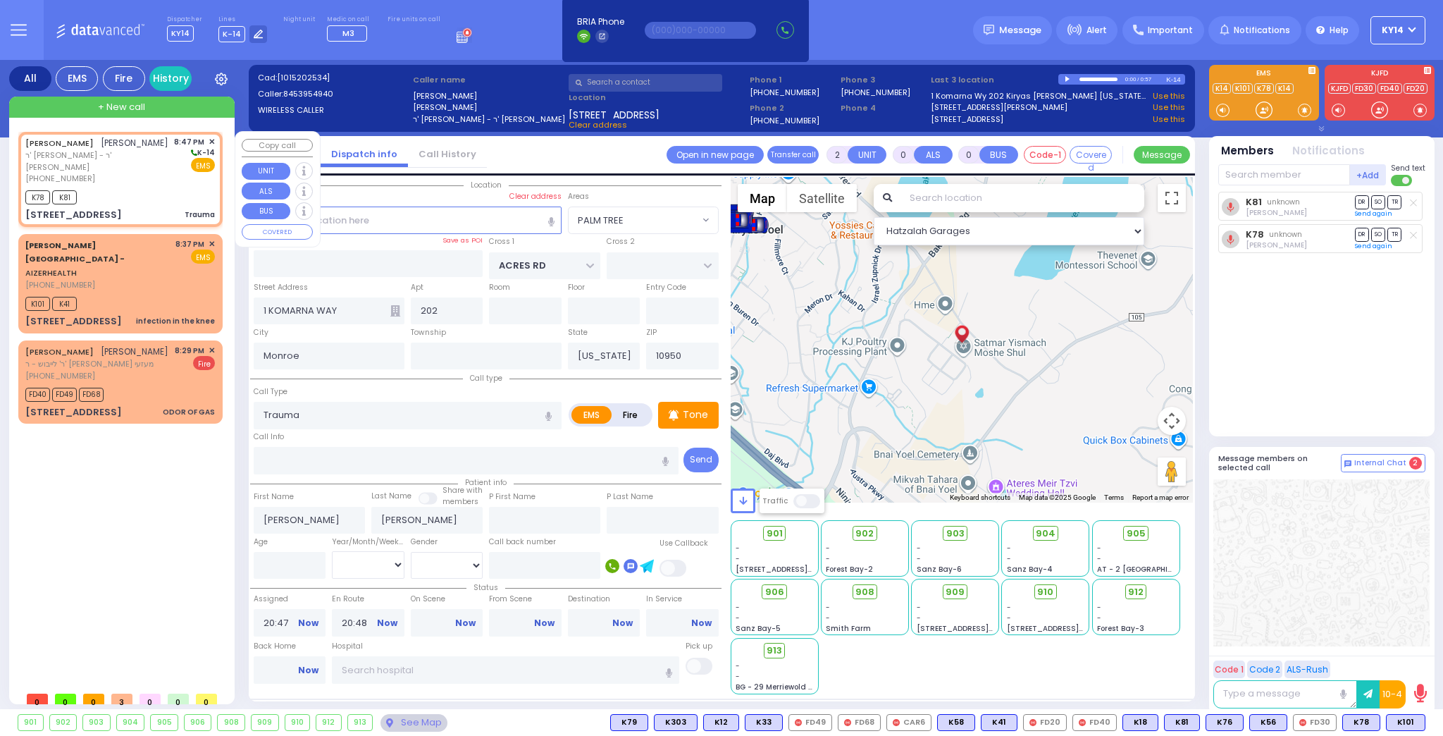
click at [211, 139] on span "✕" at bounding box center [212, 142] width 6 height 12
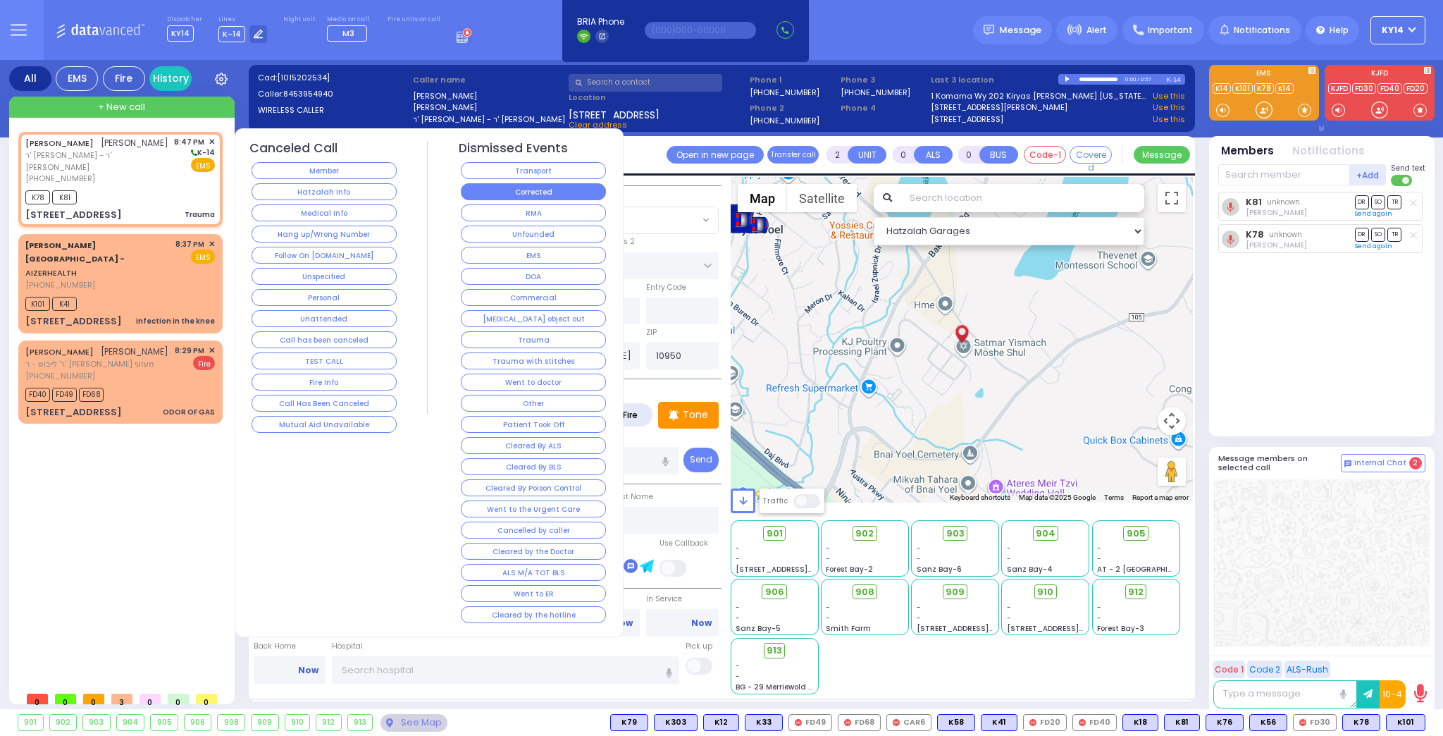
click at [542, 190] on button "Corrected" at bounding box center [533, 191] width 145 height 17
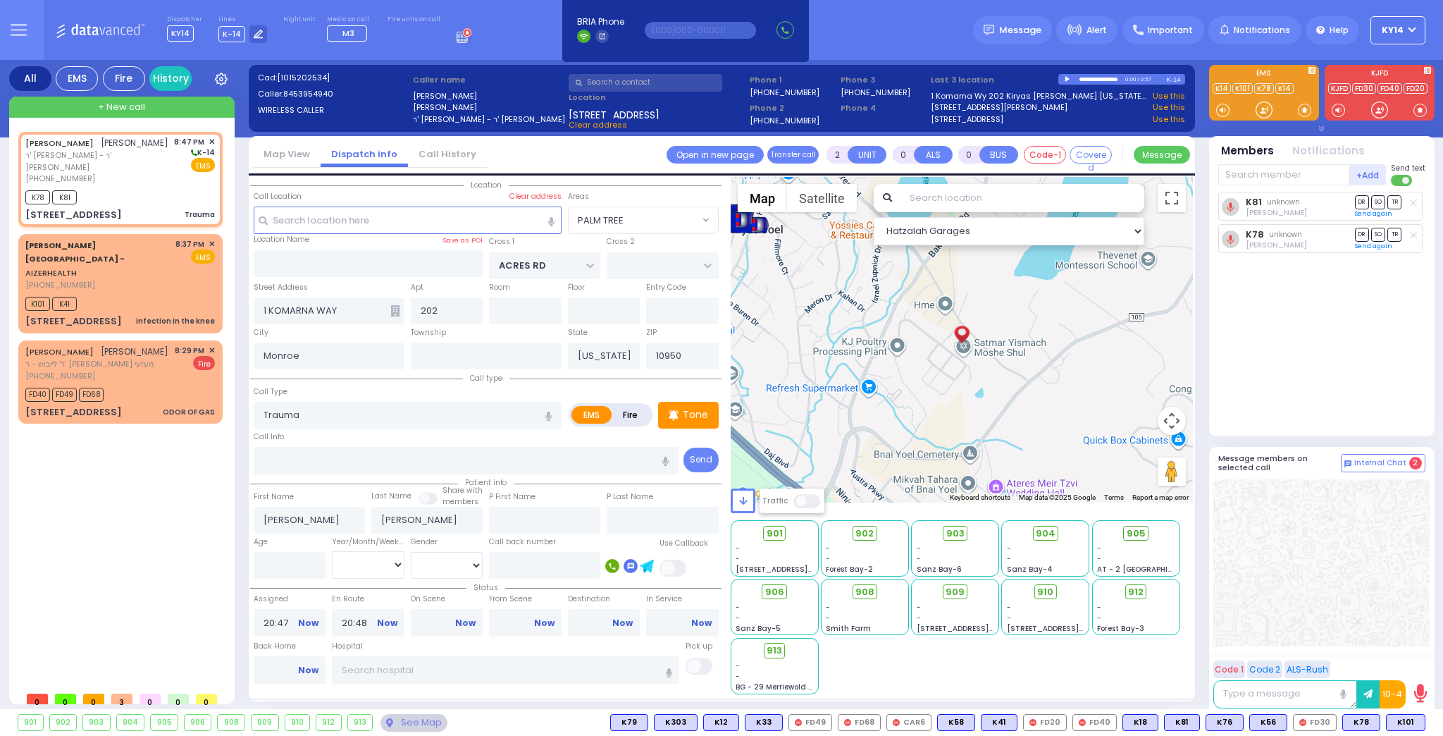
select select
radio input "true"
select select
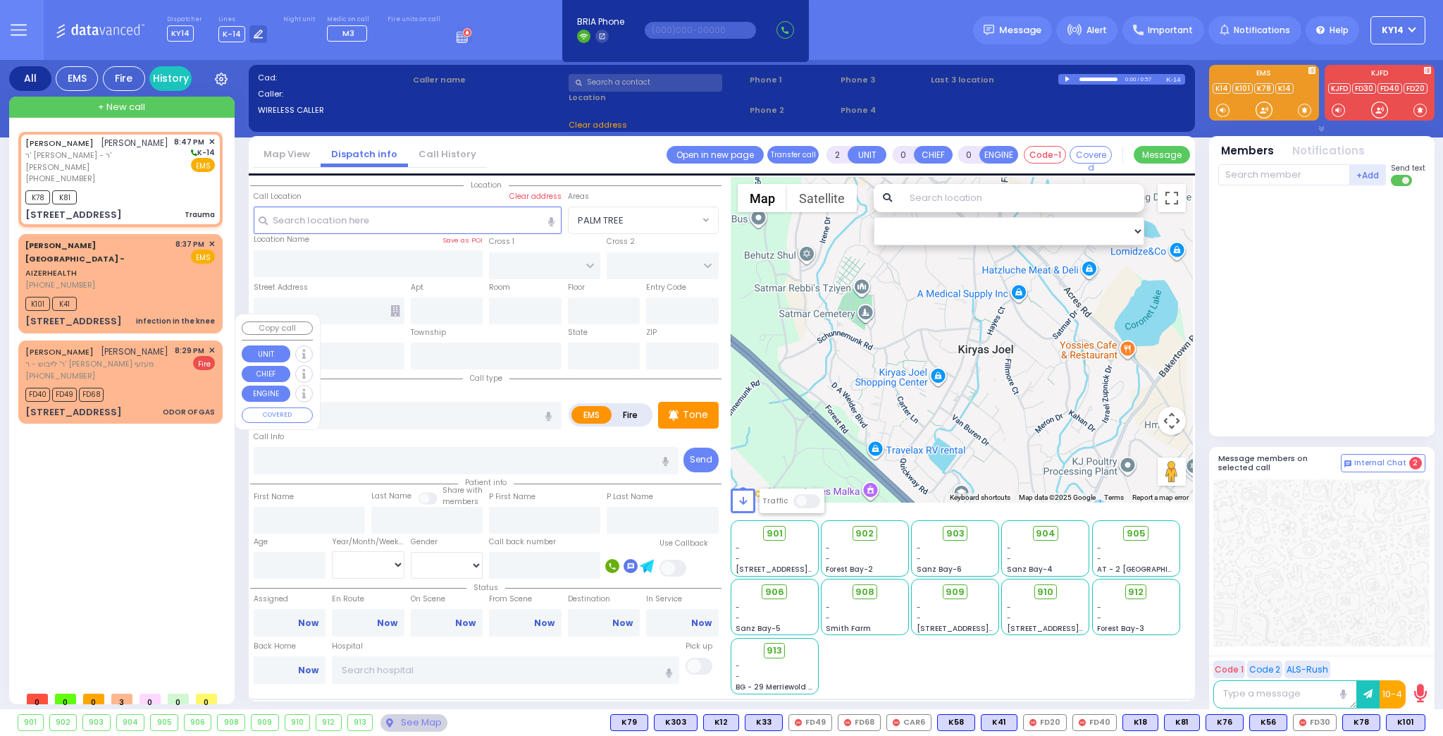
click at [211, 345] on span "✕" at bounding box center [212, 351] width 6 height 12
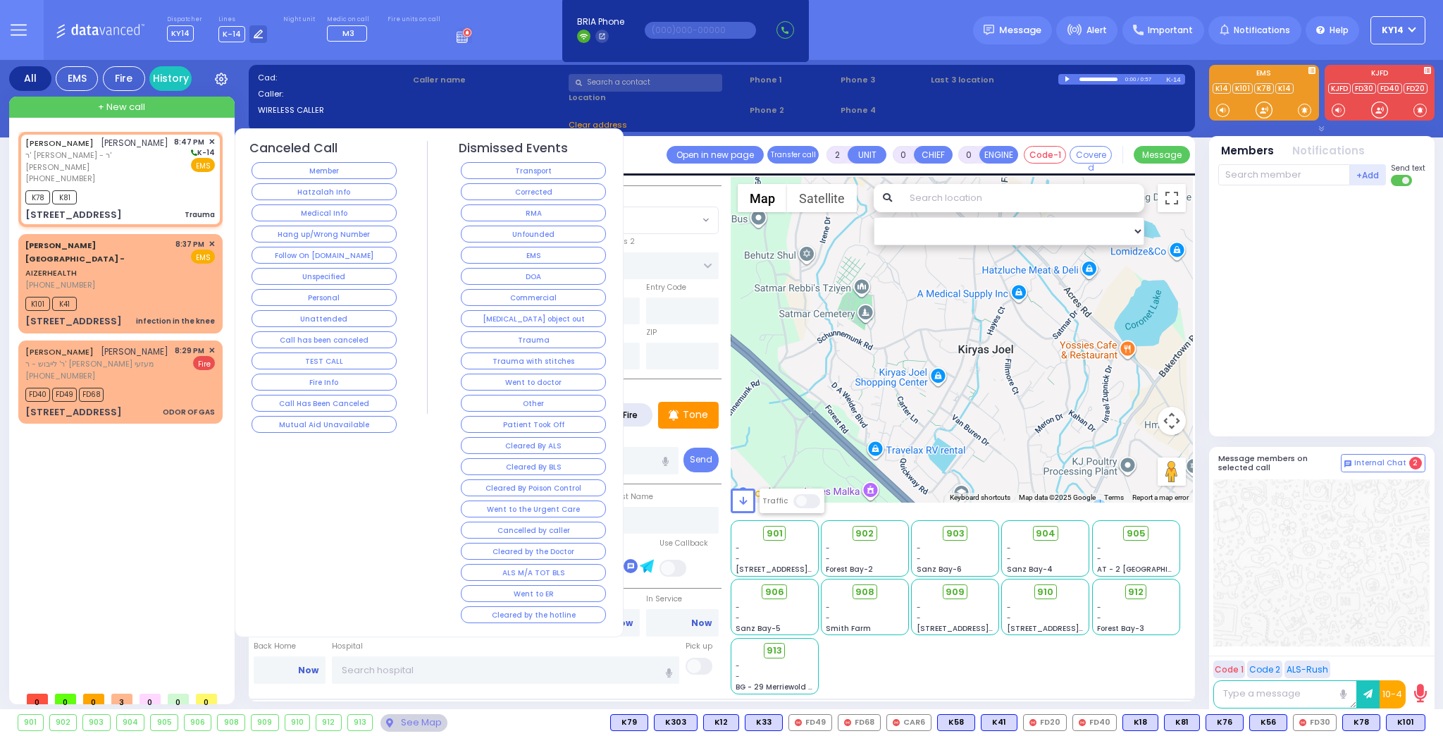
click at [478, 194] on button "Corrected" at bounding box center [533, 191] width 145 height 17
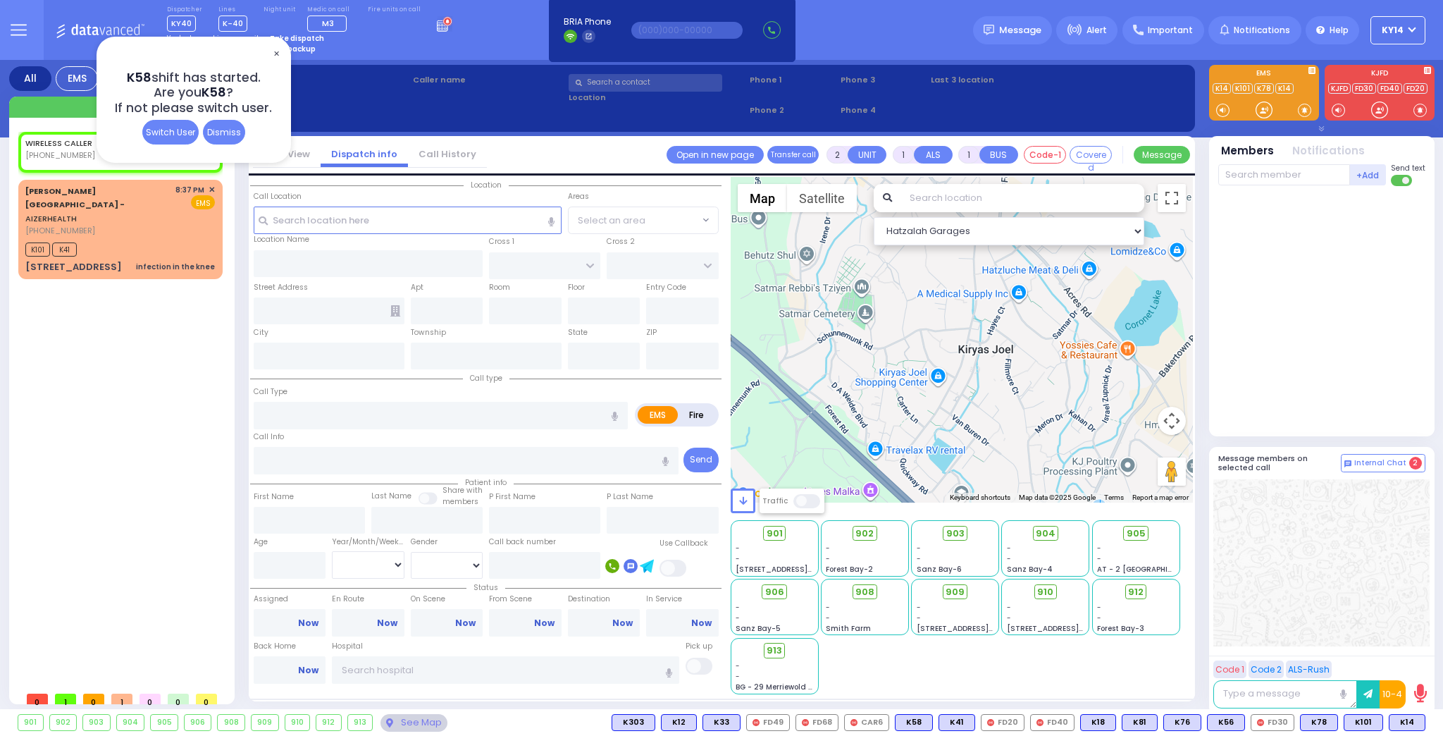
select select
radio input "true"
select select
type input "21:04"
select select "Hatzalah Garages"
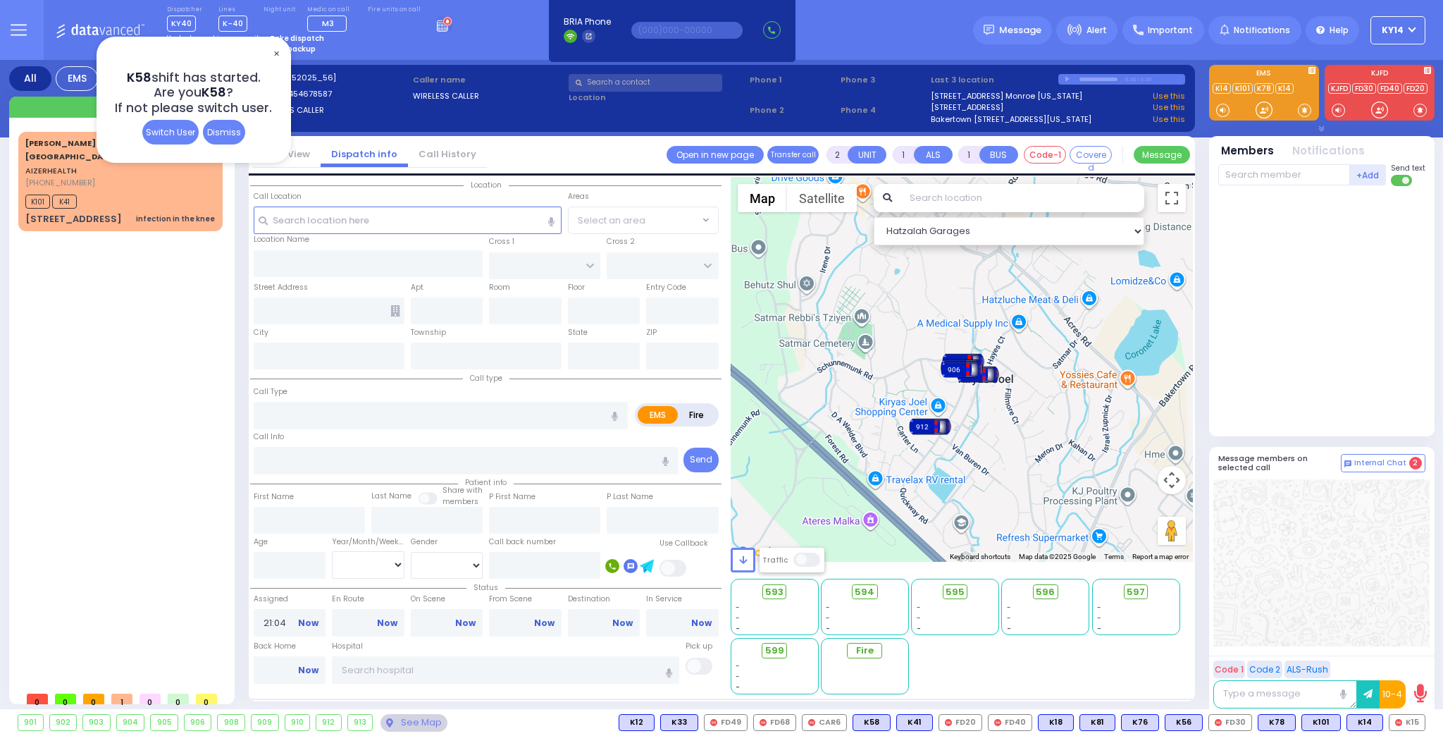
click at [277, 55] on span "✕" at bounding box center [276, 54] width 11 height 16
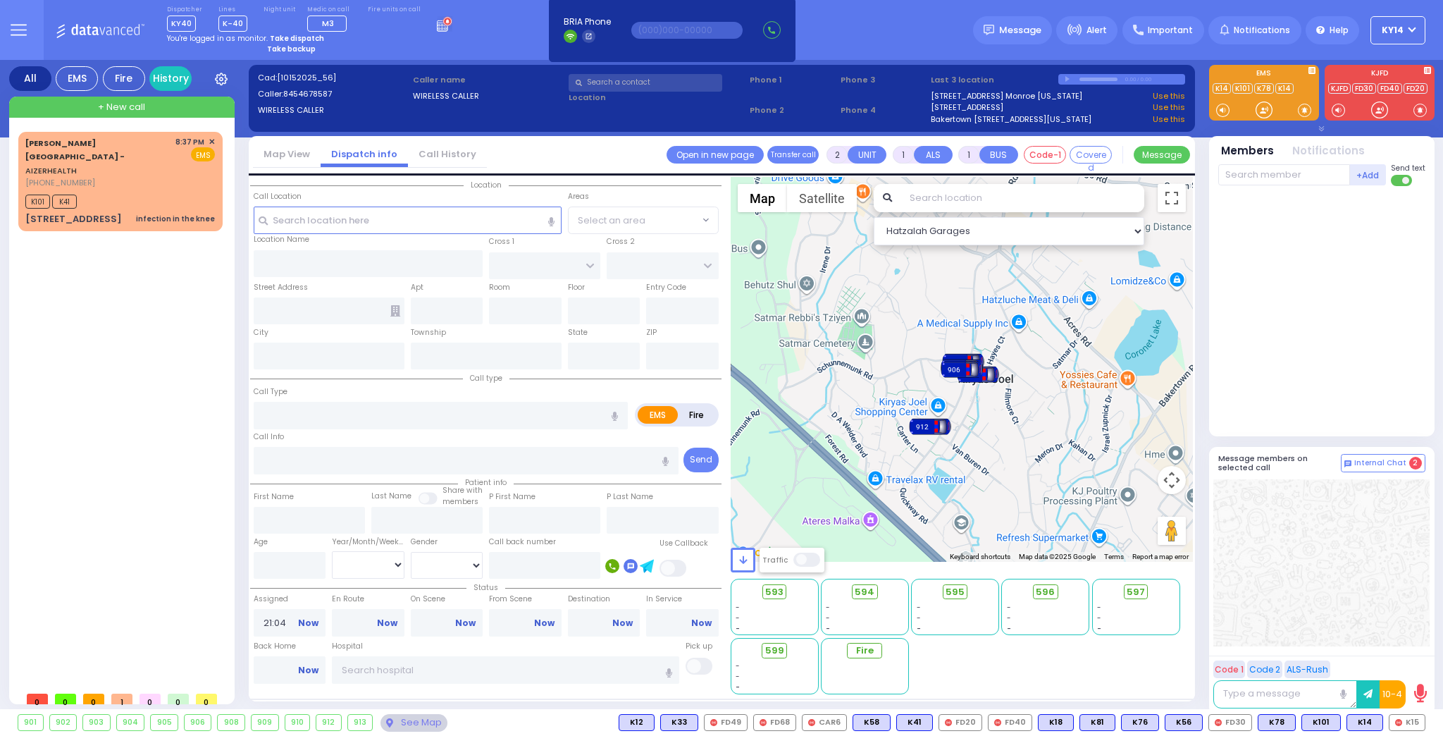
click at [284, 38] on strong "Take dispatch" at bounding box center [297, 38] width 54 height 11
select select "2"
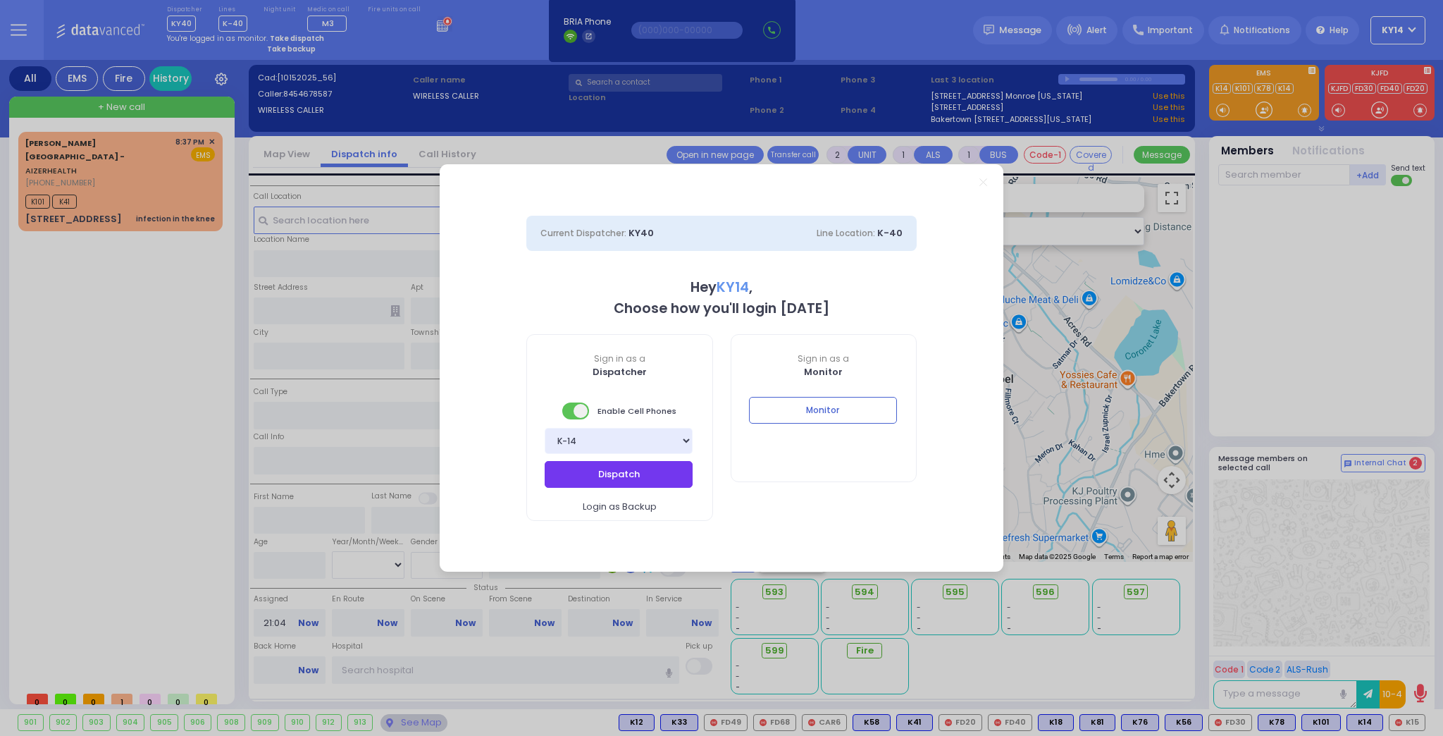
click at [626, 473] on button "Dispatch" at bounding box center [619, 474] width 148 height 27
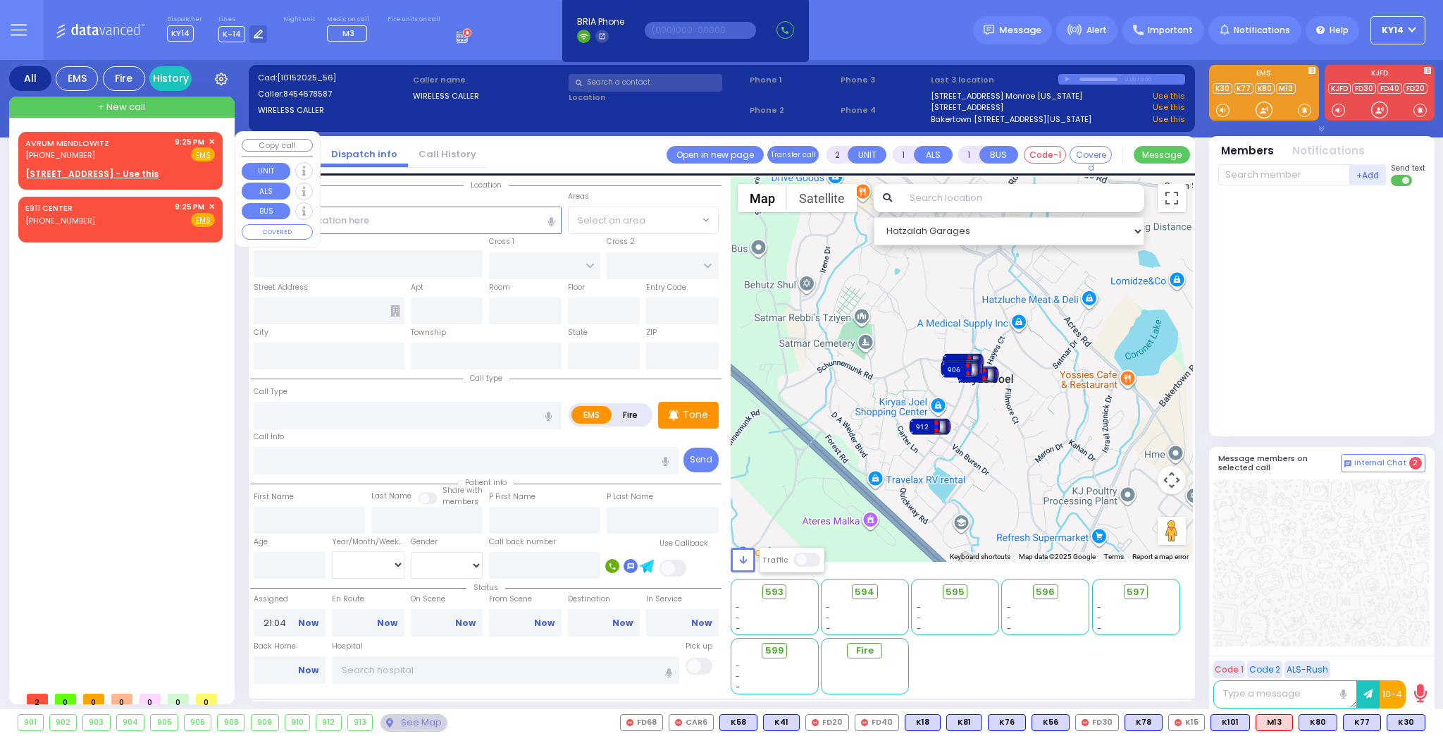
click at [129, 151] on div "[PERSON_NAME] [PHONE_NUMBER] 9:25 PM ✕ Fire EMS" at bounding box center [120, 149] width 190 height 26
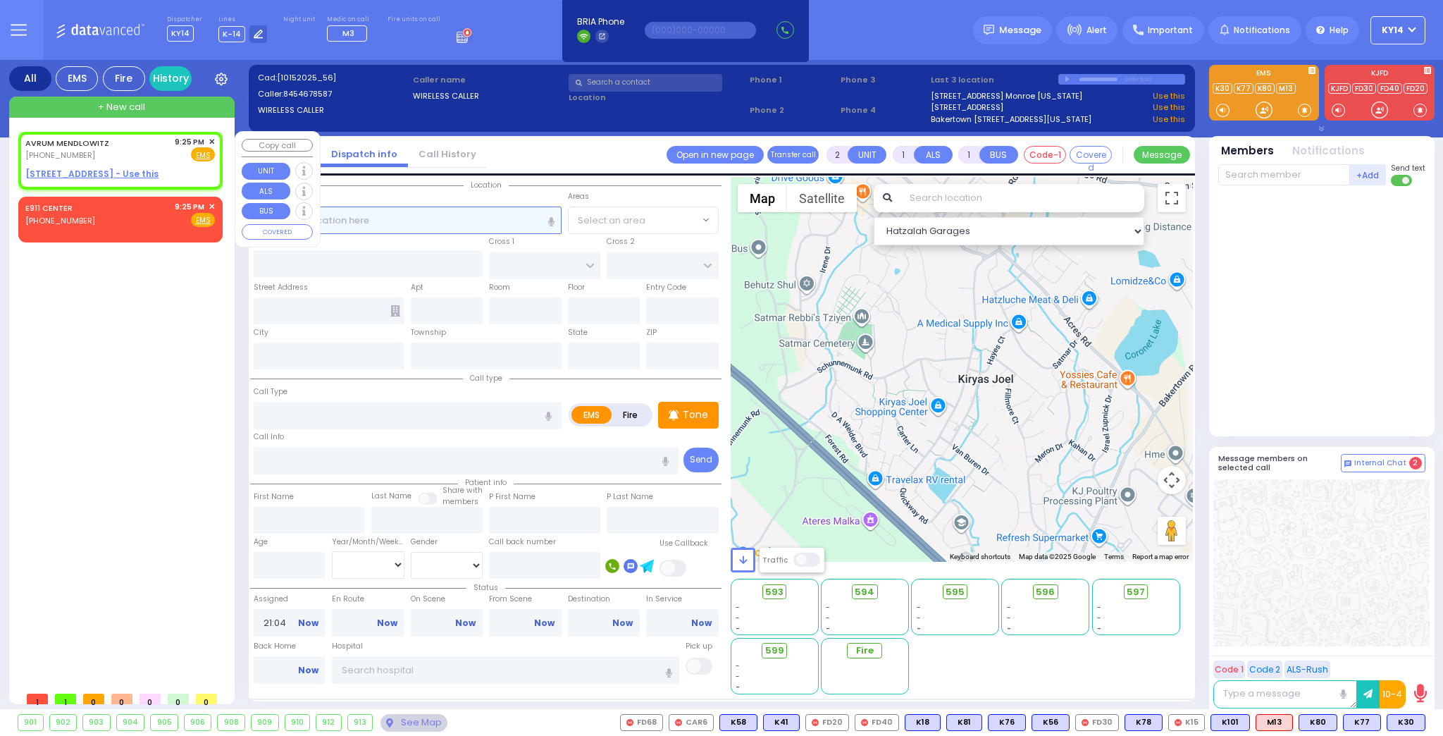
select select
radio input "true"
type input "AVRUM"
type input "MENDLOWITZ"
select select
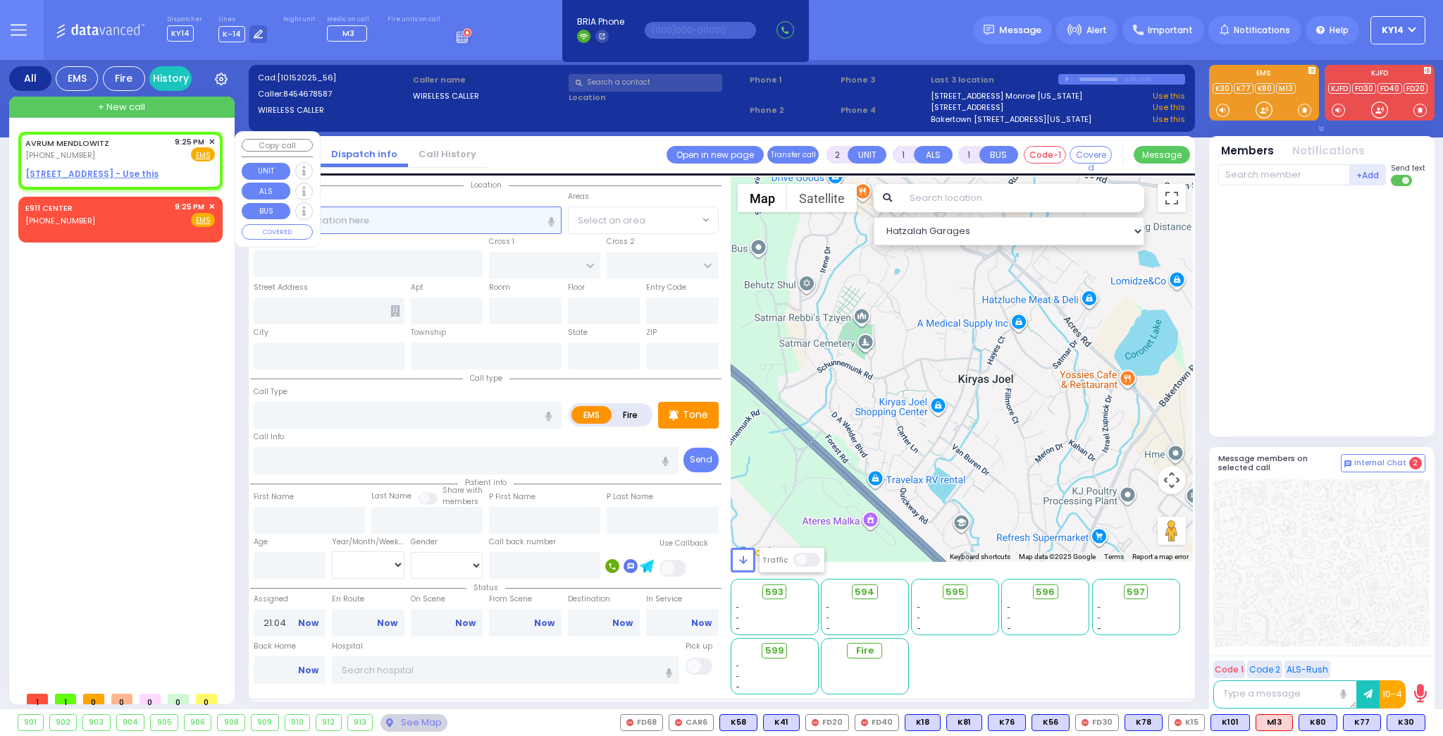
type input "21:25"
select select "Hatzalah Garages"
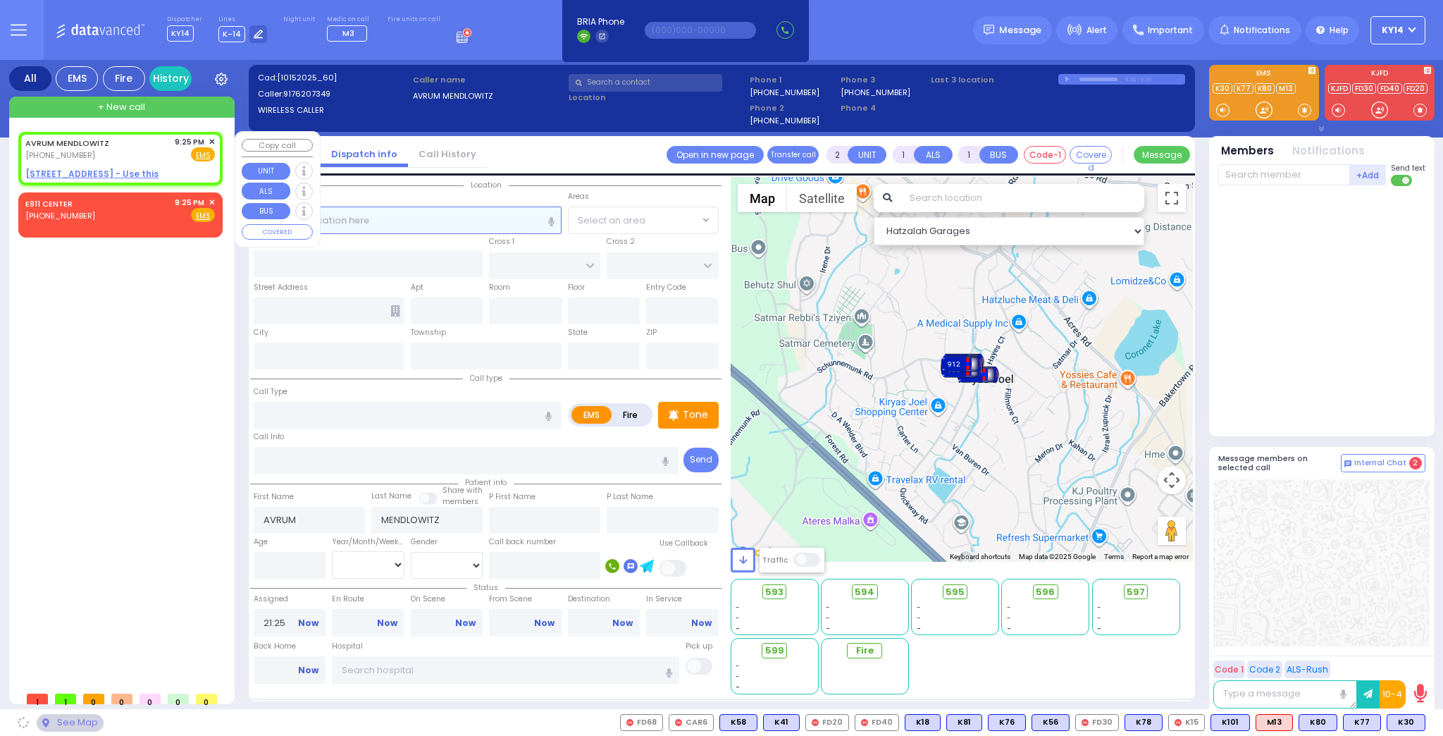
select select
radio input "true"
select select
select select "Hatzalah Garages"
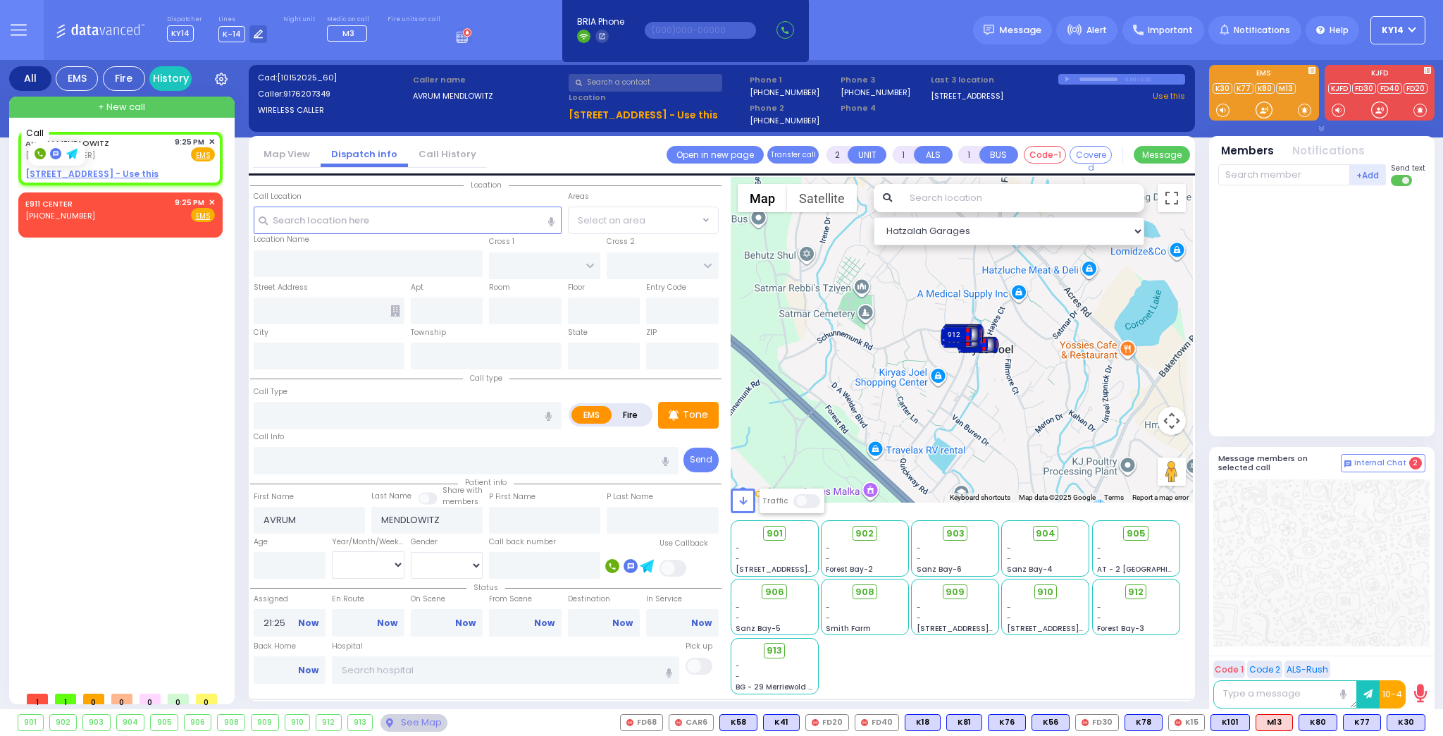
click at [39, 151] on rect at bounding box center [40, 153] width 11 height 11
type input "9176207349"
click at [37, 155] on rect at bounding box center [40, 153] width 11 height 11
type input "9176207349"
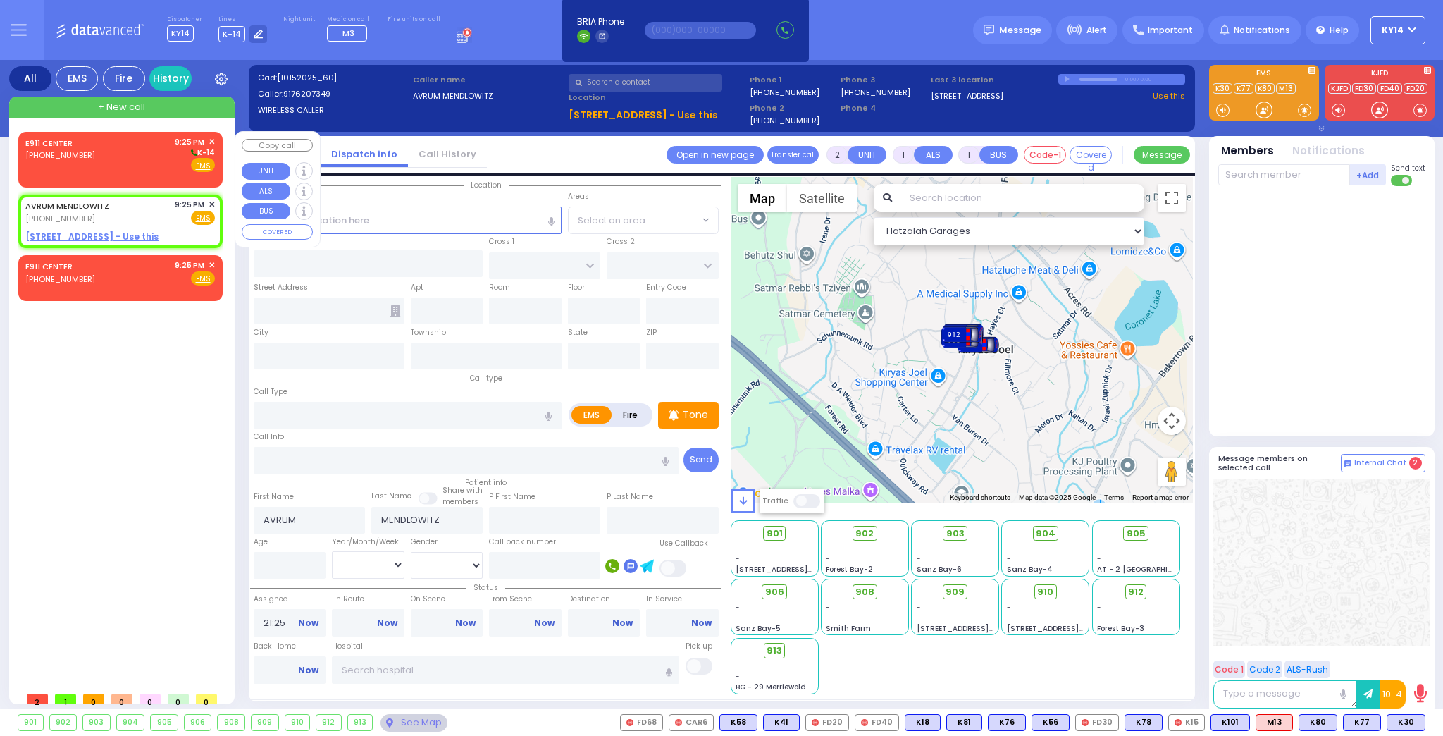
click at [136, 165] on div "E911 CENTER (845) 615-0400 9:25 PM ✕ K-14" at bounding box center [120, 154] width 190 height 37
select select
radio input "true"
select select
select select "Hatzalah Garages"
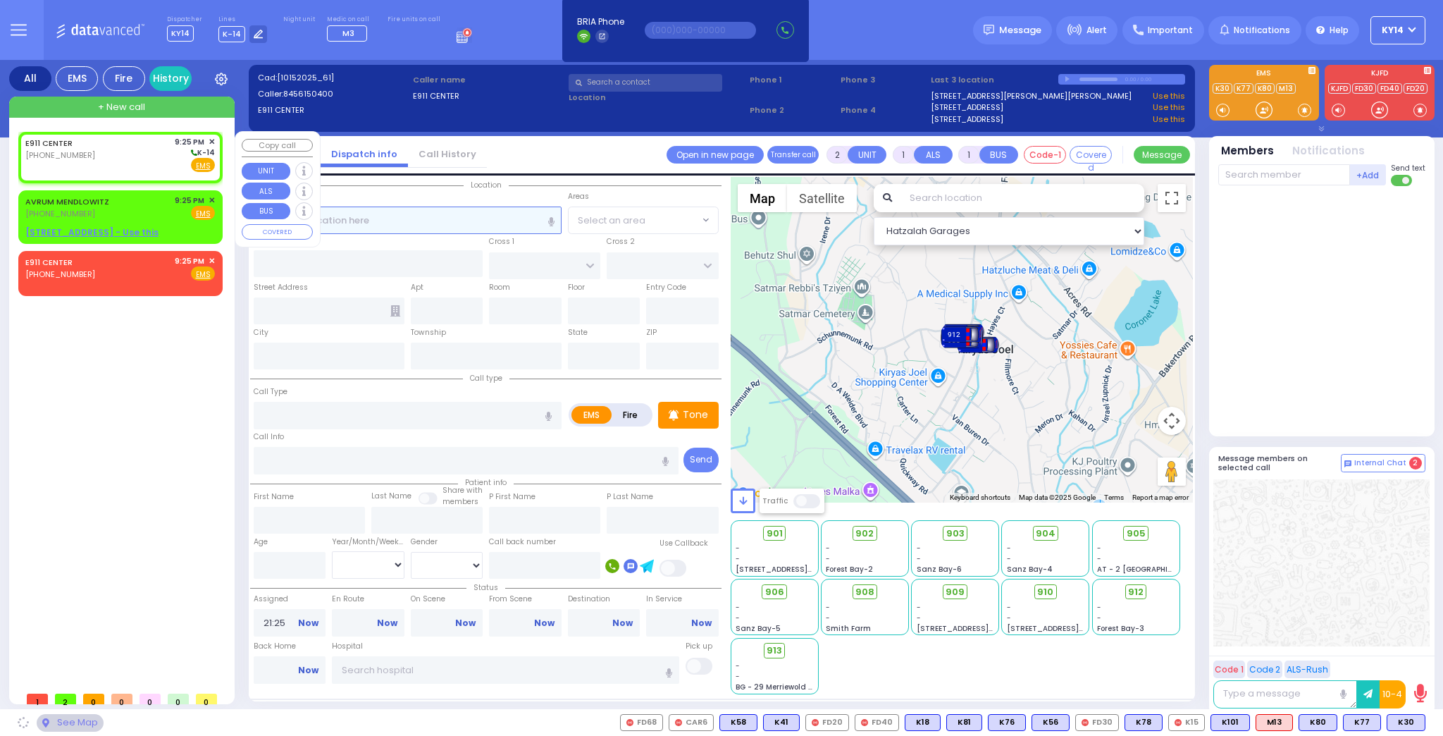
select select
radio input "true"
select select
select select "Hatzalah Garages"
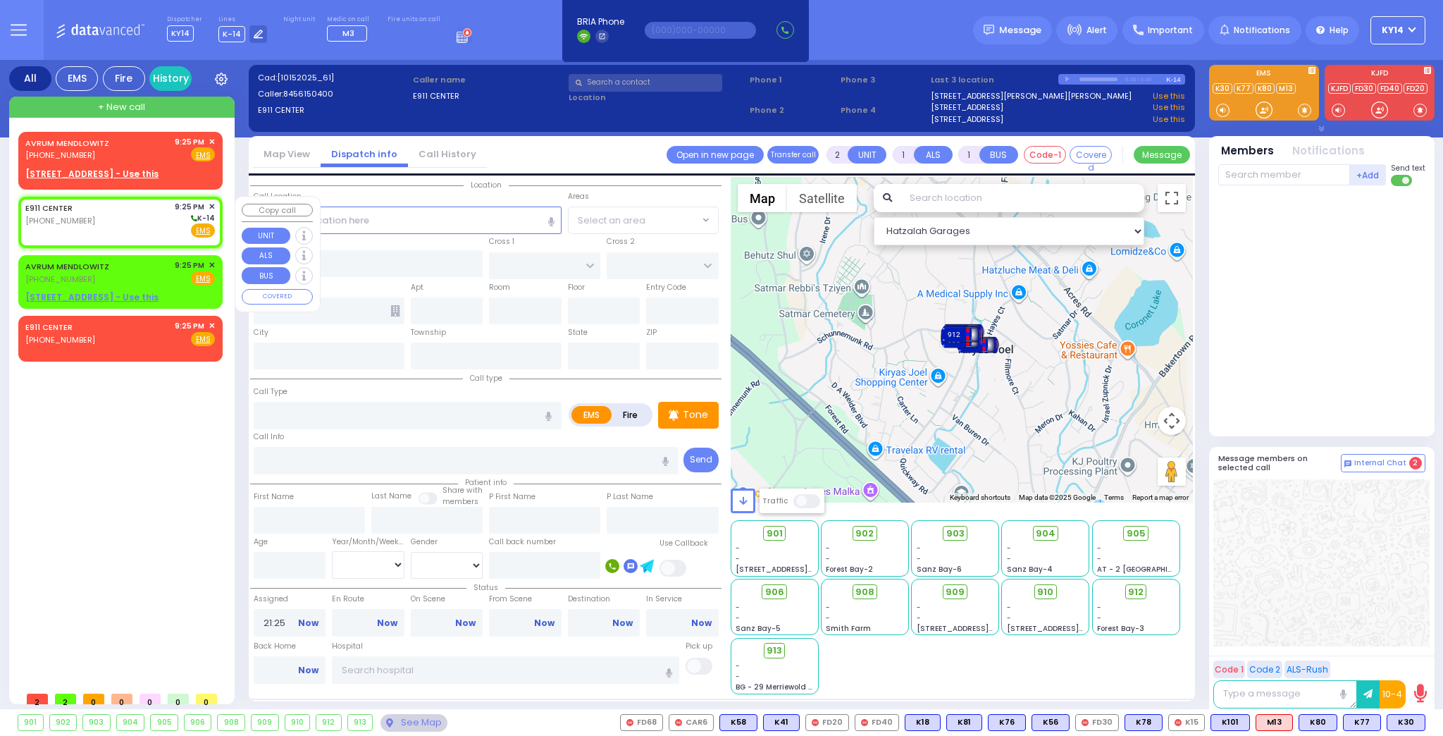
click at [128, 225] on div "E911 CENTER (845) 615-0400 9:25 PM ✕ K-14" at bounding box center [120, 219] width 190 height 37
select select
radio input "true"
select select
select select "Hatzalah Garages"
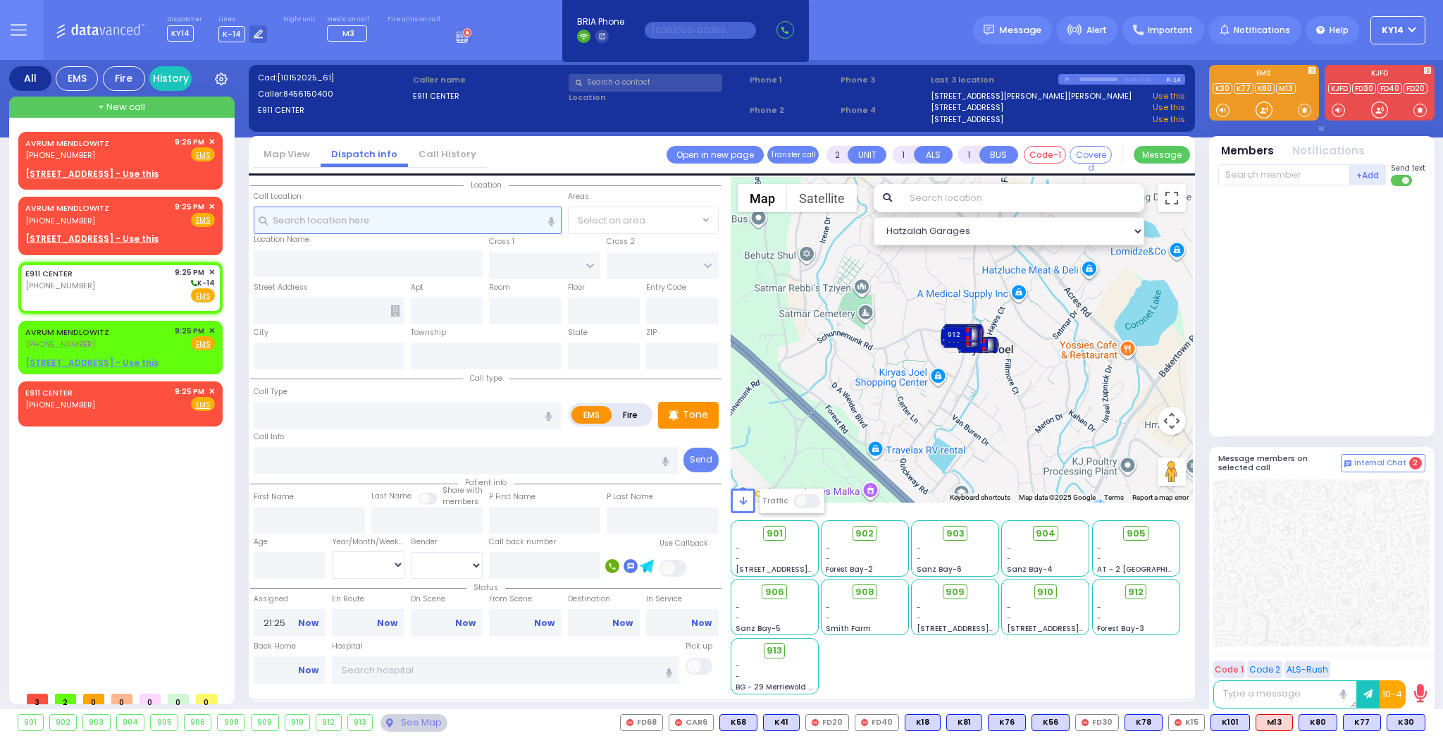
click at [313, 224] on input "text" at bounding box center [408, 219] width 308 height 27
click at [358, 226] on input "text" at bounding box center [408, 219] width 308 height 27
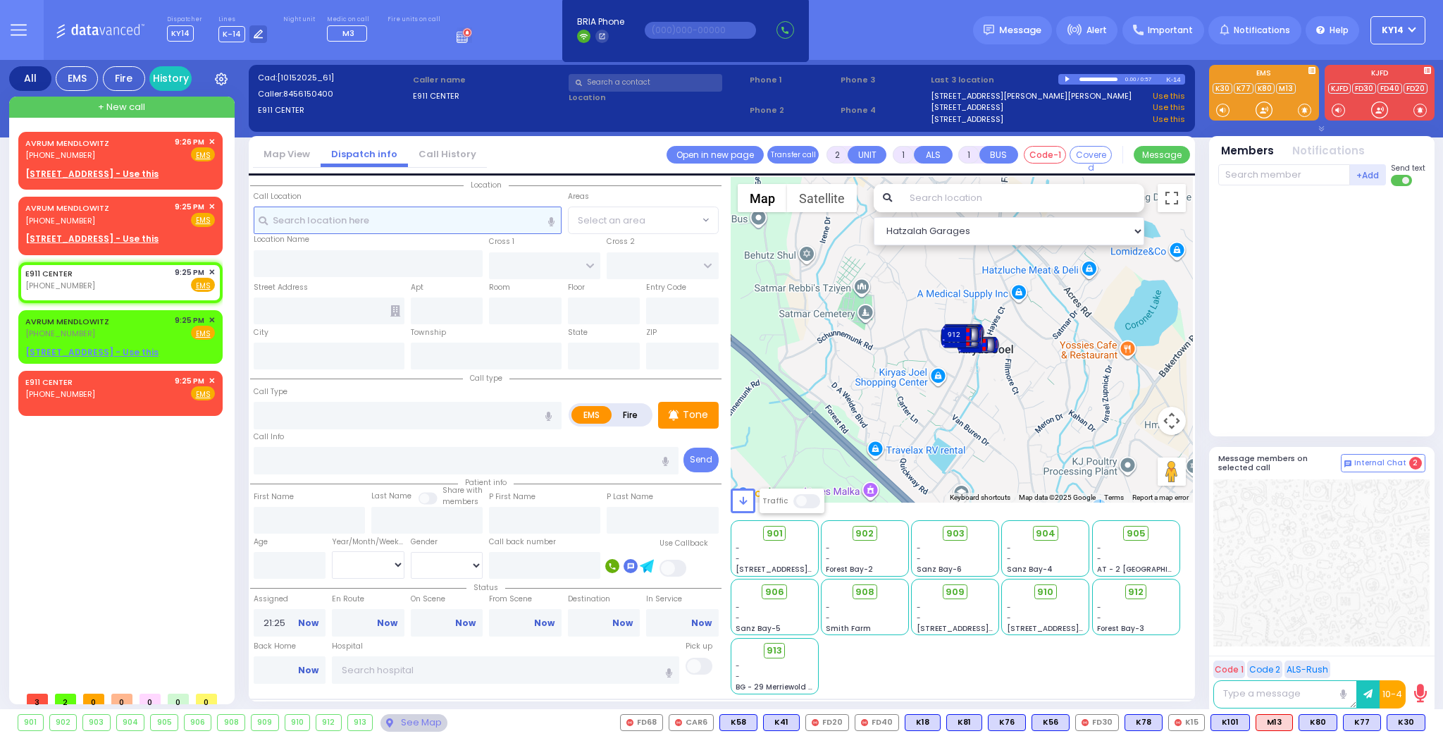
select select
radio input "true"
select select
select select "Hatzalah Garages"
click at [129, 283] on div "E911 CENTER (845) 615-0400 9:25 PM ✕ Fire EMS" at bounding box center [120, 279] width 190 height 26
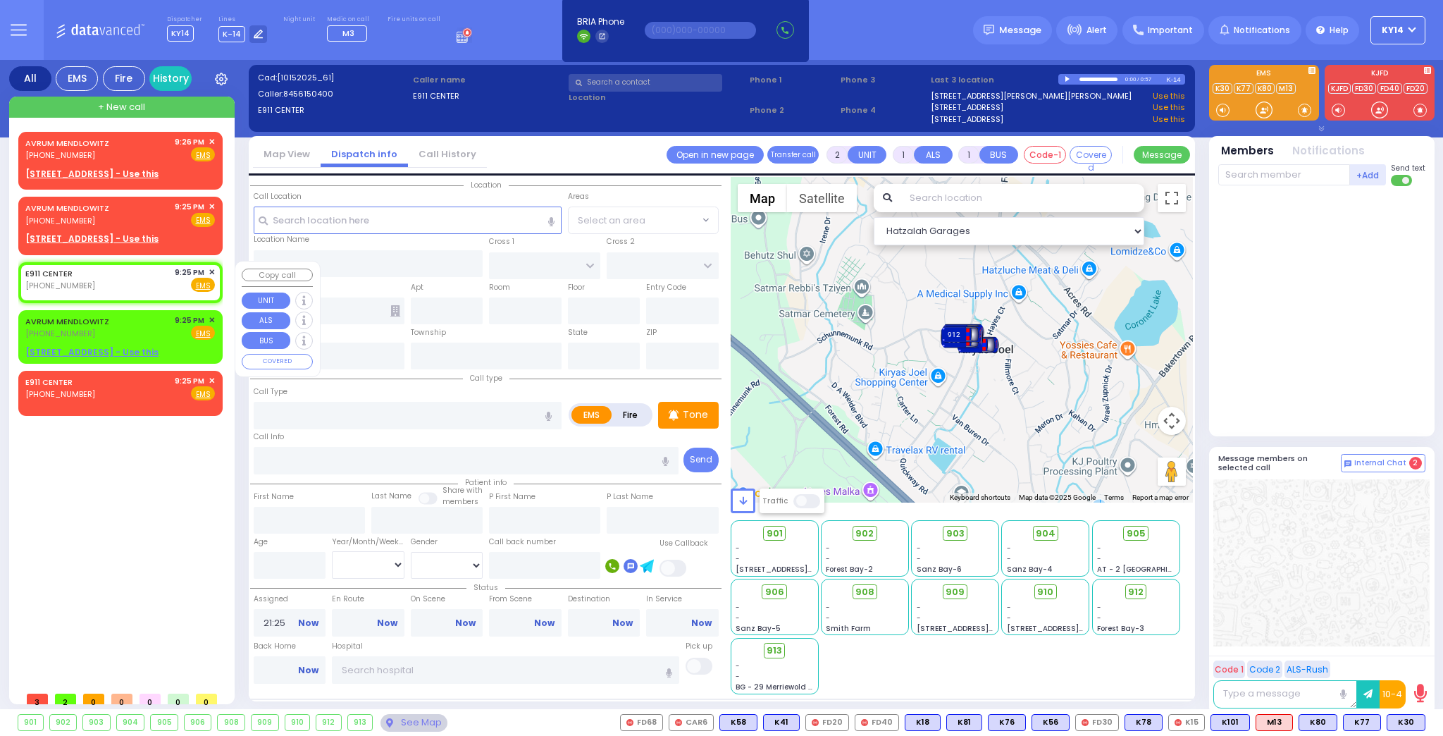
select select
radio input "true"
select select
select select "Hatzalah Garages"
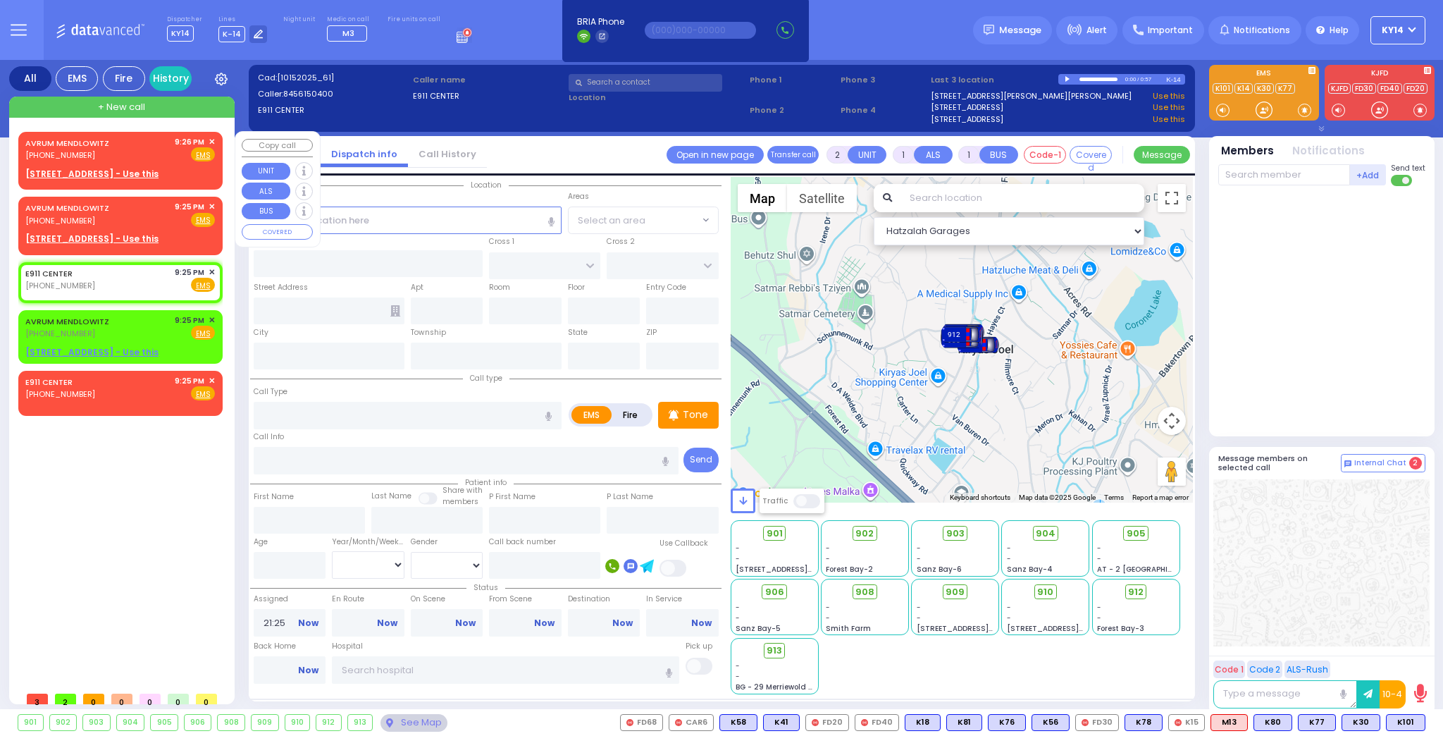
click at [211, 141] on span "✕" at bounding box center [212, 142] width 6 height 12
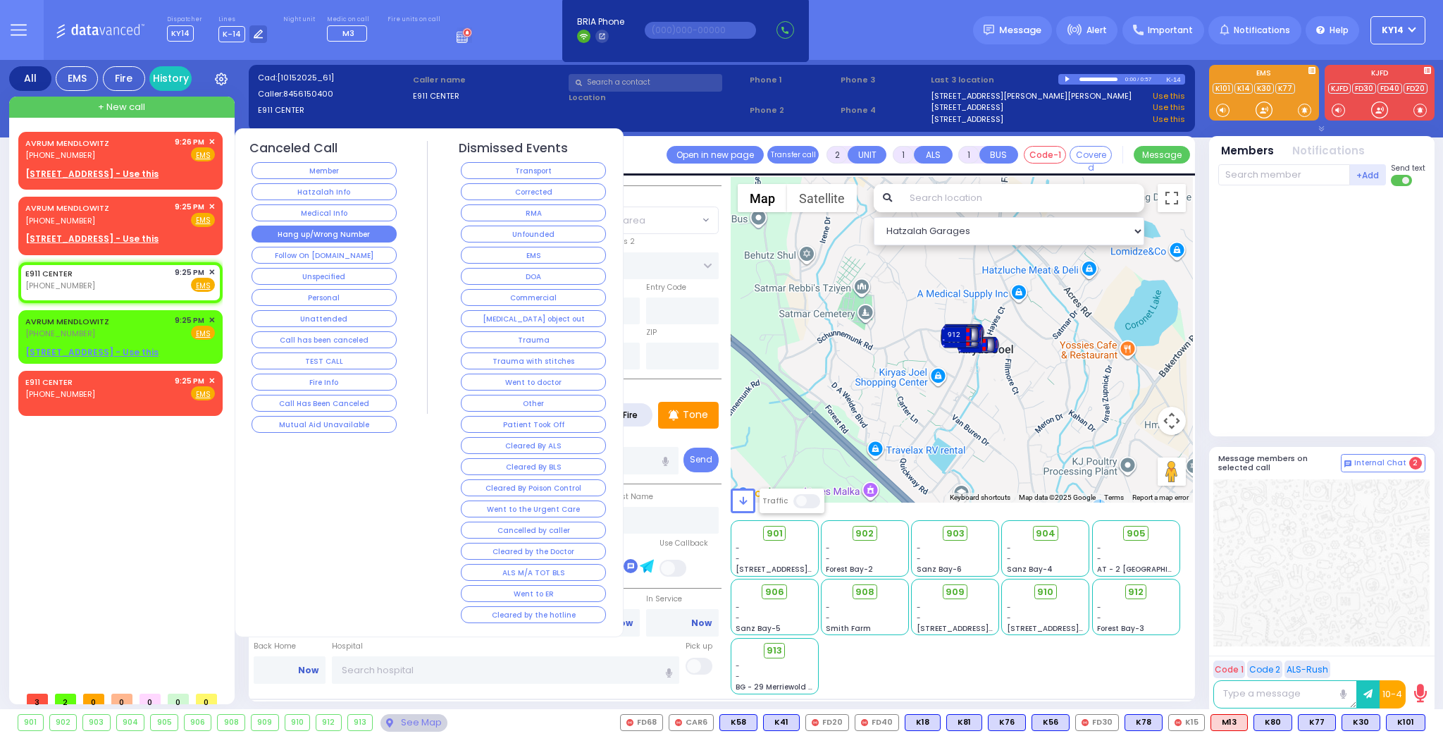
click at [312, 236] on button "Hang up/Wrong Number" at bounding box center [324, 233] width 145 height 17
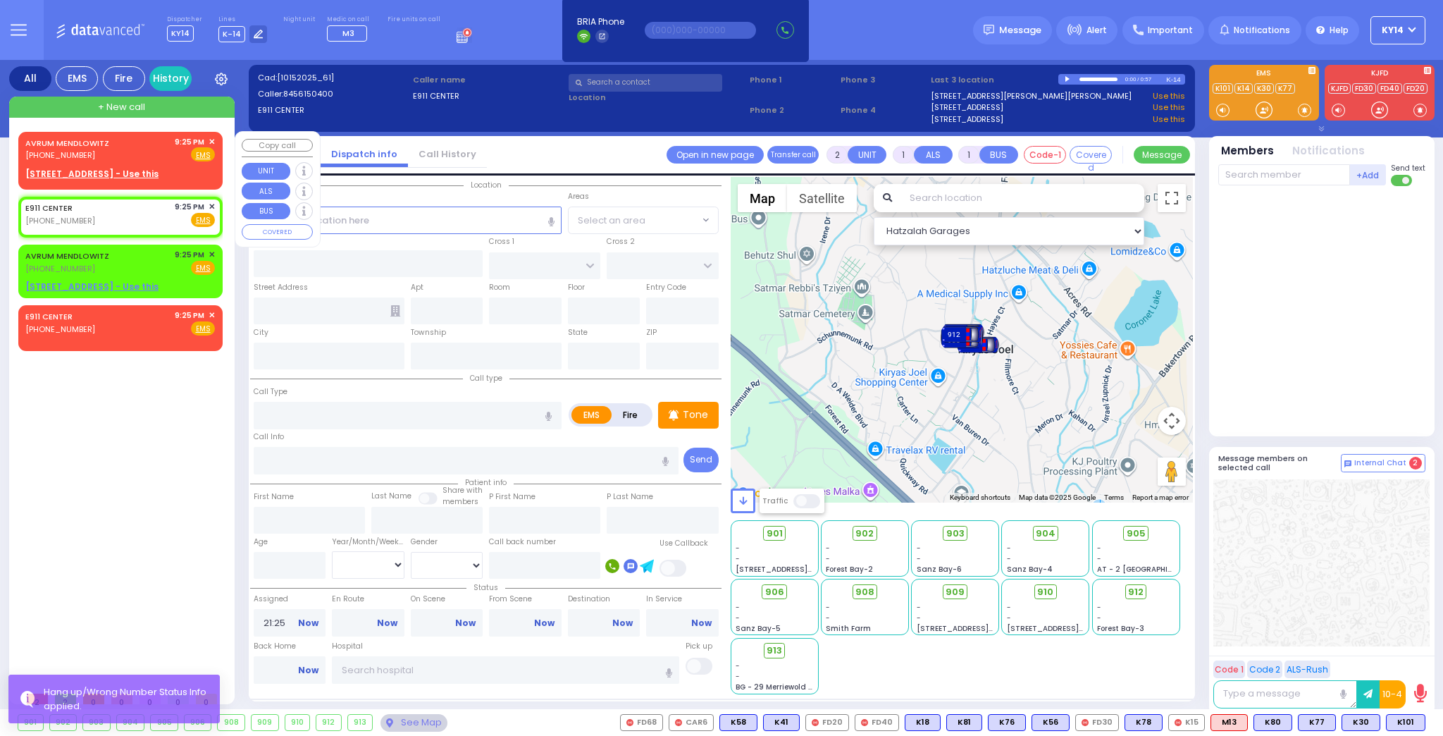
click at [210, 140] on span "✕" at bounding box center [212, 142] width 6 height 12
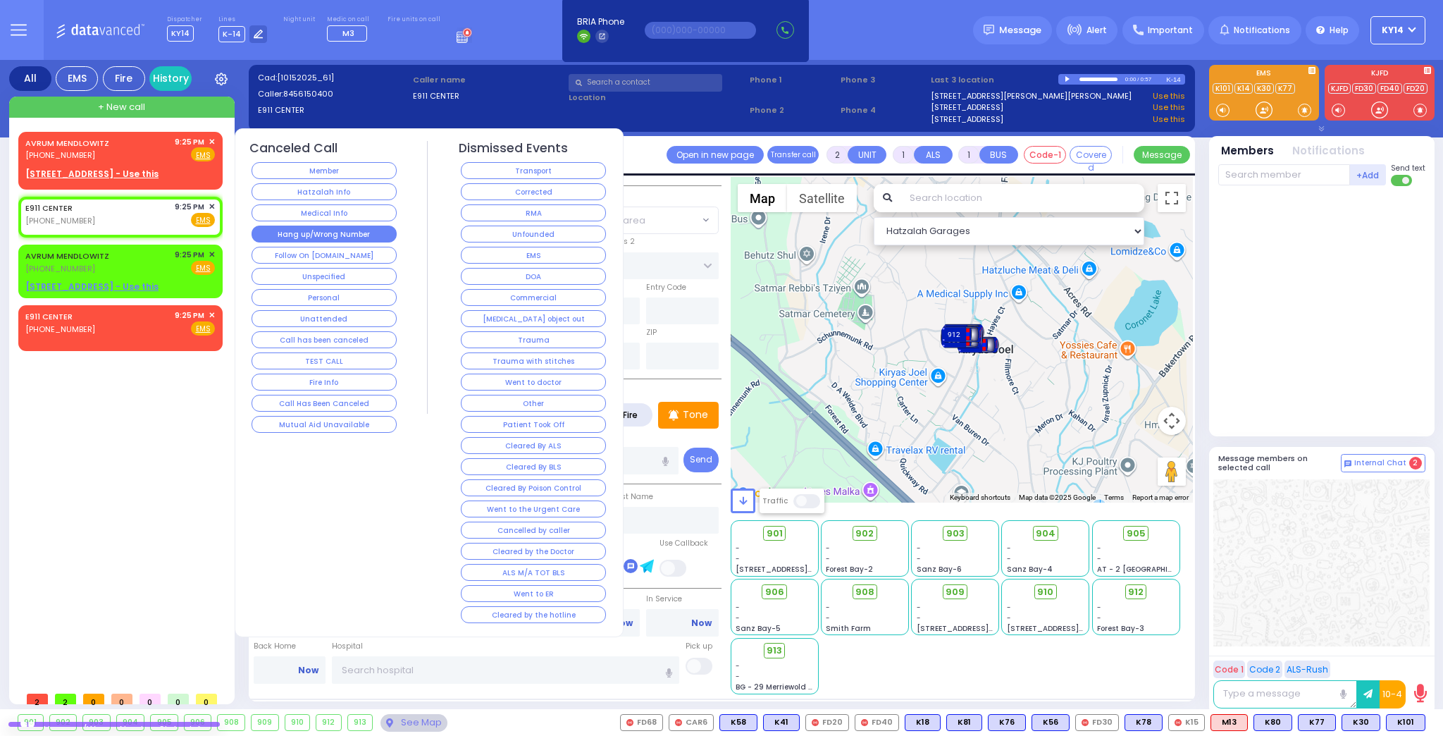
click at [302, 229] on button "Hang up/Wrong Number" at bounding box center [324, 233] width 145 height 17
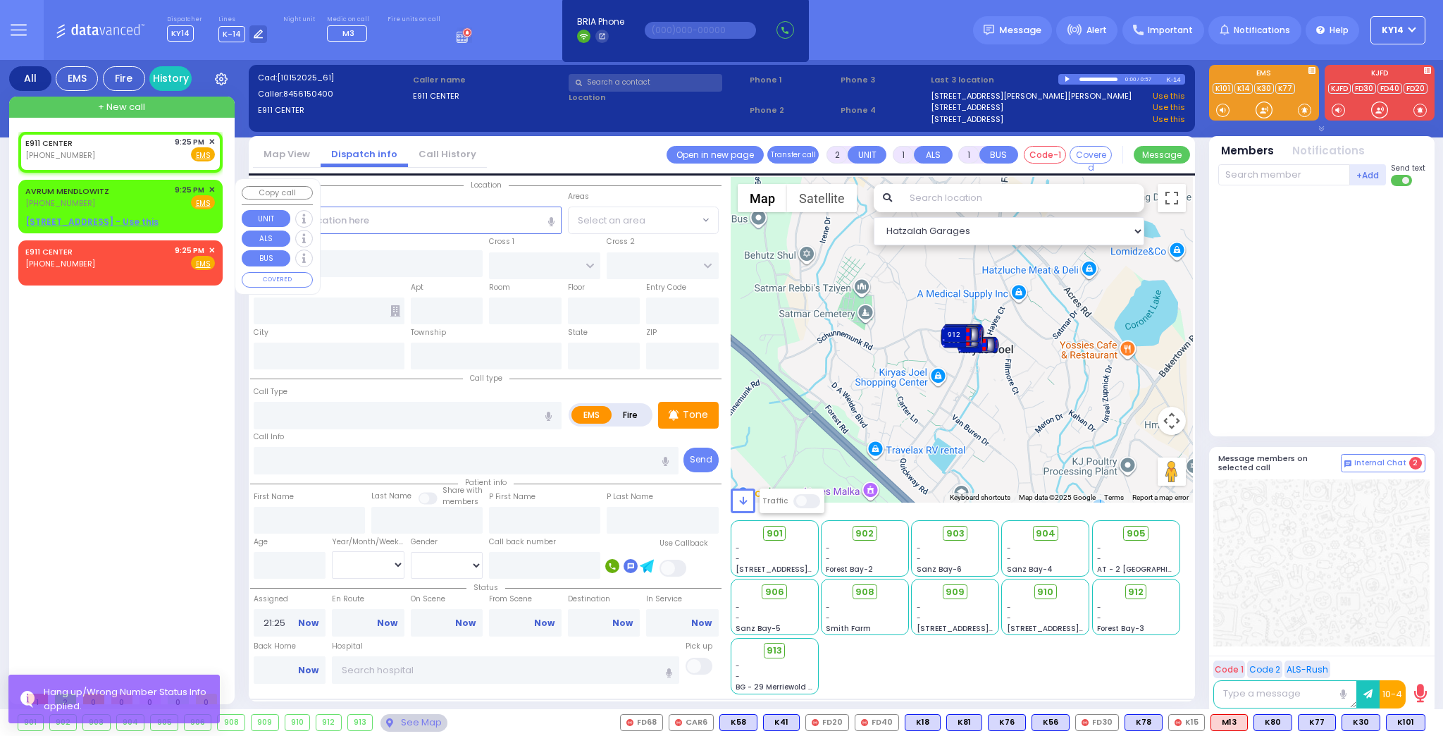
click at [213, 187] on span "✕" at bounding box center [212, 190] width 6 height 12
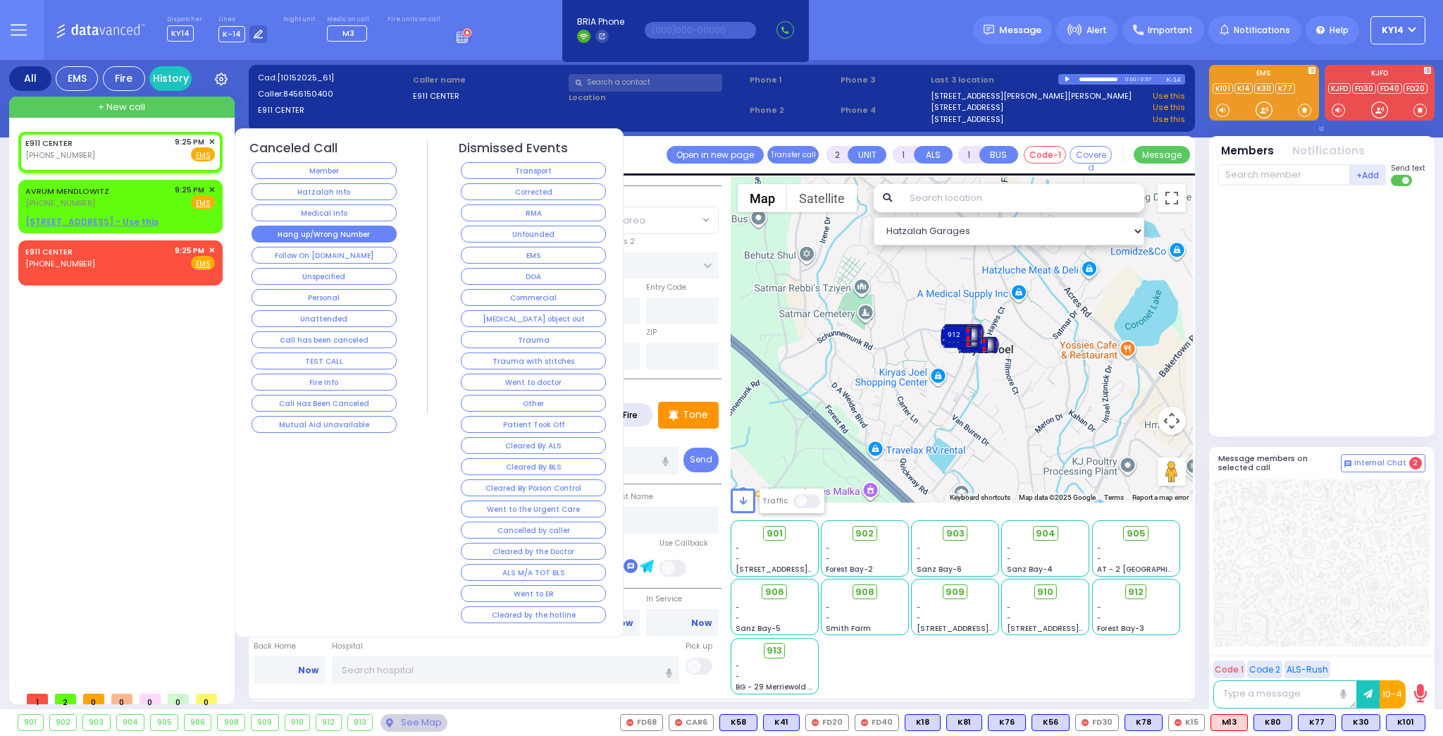
click at [313, 235] on button "Hang up/Wrong Number" at bounding box center [324, 233] width 145 height 17
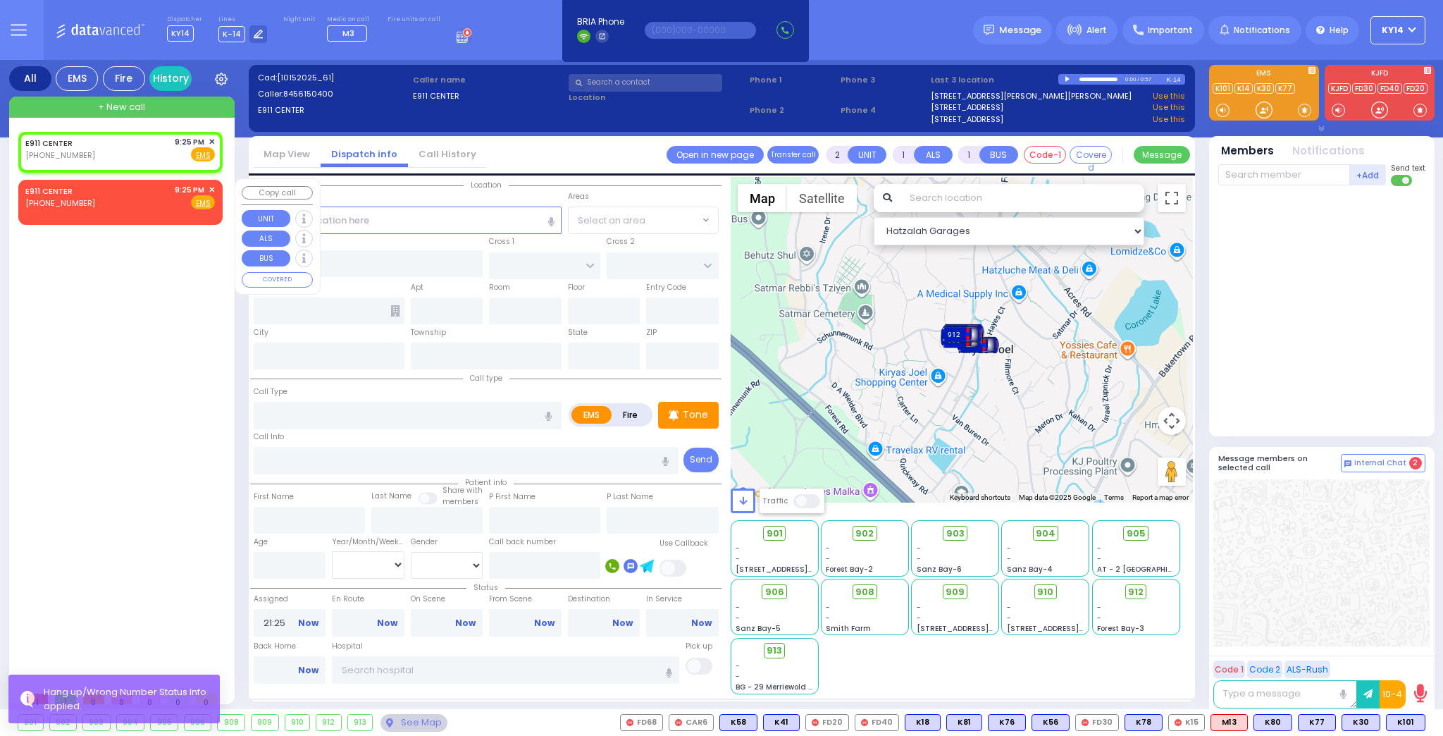
click at [210, 189] on span "✕" at bounding box center [212, 190] width 6 height 12
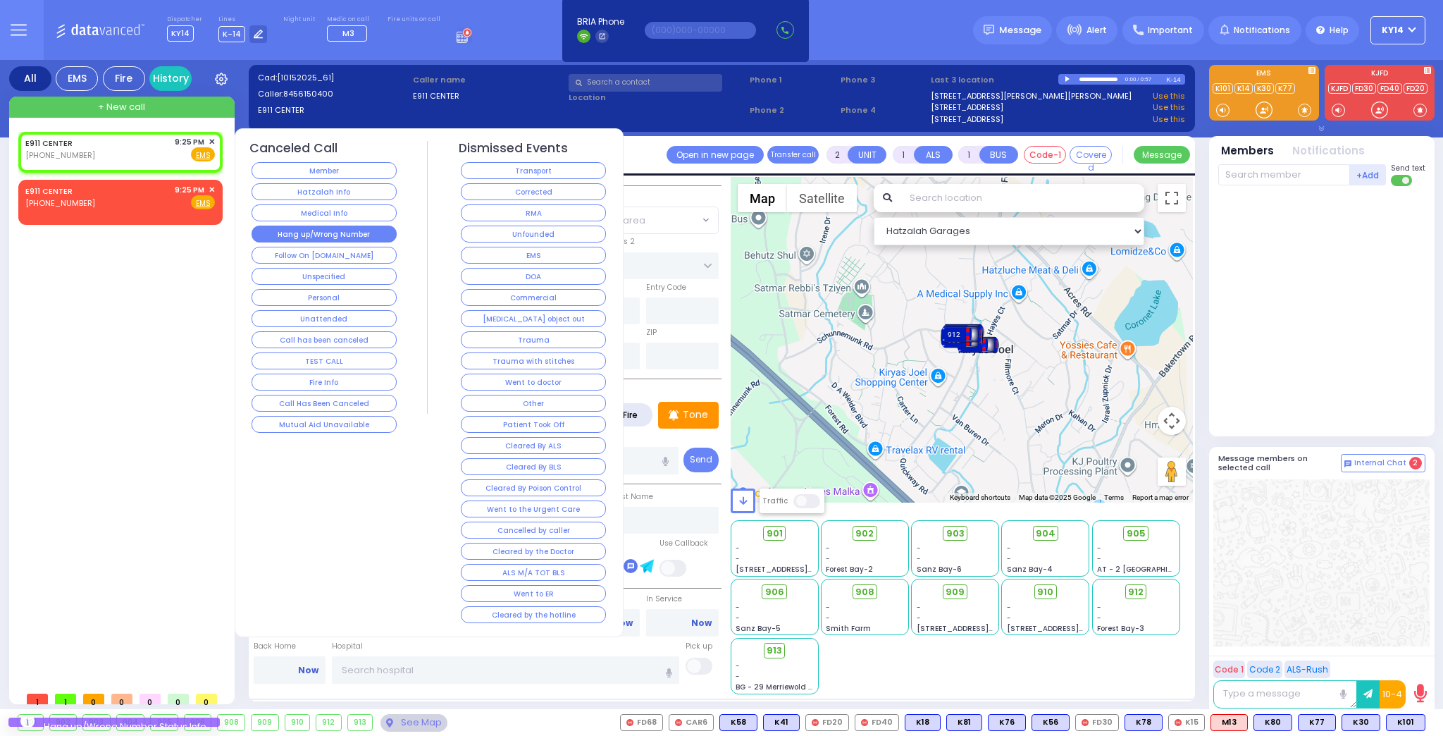
click at [318, 231] on button "Hang up/Wrong Number" at bounding box center [324, 233] width 145 height 17
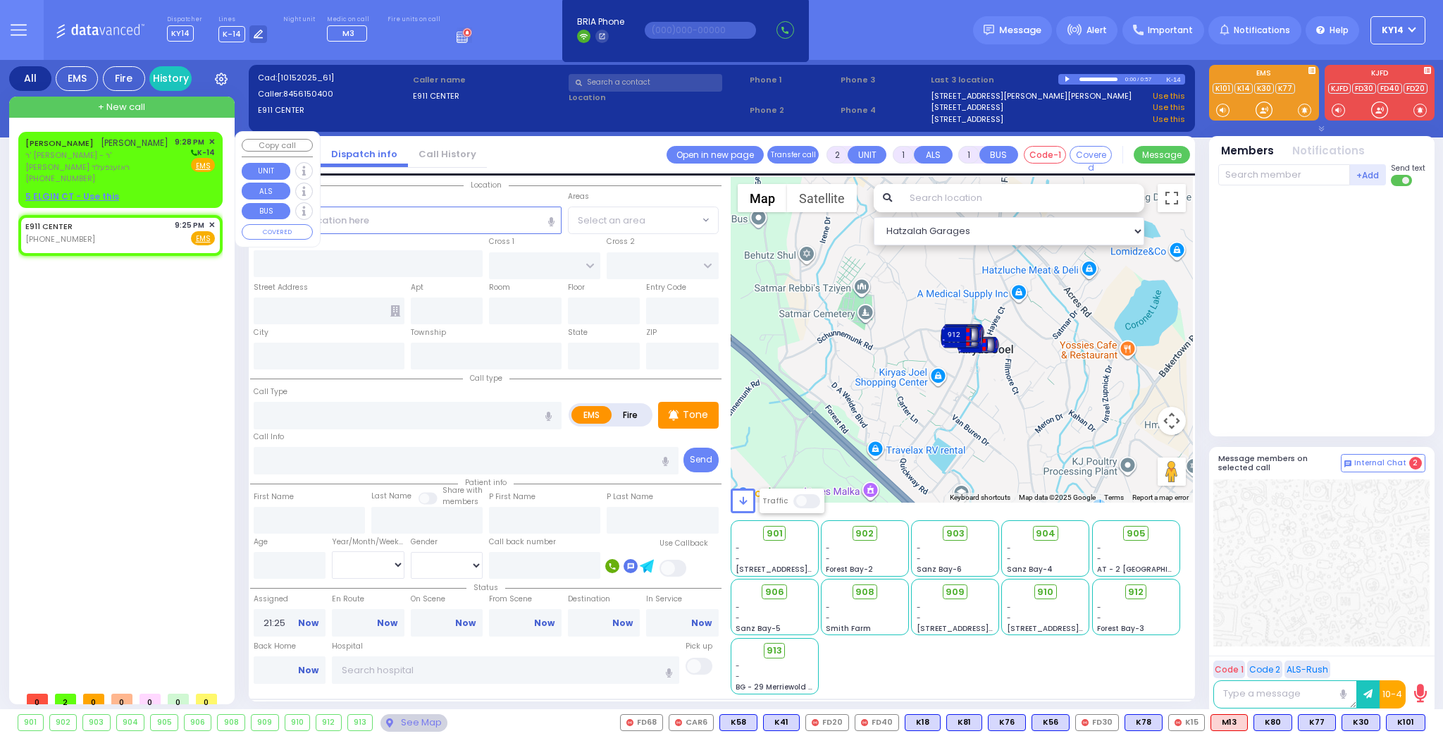
click at [156, 168] on span "ר' [PERSON_NAME] - ר' [PERSON_NAME] ראזענפעלד" at bounding box center [97, 160] width 144 height 23
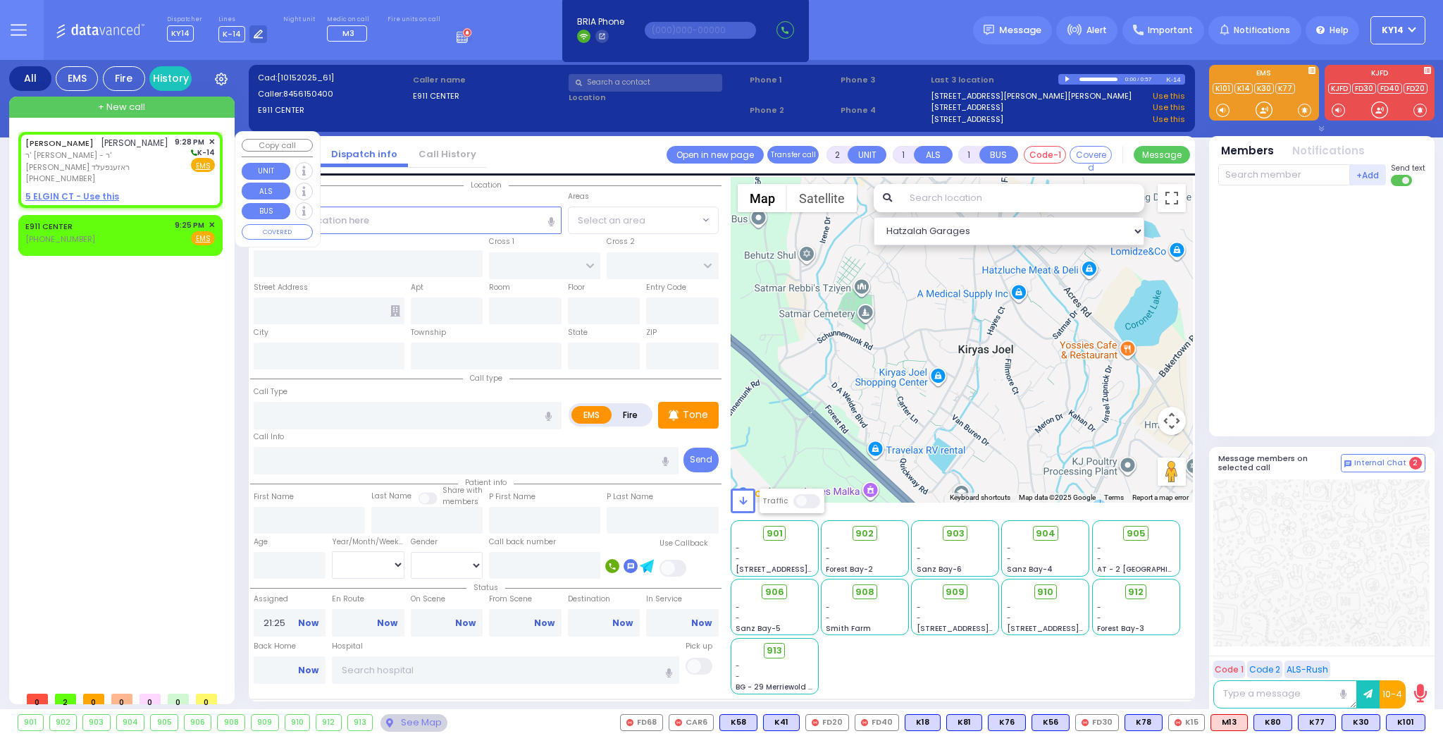
select select
radio input "true"
type input "YECHESKEL SHRAGA"
type input "[PERSON_NAME]"
select select
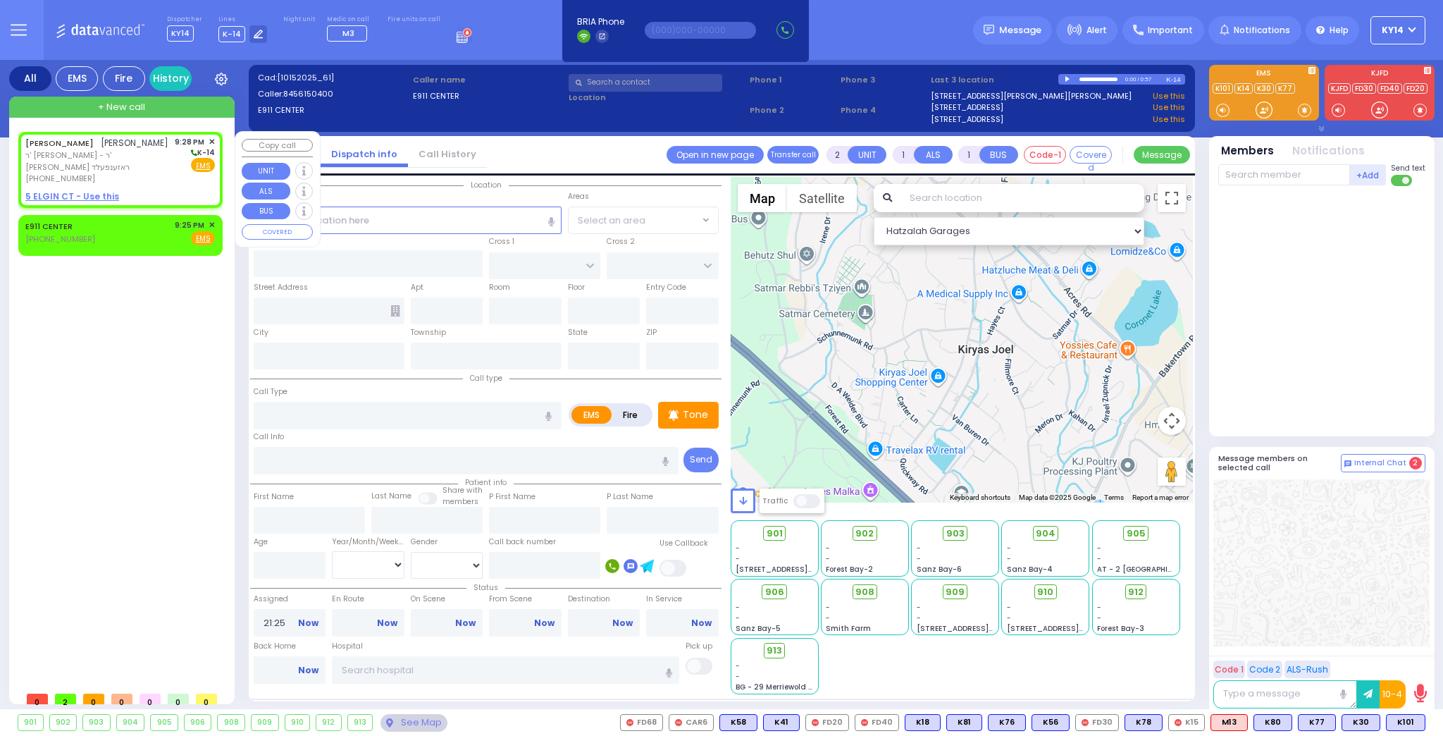
type input "21:28"
select select "Hatzalah Garages"
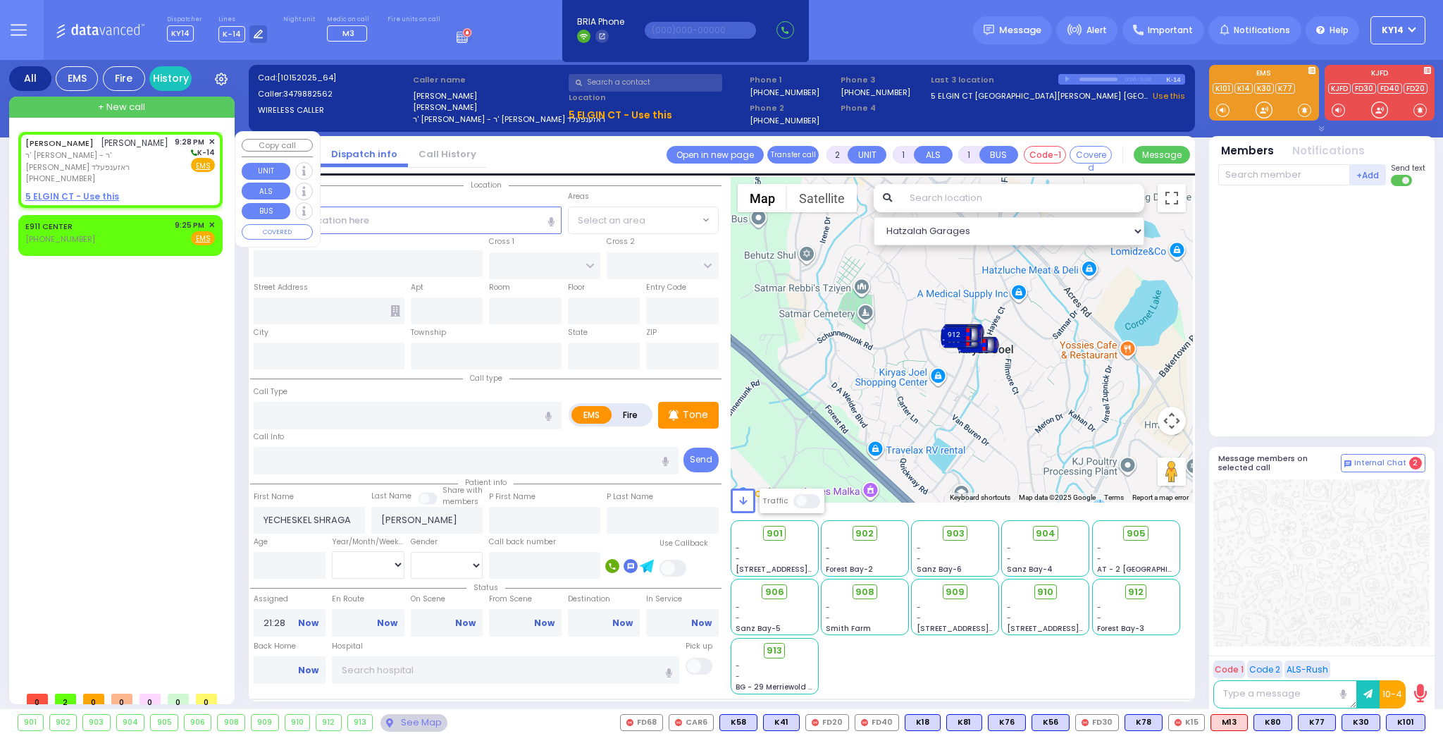
click at [55, 199] on u "5 ELGIN CT - Use this" at bounding box center [72, 196] width 94 height 12
select select
radio input "true"
select select
select select "Hatzalah Garages"
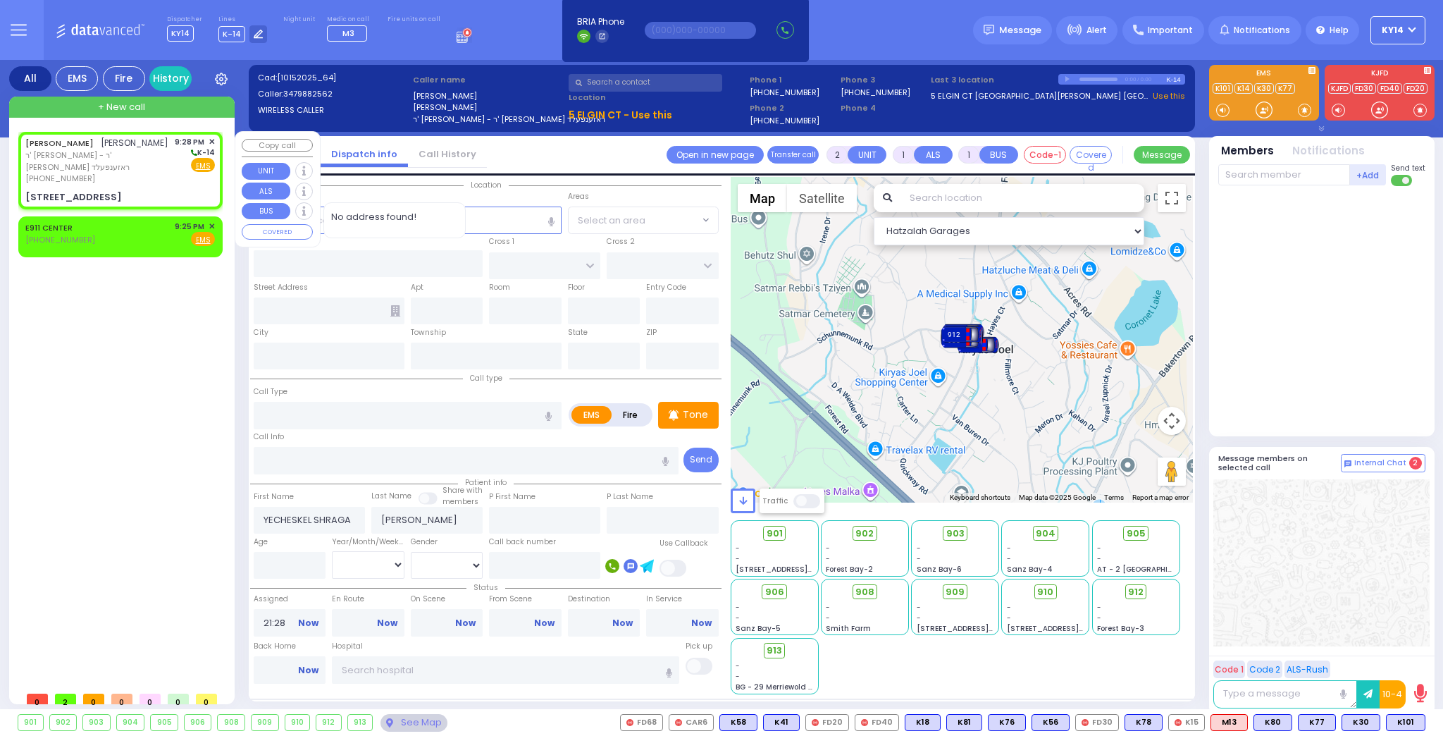
select select
radio input "true"
select select
select select "Hatzalah Garages"
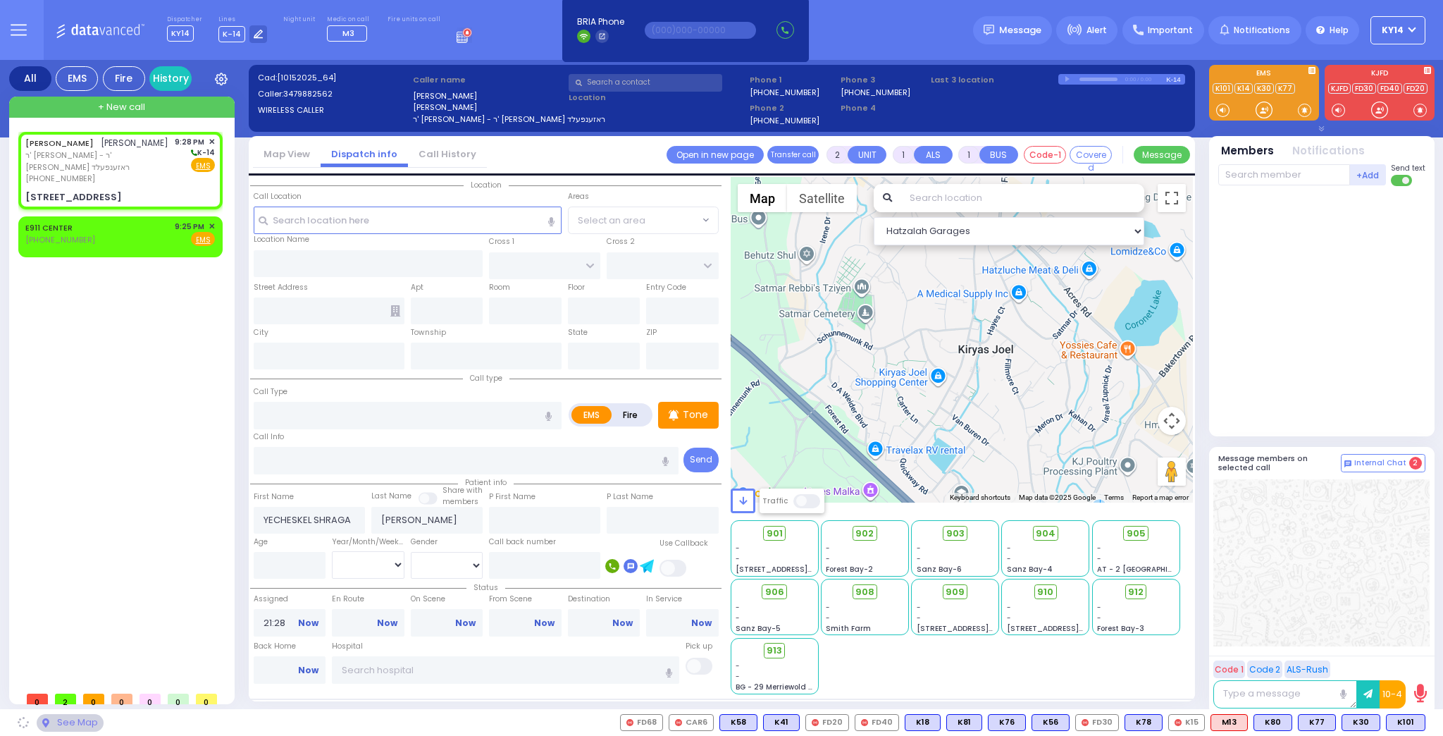
type input "CASTLETON DR"
type input "[STREET_ADDRESS]"
type input "Woodbury"
type input "[US_STATE]"
type input "10930"
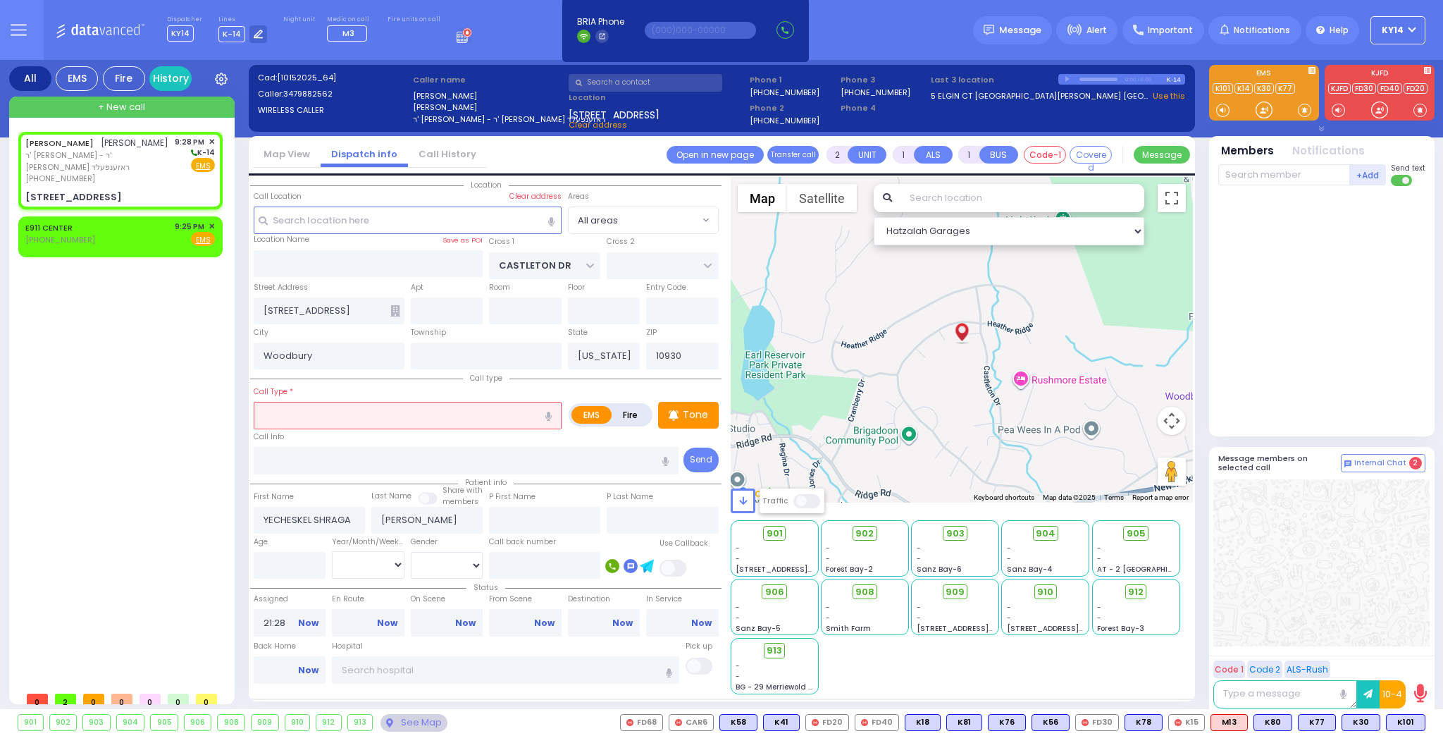
click at [337, 414] on input "text" at bounding box center [408, 415] width 308 height 27
select select
radio input "true"
select select
select select "Hatzalah Garages"
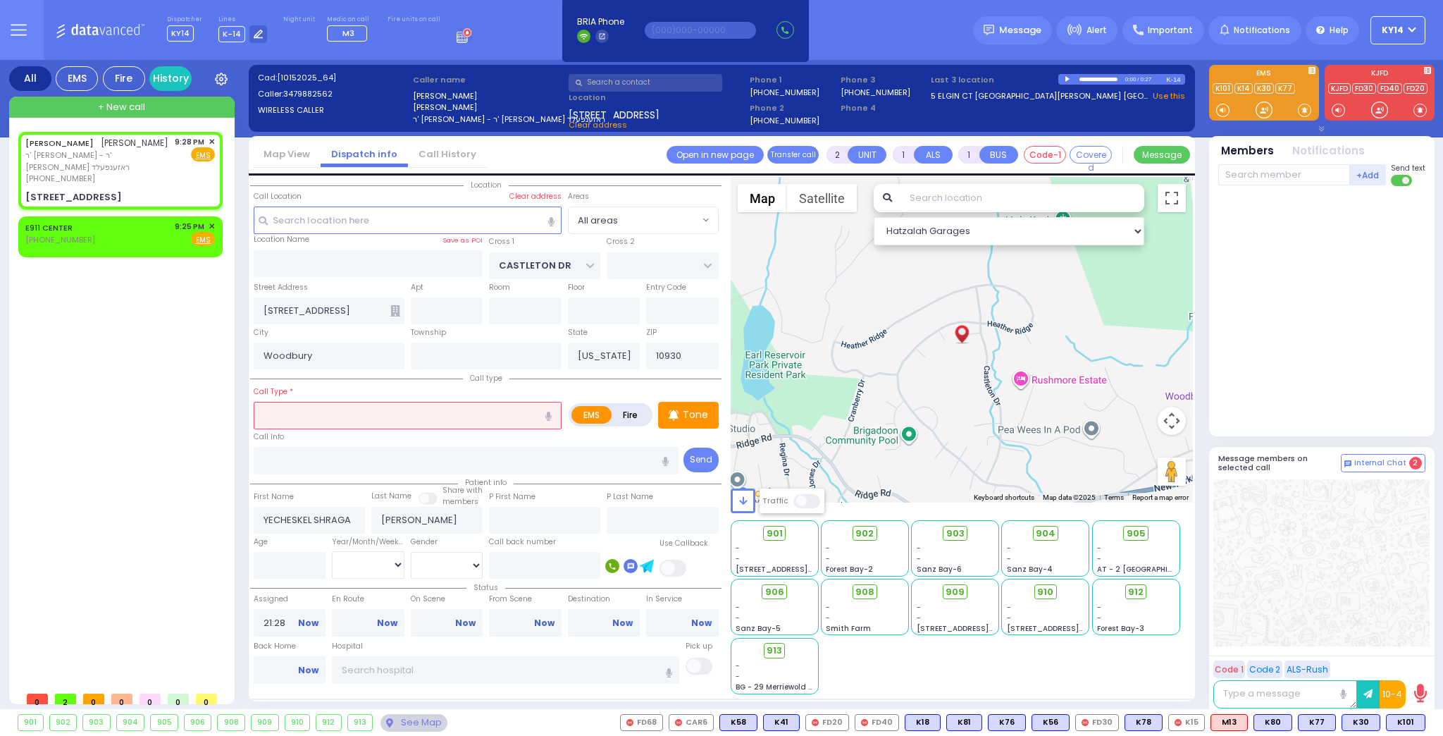
click at [378, 412] on input "text" at bounding box center [408, 415] width 308 height 27
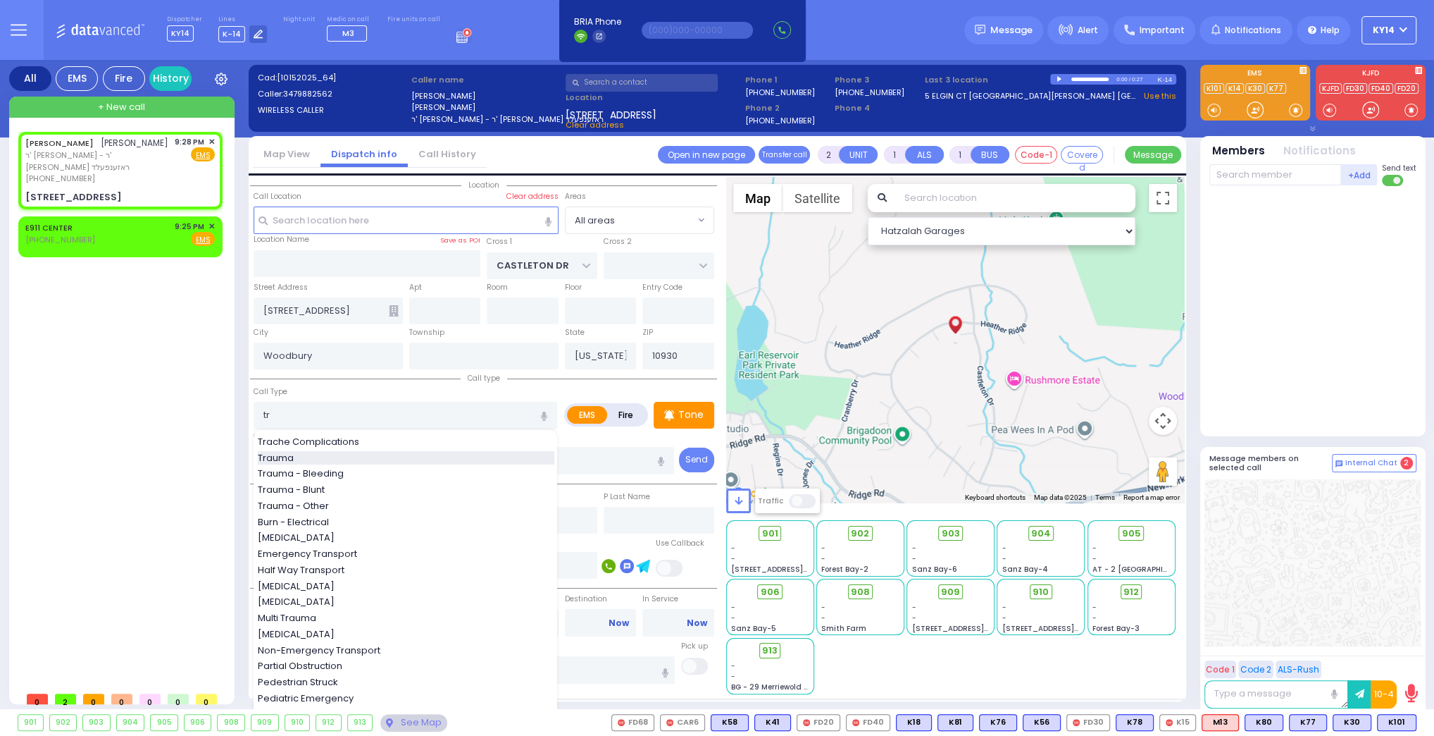
click at [290, 456] on span "Trauma" at bounding box center [278, 458] width 41 height 14
type input "Trauma"
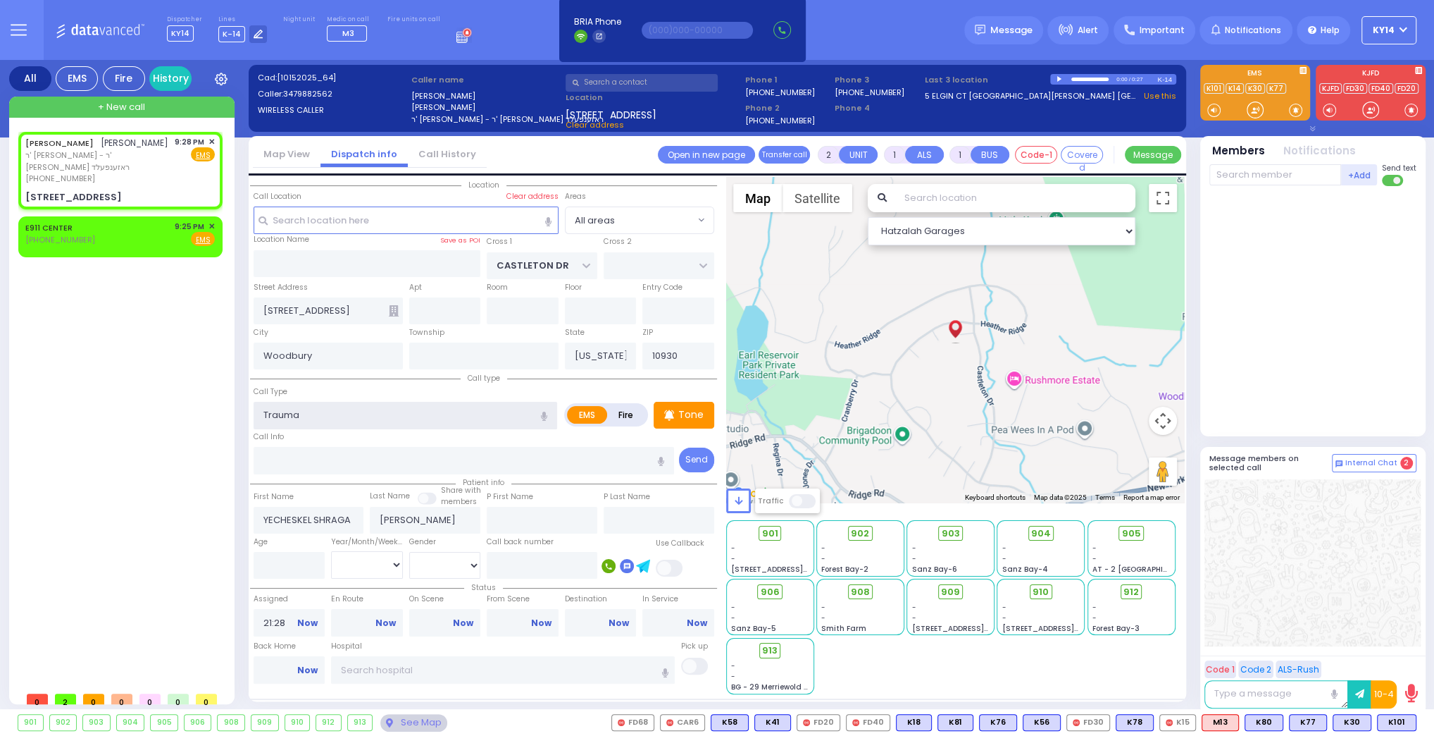
type input "0"
select select
radio input "true"
select select
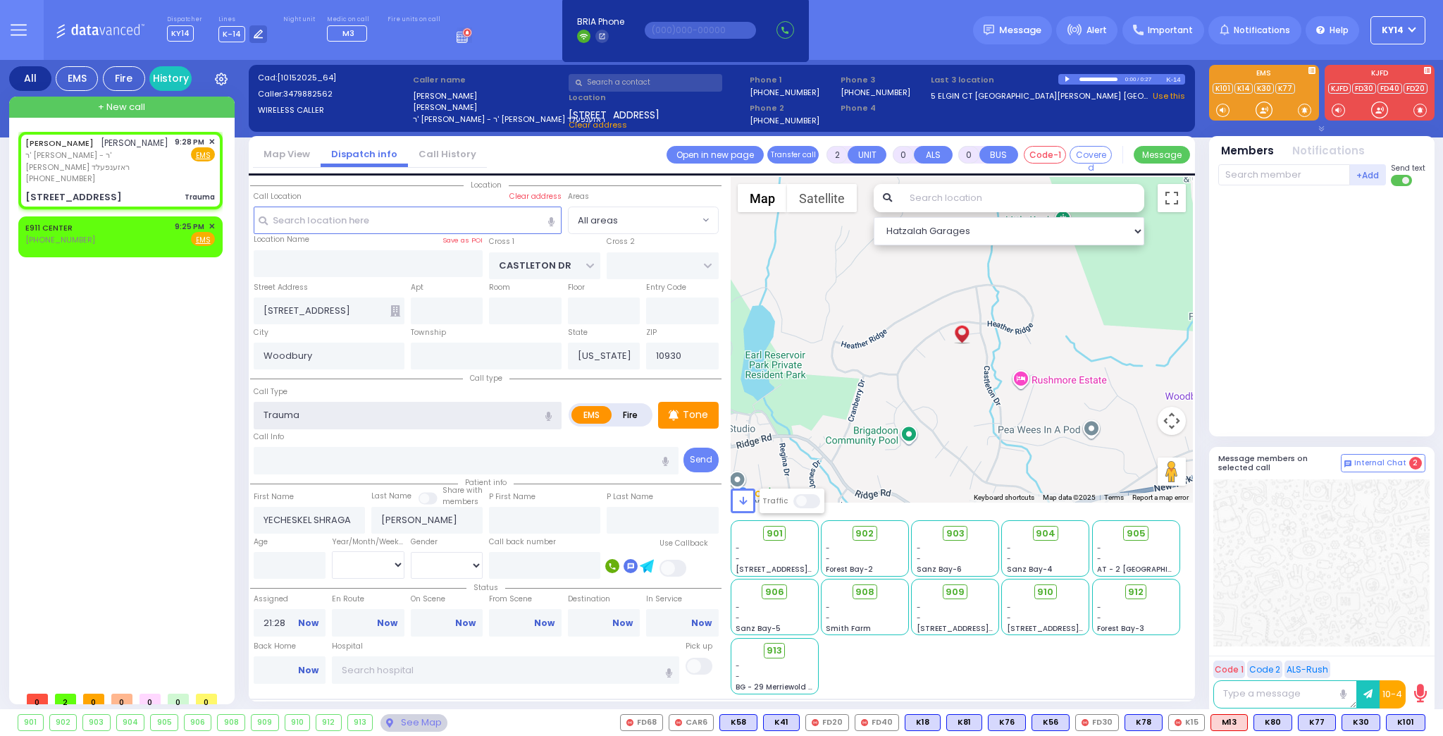
select select "Hatzalah Garages"
click at [1401, 721] on span "K318" at bounding box center [1404, 721] width 39 height 15
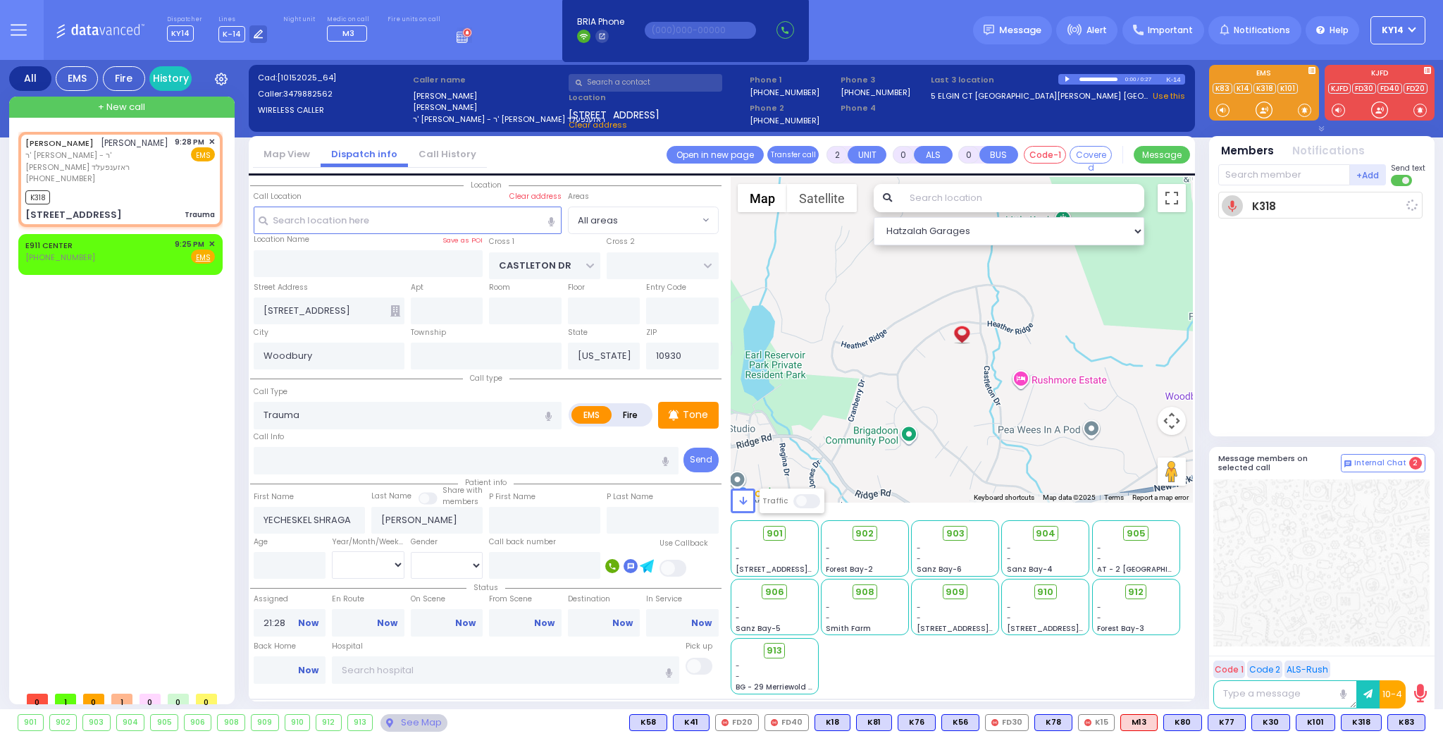
select select
radio input "true"
select select
type input "21:30"
select select "Hatzalah Garages"
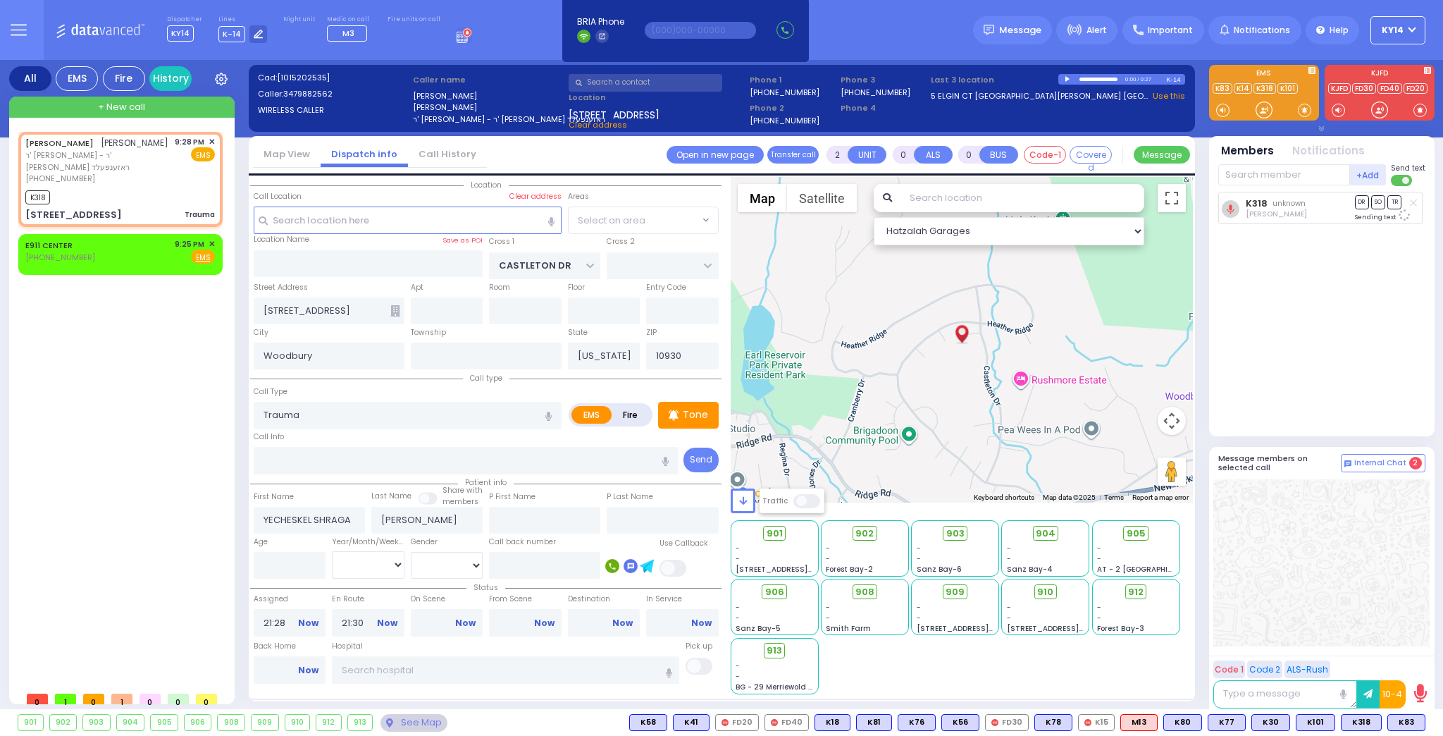
select select
radio input "true"
select select
select select "Hatzalah Garages"
click at [1406, 721] on span "K83" at bounding box center [1406, 721] width 37 height 15
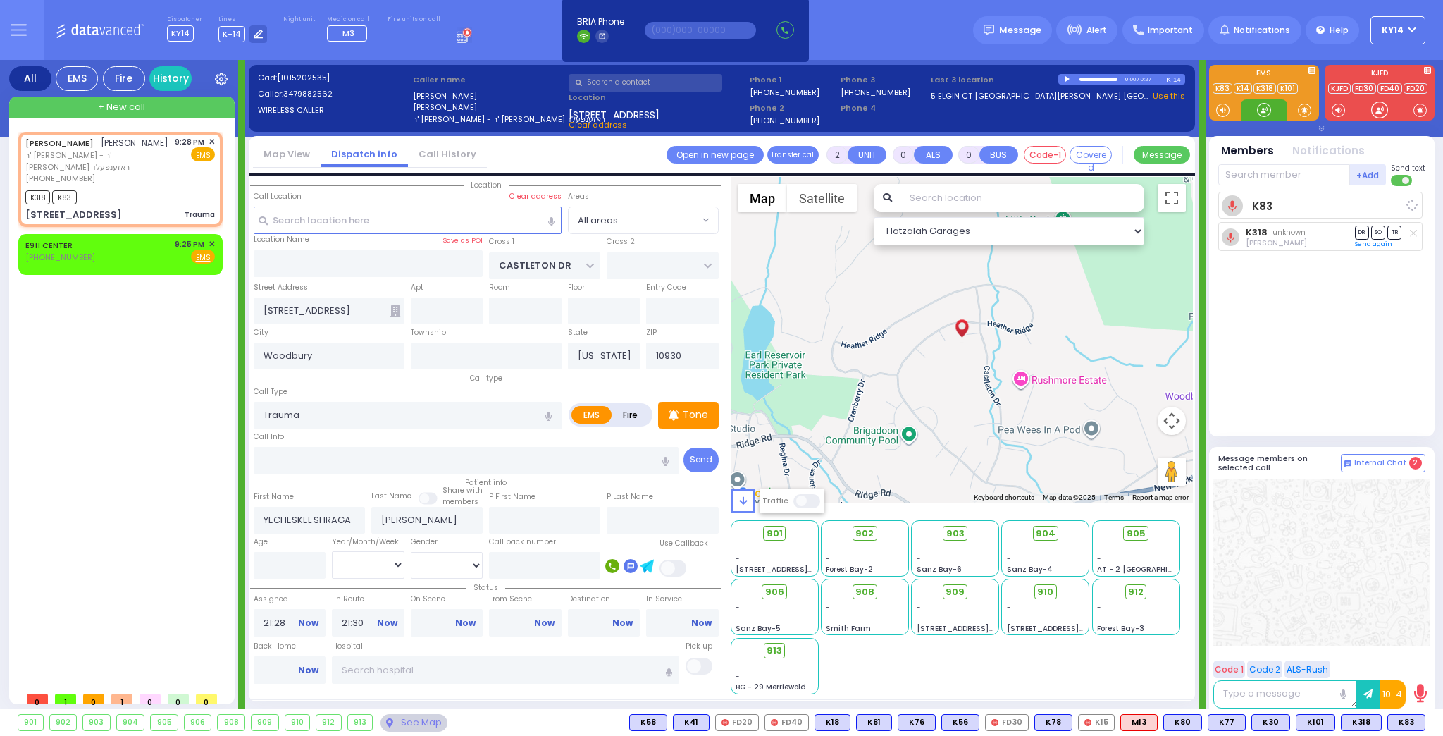
select select
radio input "true"
select select
select select "Hatzalah Garages"
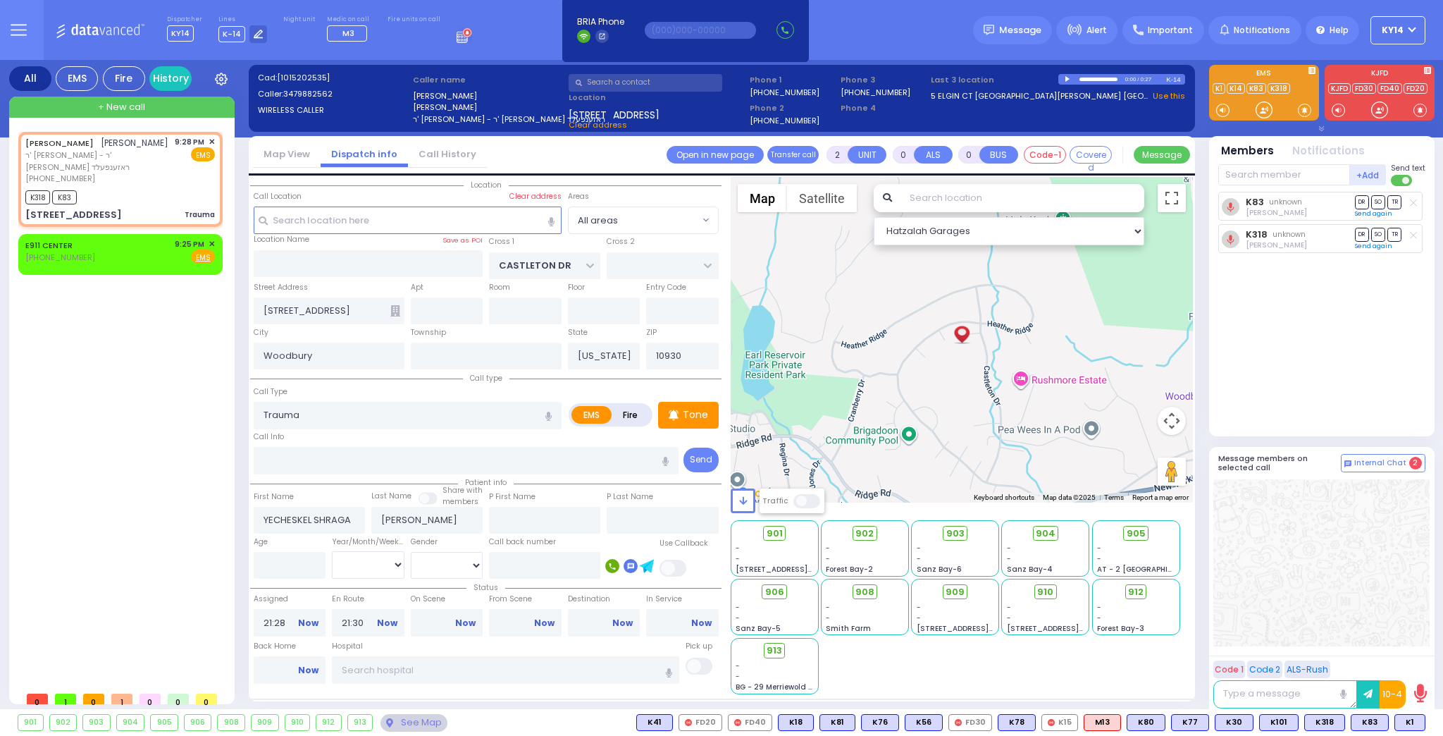
select select
type input "6"
select select
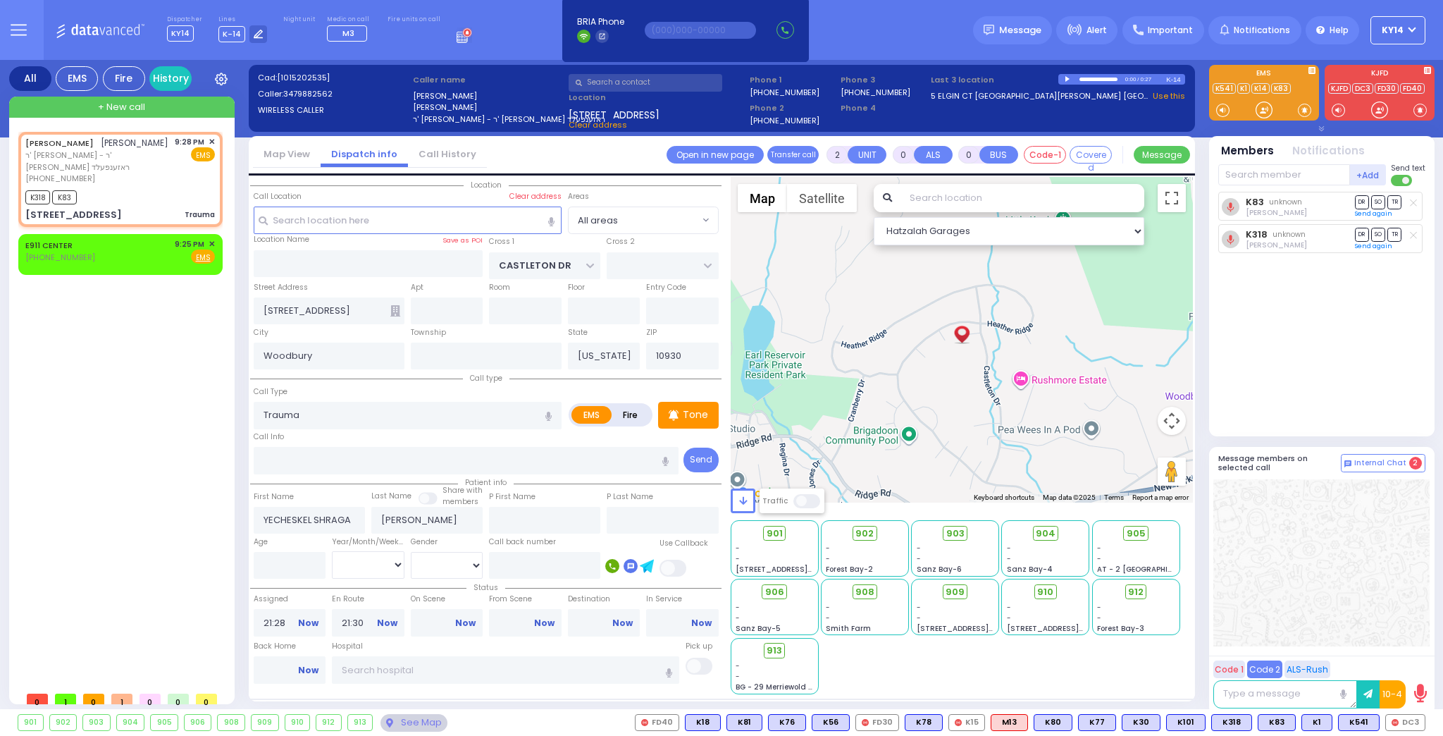
radio input "true"
type input "Unknown"
select select "Year"
select select "Hatzalah Garages"
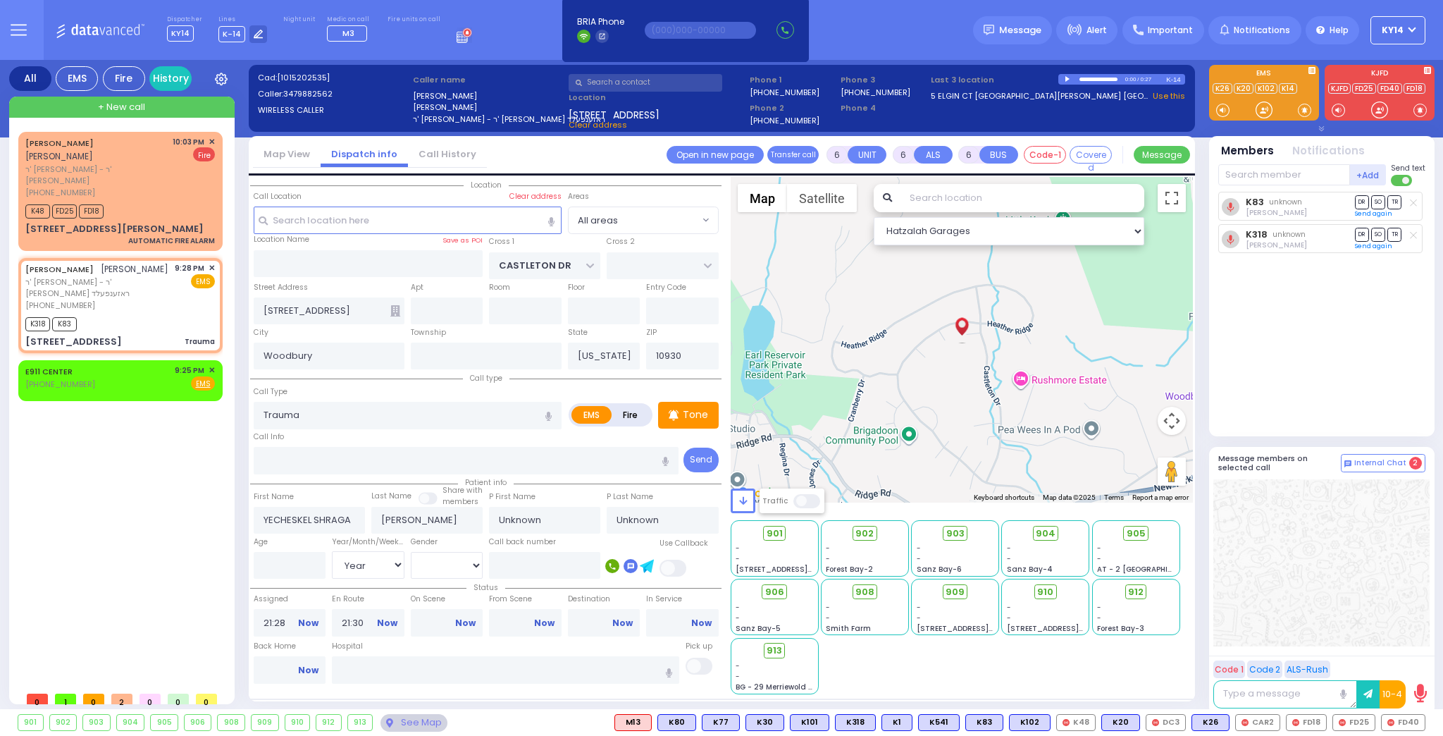
select select "Year"
